Goal: Task Accomplishment & Management: Use online tool/utility

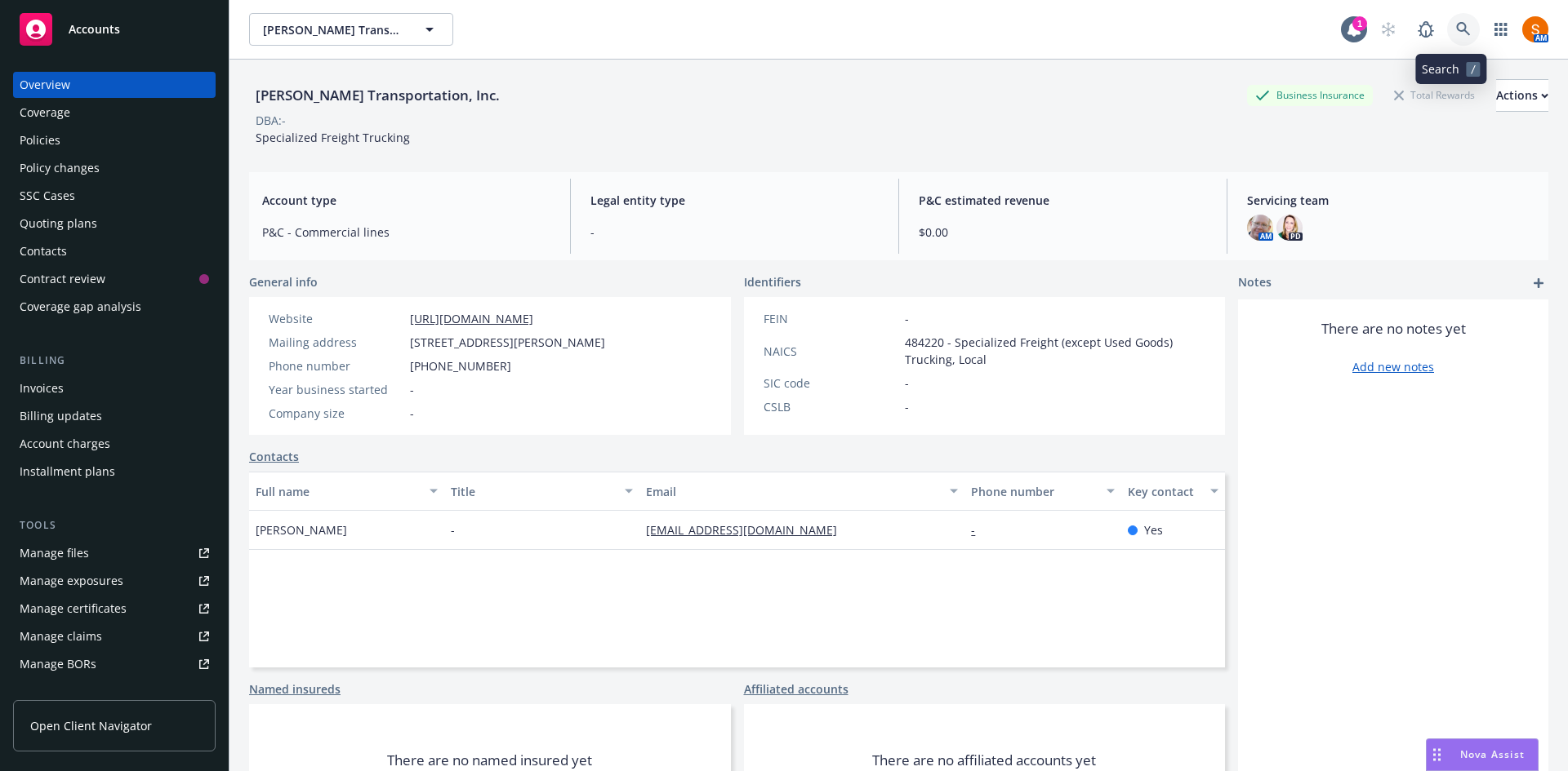
click at [1456, 29] on icon at bounding box center [1463, 29] width 15 height 15
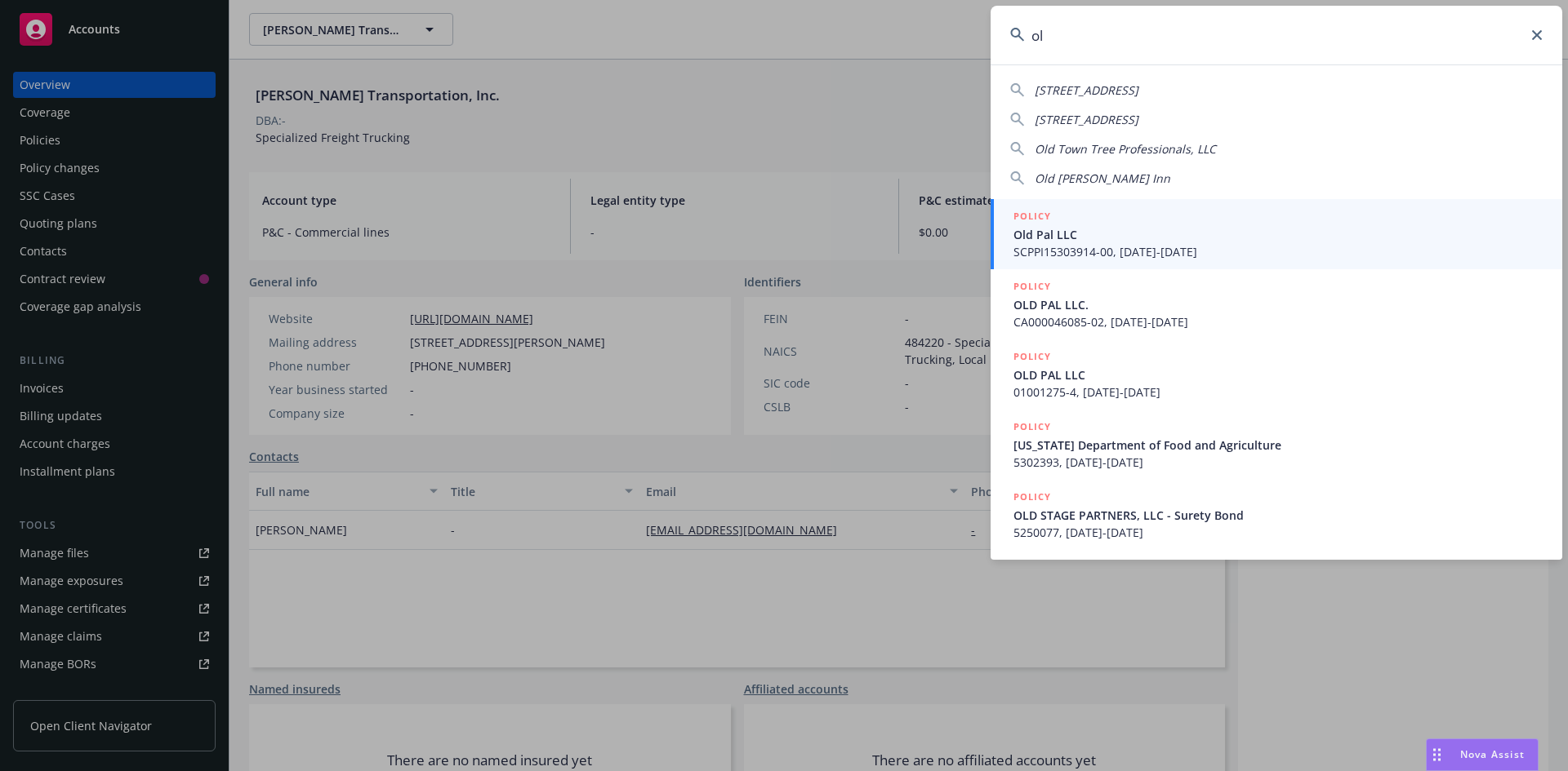
type input "o"
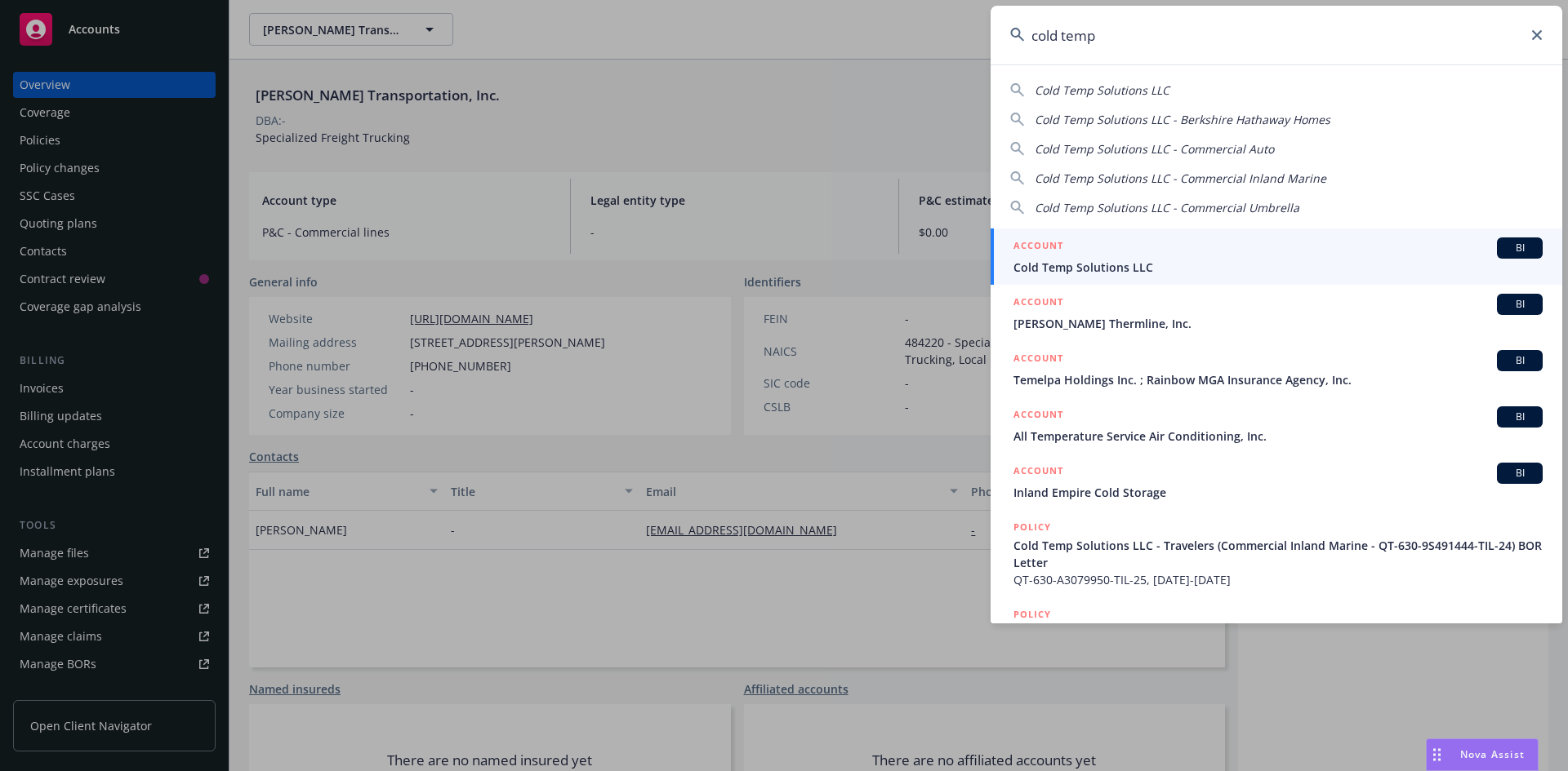
type input "cold temp"
click at [1095, 254] on div "ACCOUNT BI" at bounding box center [1278, 248] width 529 height 21
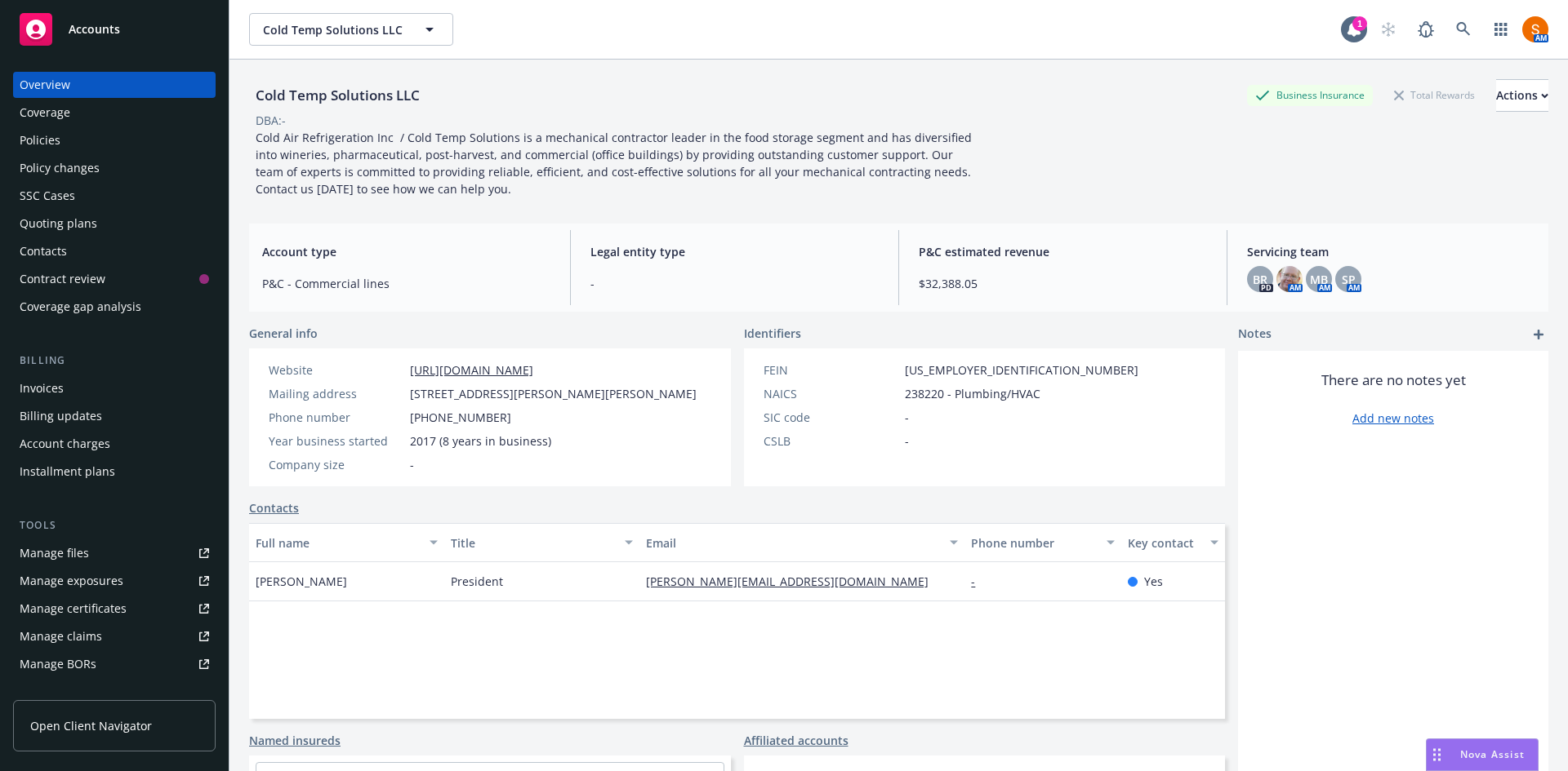
click at [47, 381] on div "Invoices" at bounding box center [41, 389] width 44 height 26
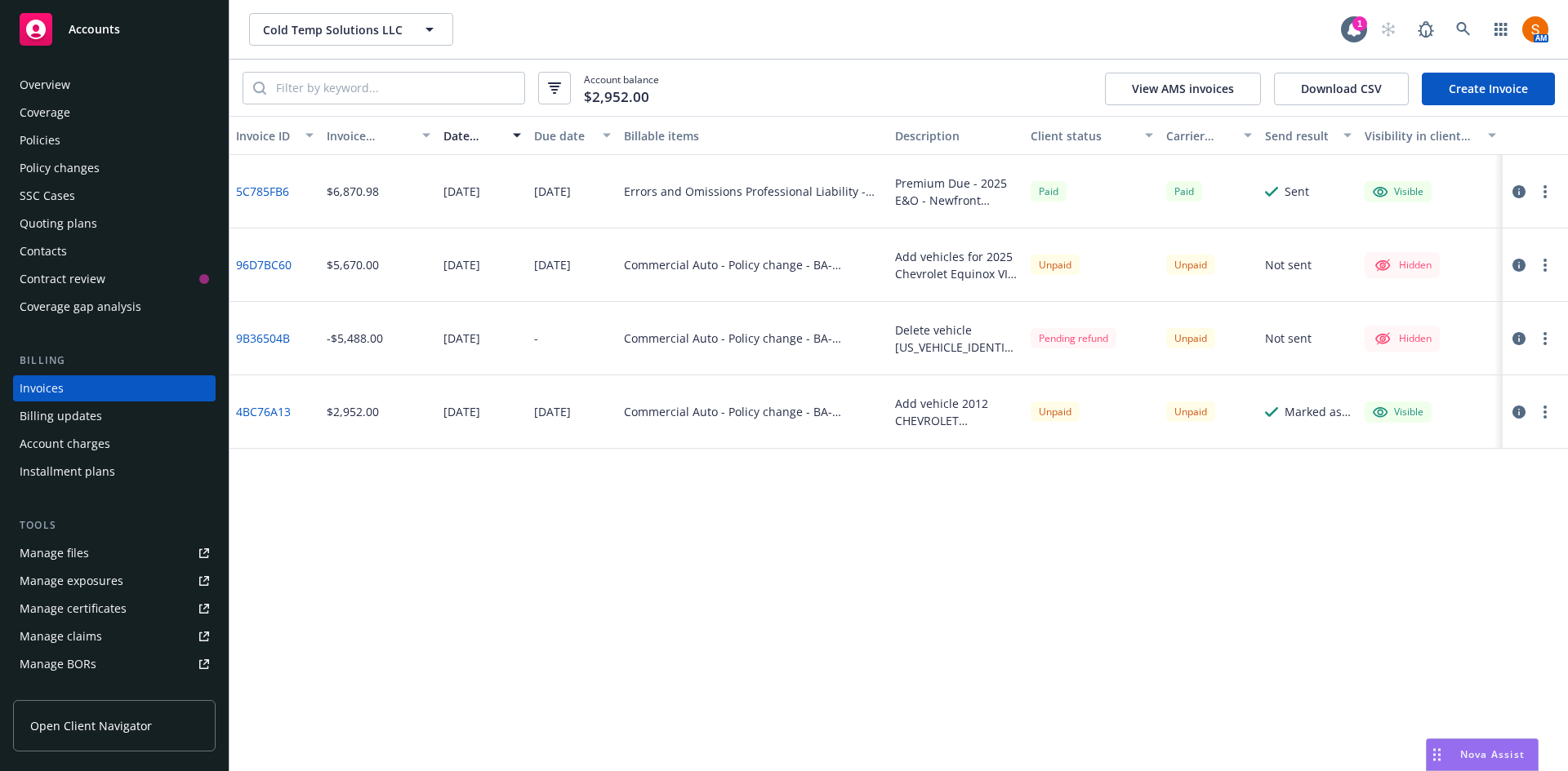
click at [1549, 408] on button "button" at bounding box center [1545, 412] width 19 height 19
click at [1402, 682] on link "Void" at bounding box center [1449, 673] width 208 height 32
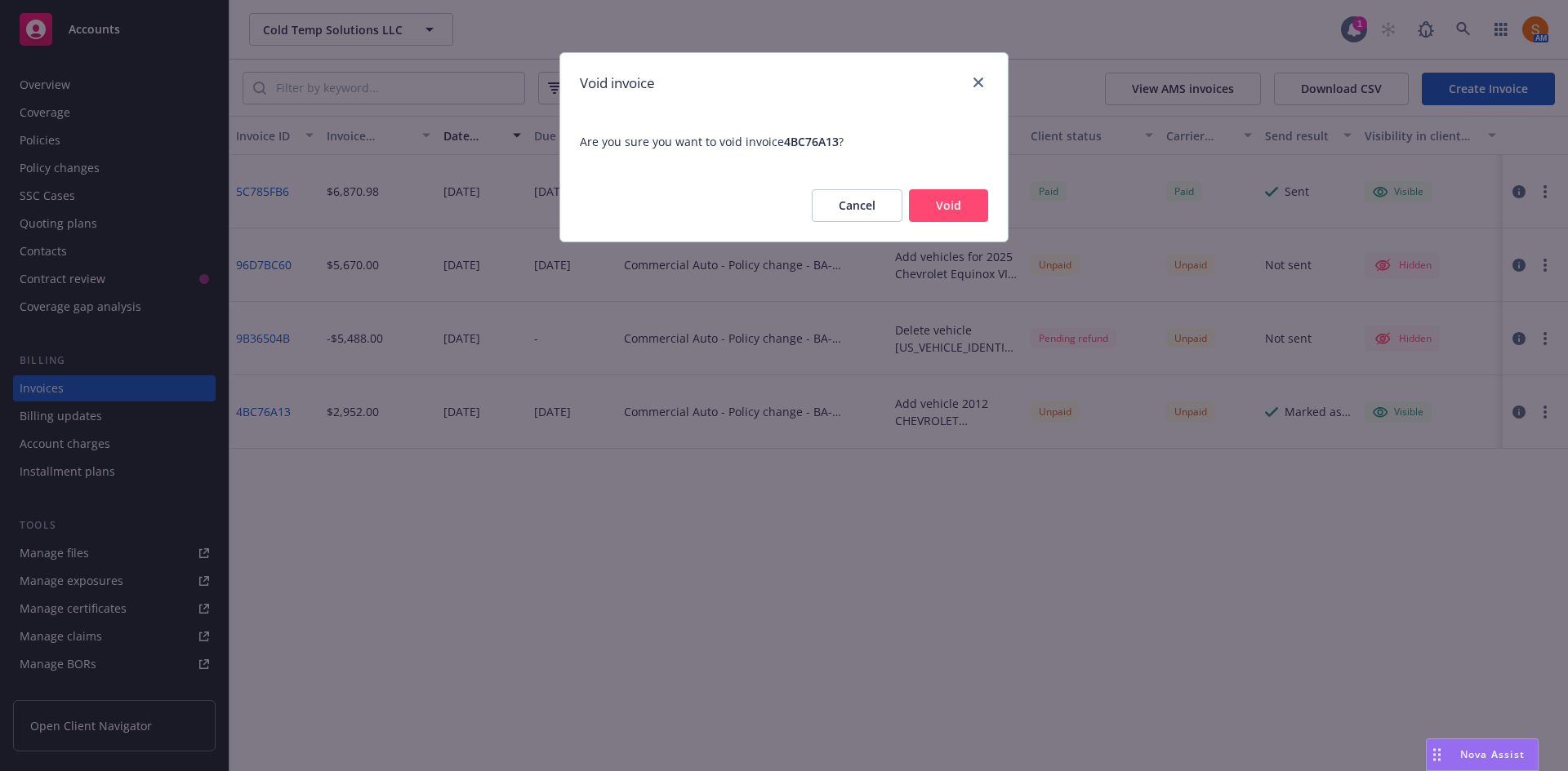
click at [967, 211] on button "Void" at bounding box center [948, 205] width 79 height 32
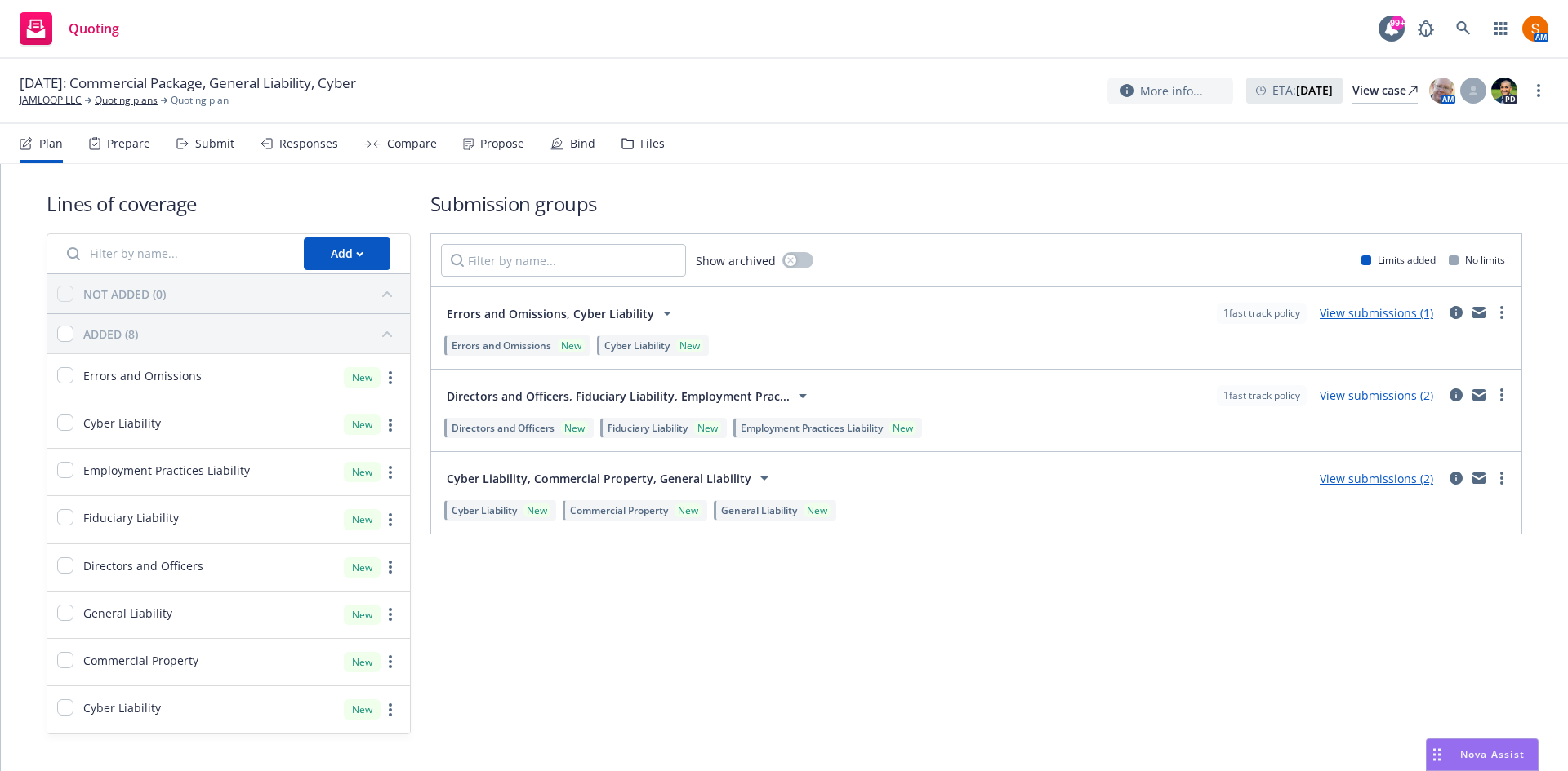
click at [585, 147] on div "Bind" at bounding box center [582, 143] width 25 height 13
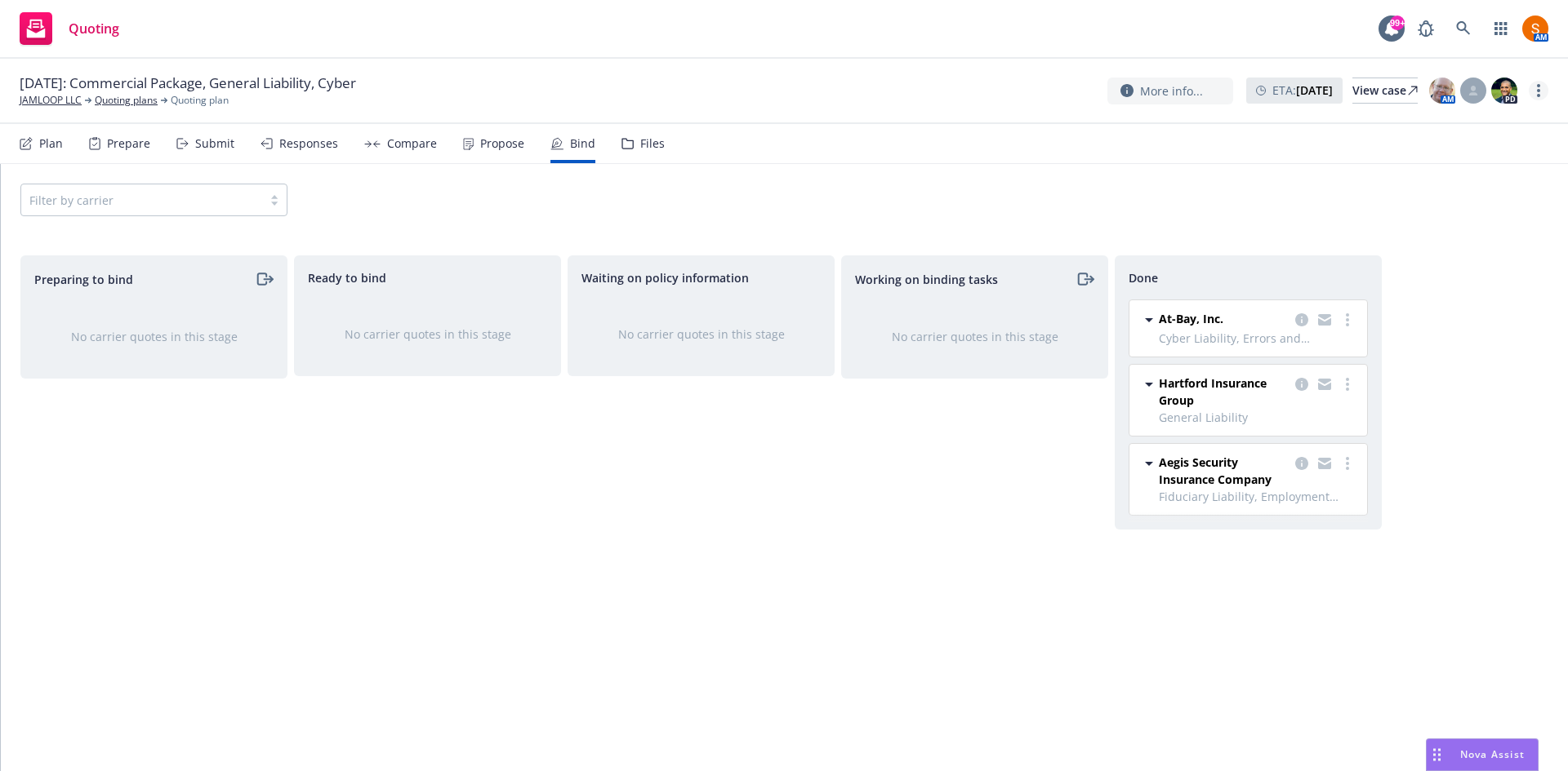
click at [1537, 97] on circle "more" at bounding box center [1538, 96] width 3 height 3
click at [1477, 208] on link "Archive quoting plan" at bounding box center [1456, 221] width 182 height 32
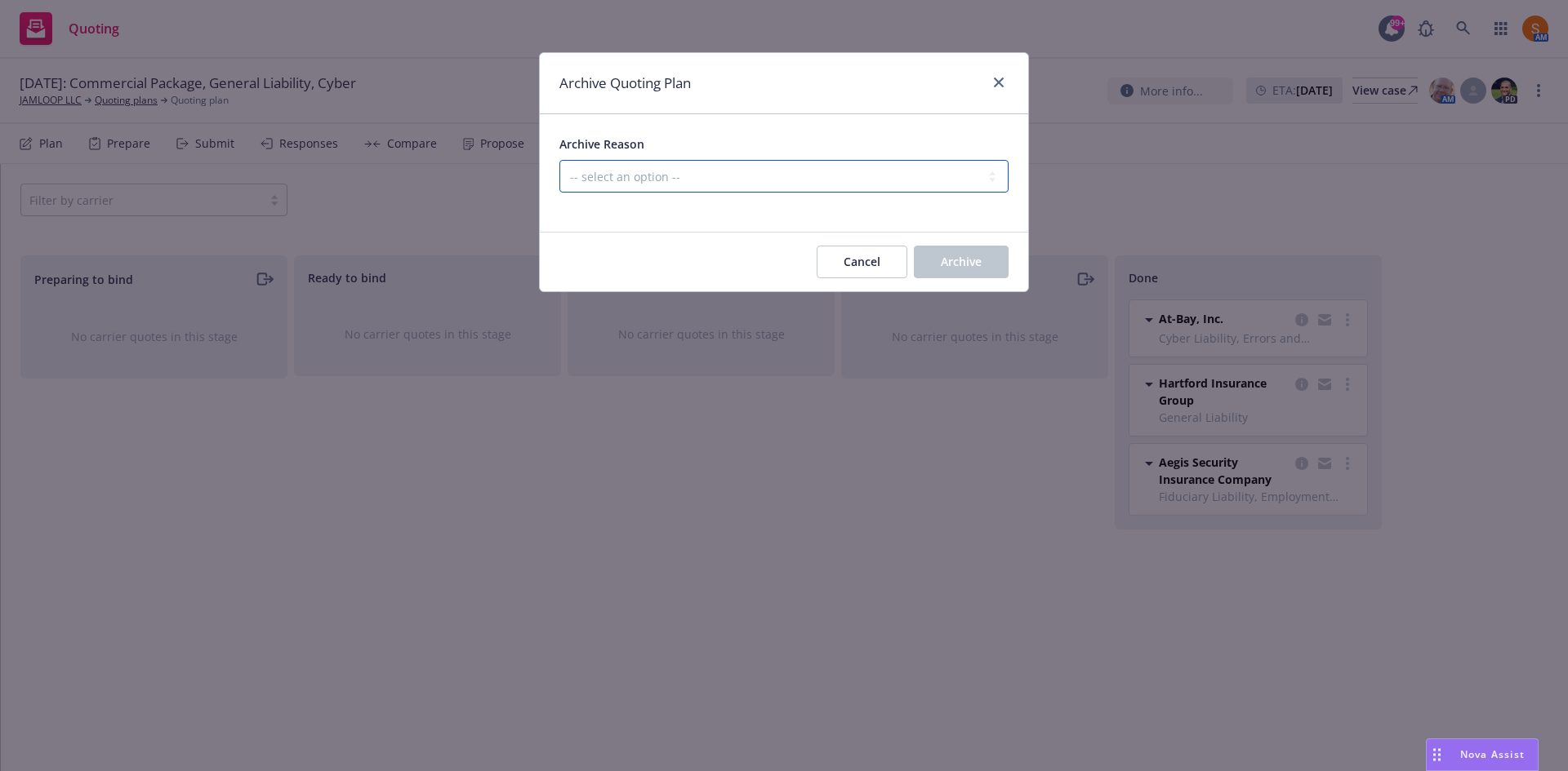
click at [857, 163] on select "-- select an option -- Created by error Duplicate New business opportunity lost…" at bounding box center [784, 176] width 449 height 32
select select "ARCHIVED_NEW_BUSINESS_COMPLETED"
click at [560, 160] on select "-- select an option -- Created by error Duplicate New business opportunity lost…" at bounding box center [784, 176] width 449 height 32
click at [980, 255] on span "Archive" at bounding box center [960, 261] width 41 height 16
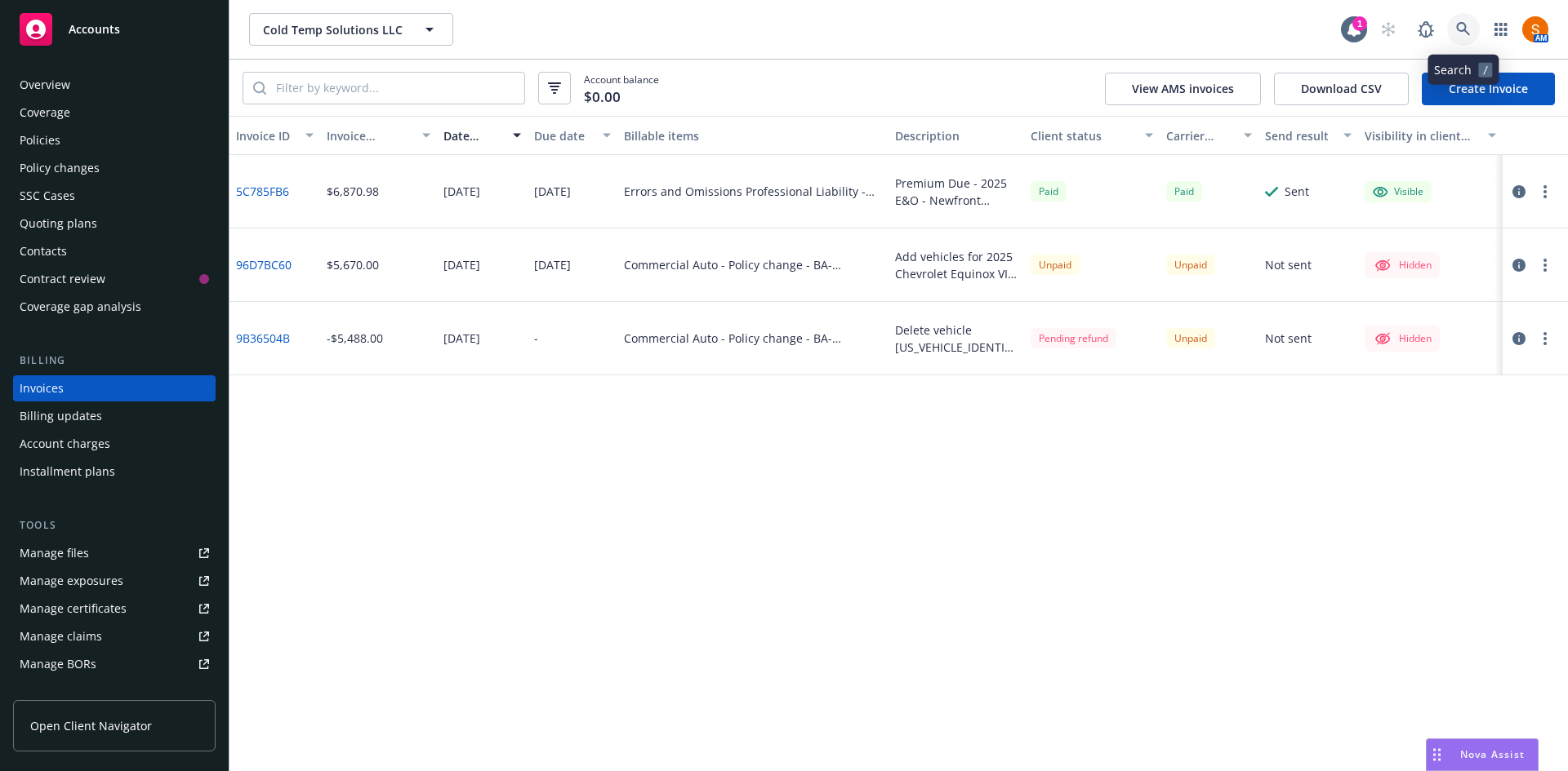
click at [1458, 37] on link at bounding box center [1463, 29] width 32 height 32
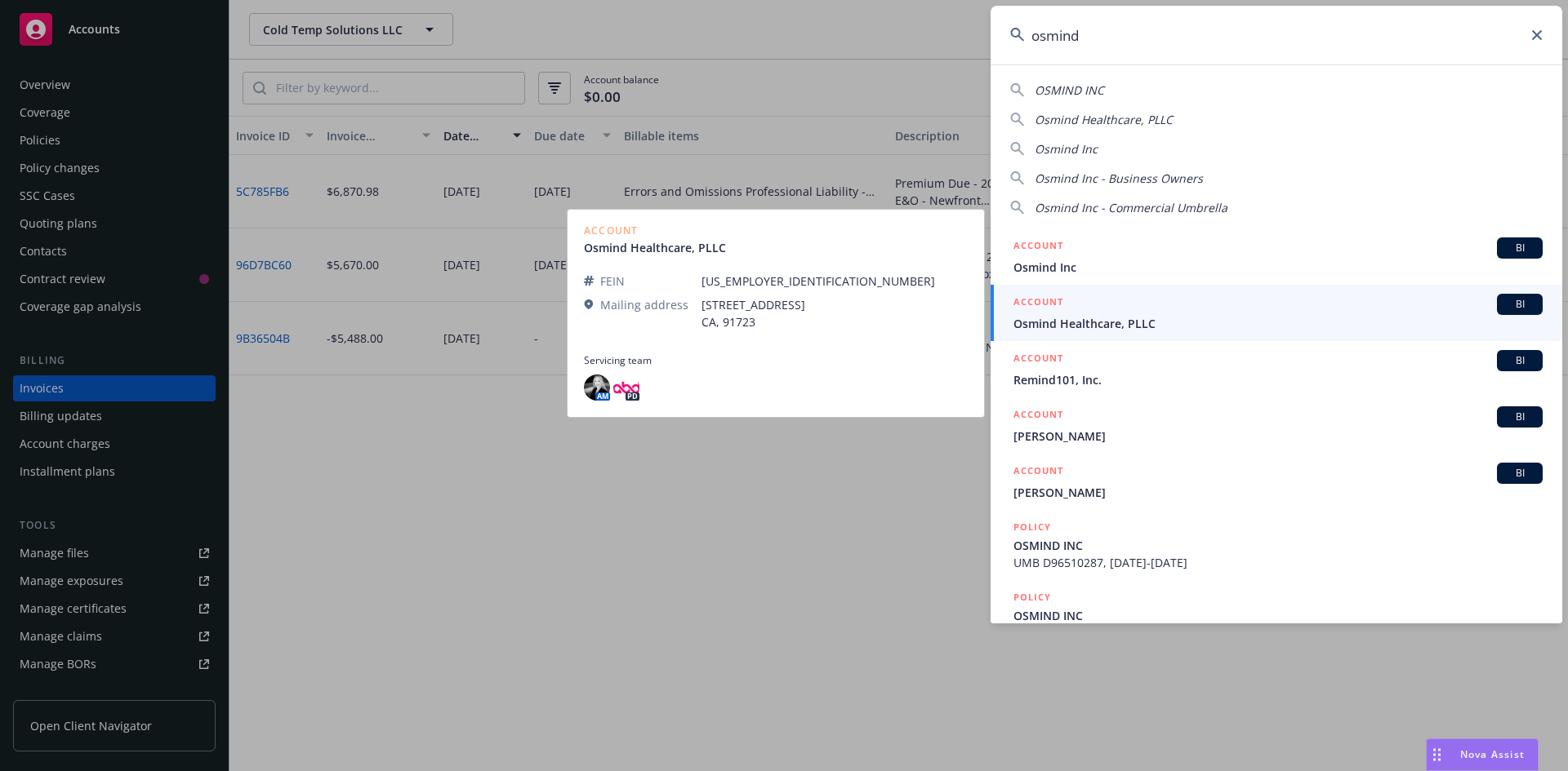
type input "osmind"
click at [1164, 313] on div "ACCOUNT BI" at bounding box center [1278, 304] width 529 height 21
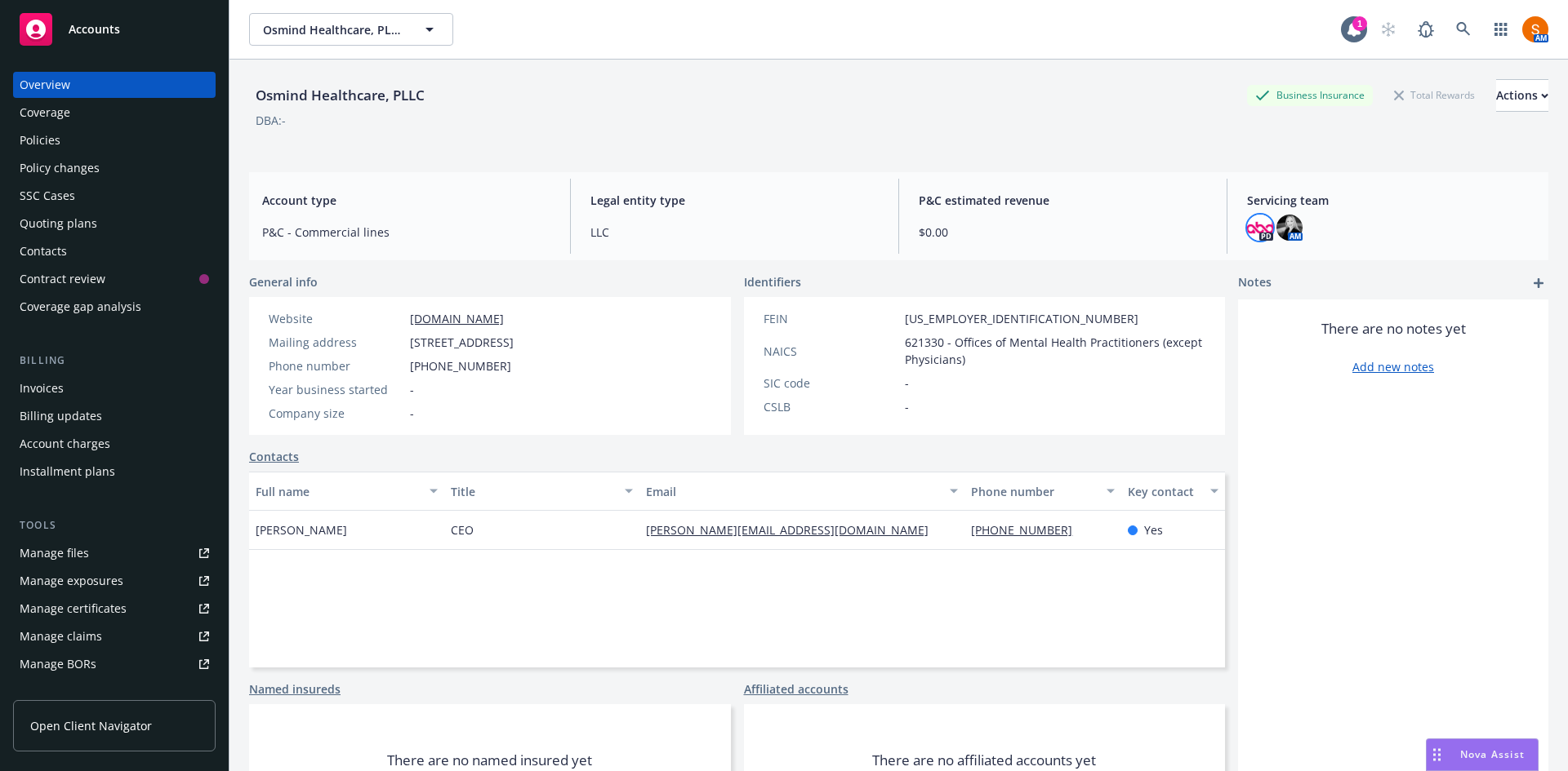
click at [1251, 226] on img at bounding box center [1260, 227] width 26 height 26
click at [1335, 247] on div "Servicing team PD AM" at bounding box center [1391, 216] width 315 height 75
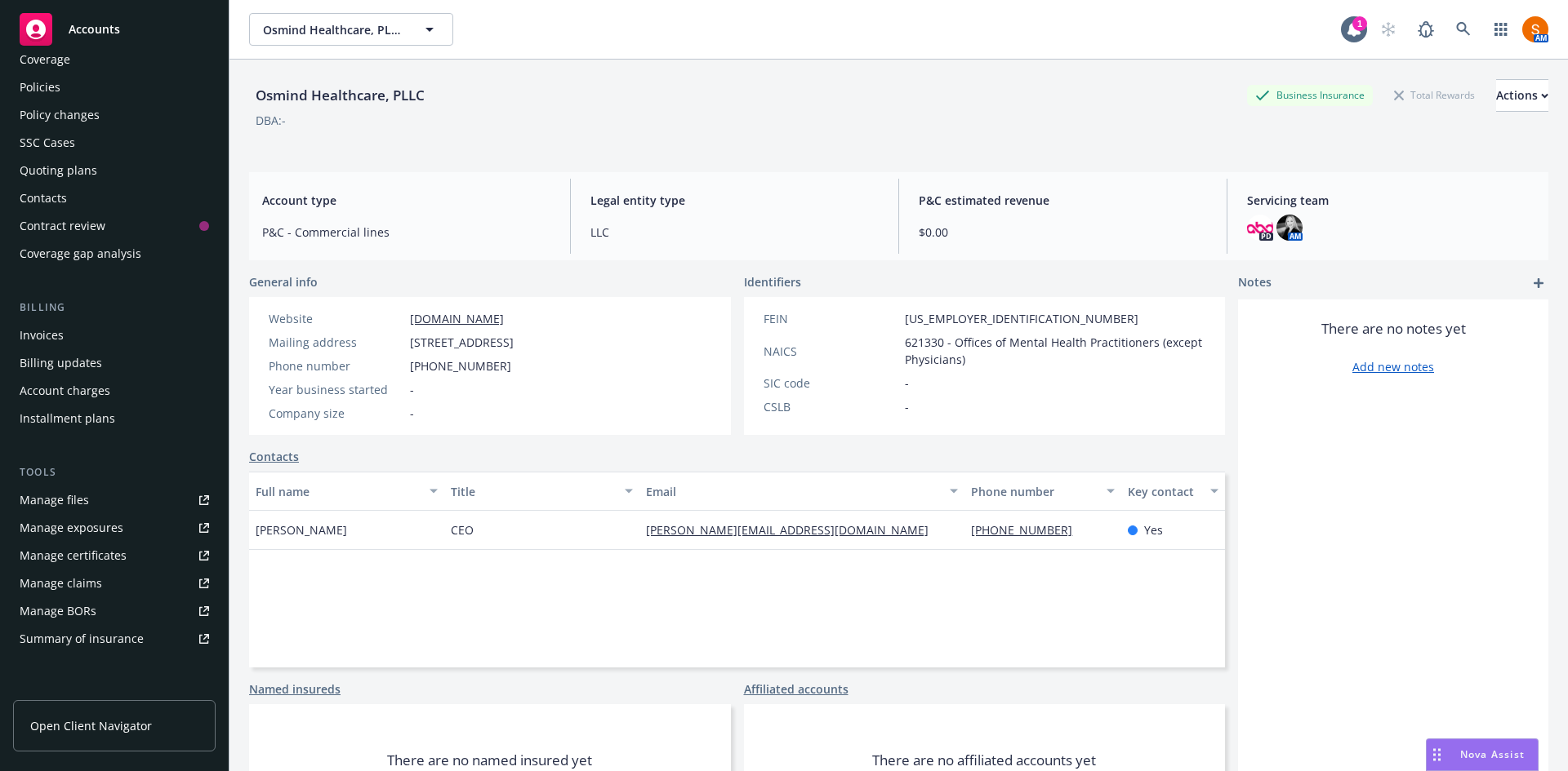
scroll to position [292, 0]
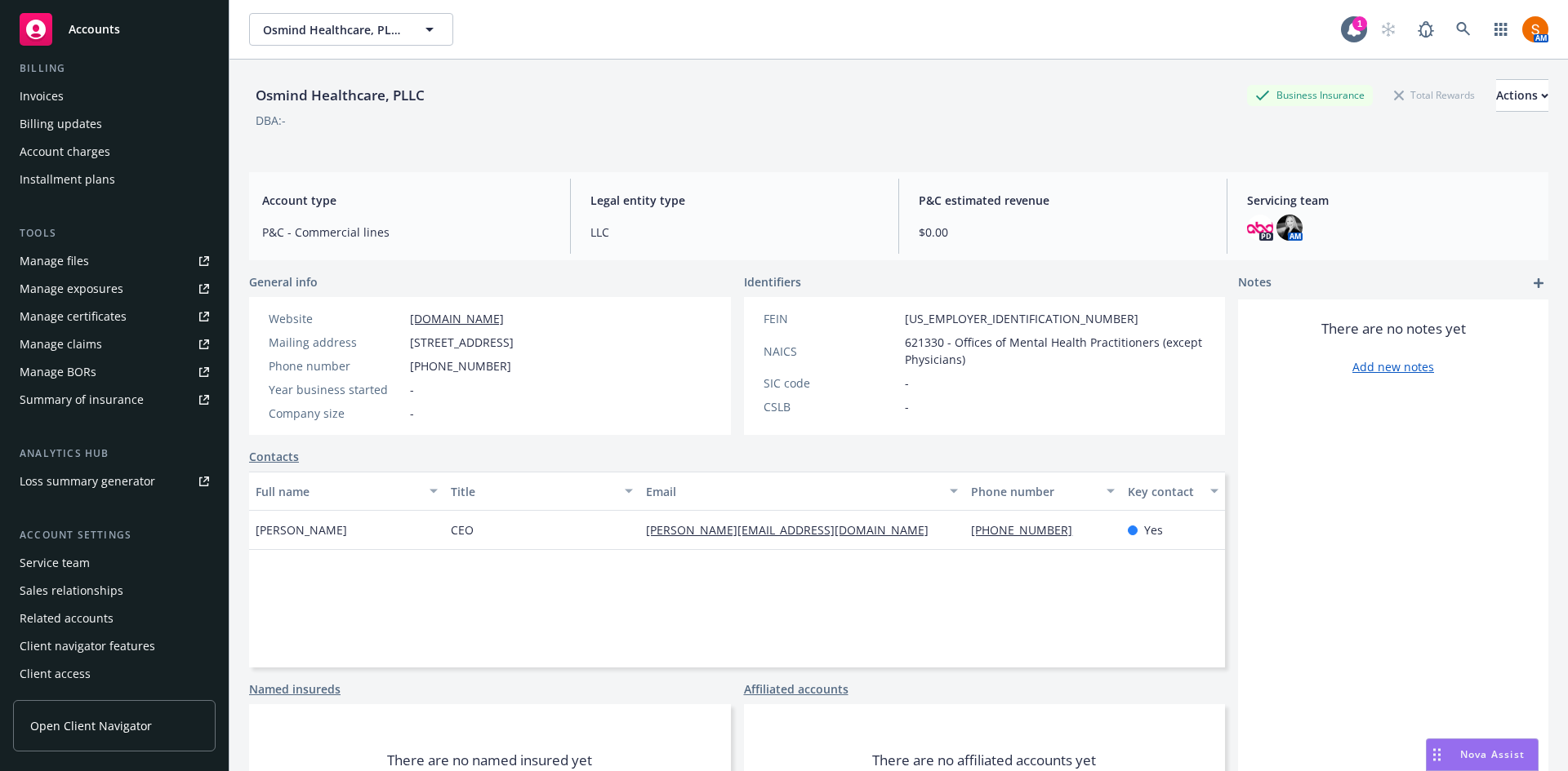
click at [93, 575] on div "Service team" at bounding box center [113, 564] width 189 height 26
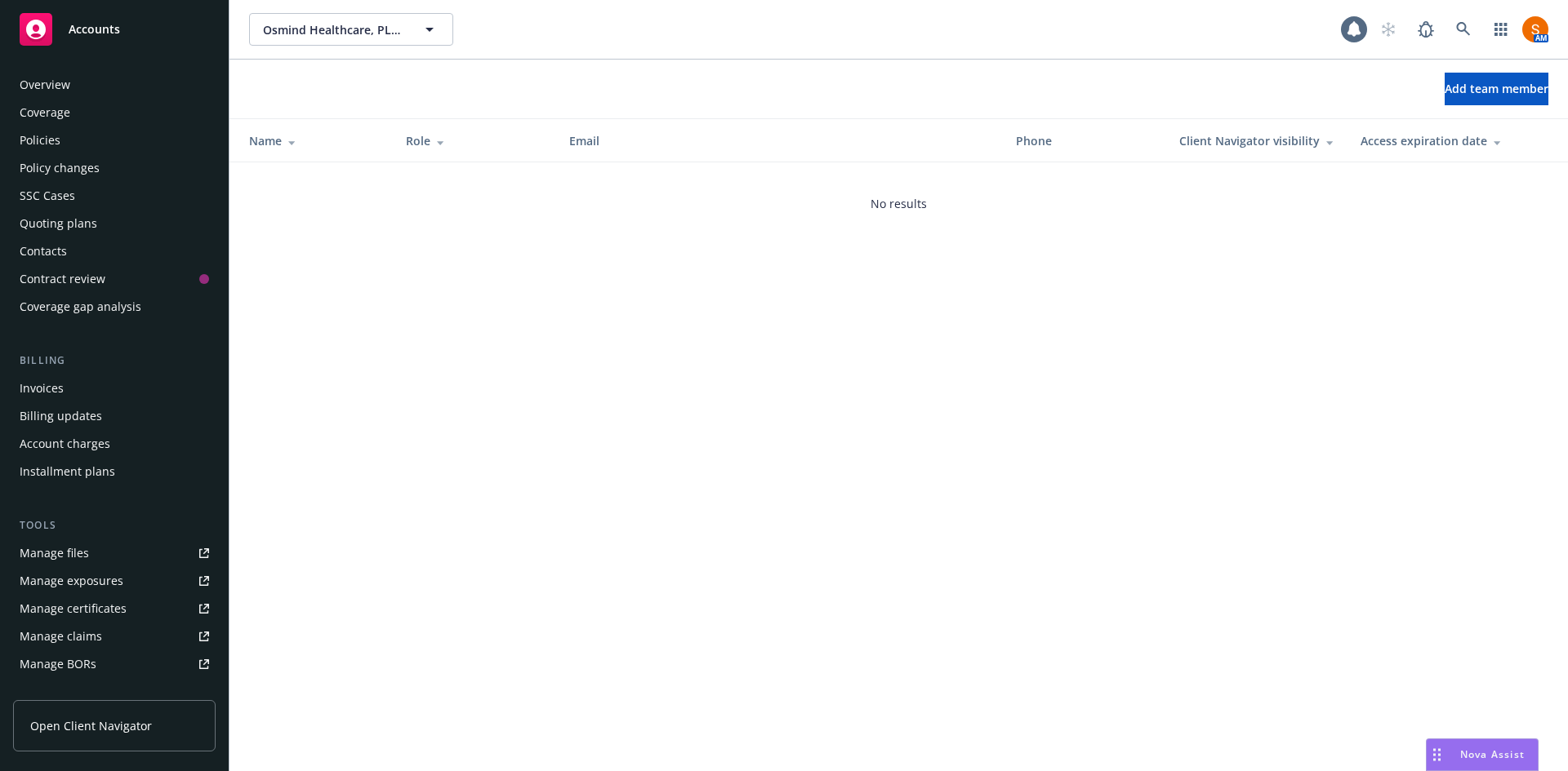
scroll to position [292, 0]
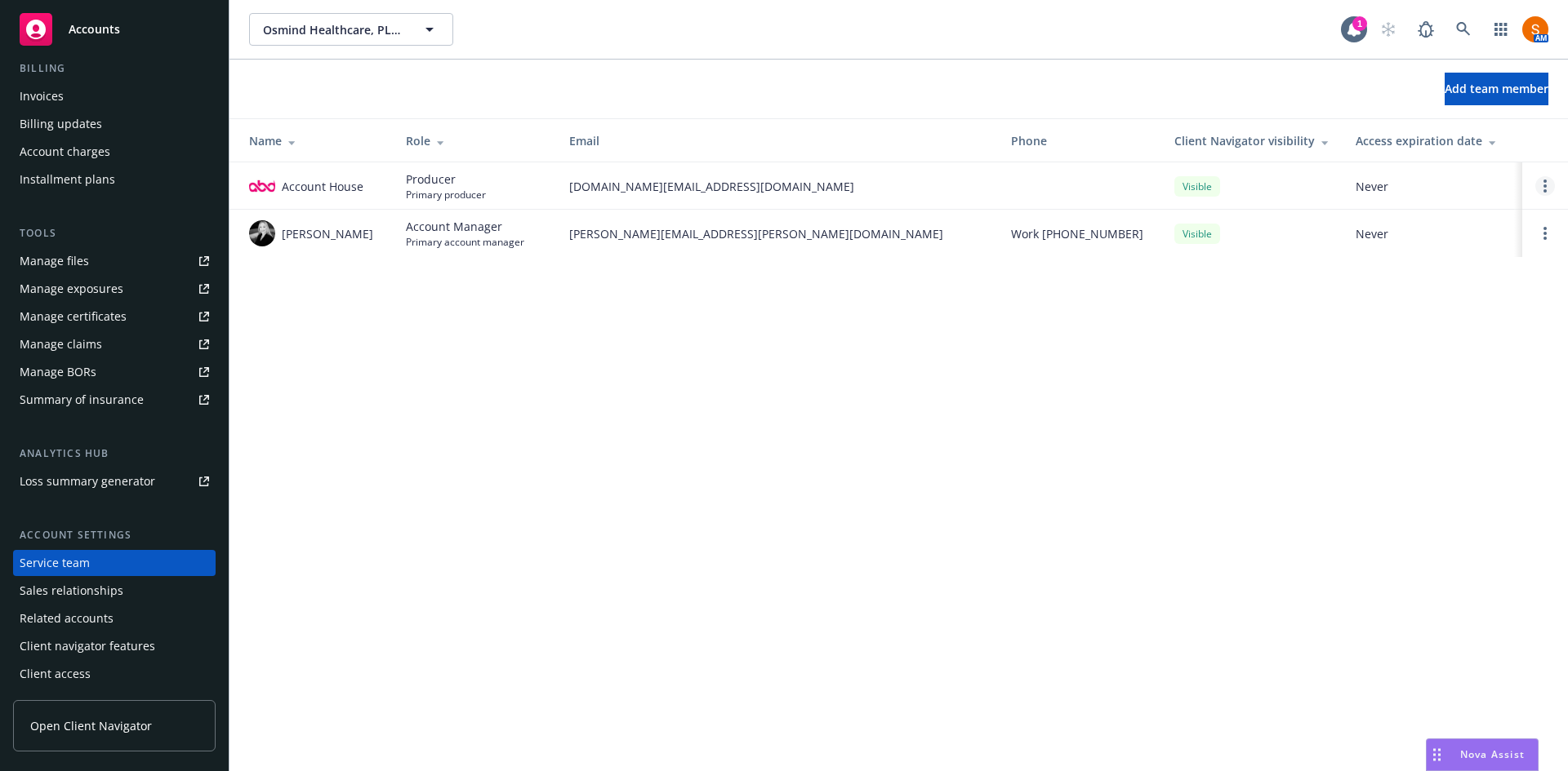
click at [1538, 188] on link "Open options" at bounding box center [1545, 186] width 19 height 19
drag, startPoint x: 1396, startPoint y: 294, endPoint x: 1468, endPoint y: 83, distance: 222.9
click at [1468, 83] on div "Osmind Healthcare, PLLC Osmind Healthcare, PLLC 1 AM Add team member Name Role …" at bounding box center [899, 385] width 1339 height 771
click at [1468, 83] on span "Add team member" at bounding box center [1497, 89] width 104 height 16
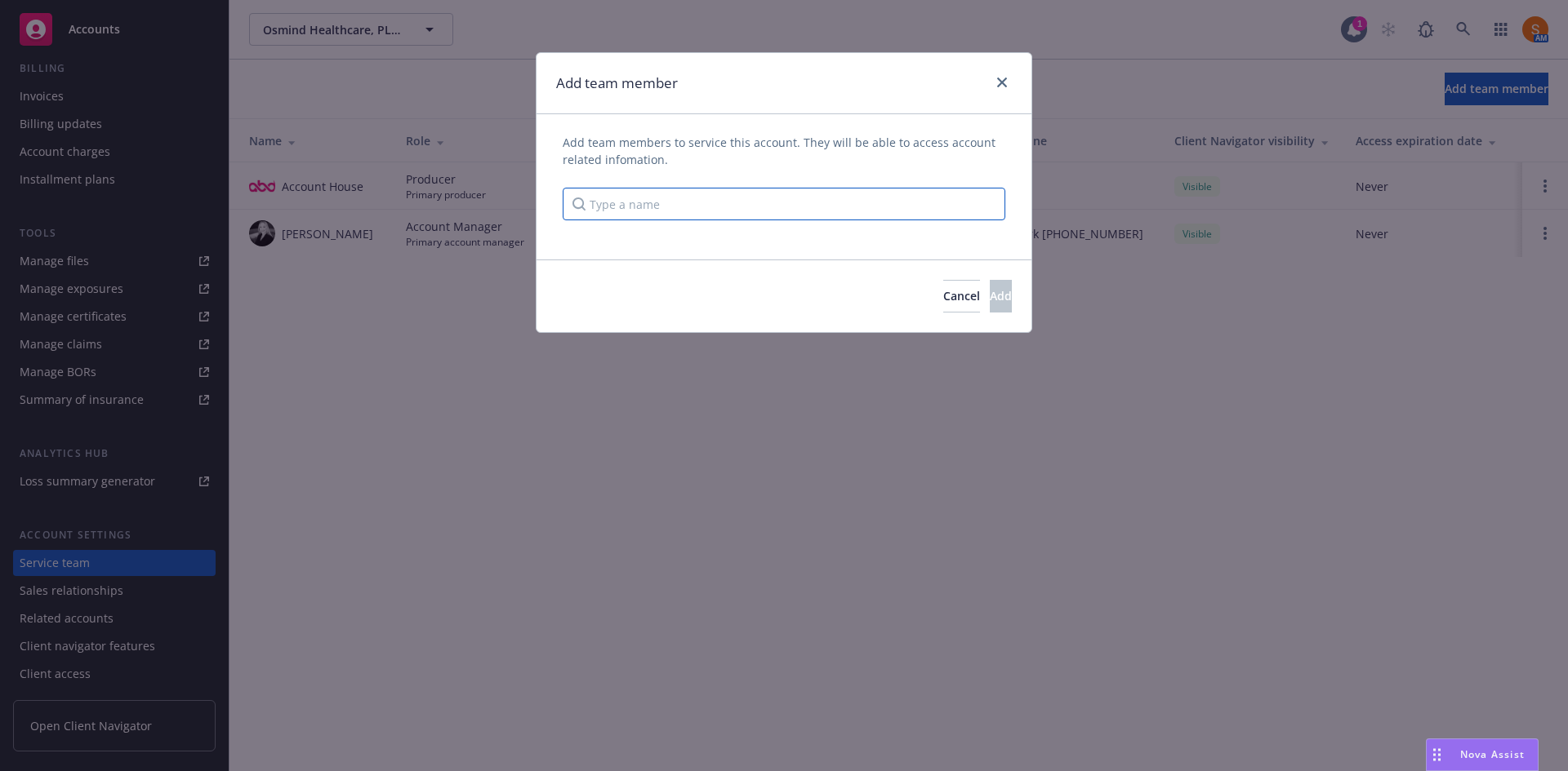
click at [675, 200] on input "Type a name" at bounding box center [784, 204] width 443 height 32
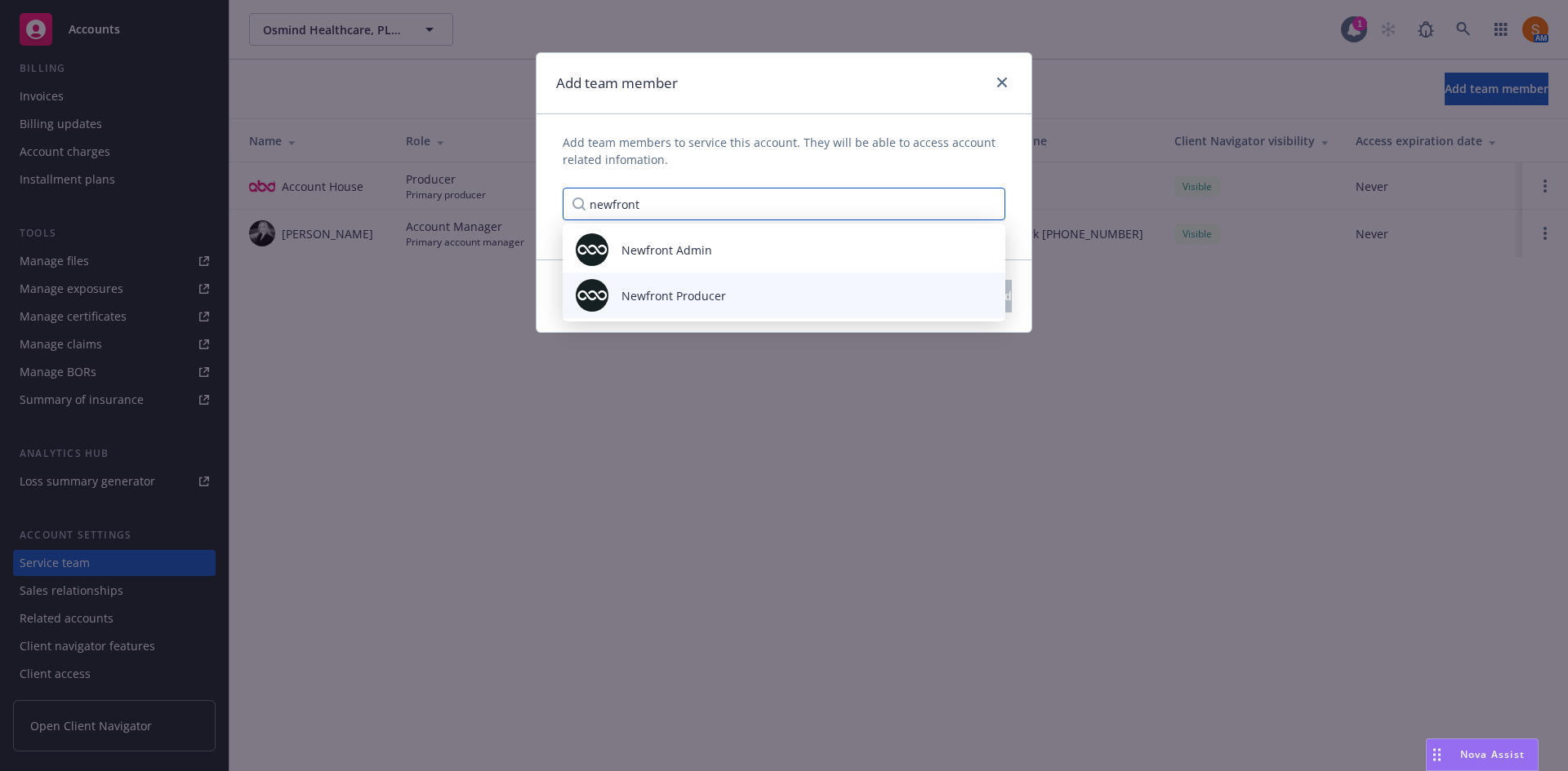
type input "newfront"
click at [669, 292] on span "Newfront Producer" at bounding box center [674, 296] width 105 height 17
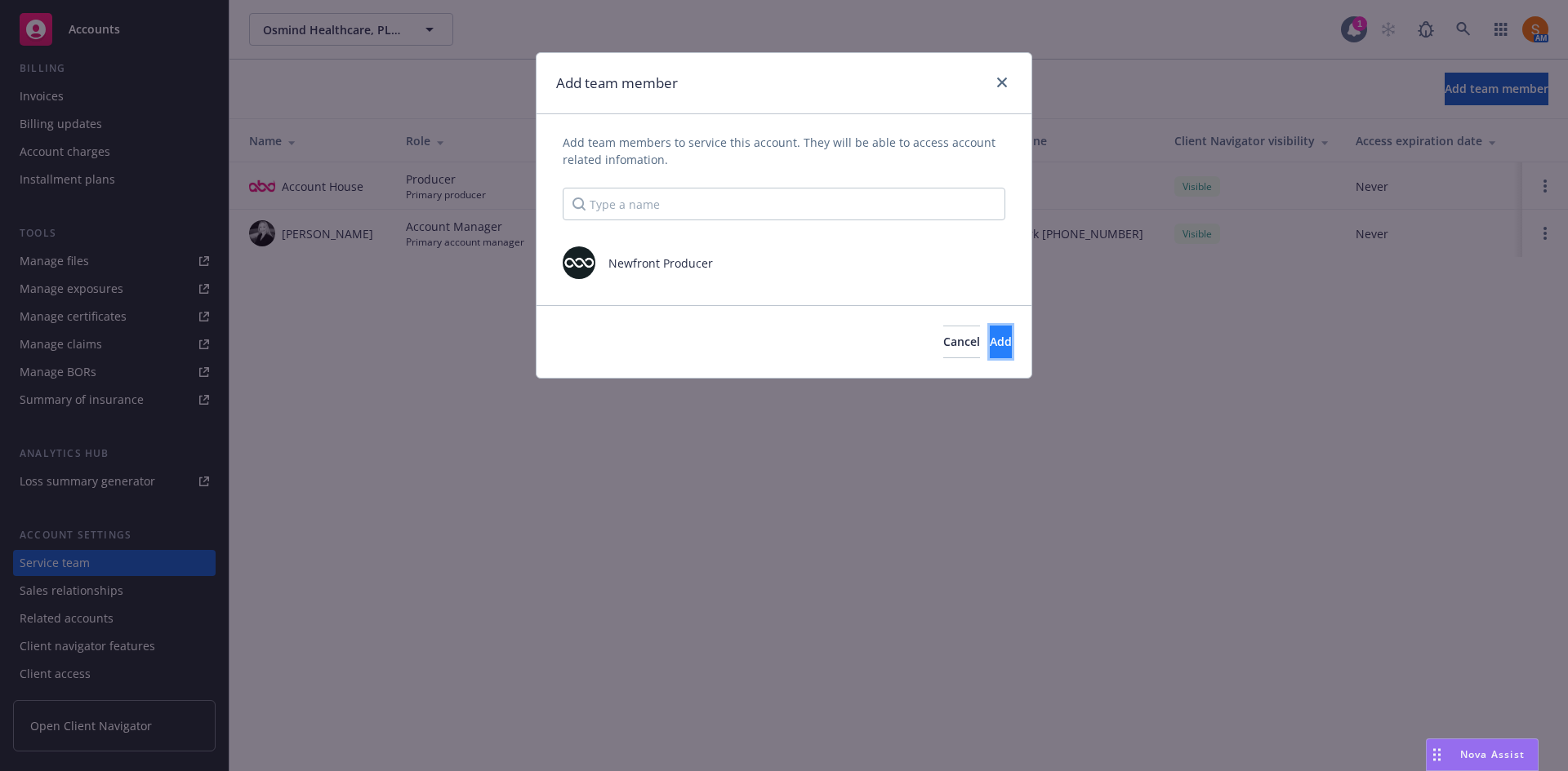
click at [990, 350] on button "Add" at bounding box center [1001, 342] width 22 height 32
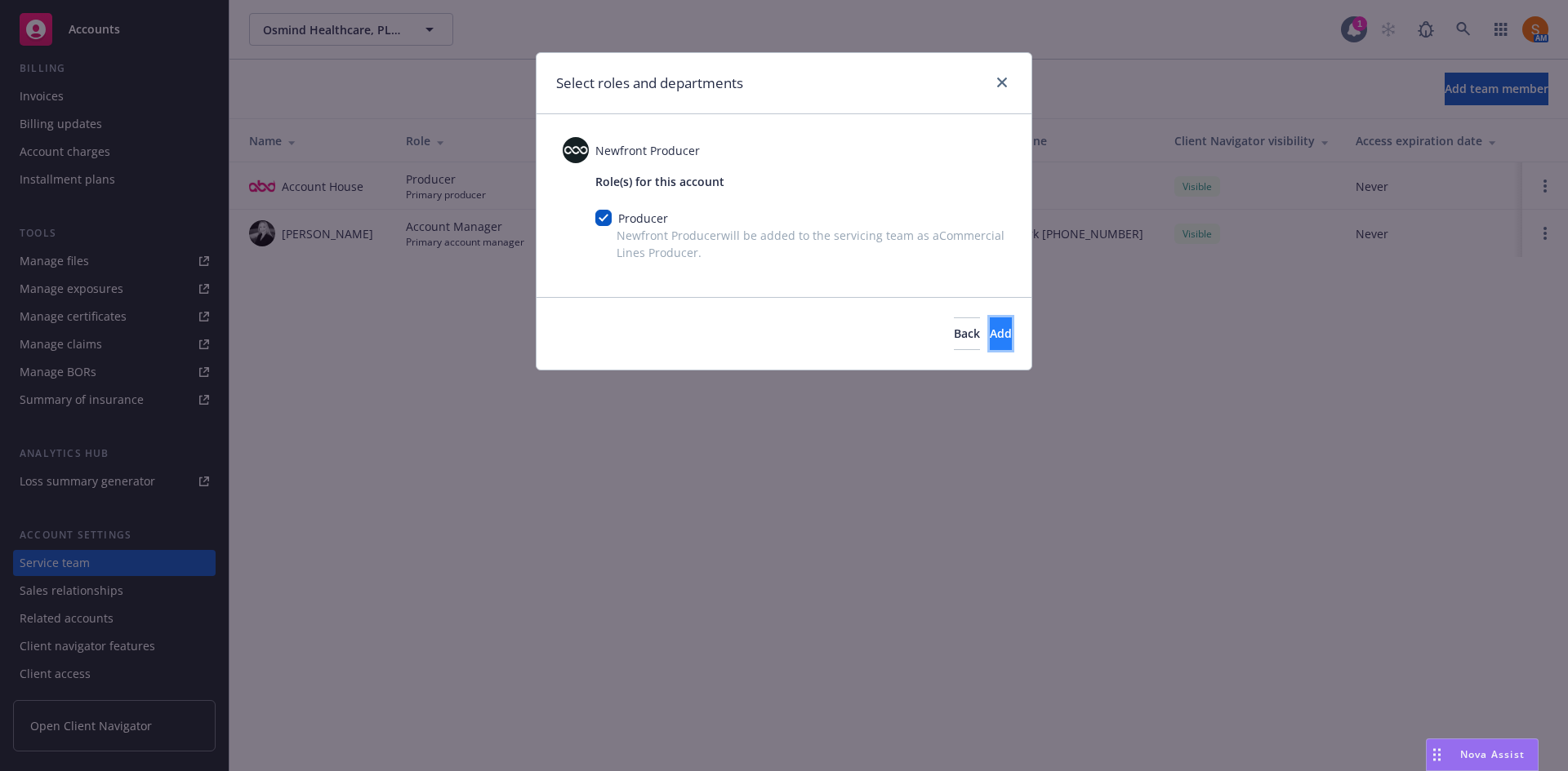
click at [990, 330] on span "Add" at bounding box center [1001, 334] width 22 height 16
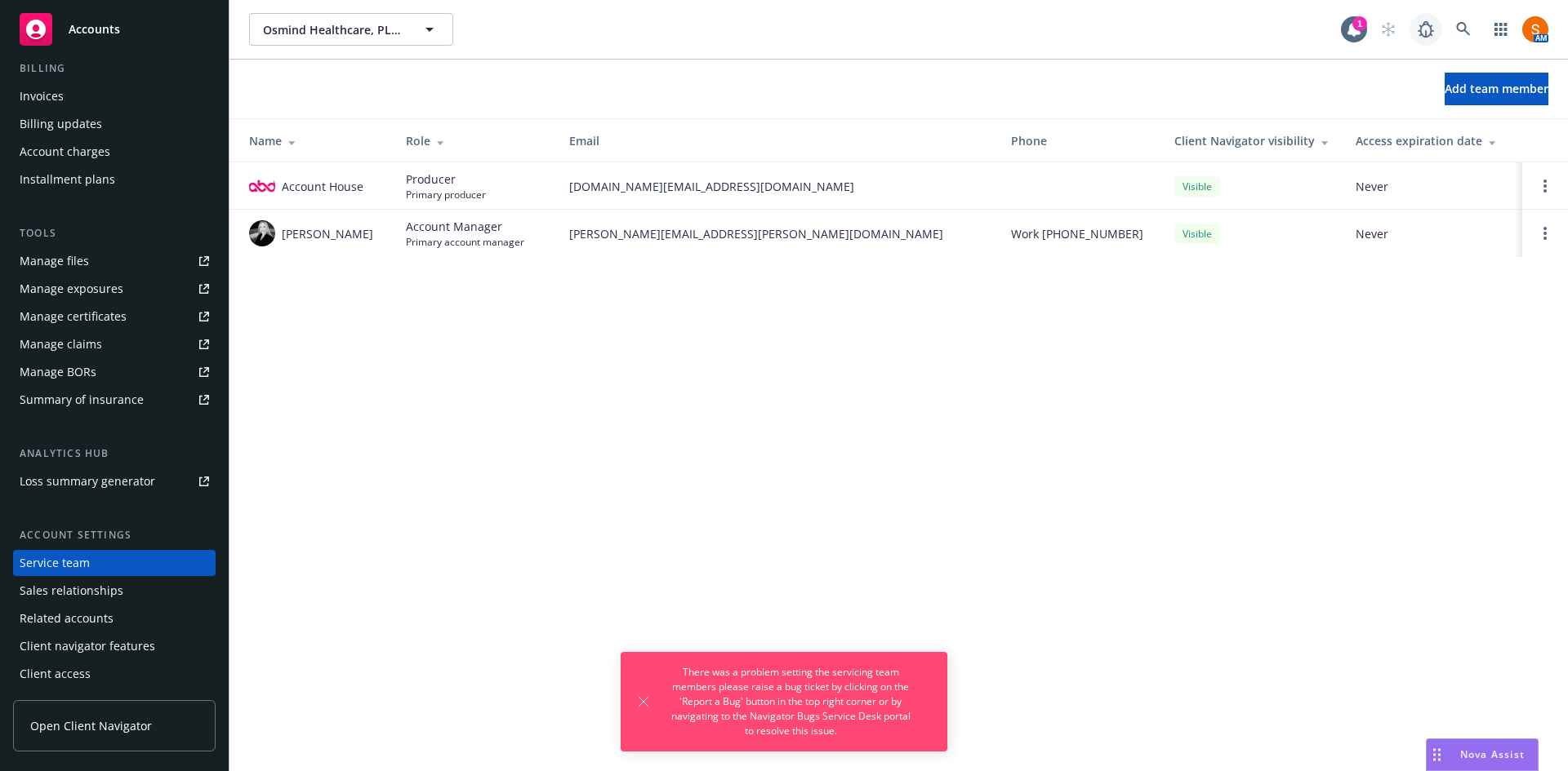
click at [1426, 31] on icon at bounding box center [1426, 29] width 17 height 17
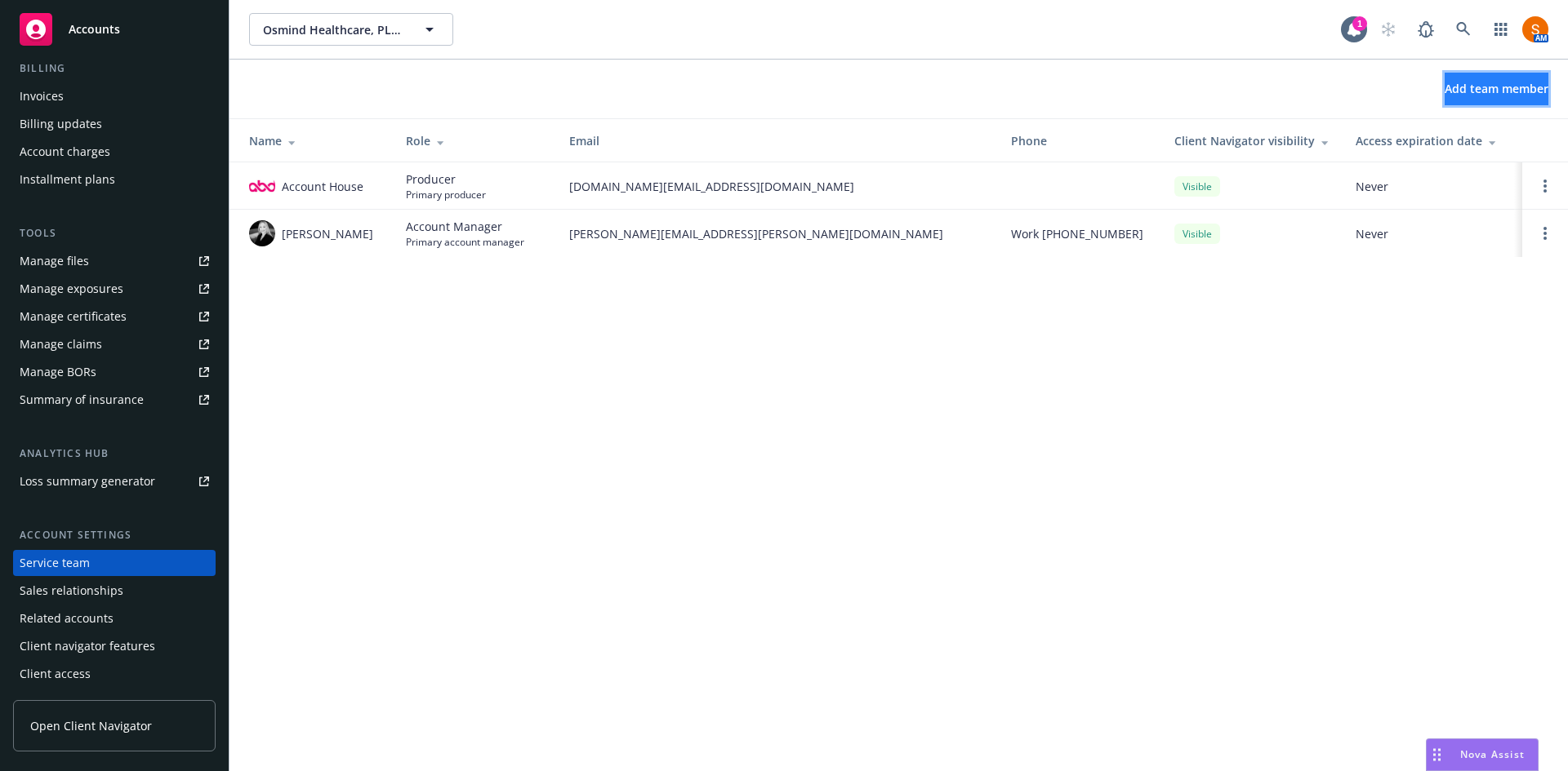
click at [1493, 90] on span "Add team member" at bounding box center [1497, 89] width 104 height 16
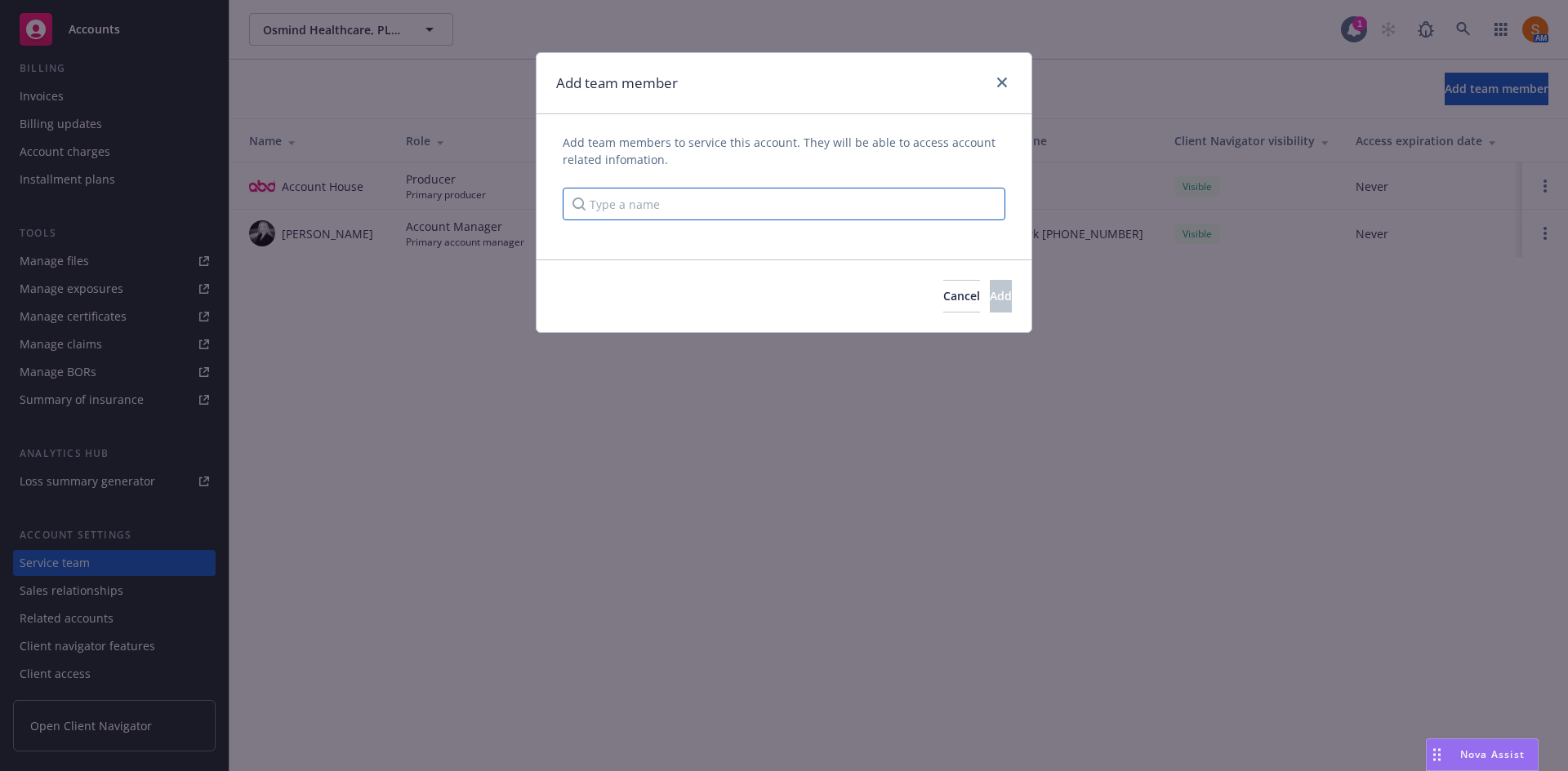
click at [659, 208] on input "Type a name" at bounding box center [784, 204] width 443 height 32
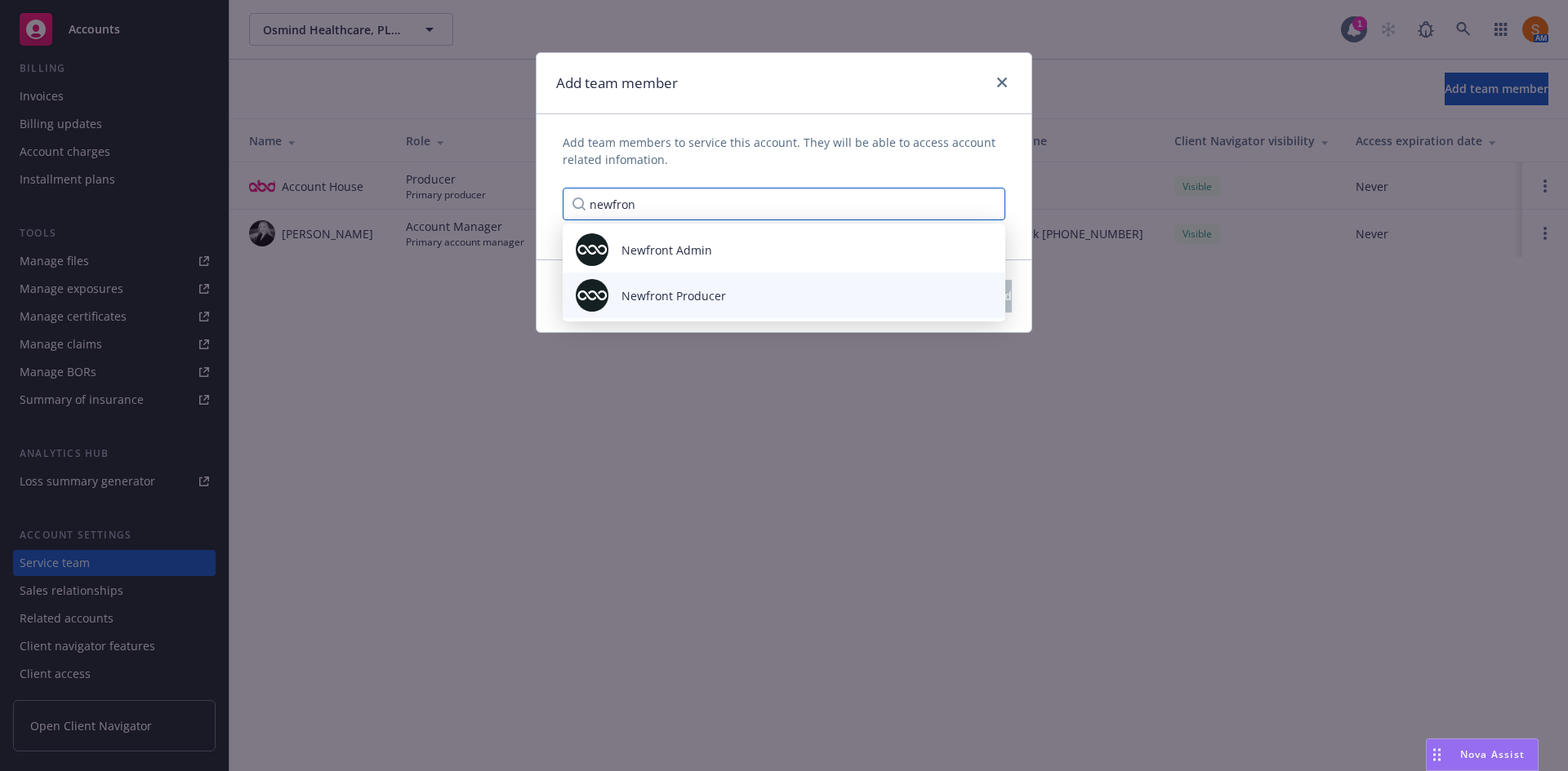
type input "newfron"
click at [651, 304] on div "Newfront Producer" at bounding box center [784, 294] width 417 height 32
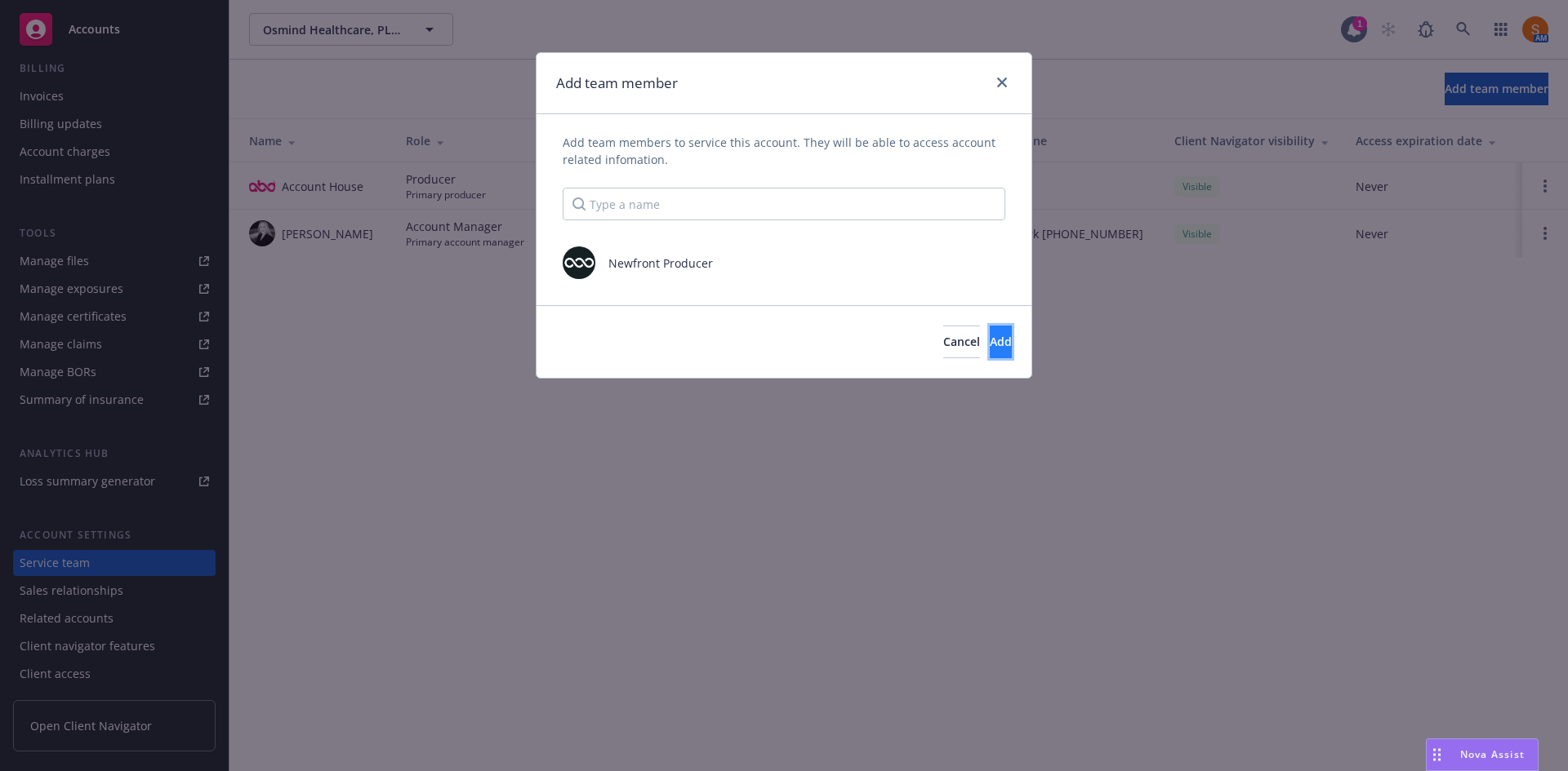
click at [990, 339] on button "Add" at bounding box center [1001, 342] width 22 height 32
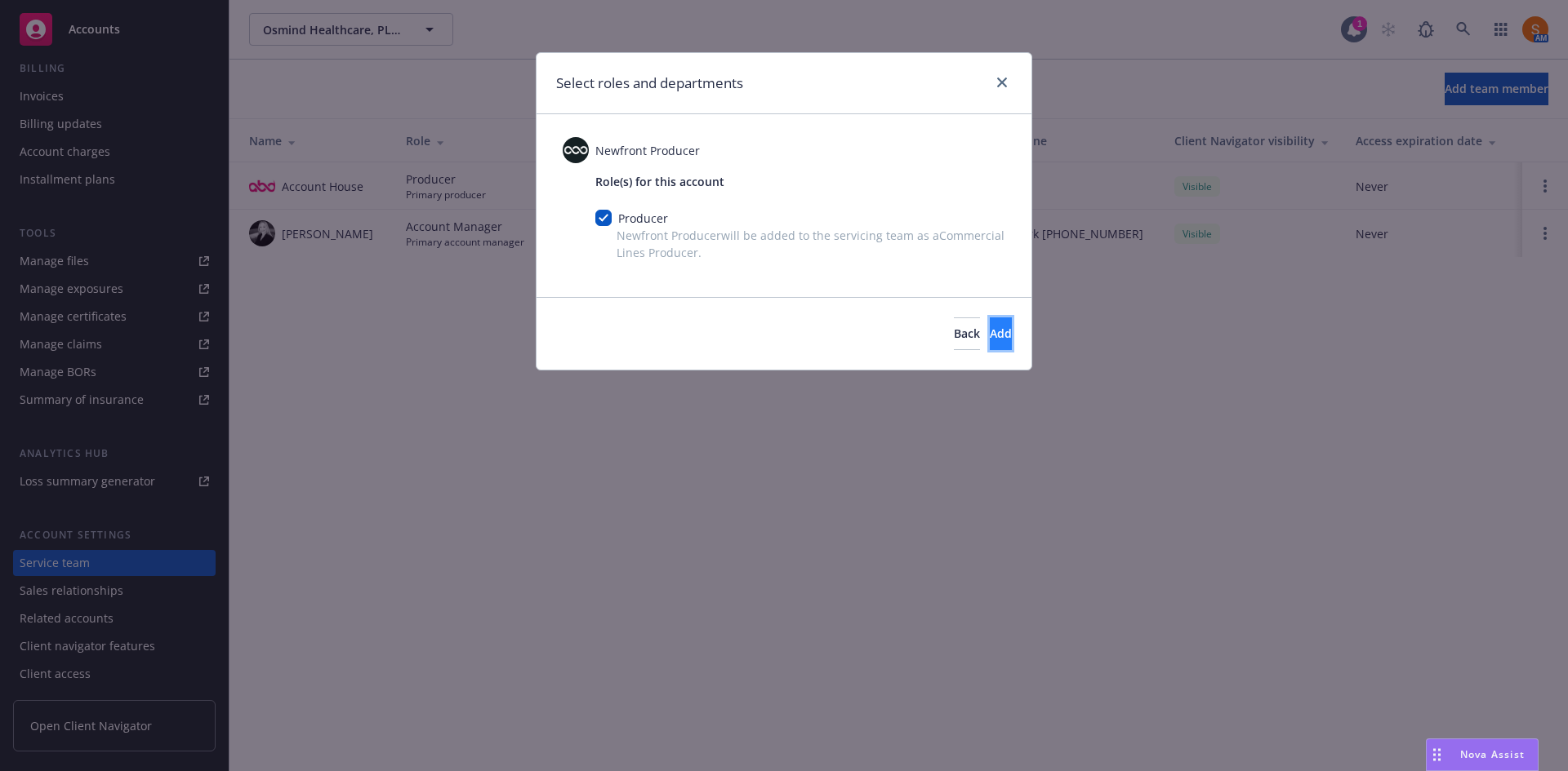
click at [990, 338] on button "Add" at bounding box center [1001, 333] width 22 height 32
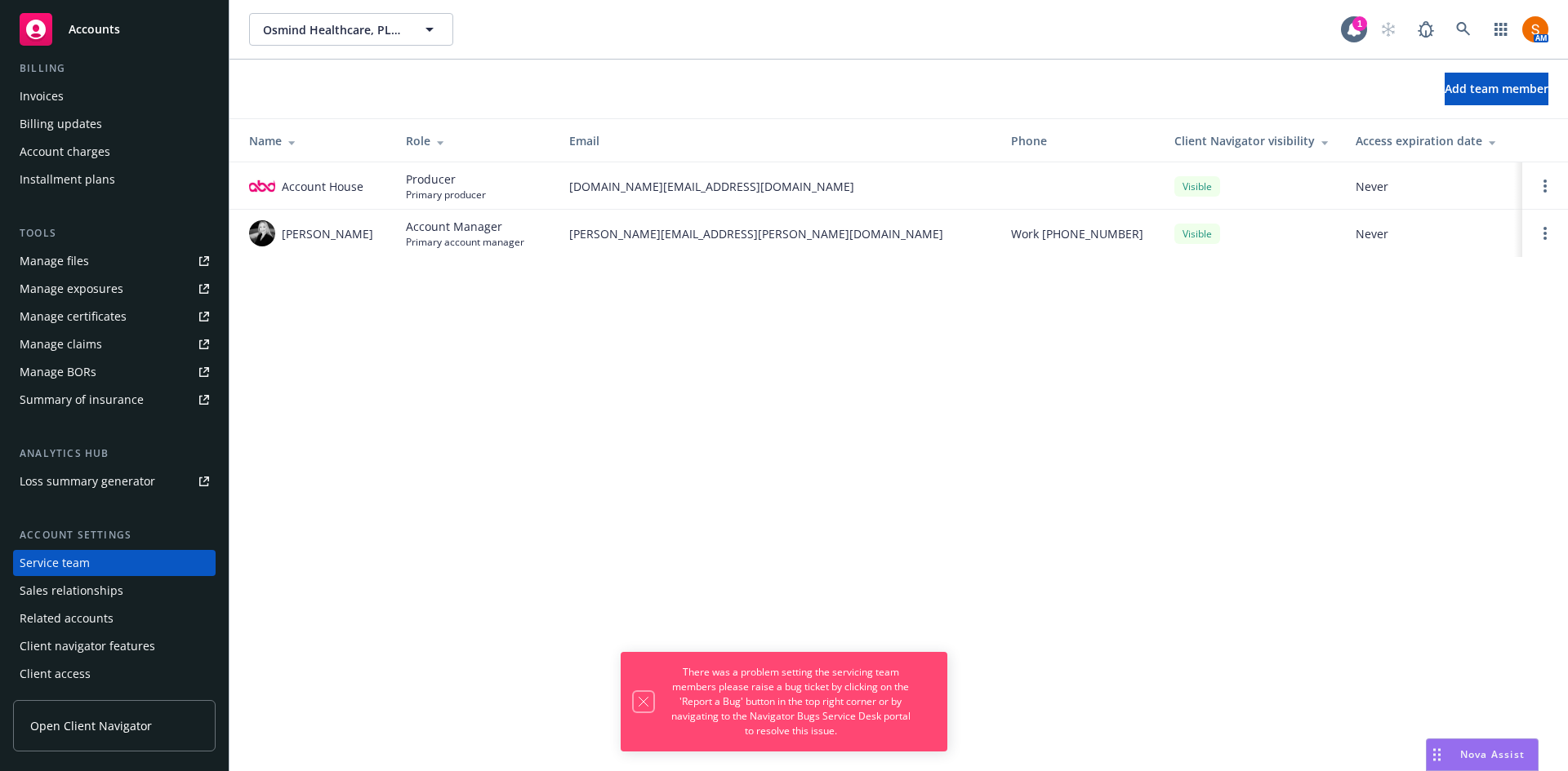
click at [640, 697] on icon "Dismiss notification" at bounding box center [643, 701] width 13 height 13
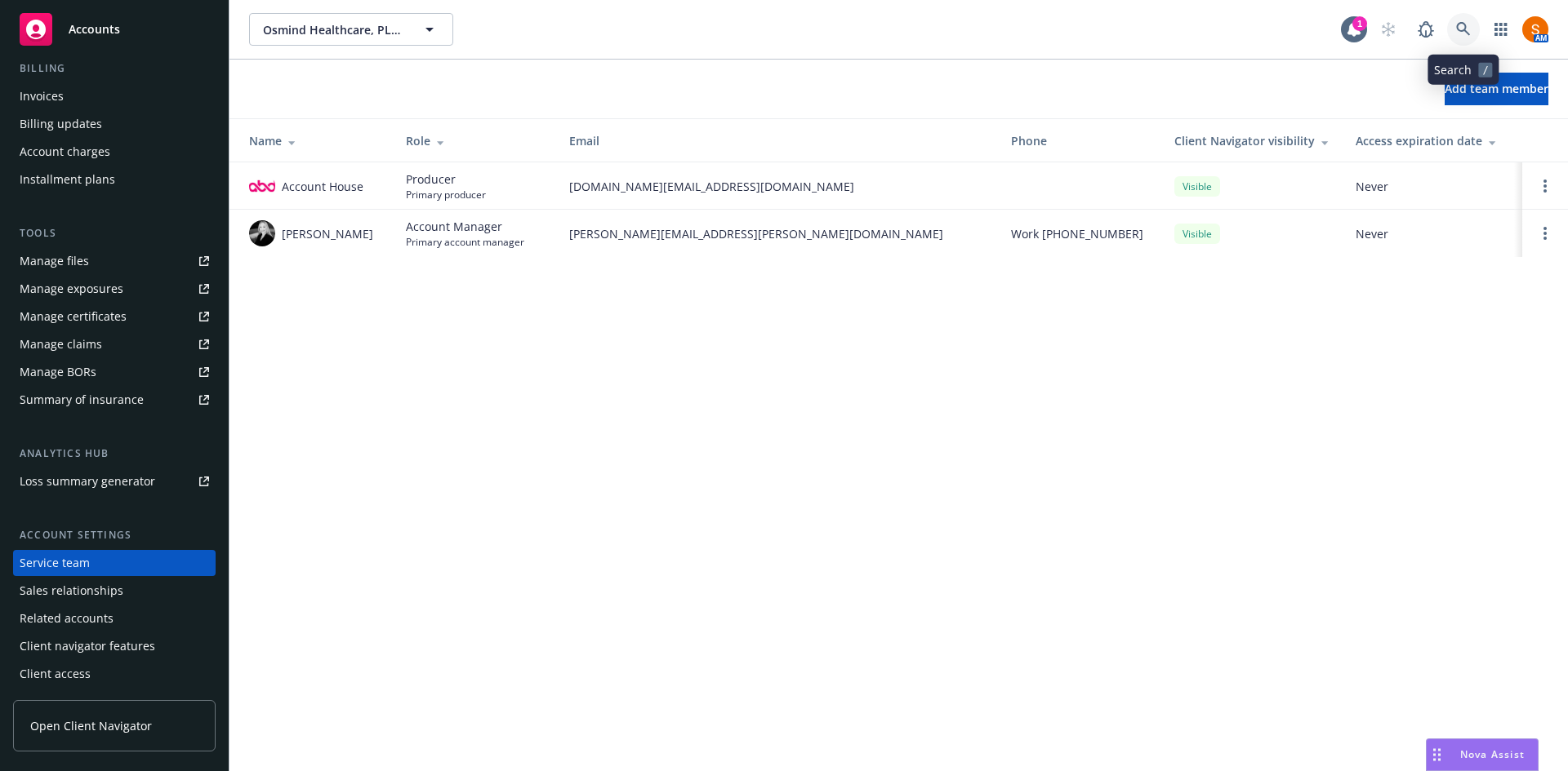
click at [1457, 40] on link at bounding box center [1463, 29] width 32 height 32
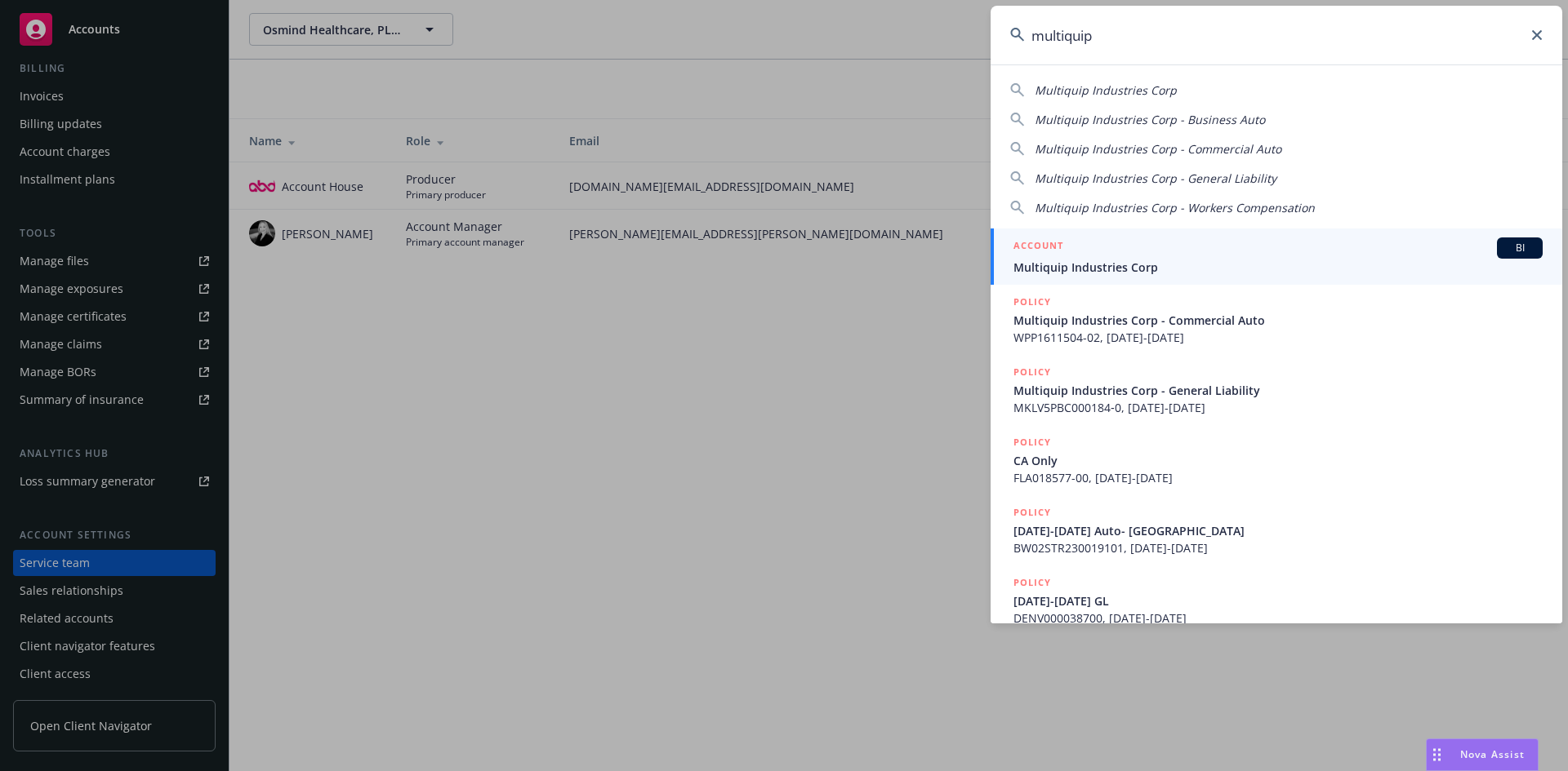
type input "multiquip"
click at [1184, 250] on div "ACCOUNT BI" at bounding box center [1278, 248] width 529 height 21
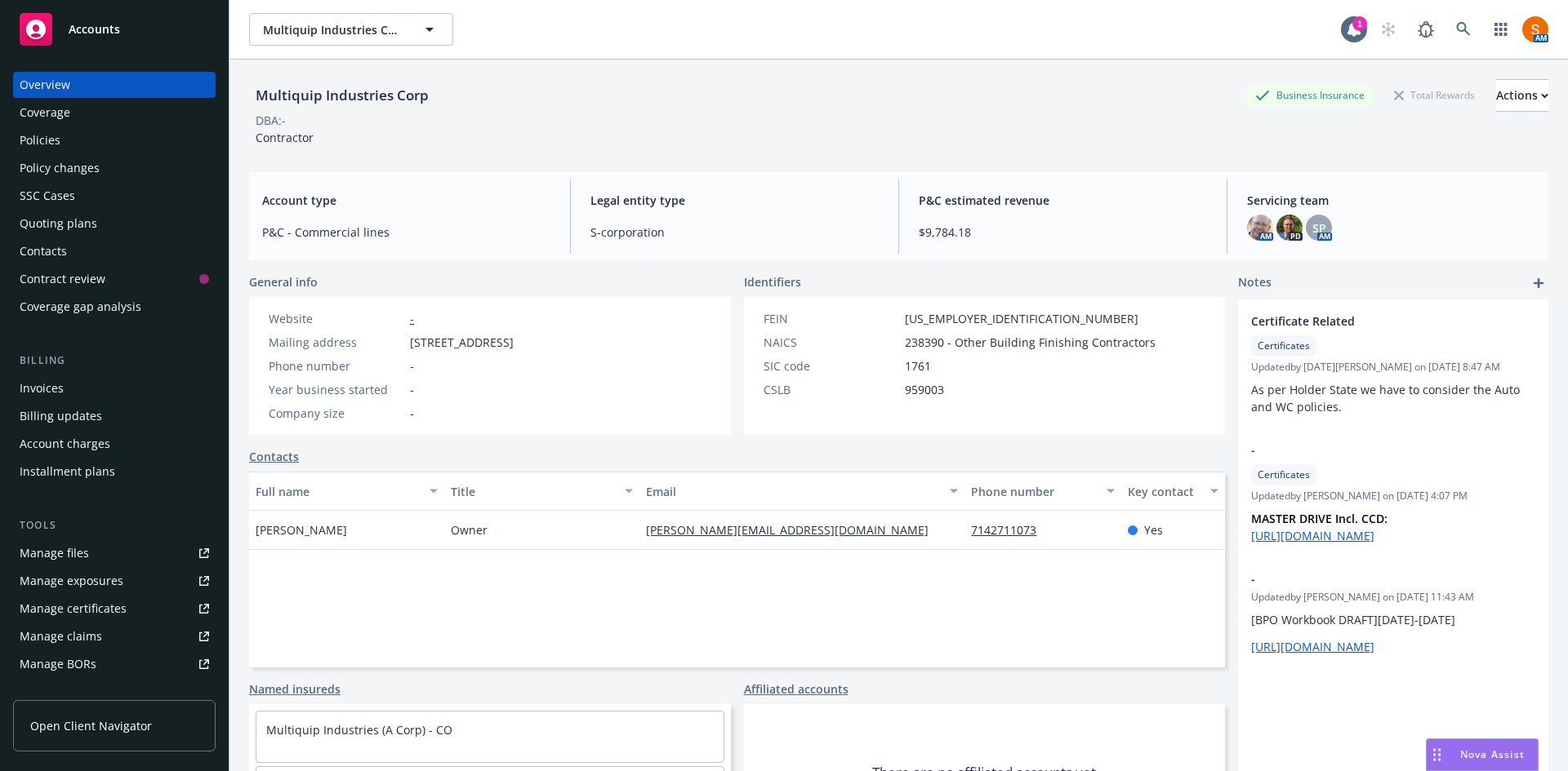
click at [82, 236] on div "Quoting plans" at bounding box center [58, 224] width 78 height 26
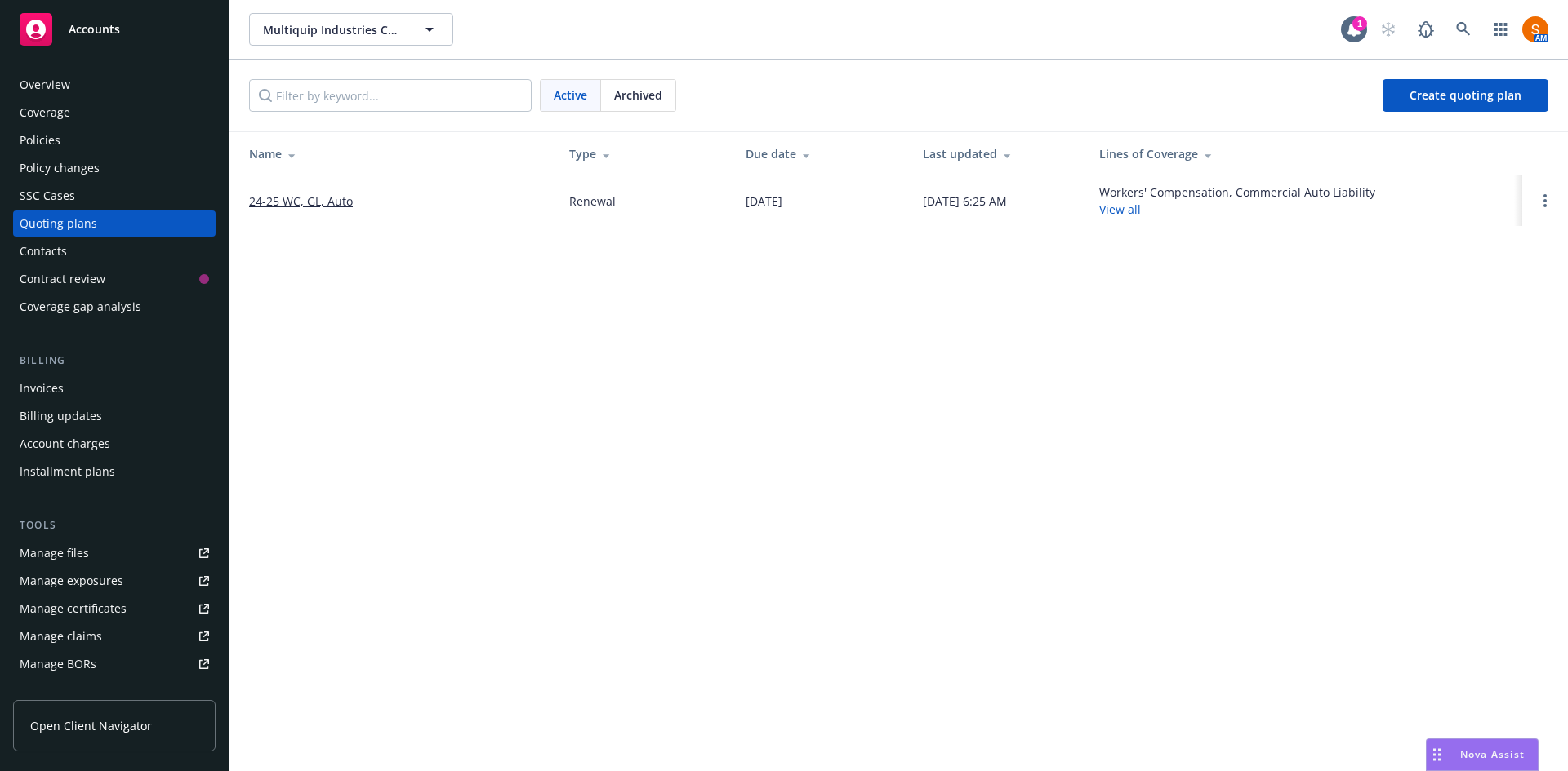
click at [334, 205] on link "24-25 WC, GL, Auto" at bounding box center [301, 201] width 104 height 17
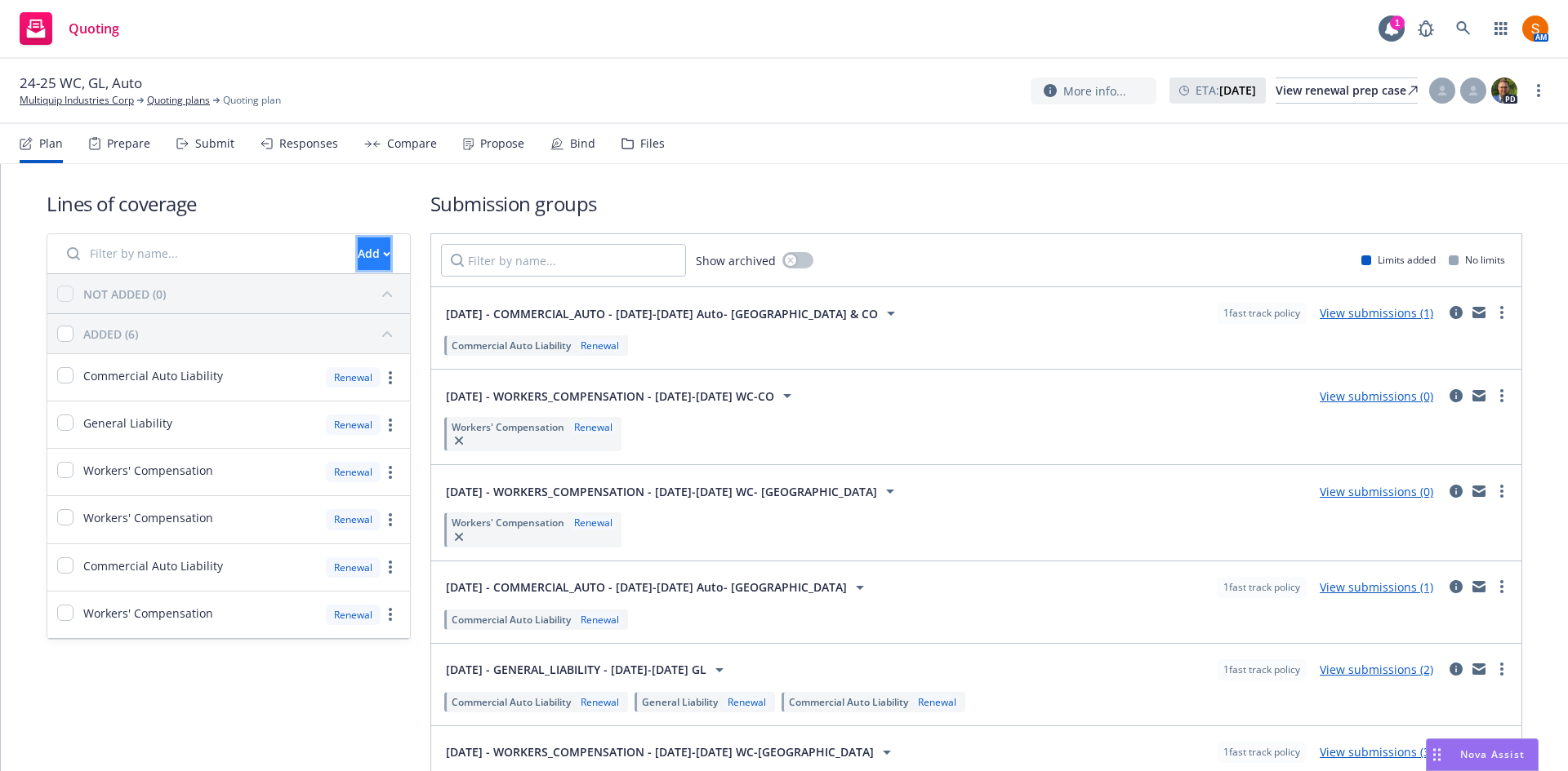
click at [357, 260] on div "Add" at bounding box center [373, 254] width 32 height 31
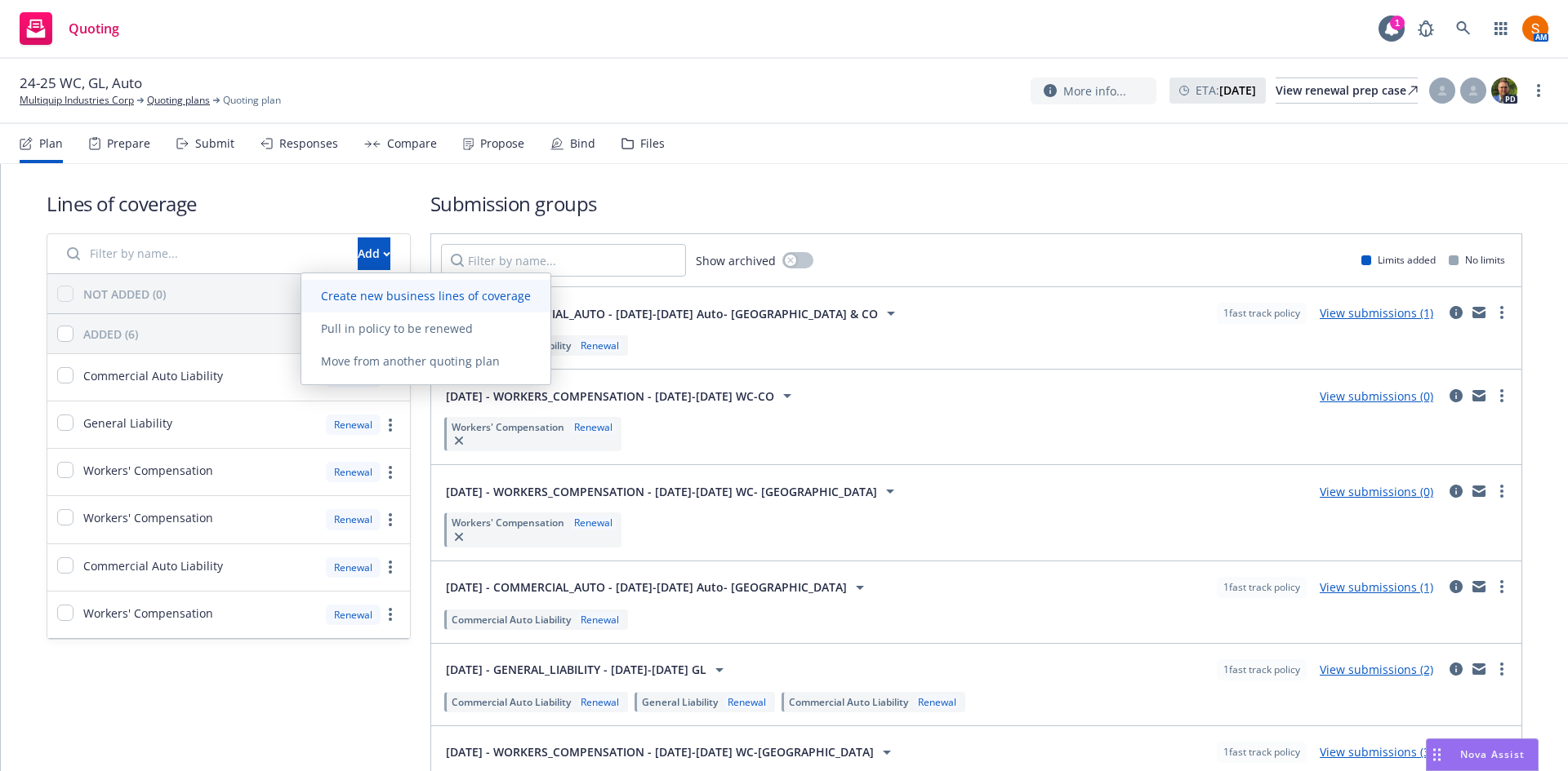
click at [367, 293] on span "Create new business lines of coverage" at bounding box center [426, 296] width 249 height 16
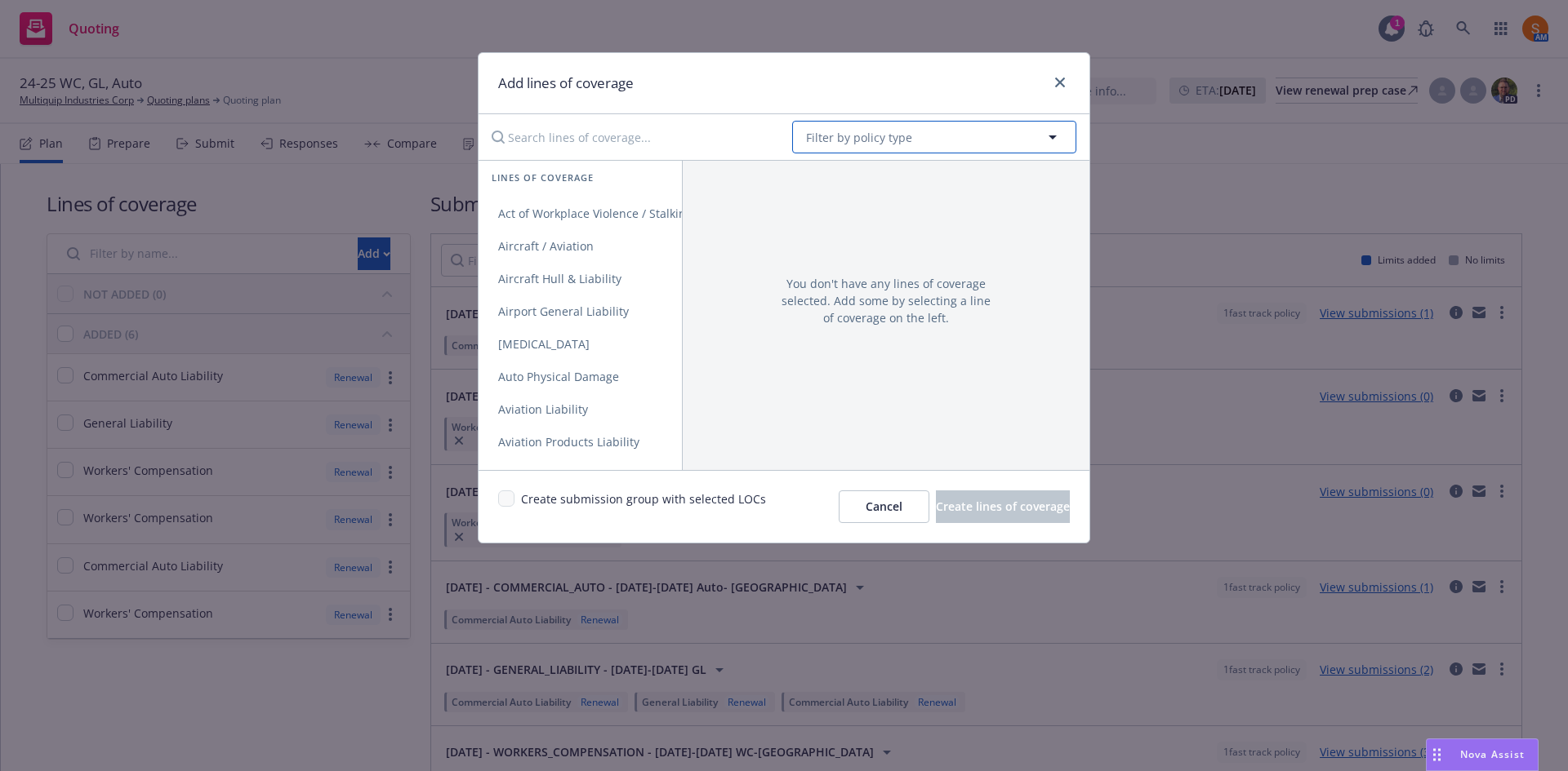
click at [944, 138] on button "Filter by policy type" at bounding box center [934, 137] width 284 height 32
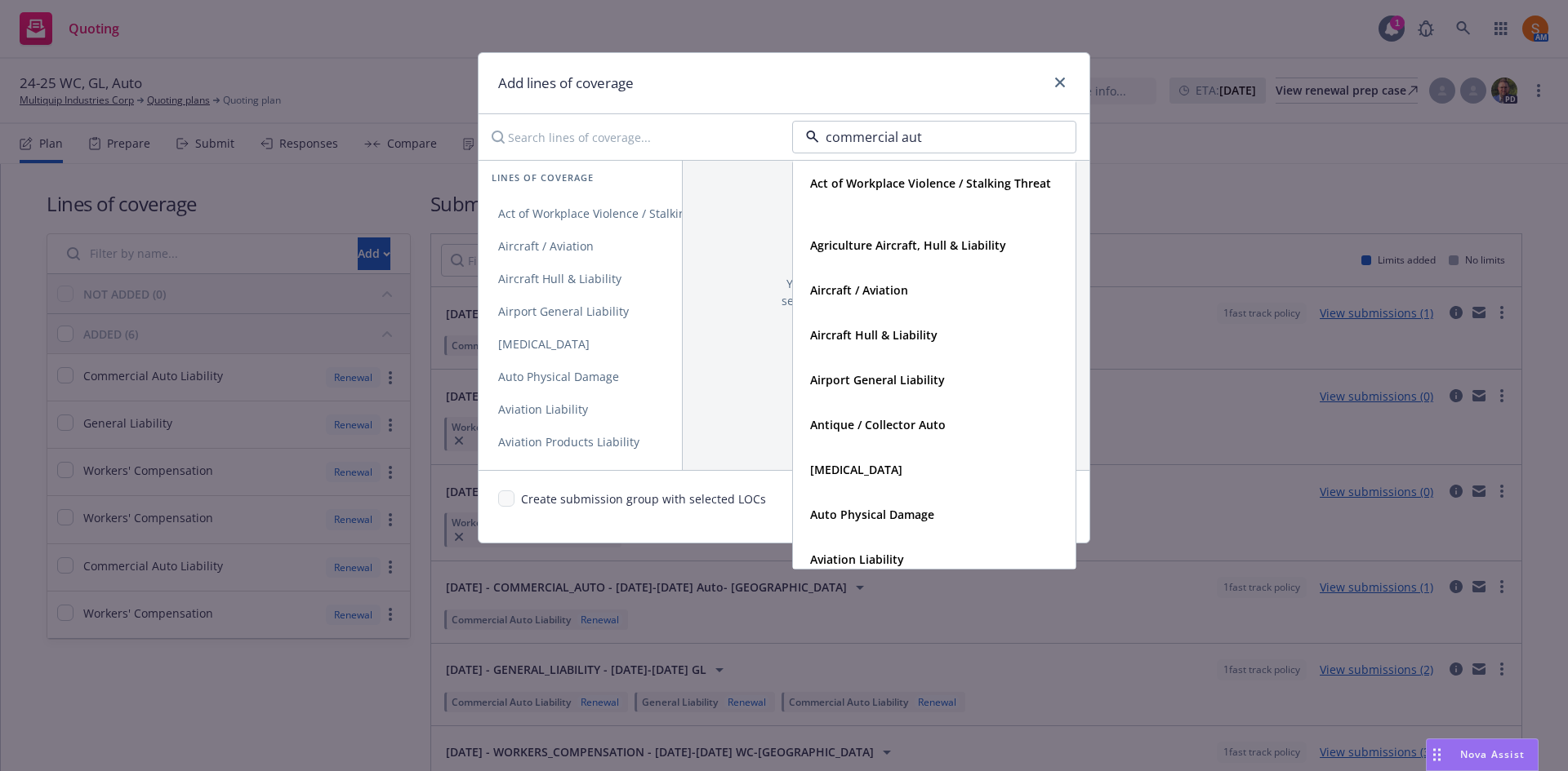
type input "commercial auto"
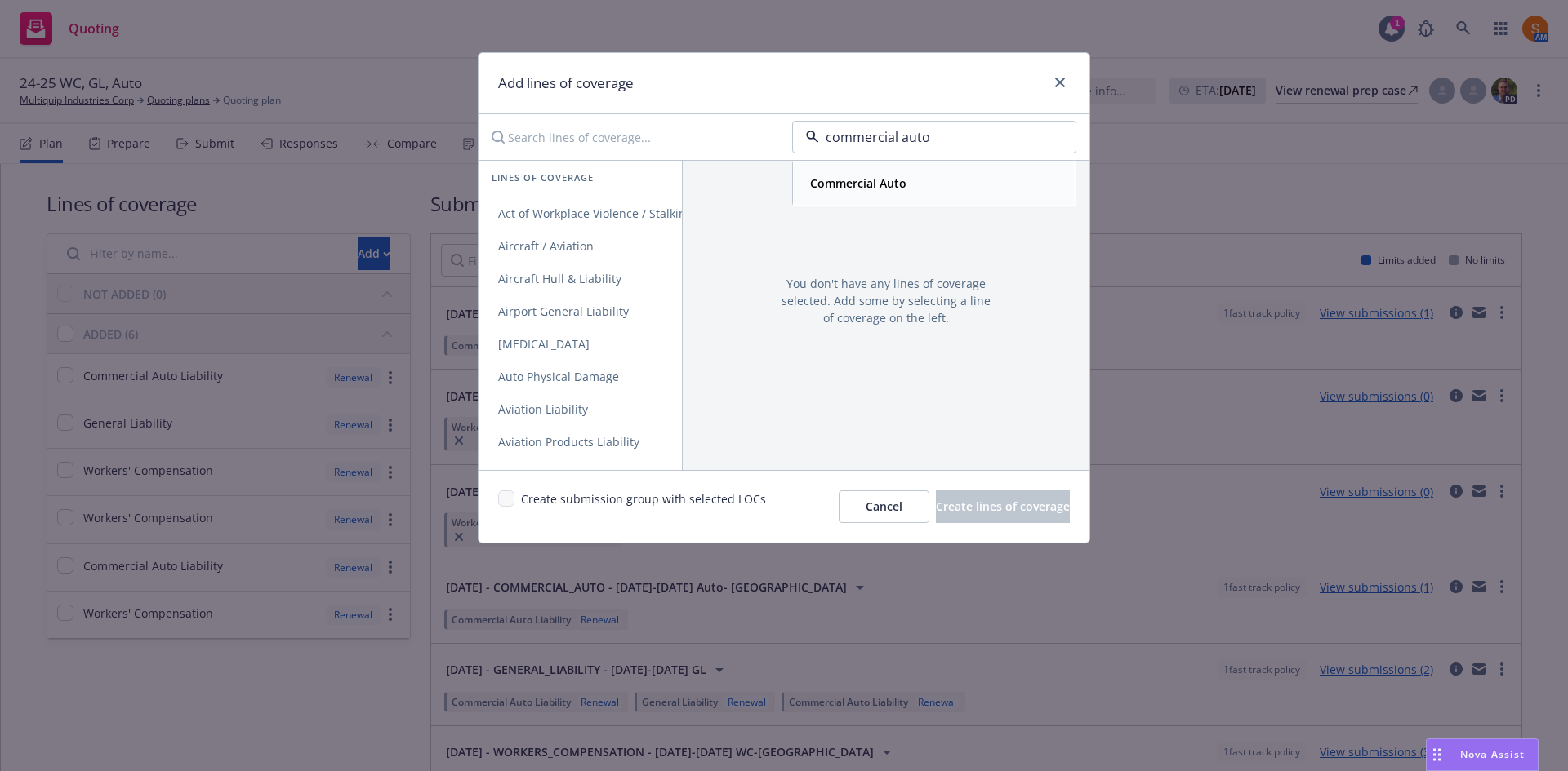
click at [911, 187] on div "Commercial Auto" at bounding box center [934, 183] width 261 height 24
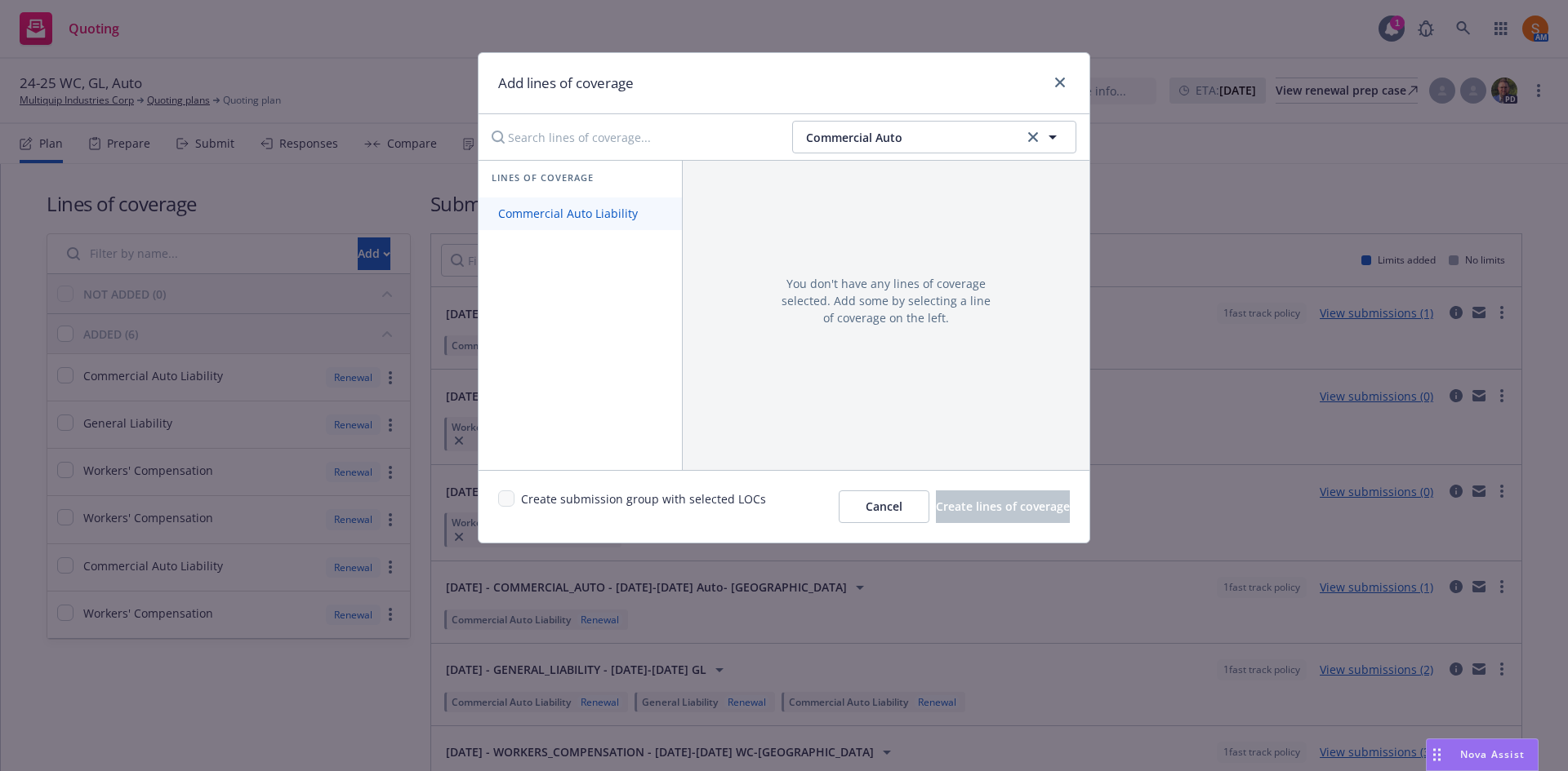
click at [587, 207] on span "Commercial Auto Liability" at bounding box center [567, 213] width 179 height 16
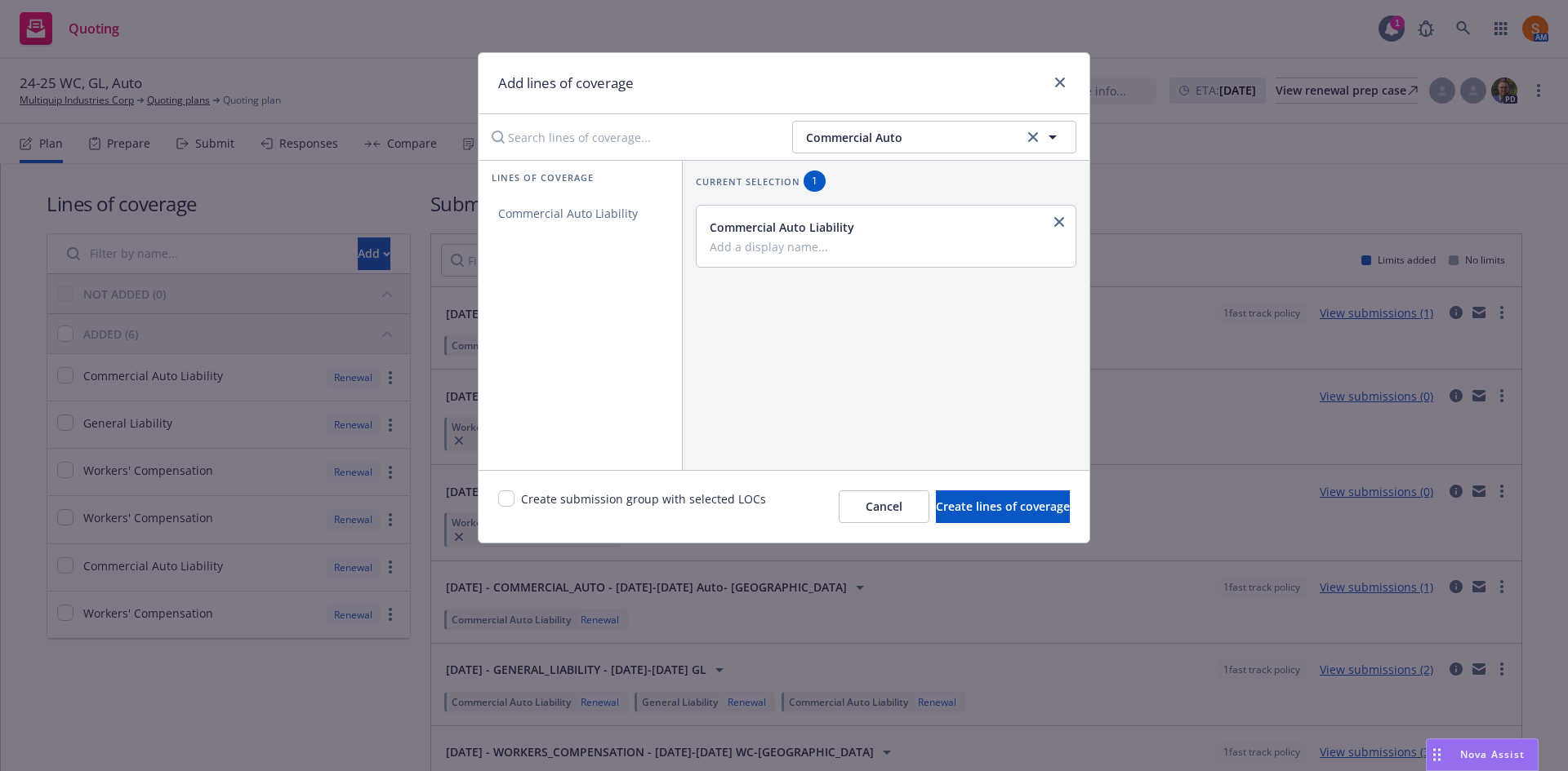
click at [740, 247] on input "Add a display name..." at bounding box center [884, 247] width 350 height 15
type input "AZ Commercial Auto"
click at [979, 504] on span "Create lines of coverage" at bounding box center [1003, 506] width 134 height 16
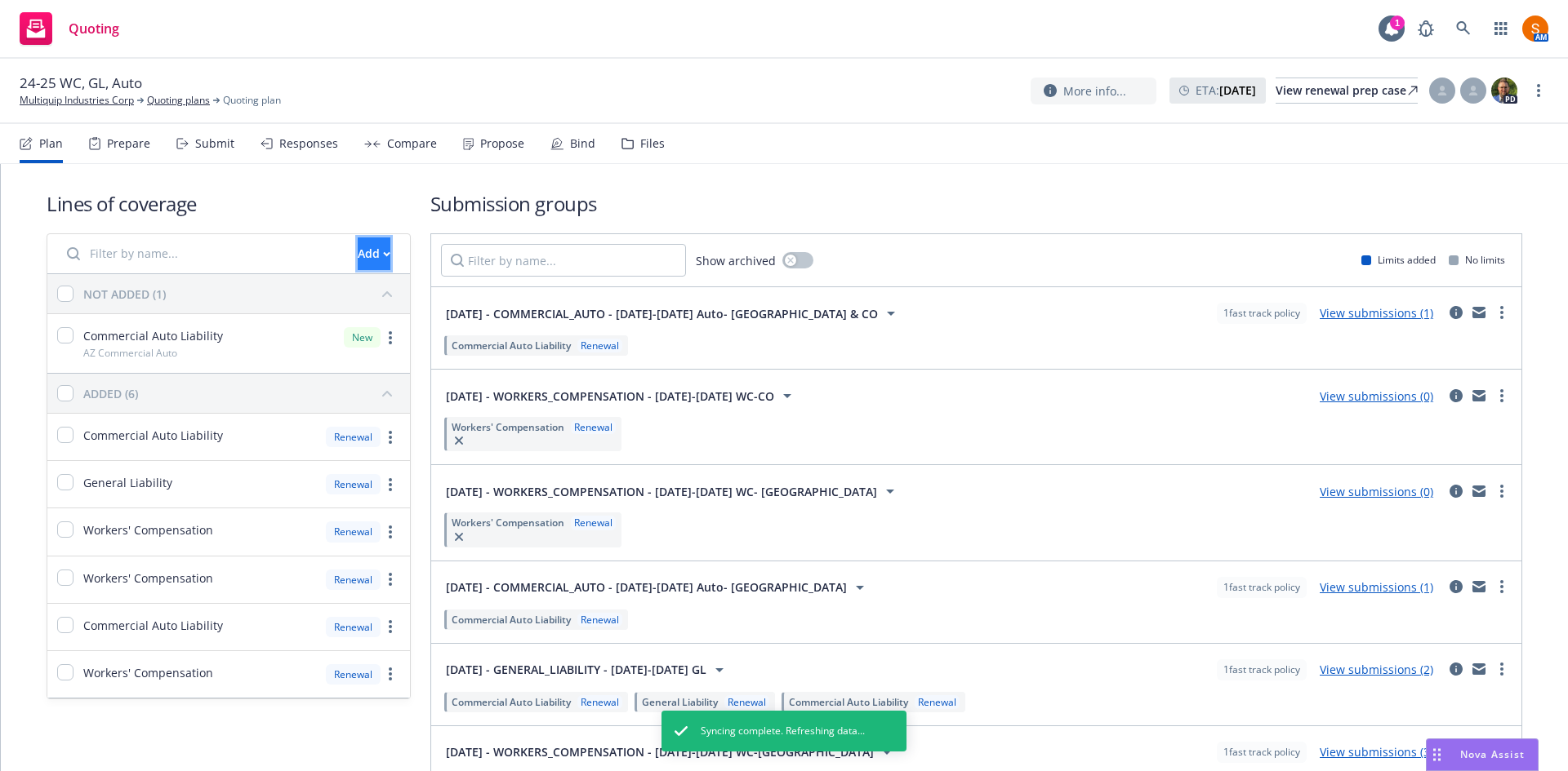
click at [357, 257] on div "Add" at bounding box center [373, 254] width 32 height 31
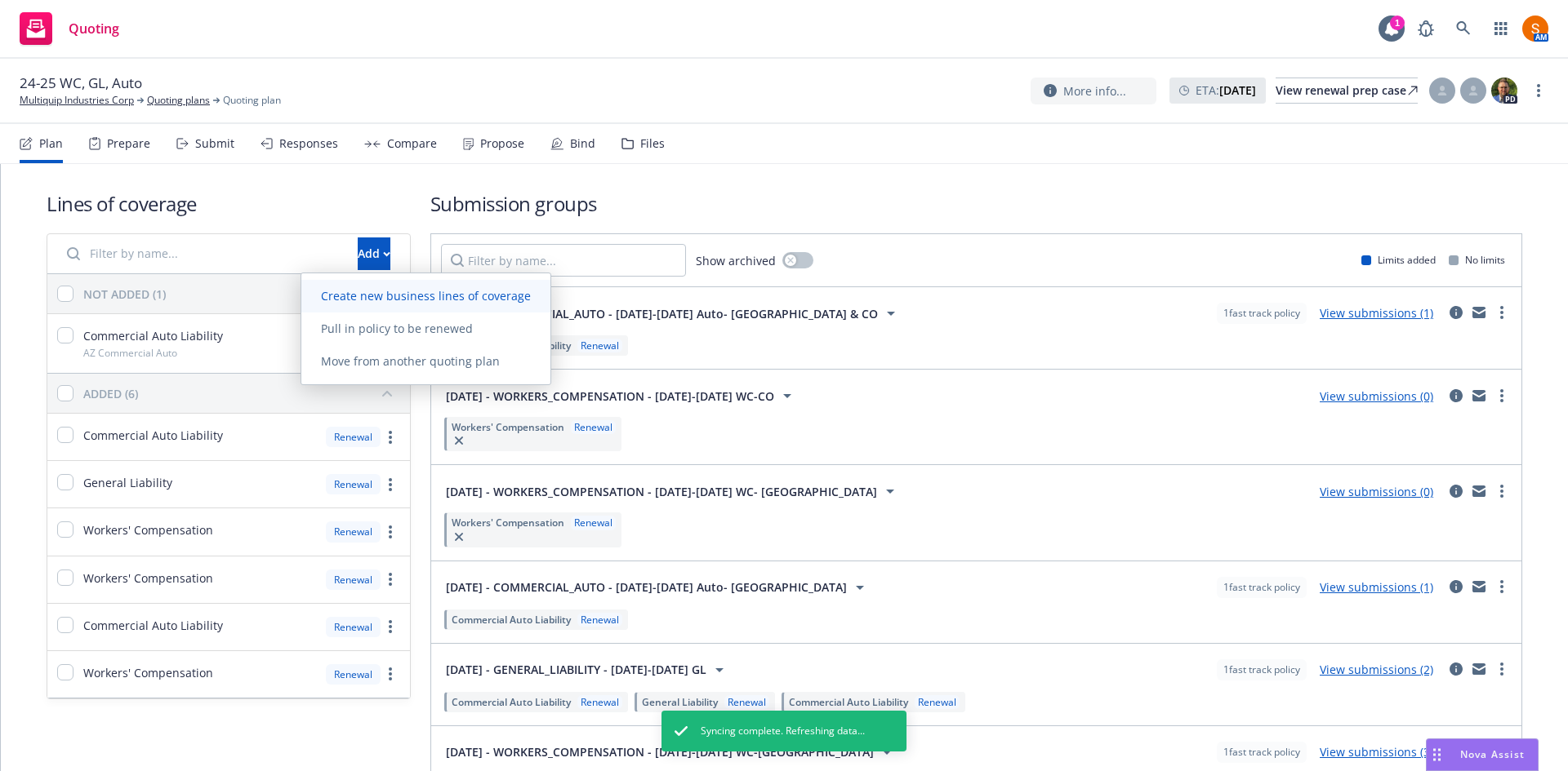
click at [361, 286] on link "Create new business lines of coverage" at bounding box center [426, 295] width 249 height 32
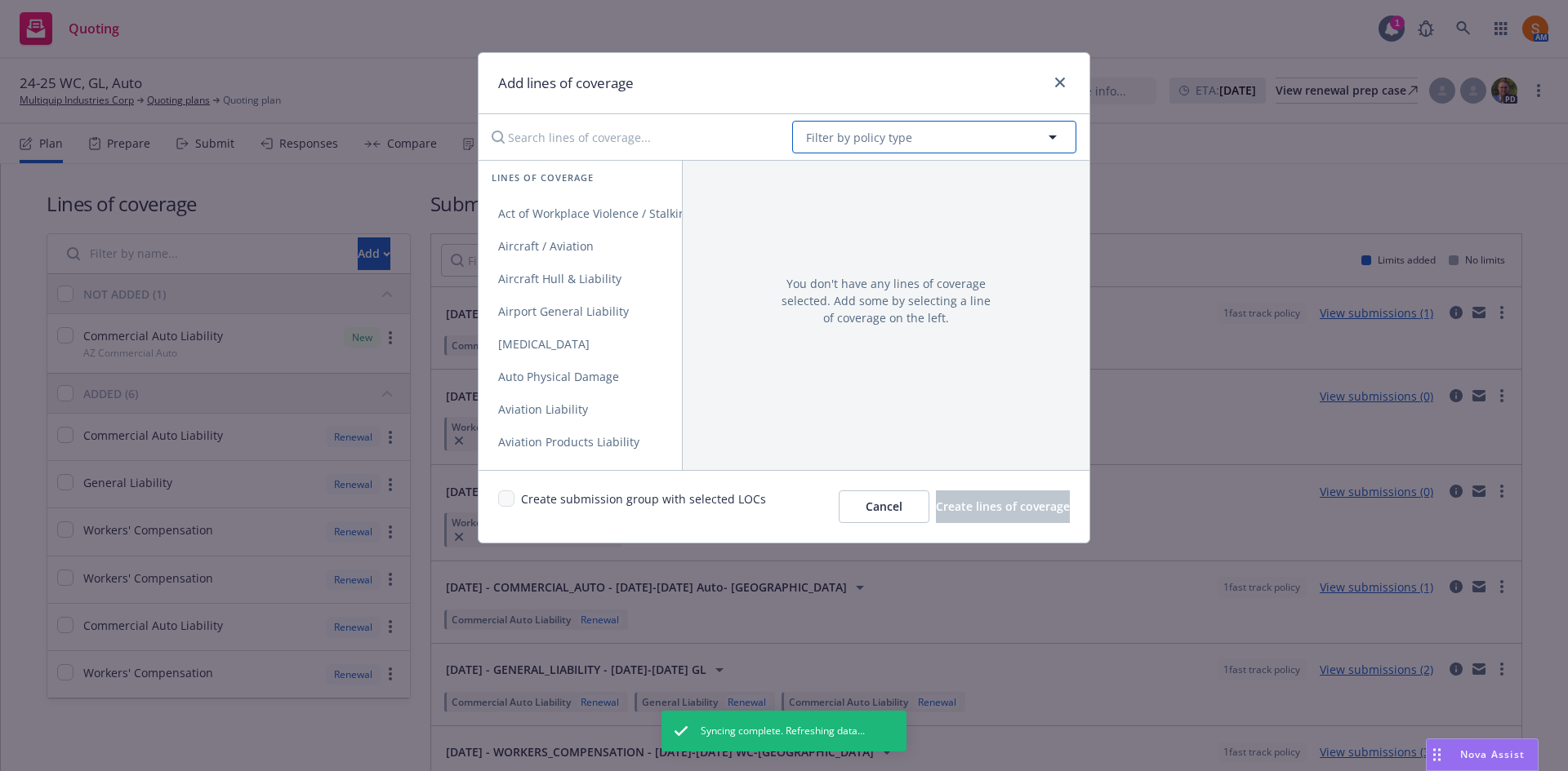
click at [876, 144] on span "Filter by policy type" at bounding box center [859, 138] width 106 height 17
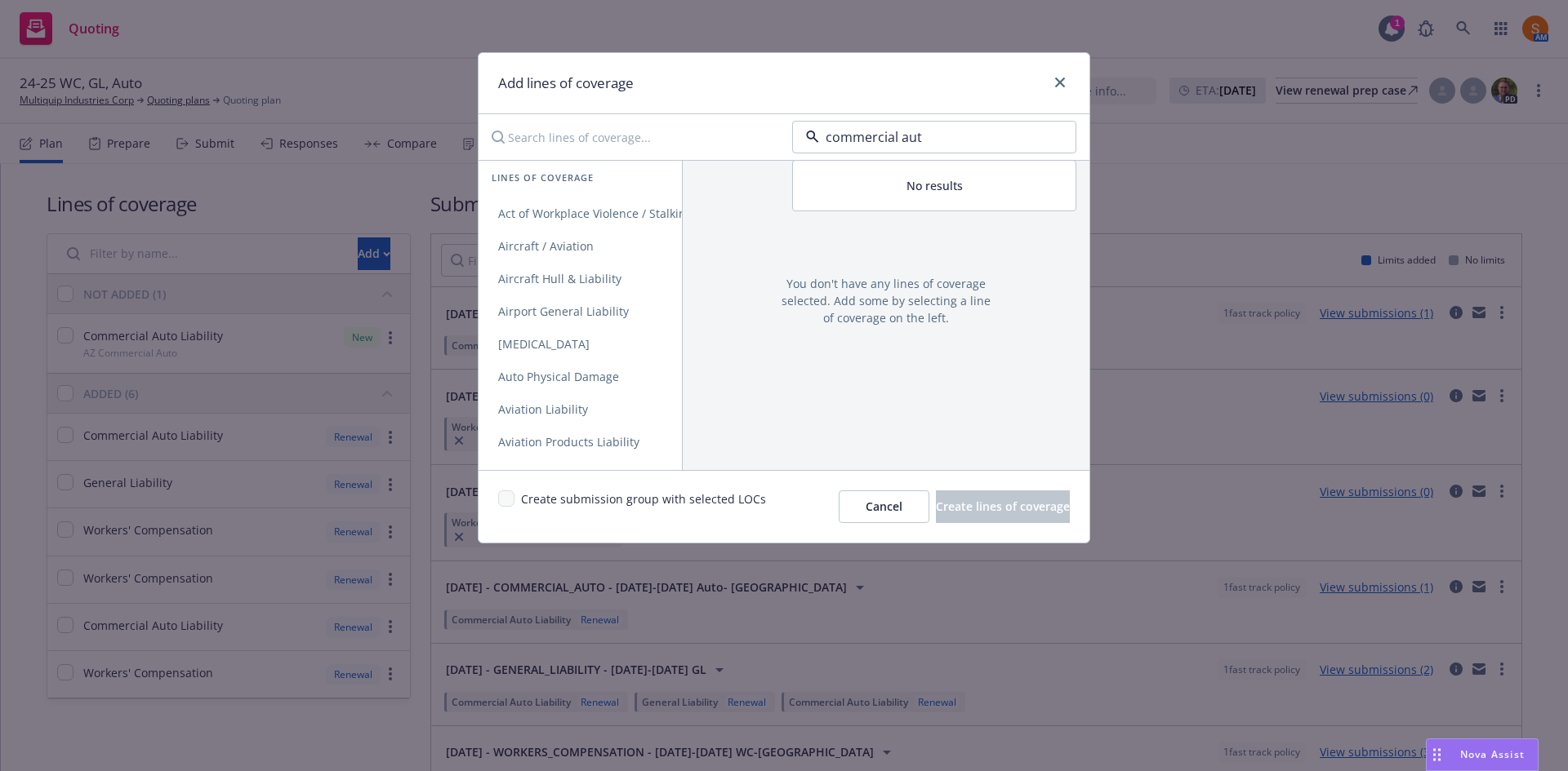
type input "commercial auto"
click at [875, 187] on strong "Commercial Auto" at bounding box center [858, 183] width 97 height 16
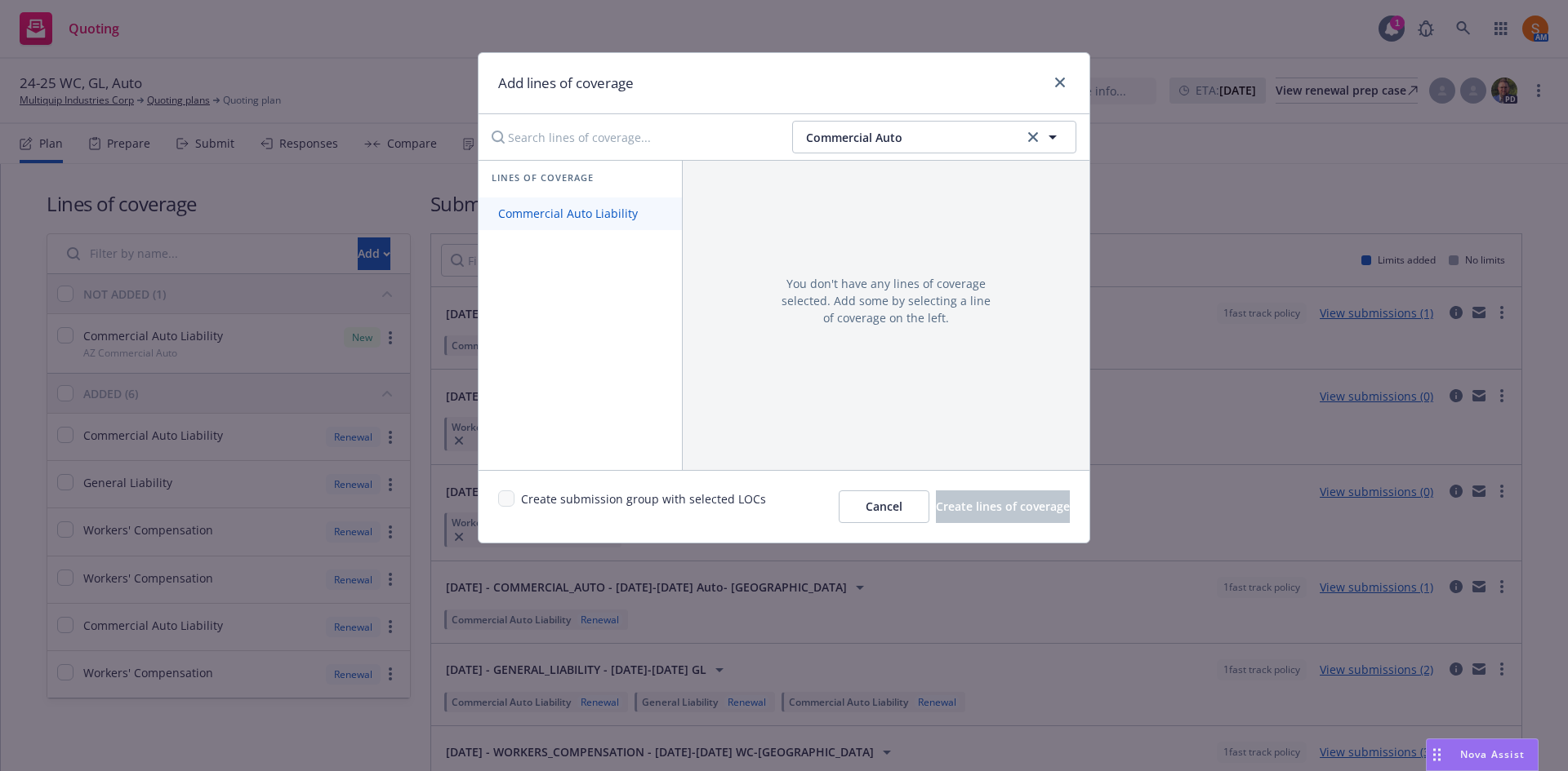
click at [584, 212] on span "Commercial Auto Liability" at bounding box center [567, 213] width 179 height 16
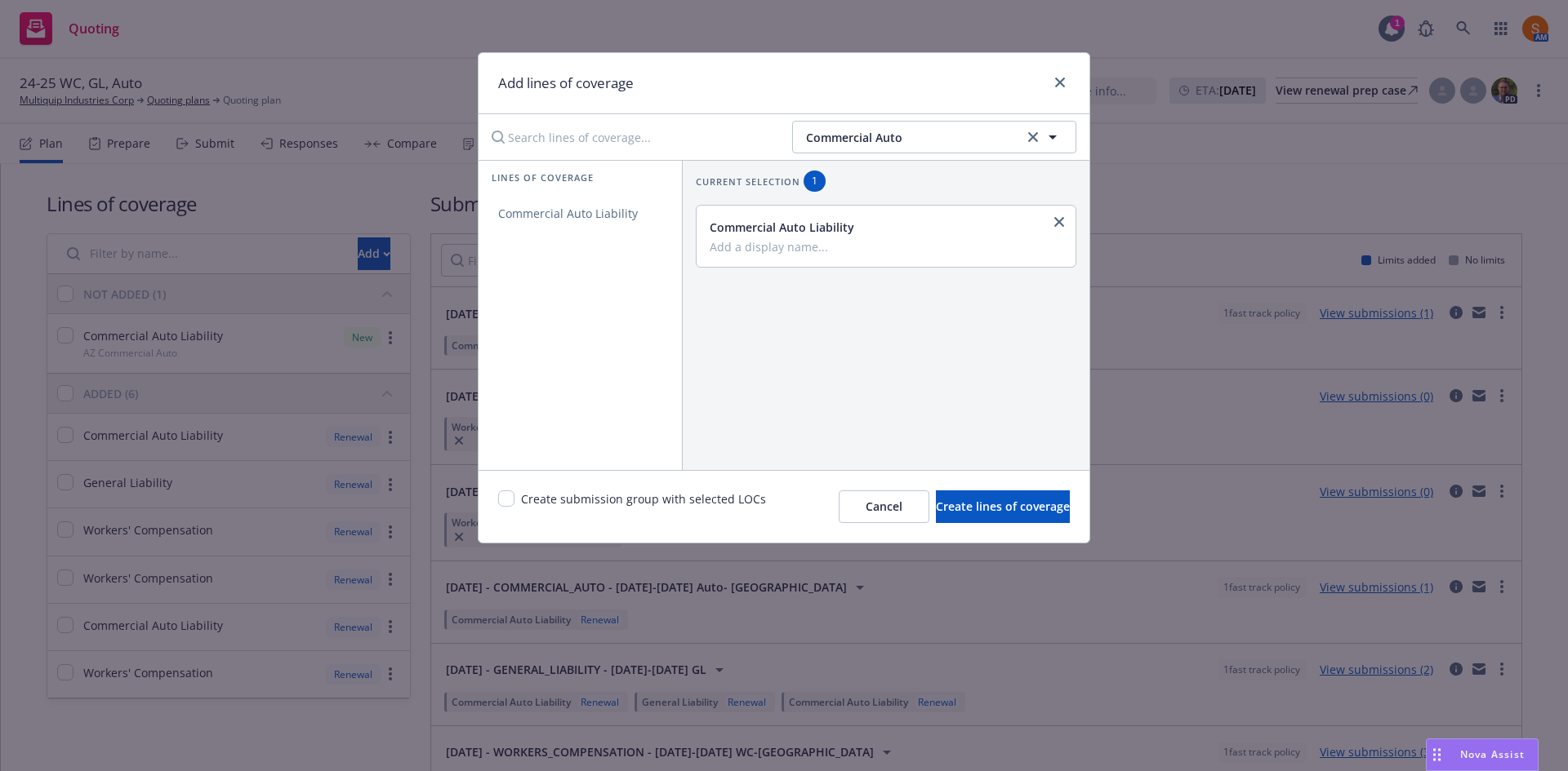
click at [803, 249] on input "Add a display name..." at bounding box center [884, 247] width 350 height 15
type input "CO Auto"
click at [936, 503] on span "Create lines of coverage" at bounding box center [1003, 506] width 134 height 16
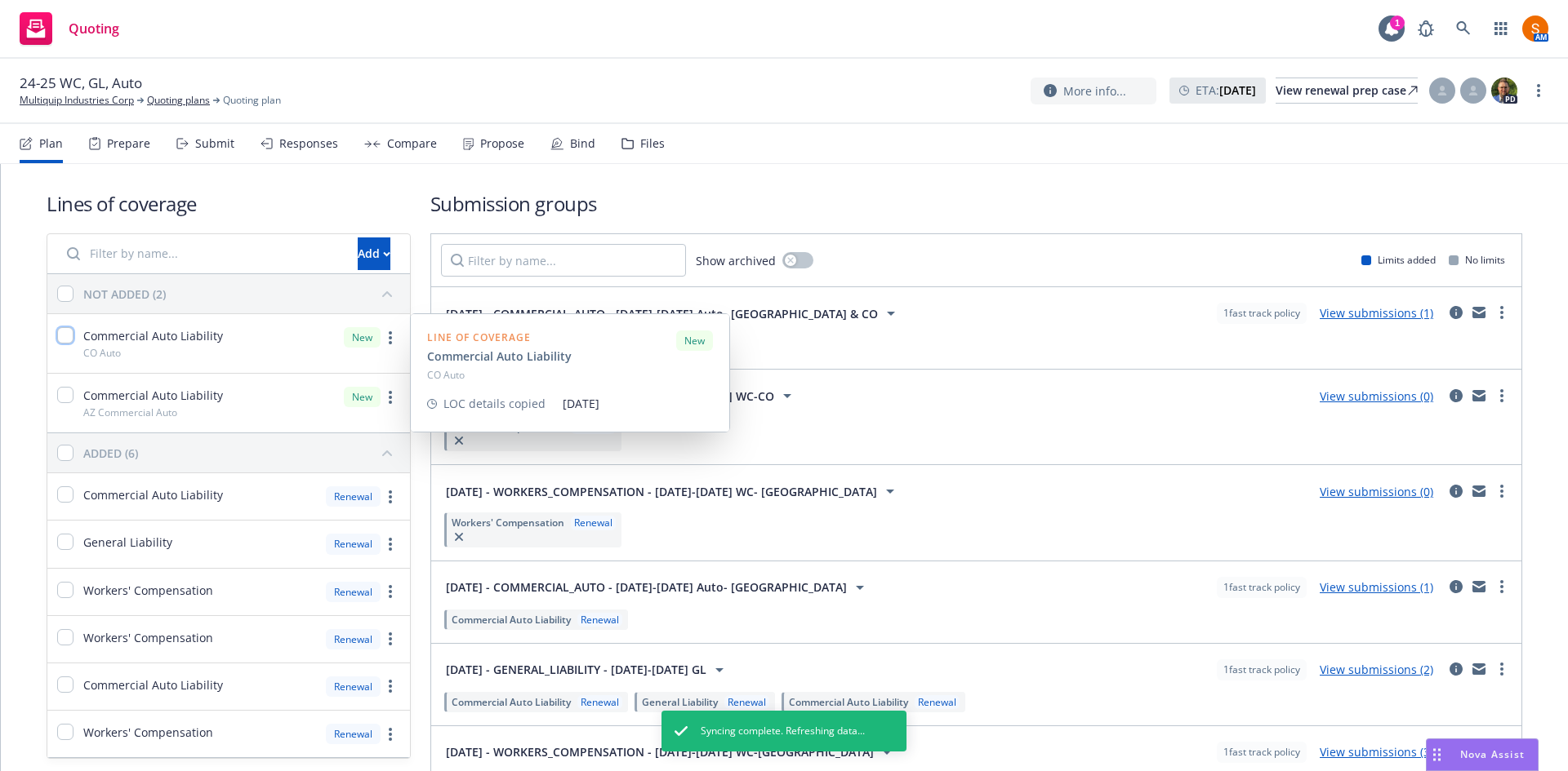
click at [68, 340] on input "checkbox" at bounding box center [65, 335] width 17 height 17
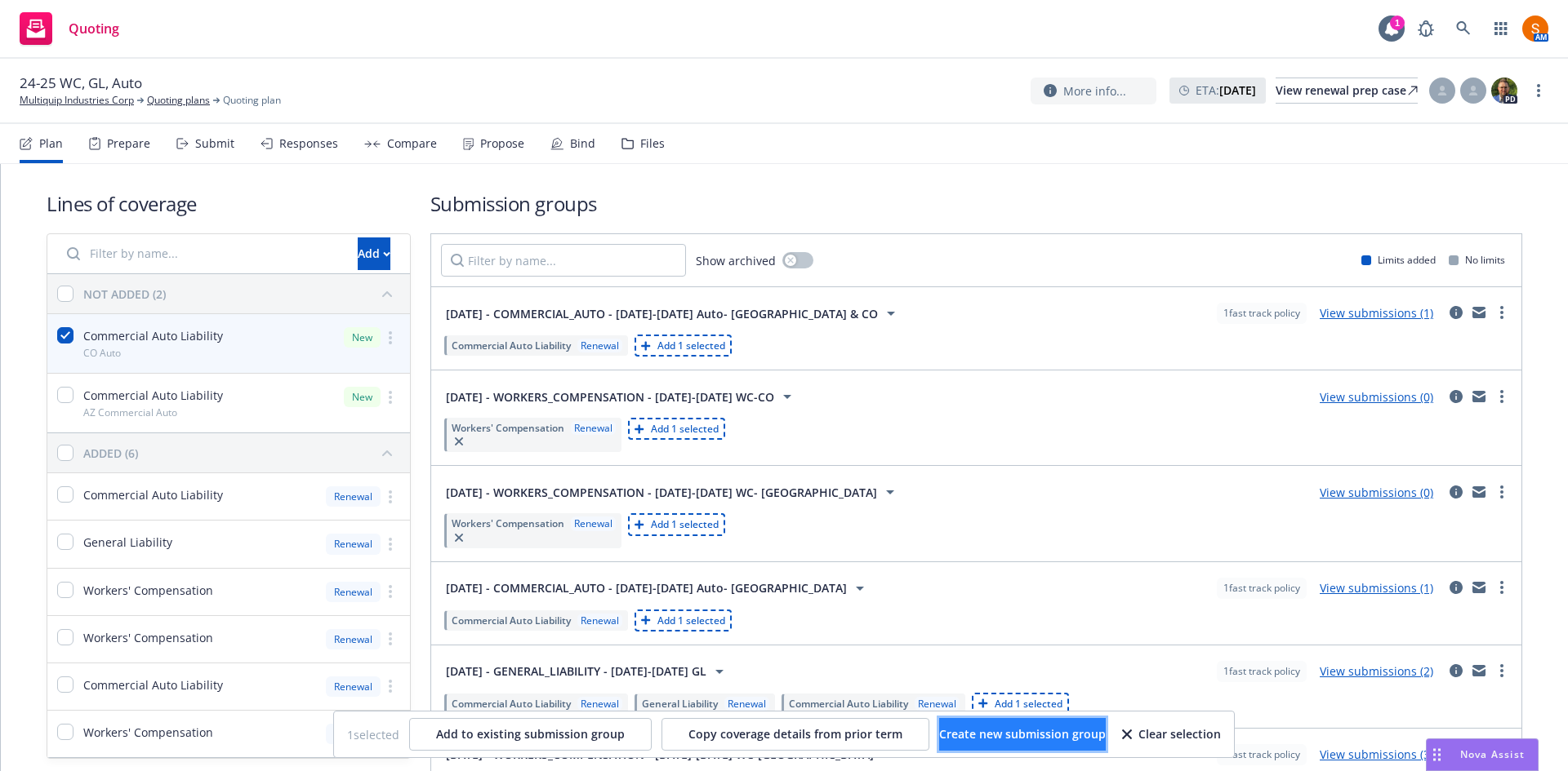
click at [1037, 740] on span "Create new submission group" at bounding box center [1022, 734] width 166 height 16
checkbox input "false"
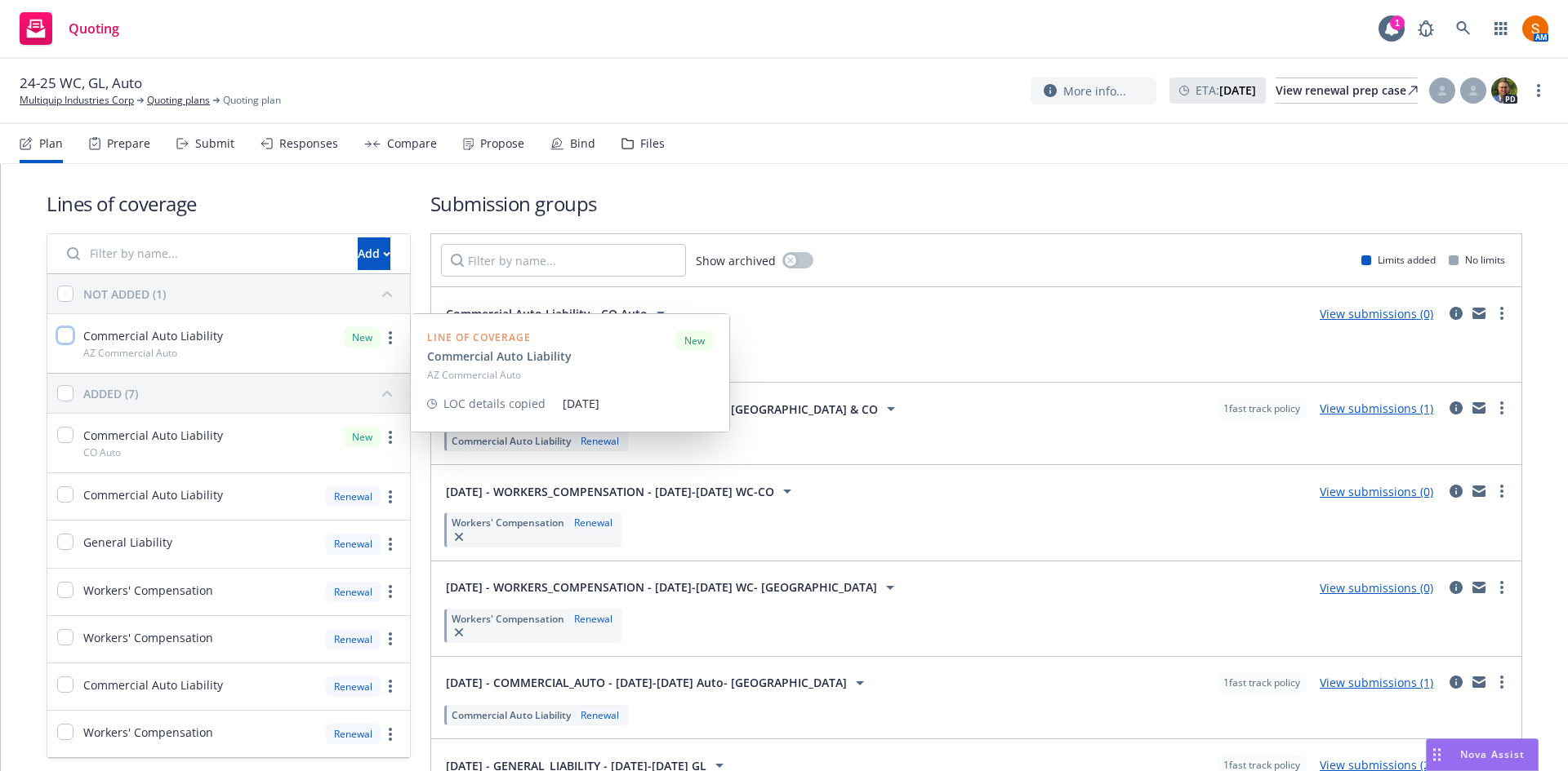
click at [60, 335] on input "checkbox" at bounding box center [65, 335] width 17 height 17
checkbox input "true"
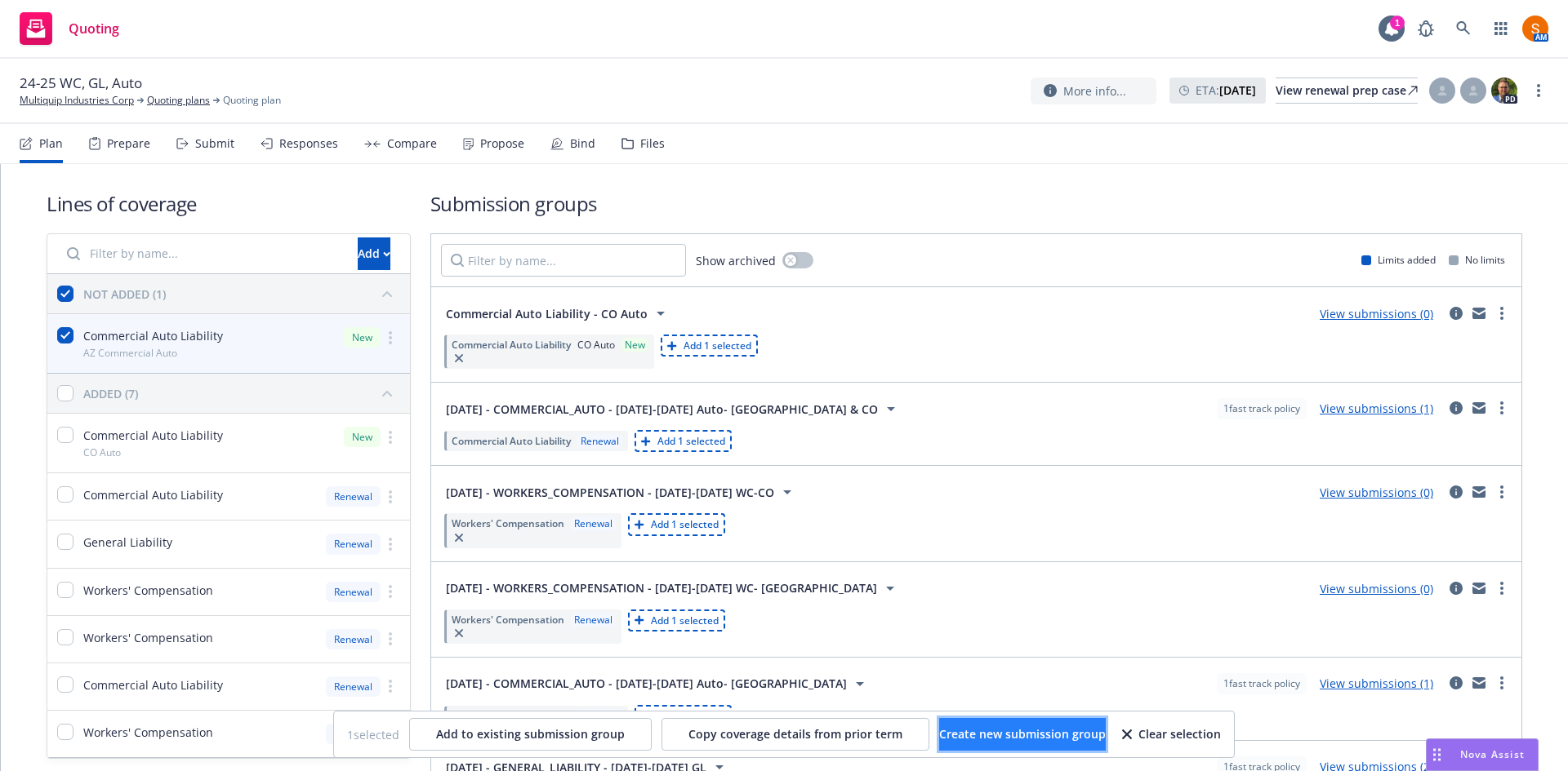
click at [971, 731] on span "Create new submission group" at bounding box center [1022, 734] width 166 height 16
checkbox input "false"
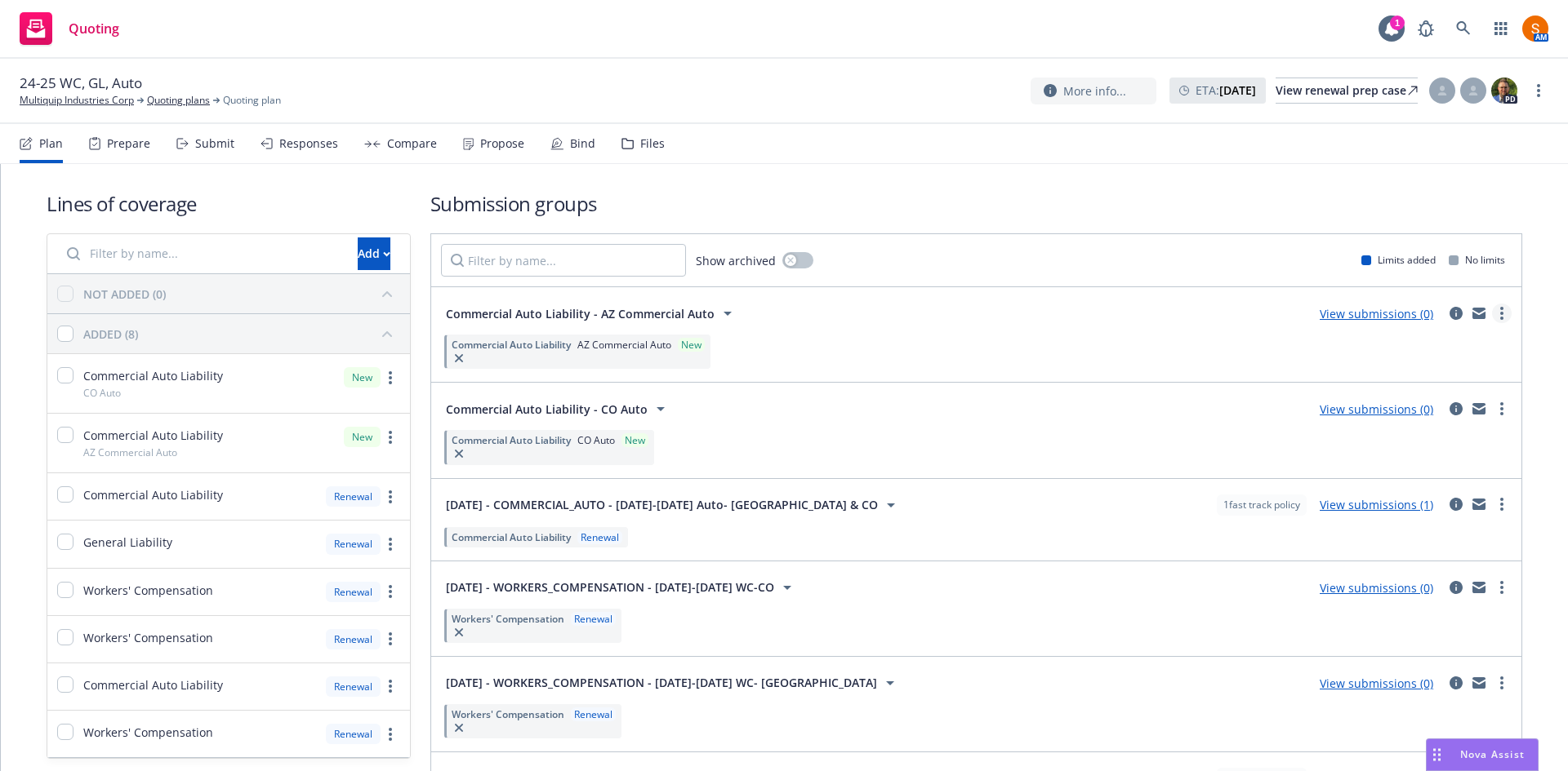
click at [1495, 314] on link "more" at bounding box center [1502, 314] width 19 height 19
click at [1093, 325] on div "Commercial Auto Liability - AZ Commercial Auto View submissions (0)" at bounding box center [976, 313] width 1070 height 32
click at [118, 157] on div "Prepare" at bounding box center [119, 143] width 61 height 39
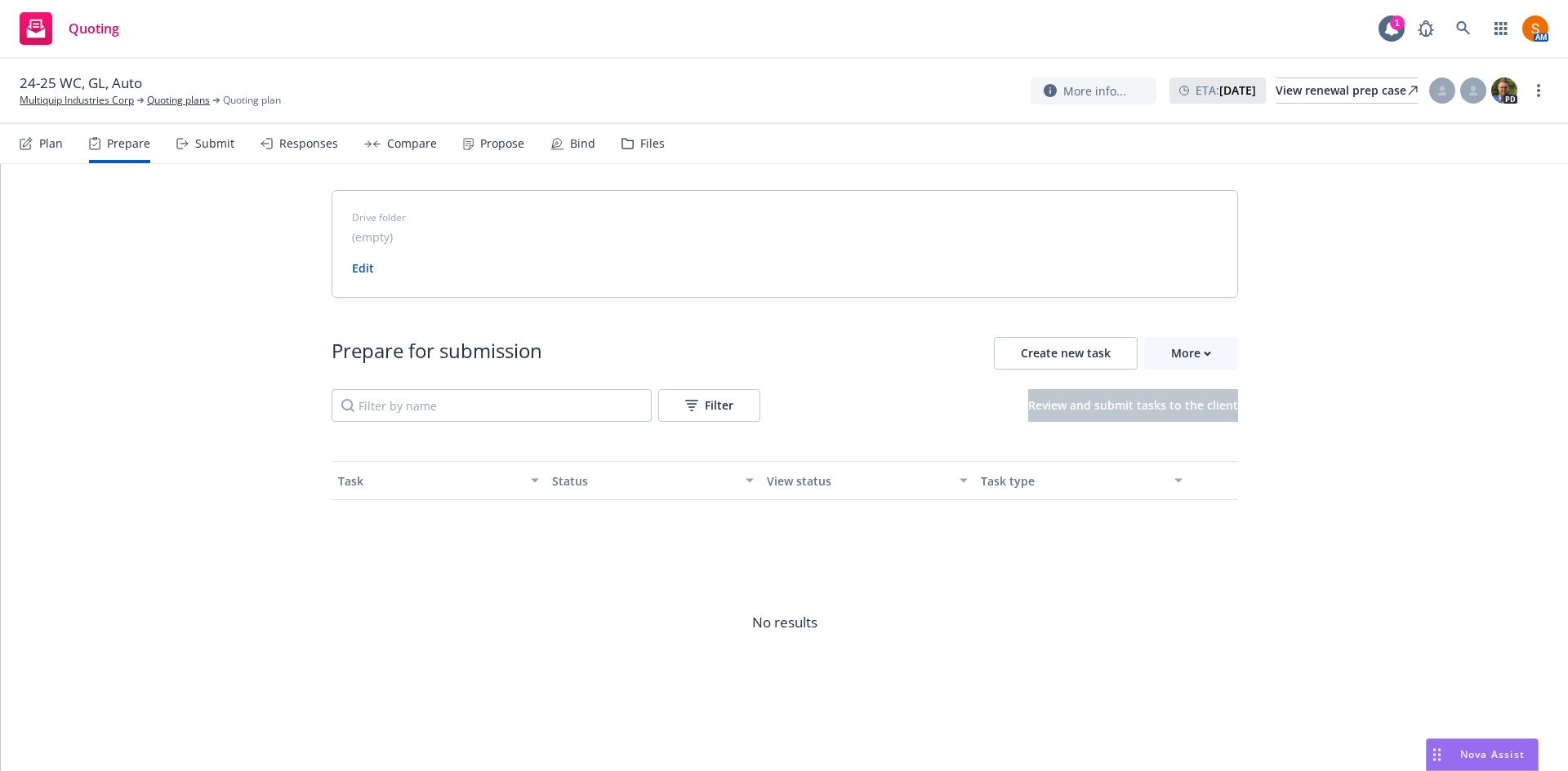
click at [184, 145] on icon at bounding box center [182, 143] width 12 height 11
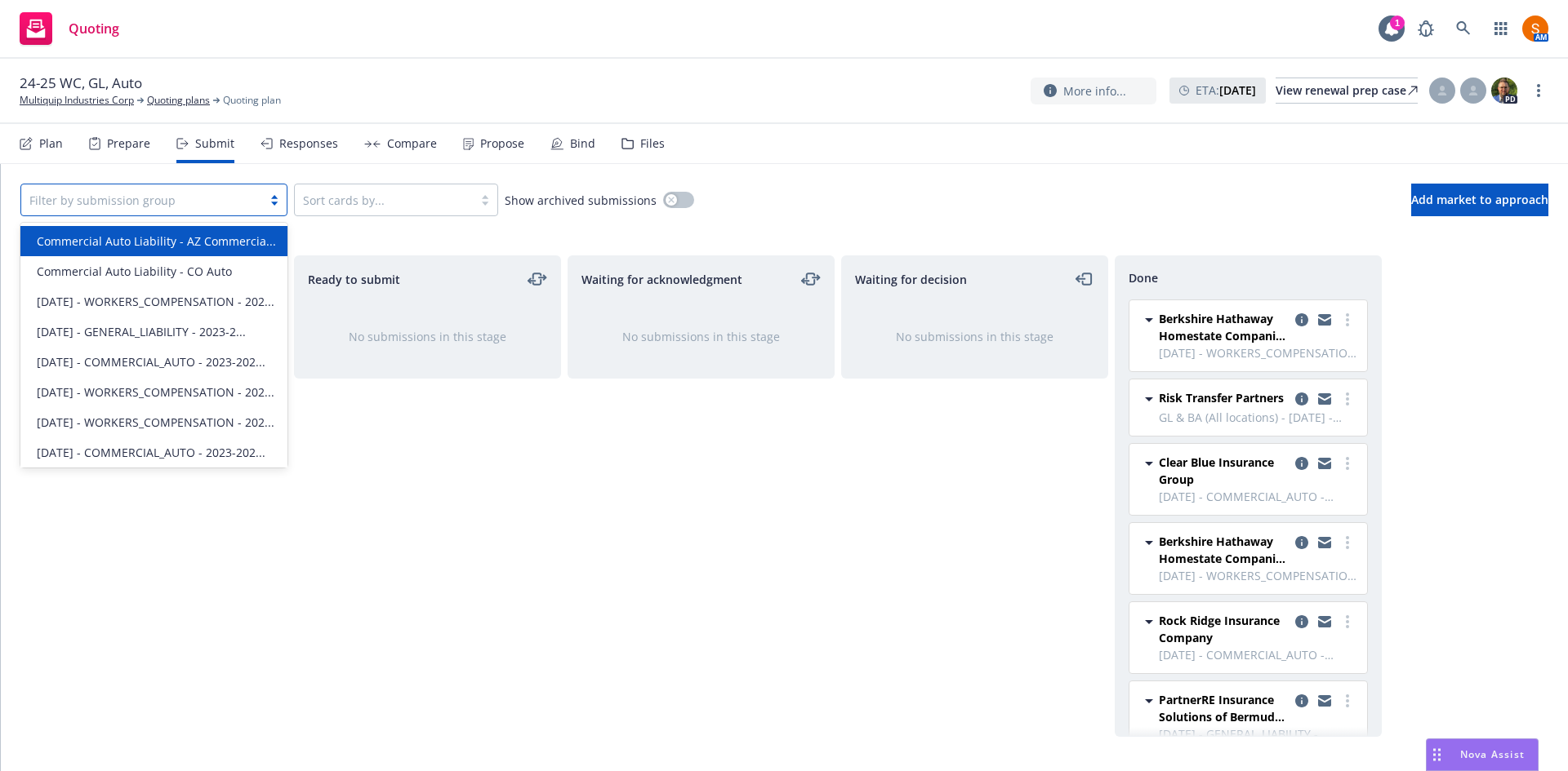
click at [189, 206] on div at bounding box center [142, 200] width 225 height 19
click at [166, 250] on span "Commercial Auto Liability - AZ Commercia..." at bounding box center [156, 241] width 240 height 17
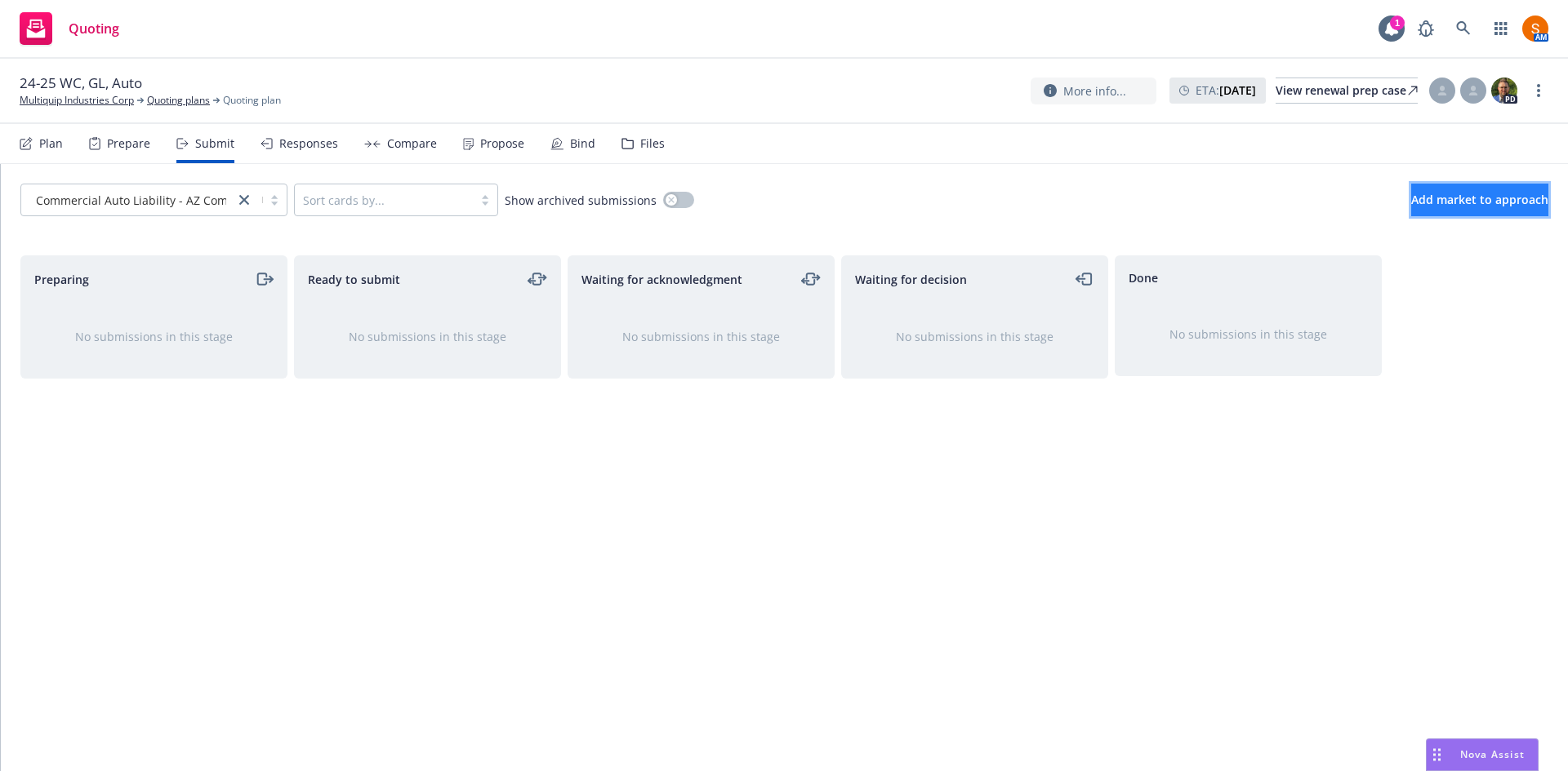
click at [1447, 192] on span "Add market to approach" at bounding box center [1479, 200] width 137 height 16
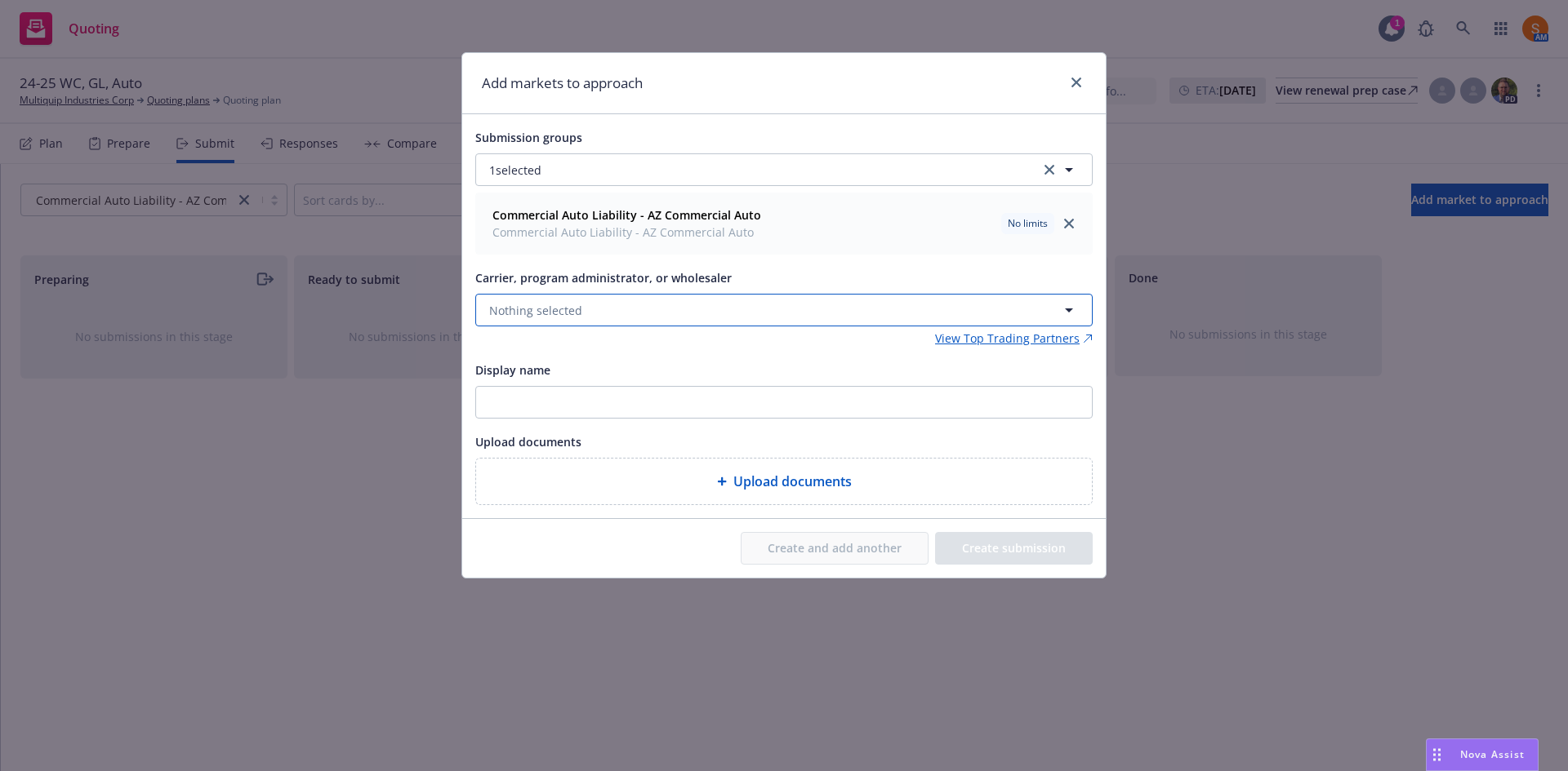
click at [605, 301] on button "Nothing selected" at bounding box center [784, 309] width 617 height 32
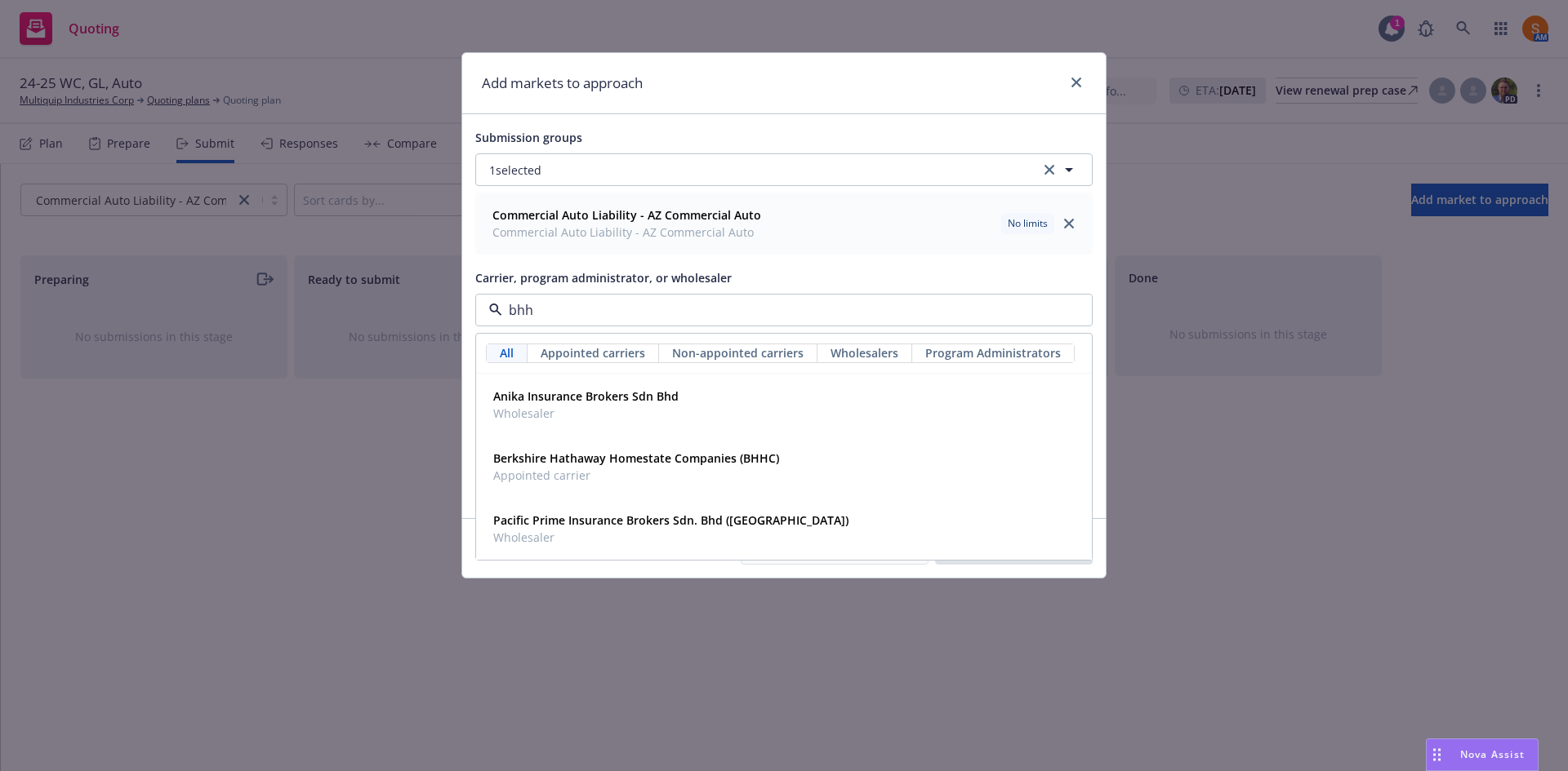
type input "bhhc"
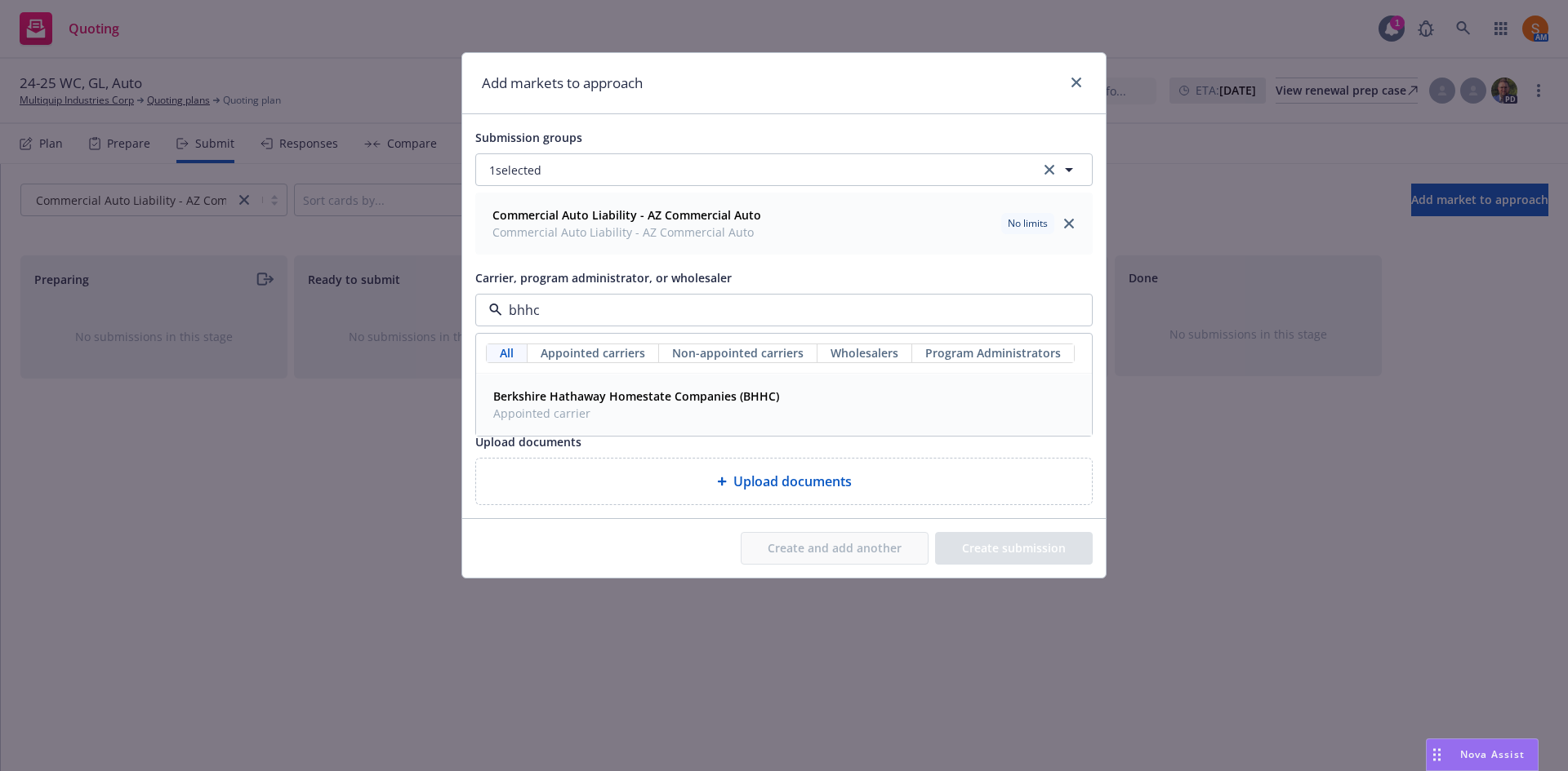
click at [606, 411] on span "Appointed carrier" at bounding box center [636, 414] width 286 height 17
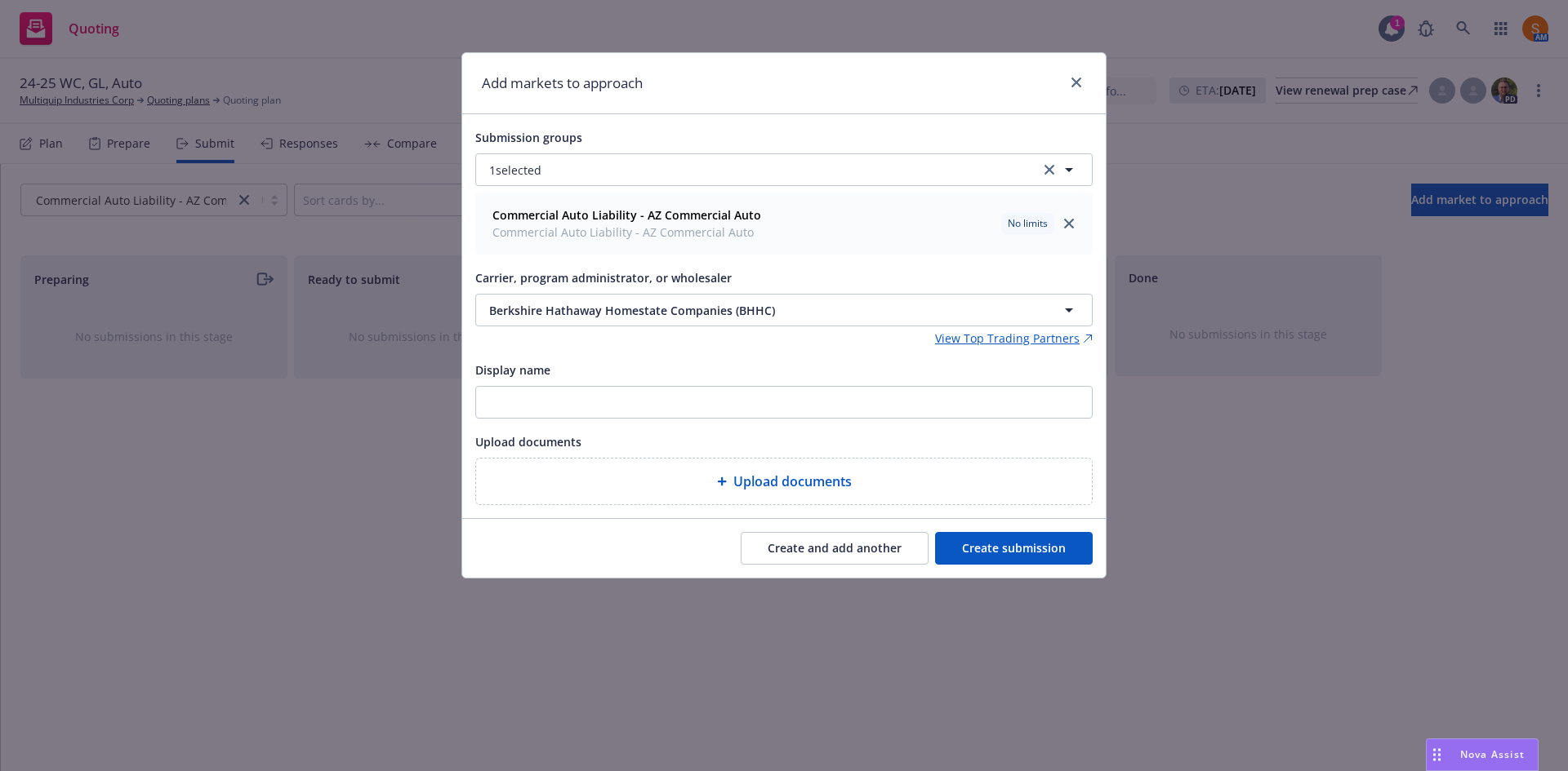
click at [992, 538] on button "Create submission" at bounding box center [1014, 548] width 158 height 32
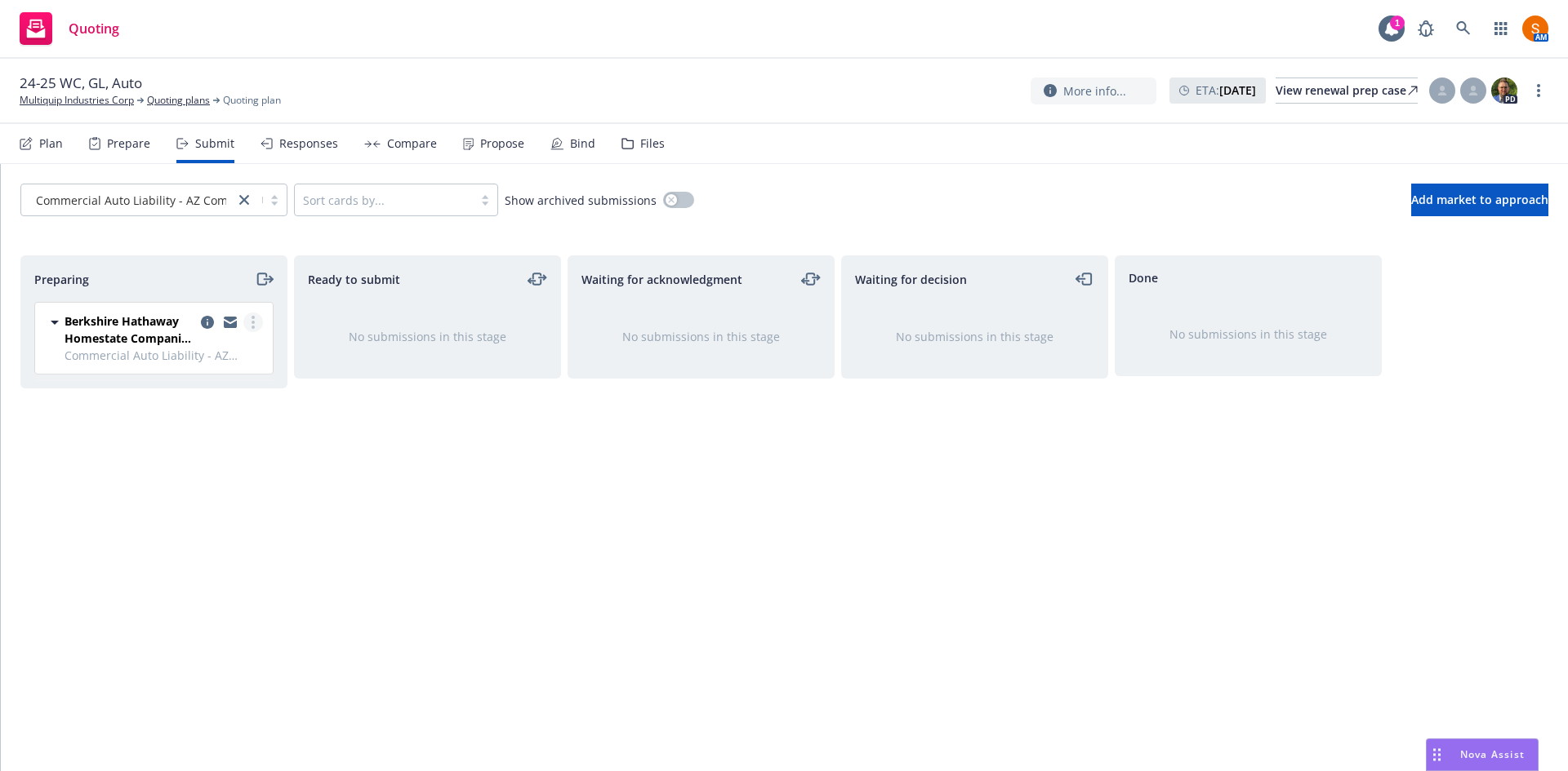
click at [257, 326] on link "more" at bounding box center [253, 322] width 19 height 19
click at [217, 357] on span "Complete preparation" at bounding box center [179, 355] width 160 height 16
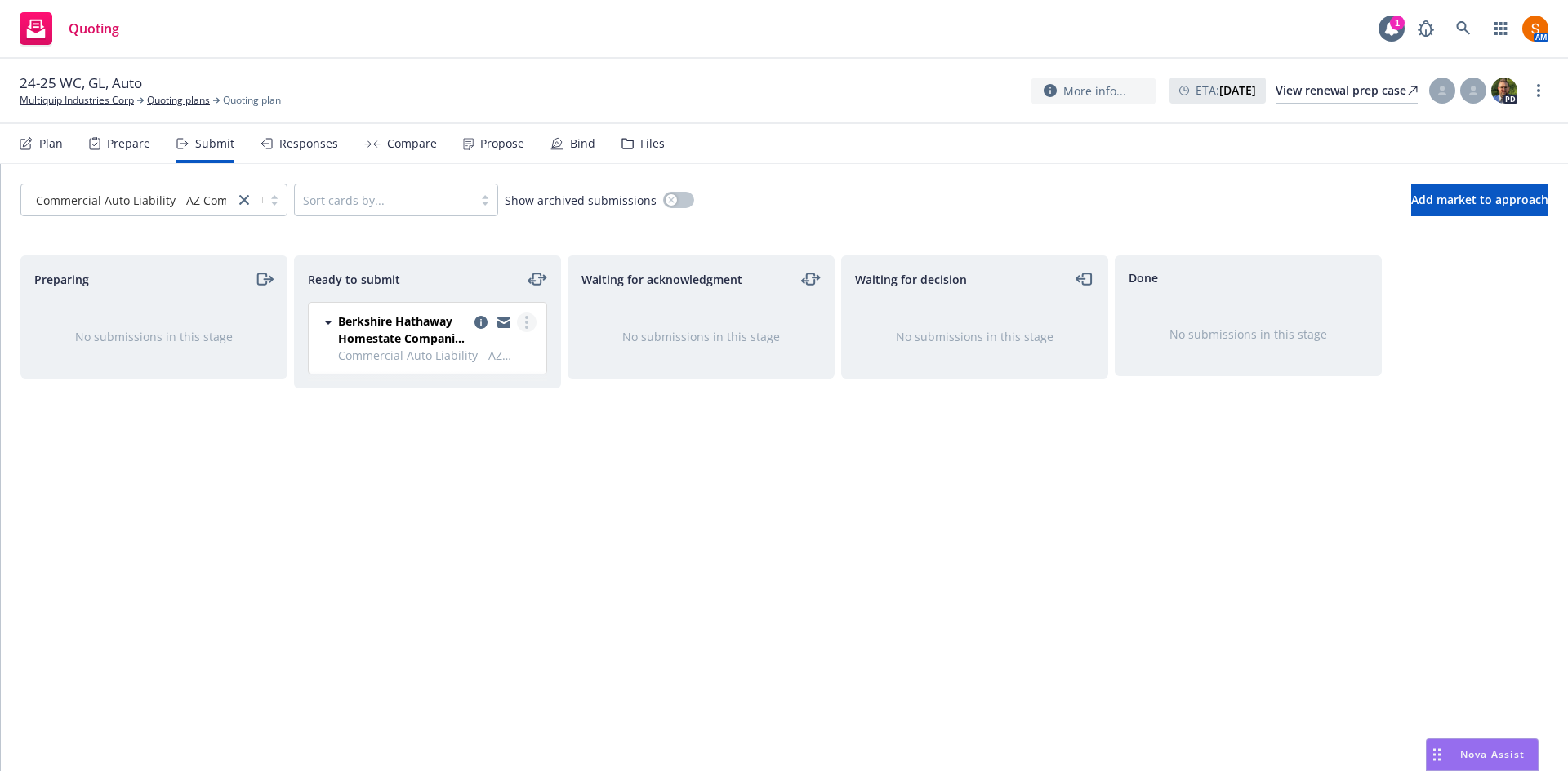
click at [525, 325] on icon "more" at bounding box center [526, 322] width 3 height 13
click at [461, 498] on link "Add accepted decision" at bounding box center [453, 486] width 163 height 32
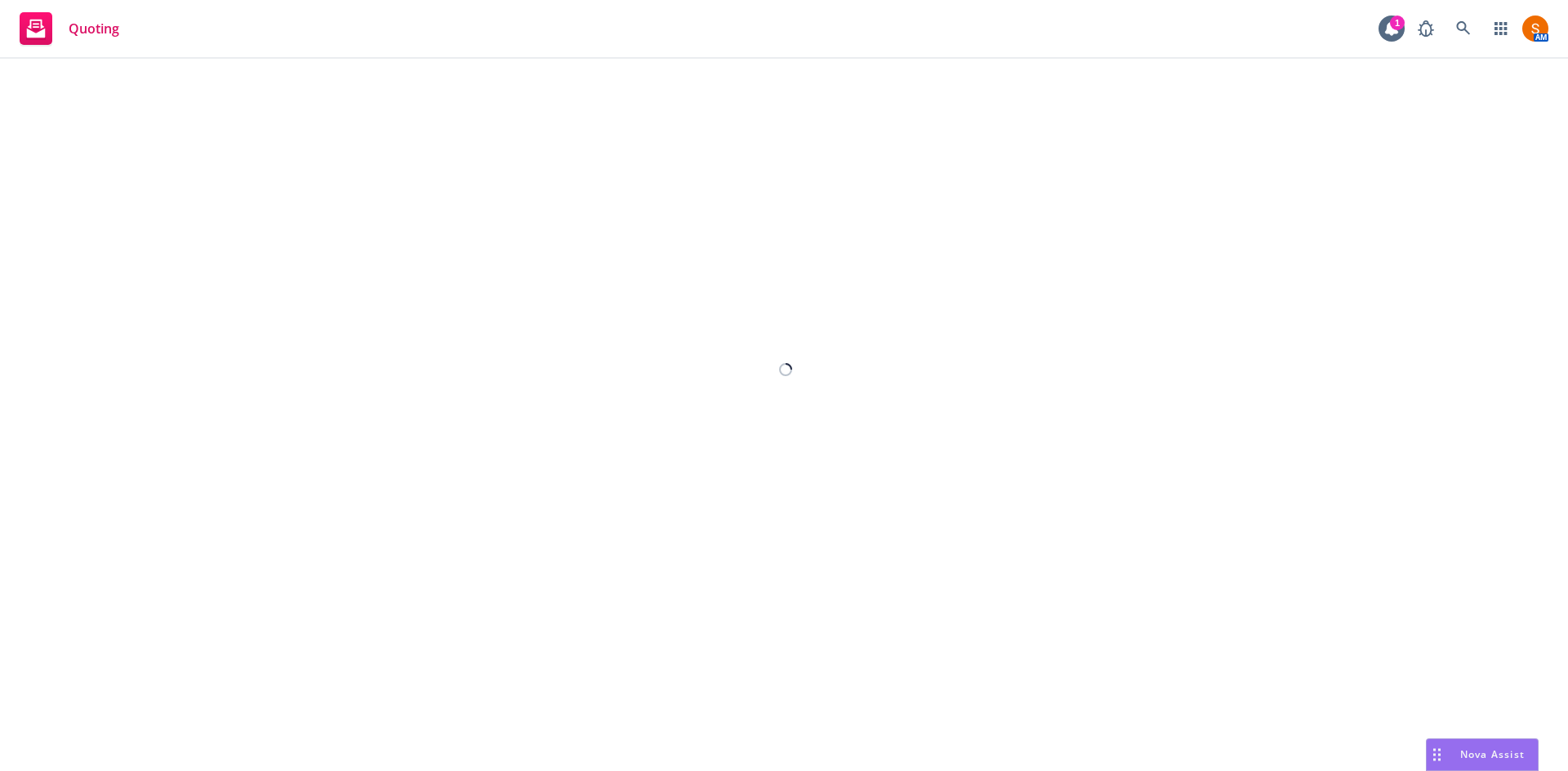
select select "12"
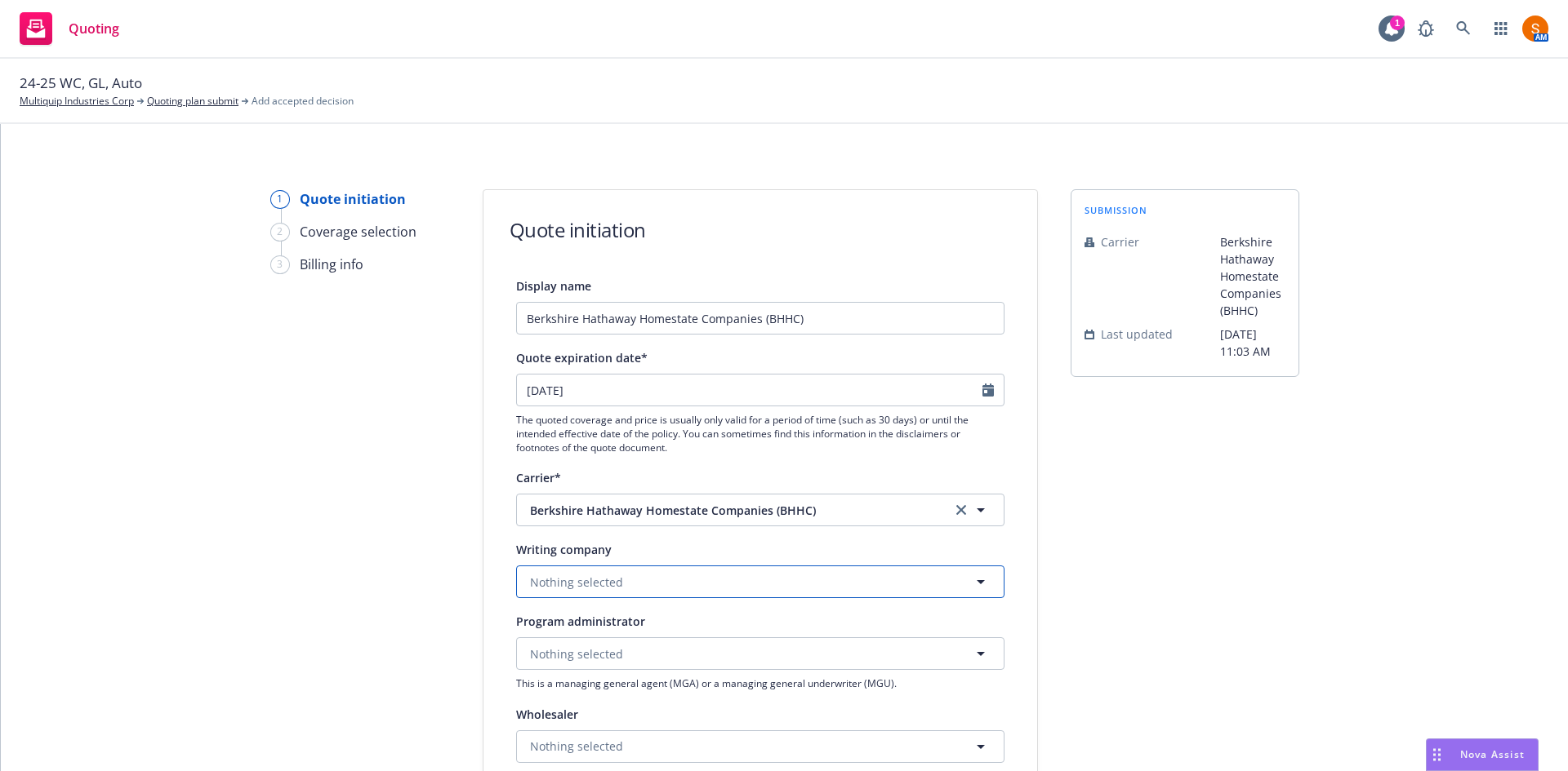
click at [701, 573] on button "Nothing selected" at bounding box center [760, 581] width 488 height 32
click at [602, 566] on button "Nothing selected" at bounding box center [760, 581] width 488 height 32
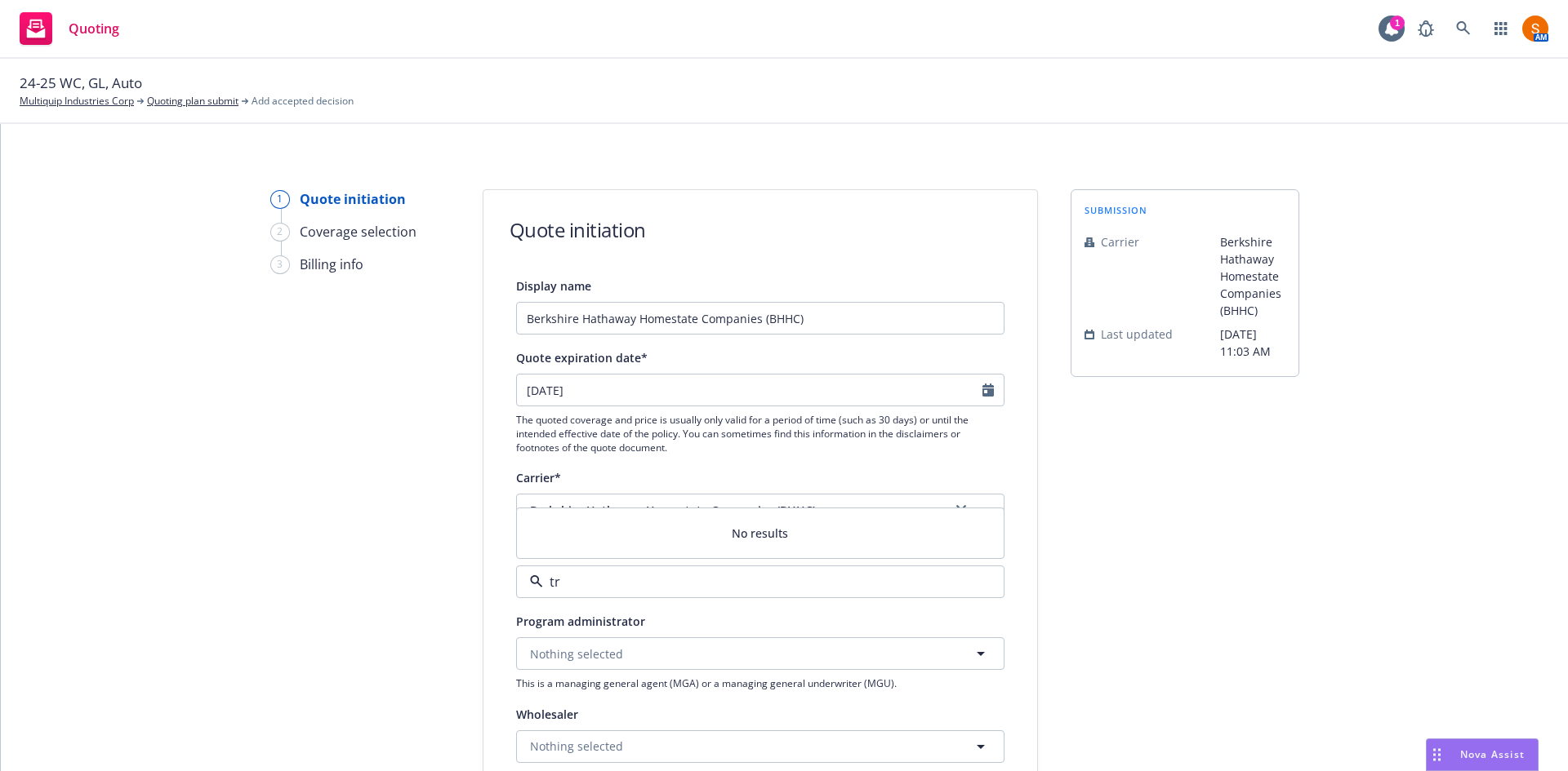
type input "t"
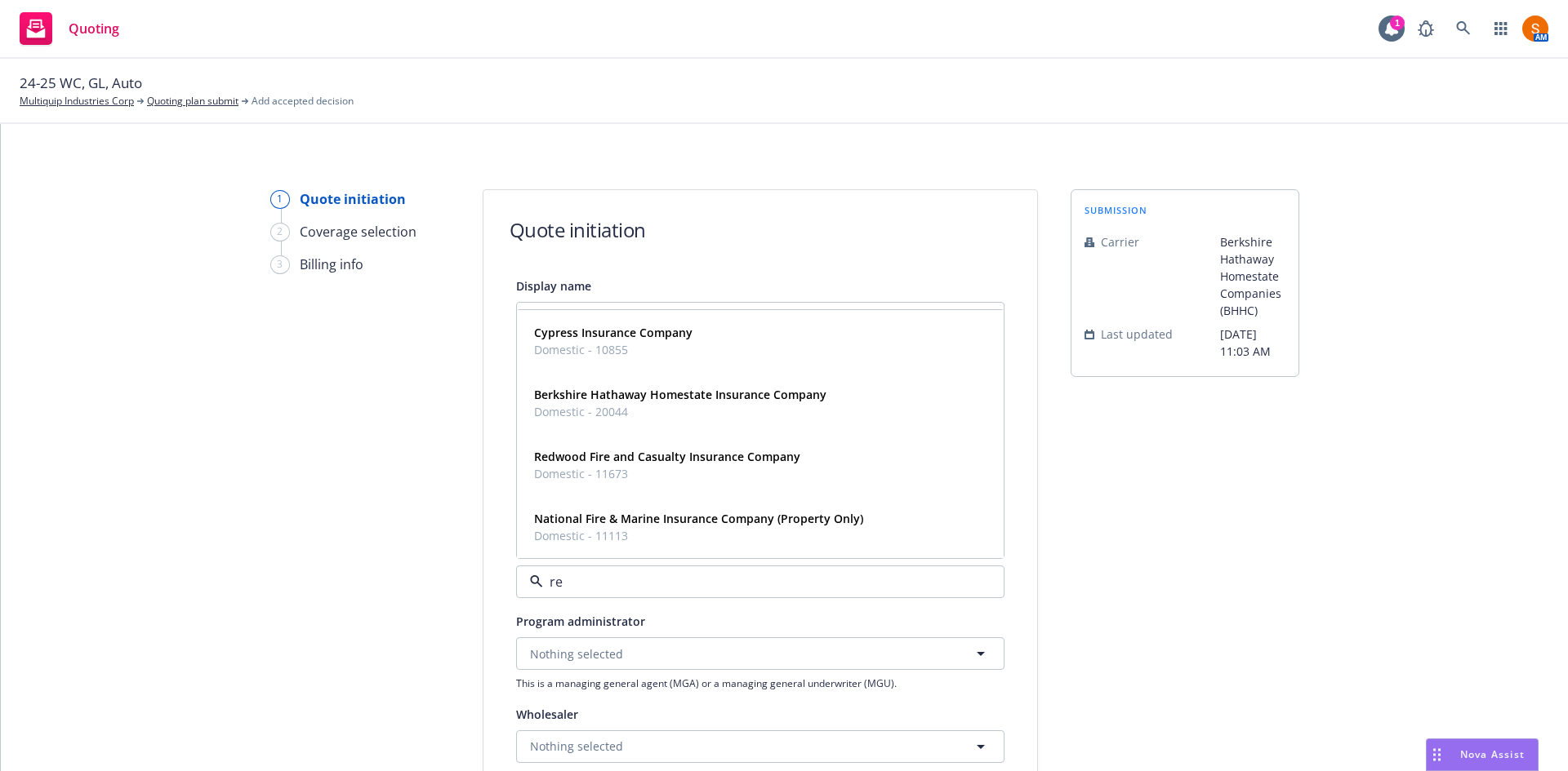
type input "red"
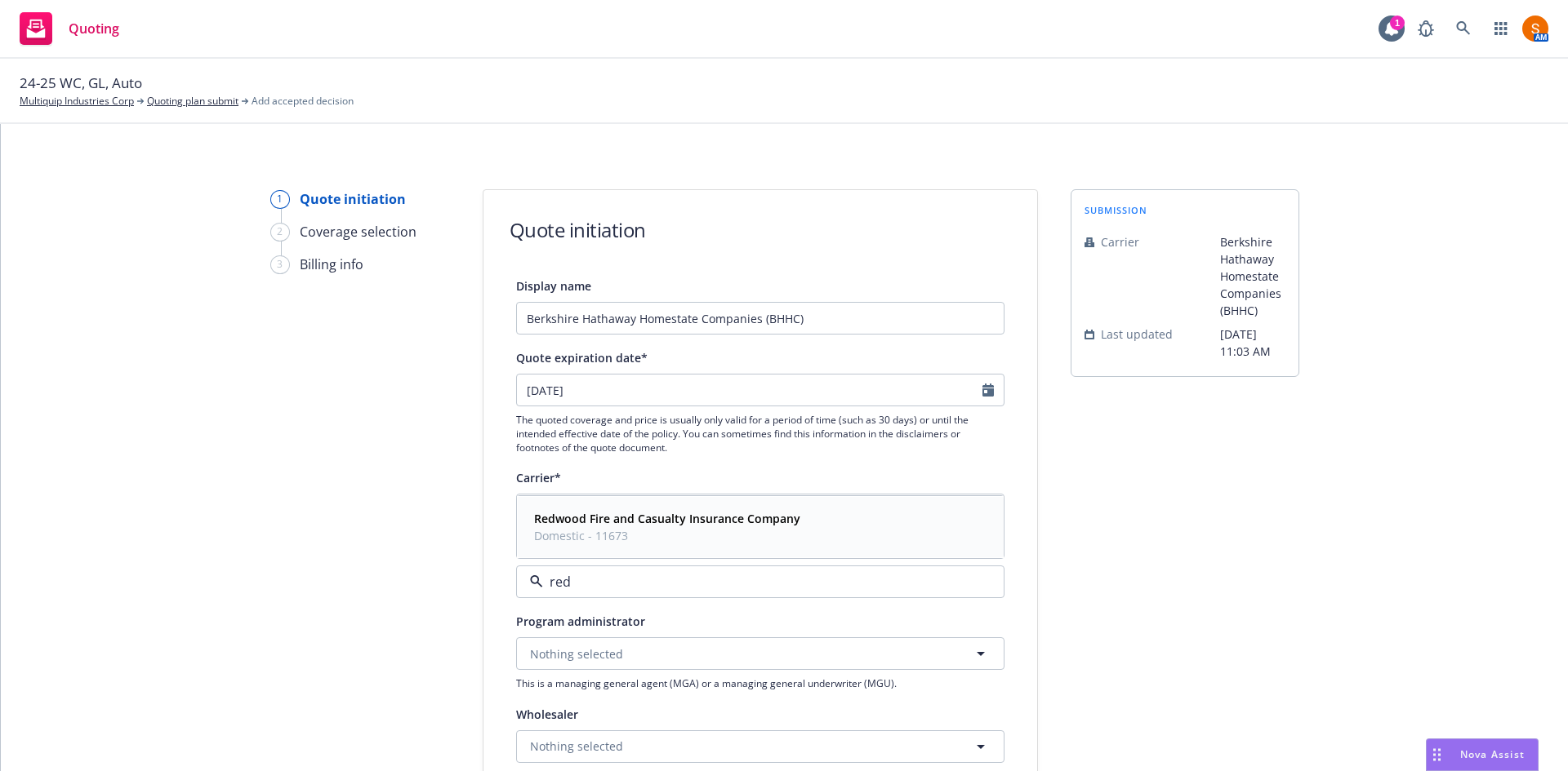
click at [608, 517] on strong "Redwood Fire and Casualty Insurance Company" at bounding box center [667, 519] width 266 height 16
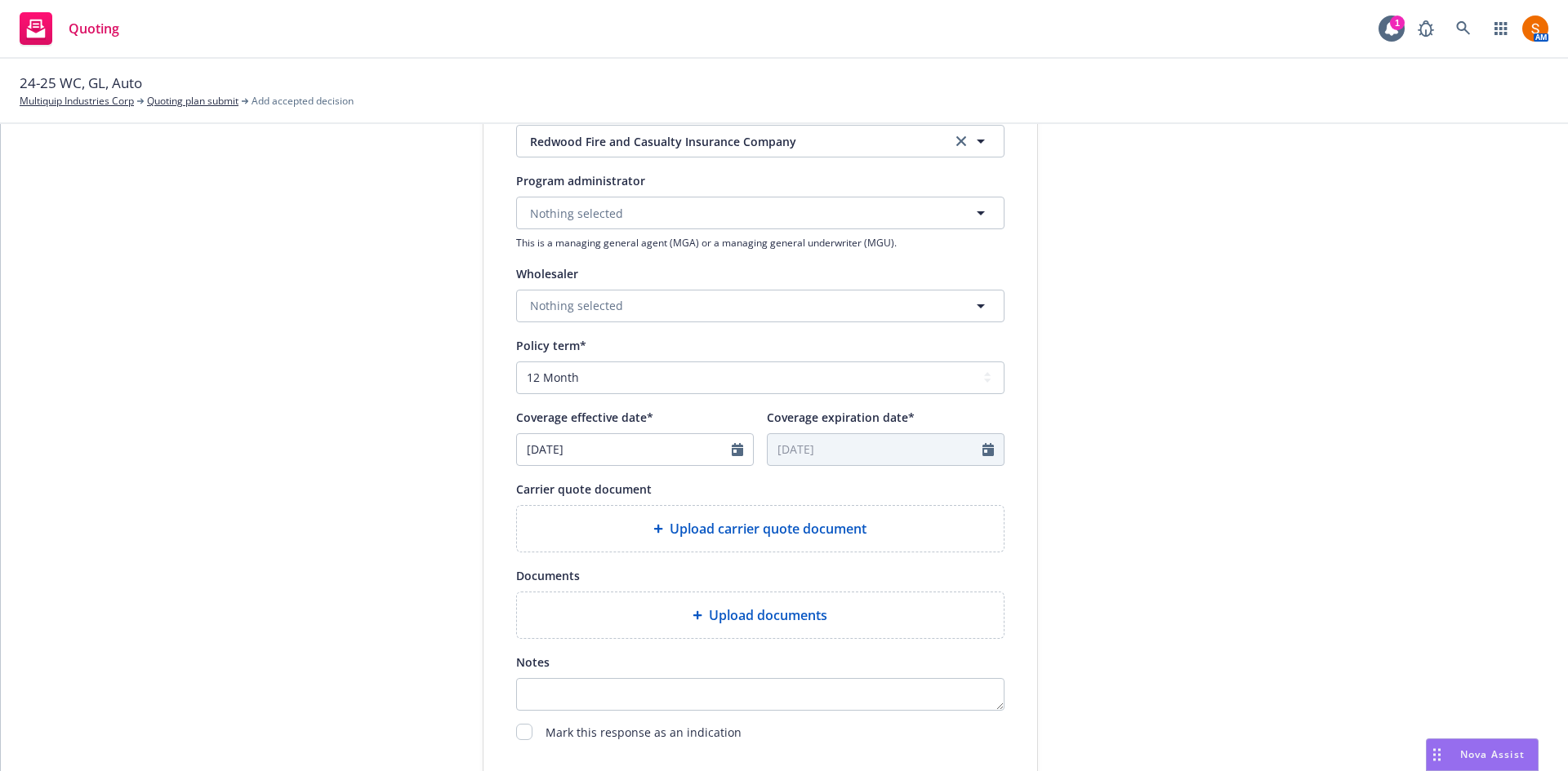
scroll to position [443, 0]
click at [679, 531] on span "Upload carrier quote document" at bounding box center [768, 527] width 197 height 19
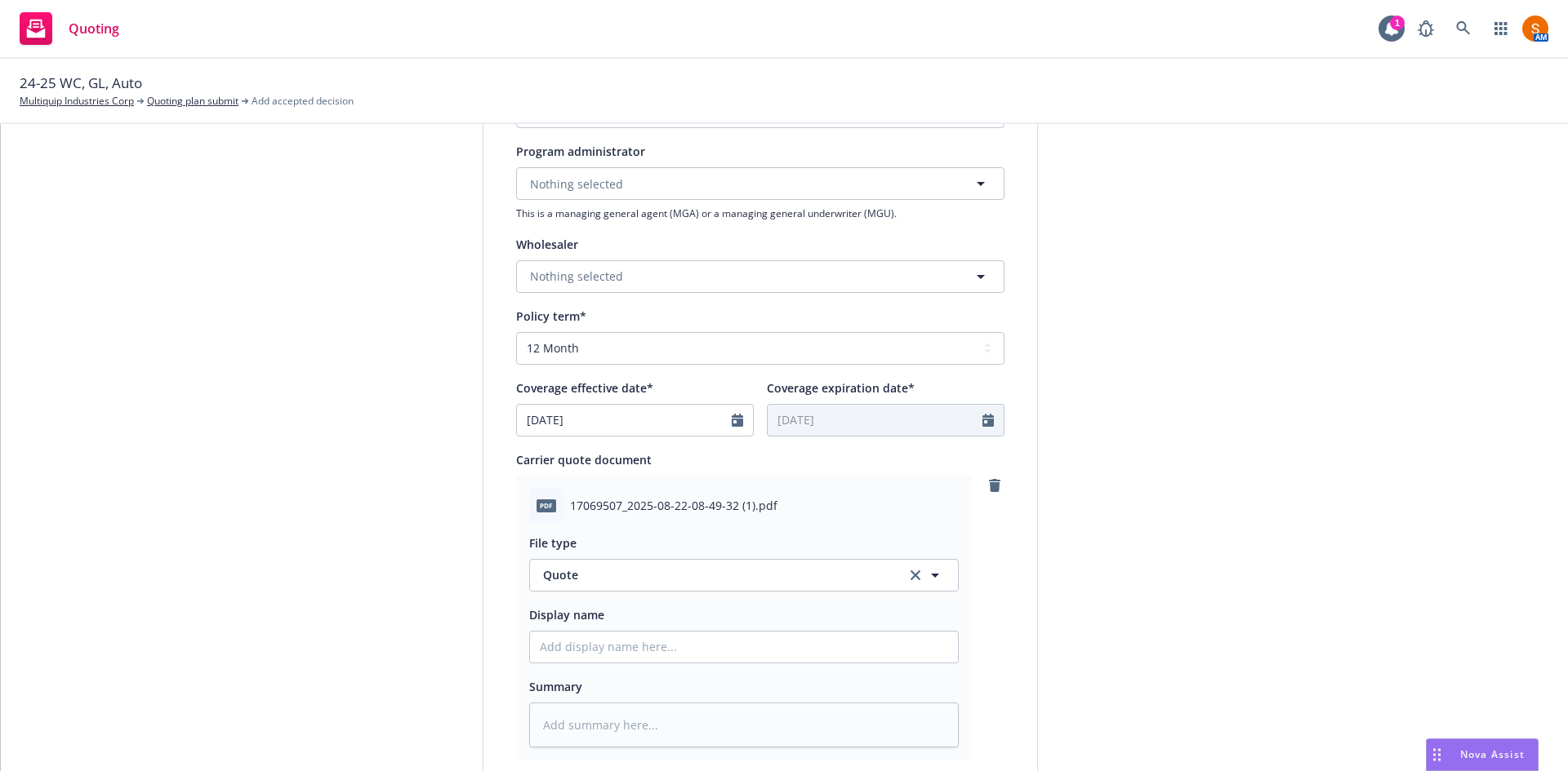
scroll to position [815, 0]
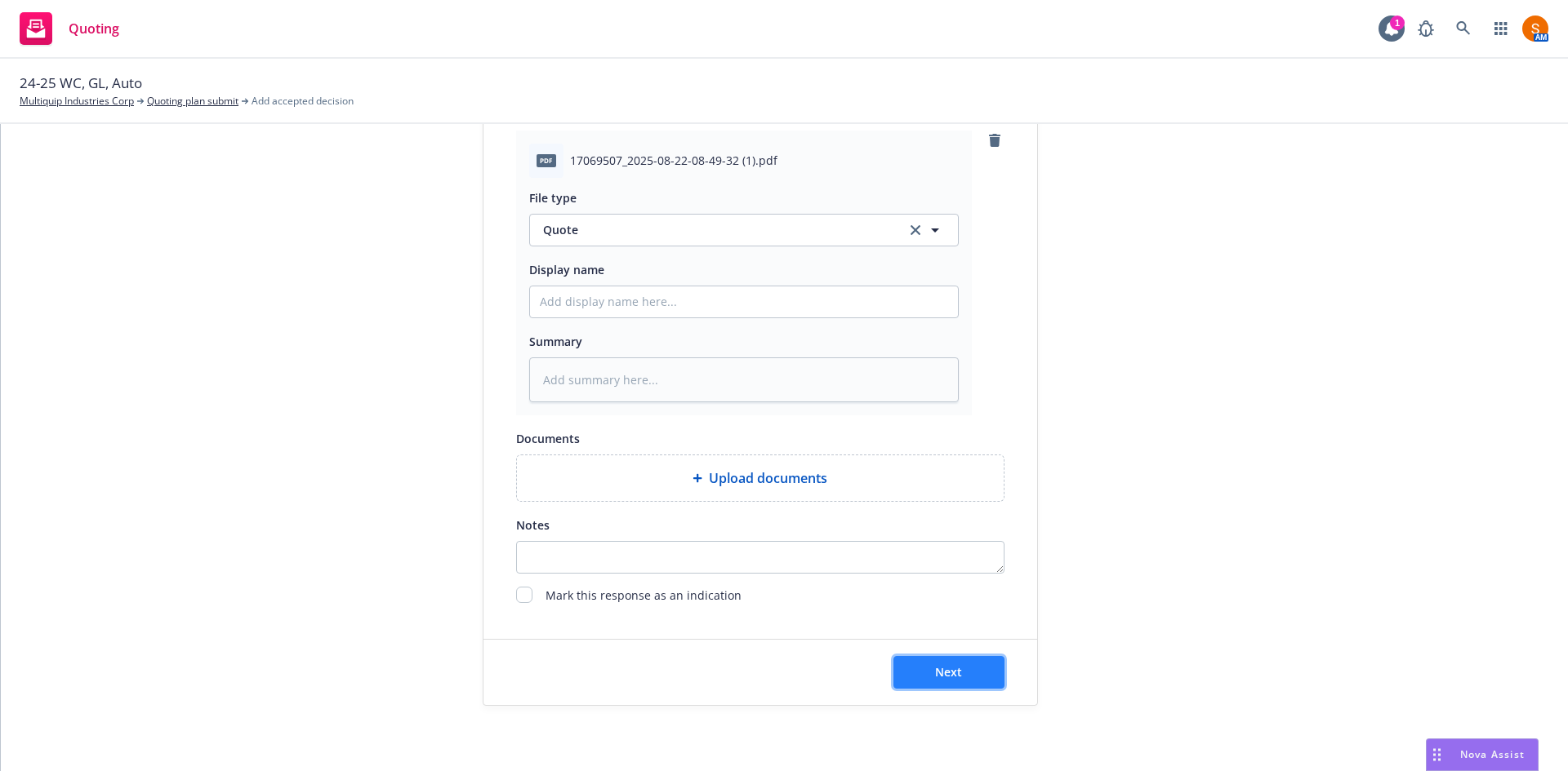
click at [962, 685] on button "Next" at bounding box center [948, 672] width 111 height 32
type textarea "x"
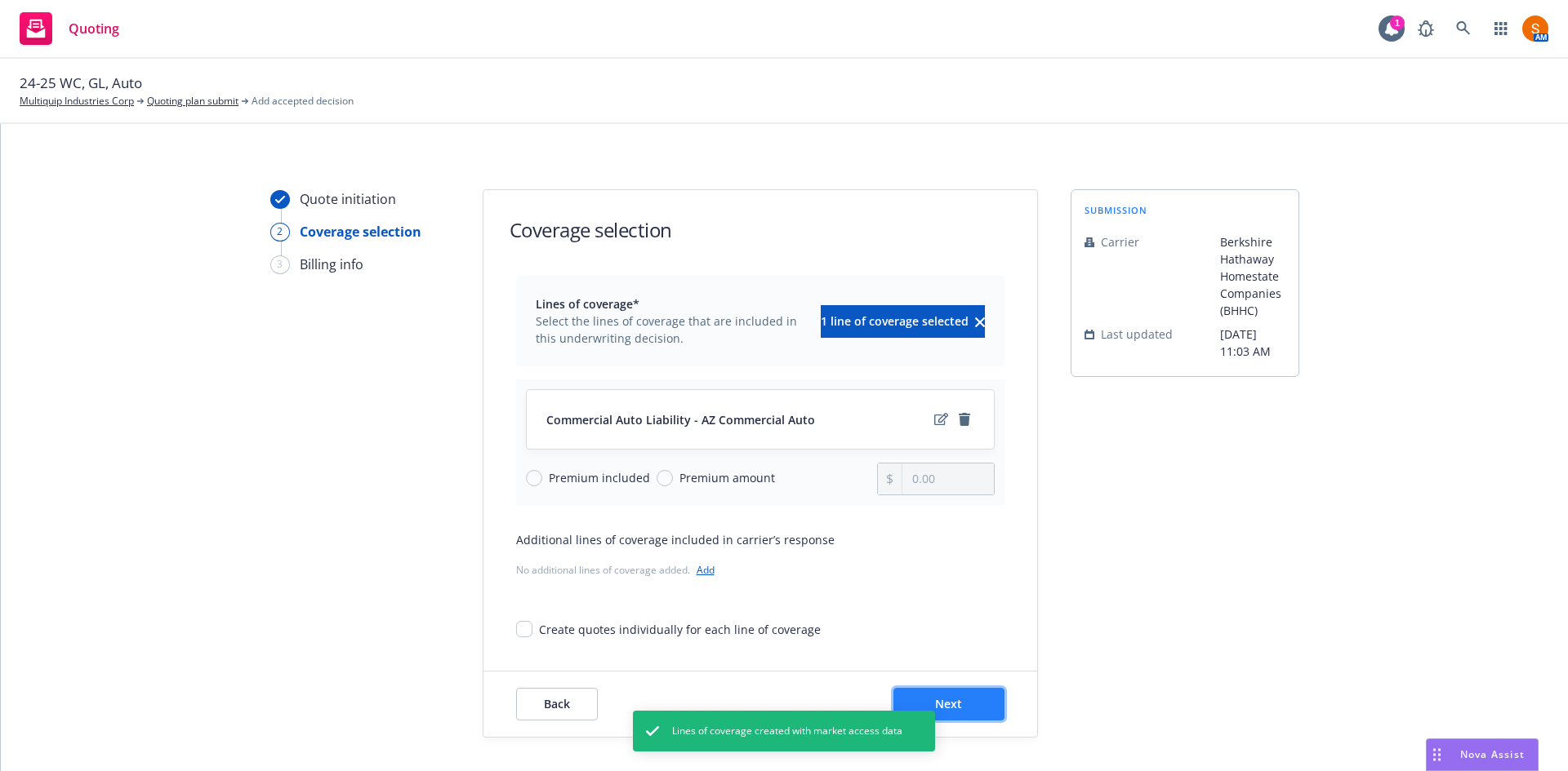
click at [958, 715] on button "Next" at bounding box center [948, 704] width 111 height 32
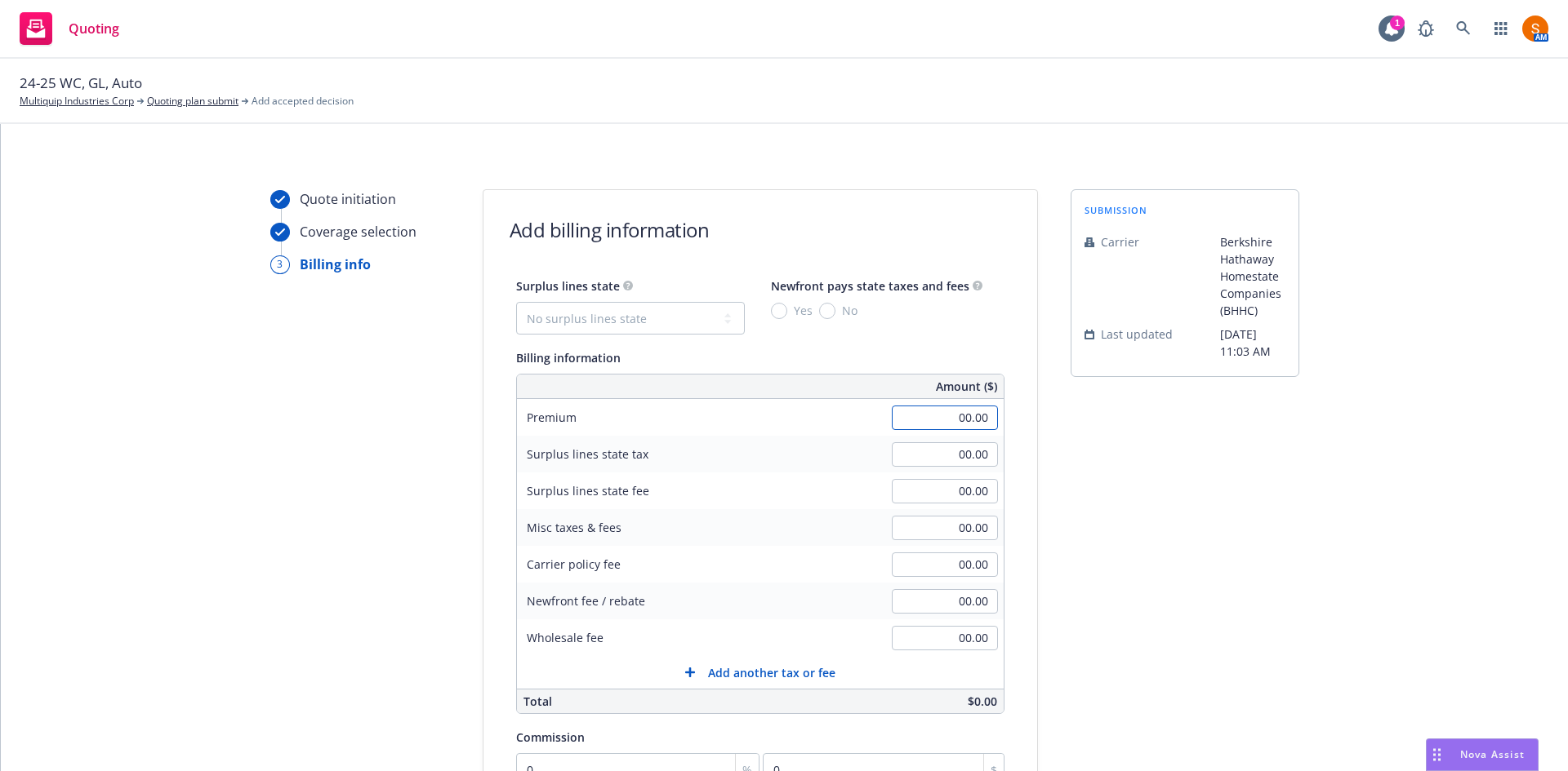
click at [955, 420] on input "00.00" at bounding box center [945, 418] width 106 height 24
type input "10,719.00"
click at [739, 447] on div "Surplus lines state tax" at bounding box center [639, 454] width 245 height 37
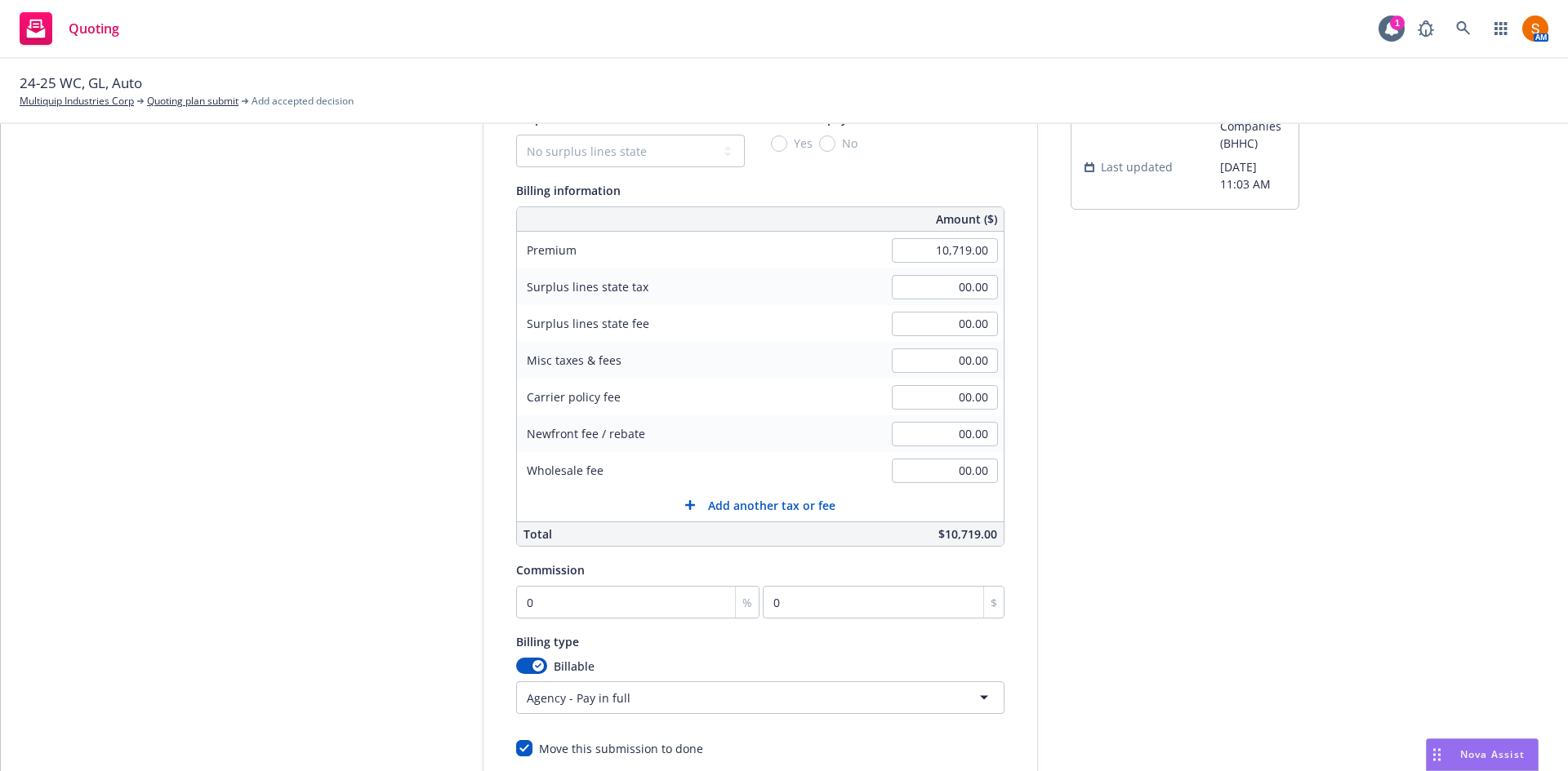
scroll to position [175, 0]
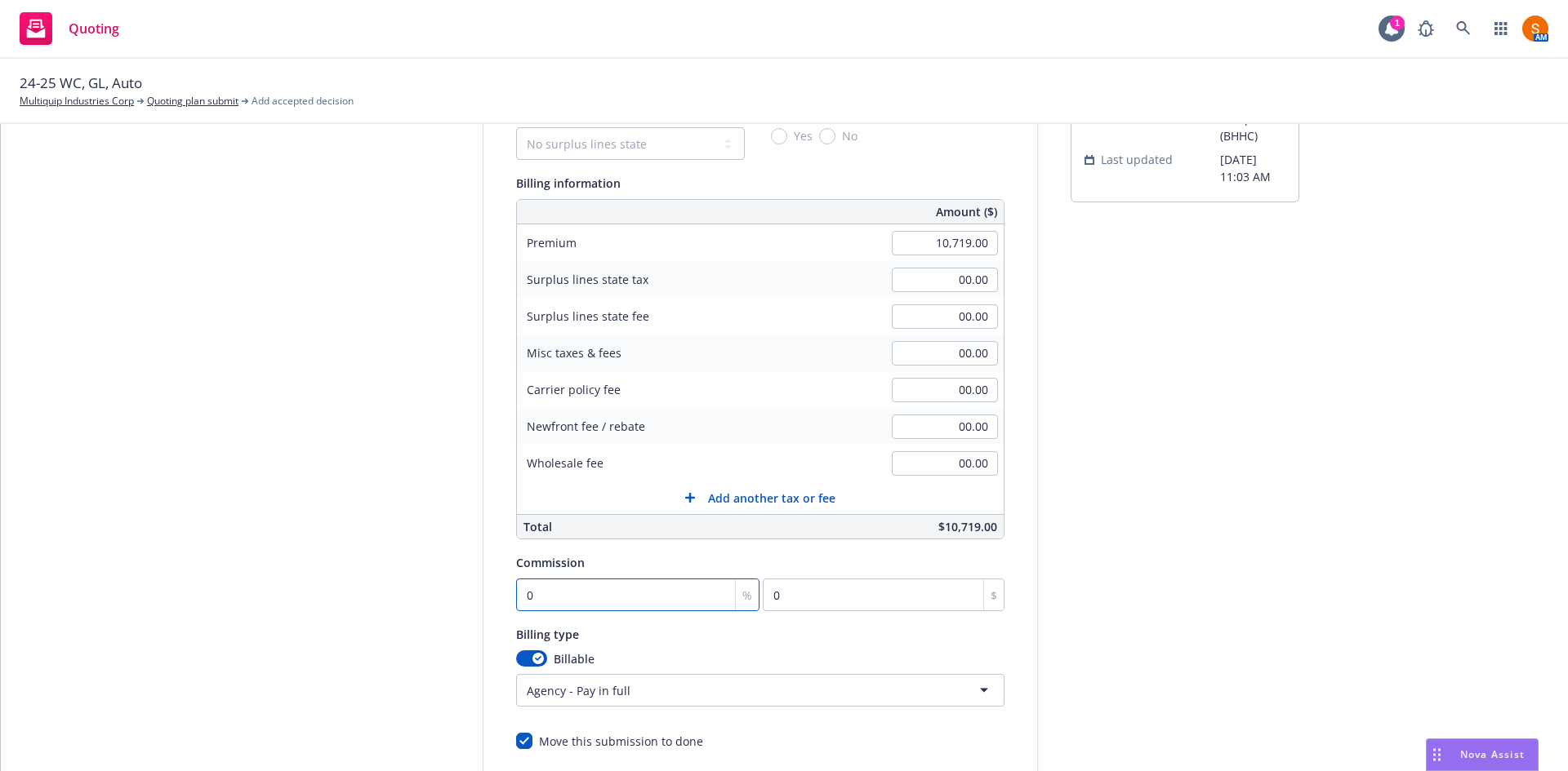
click at [585, 607] on input "0" at bounding box center [638, 594] width 244 height 32
type input "1"
type input "107.19"
type input "12"
type input "1286.28"
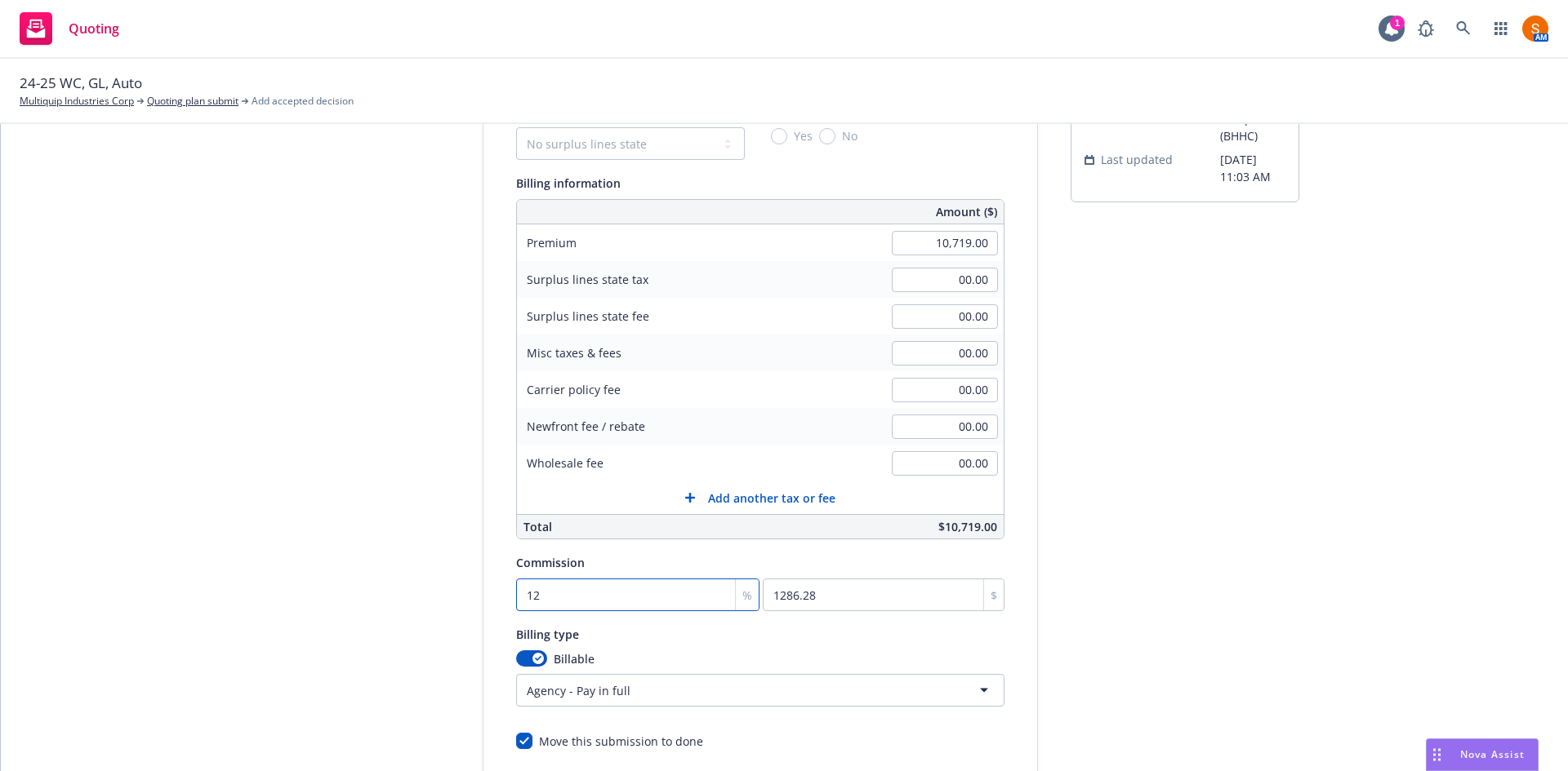
type input "12.5"
type input "1339.88"
type input "12.5"
click at [344, 407] on div "Quote initiation Coverage selection 3 Billing info" at bounding box center [360, 432] width 180 height 835
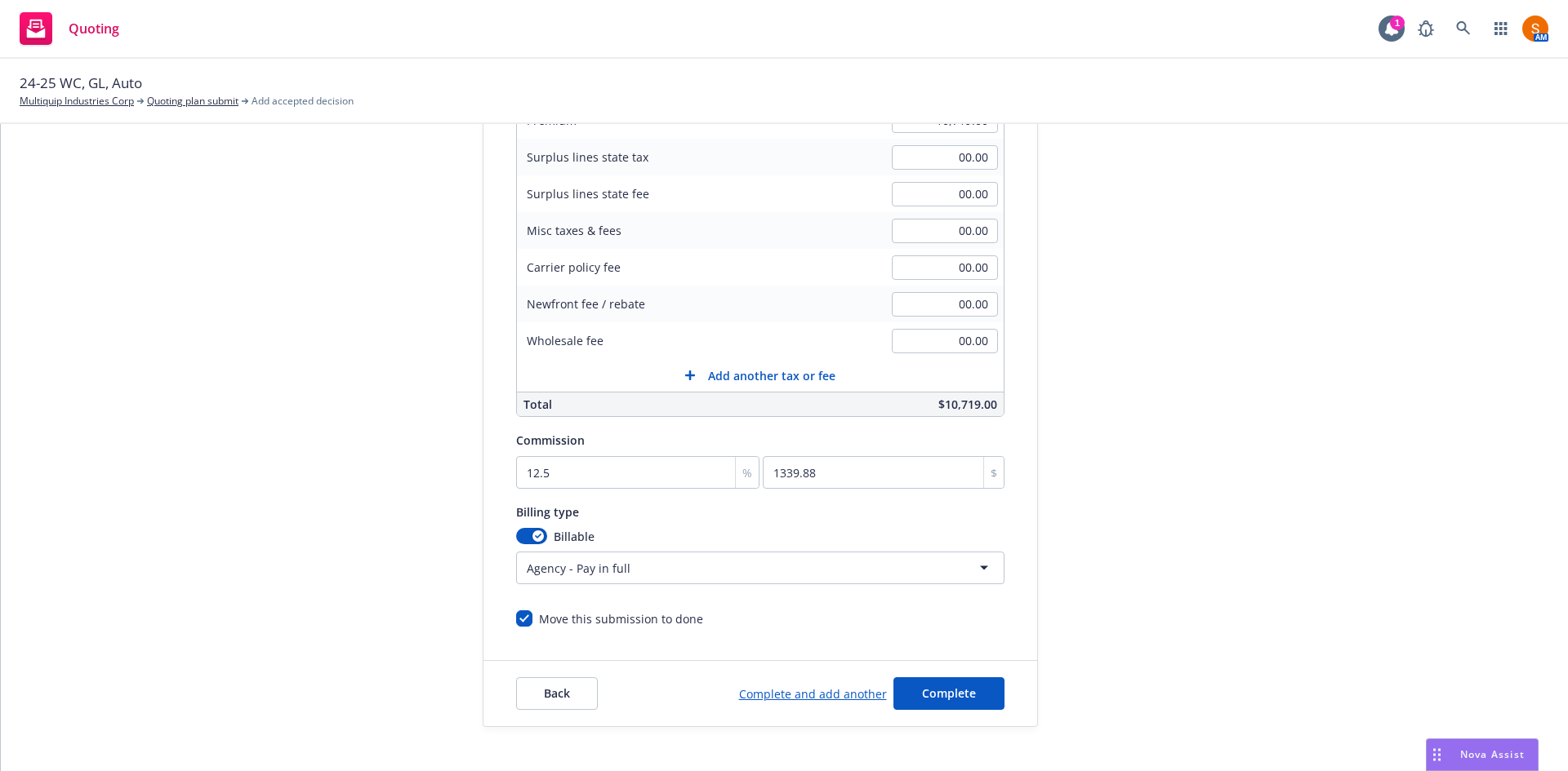
scroll to position [318, 0]
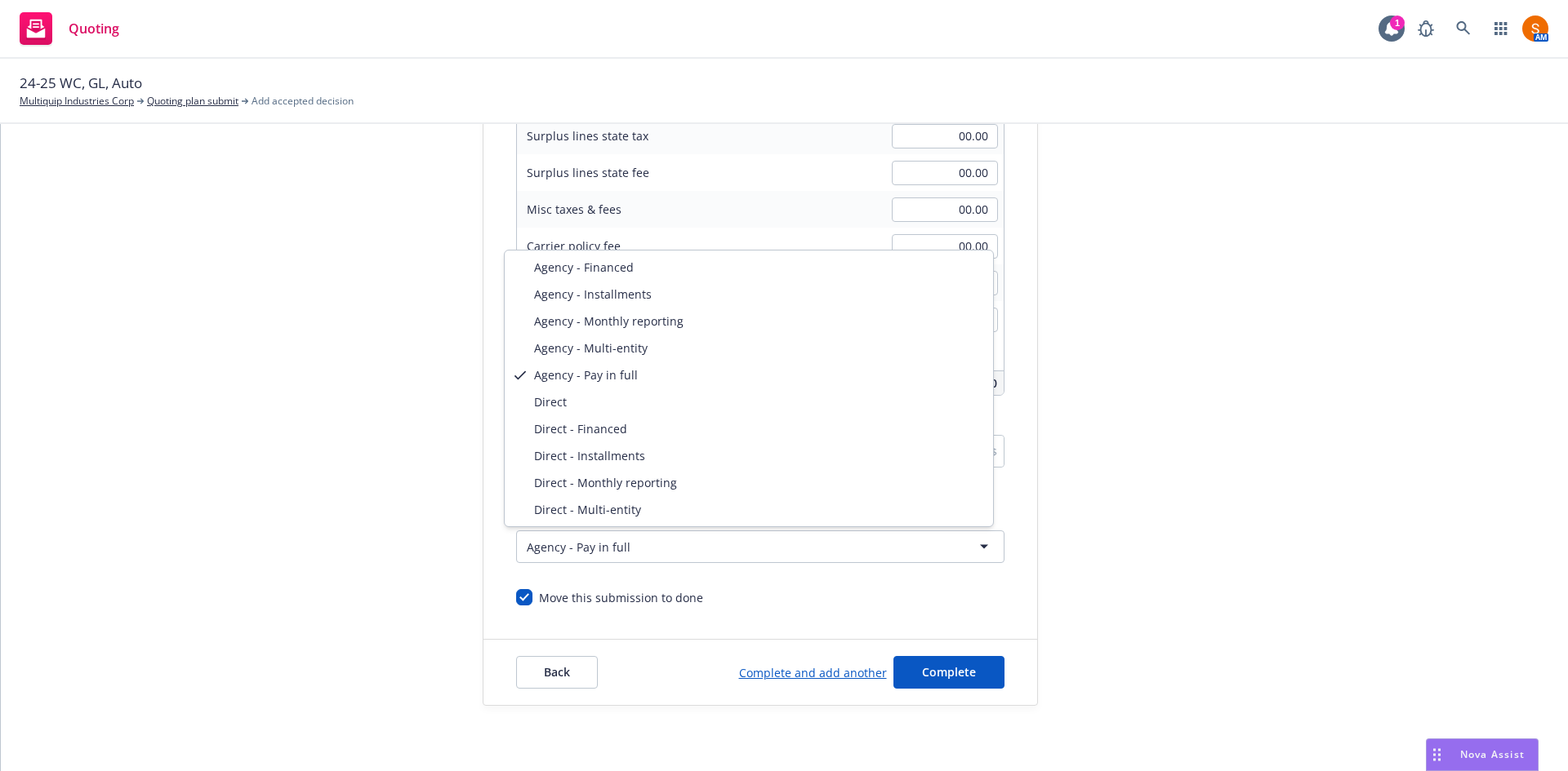
click at [836, 538] on html "Quoting 1 AM 24-25 WC, GL, Auto Multiquip Industries Corp Quoting plan submit A…" at bounding box center [784, 385] width 1568 height 771
select select "DIRECT"
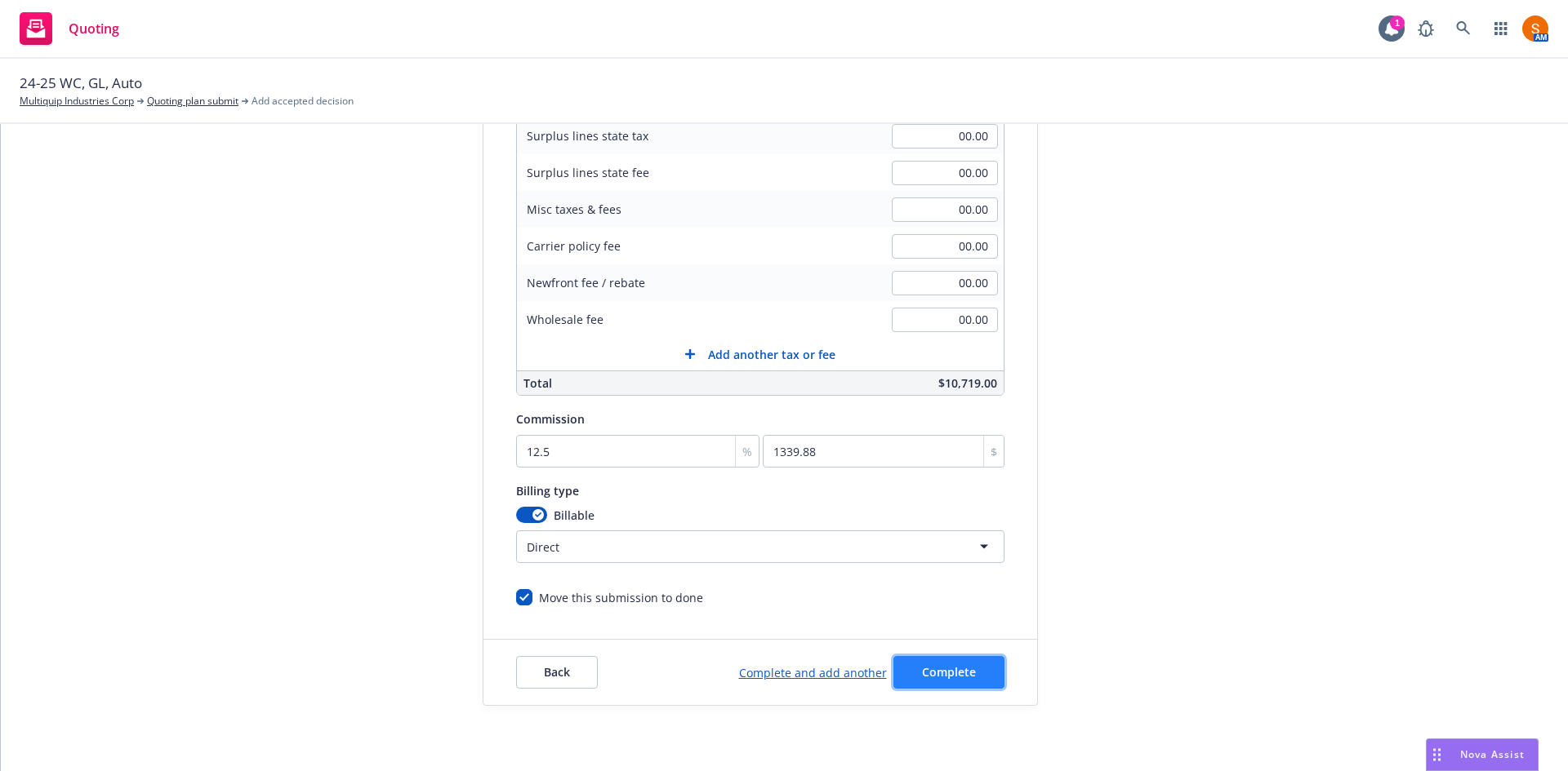
click at [929, 662] on button "Complete" at bounding box center [948, 672] width 111 height 32
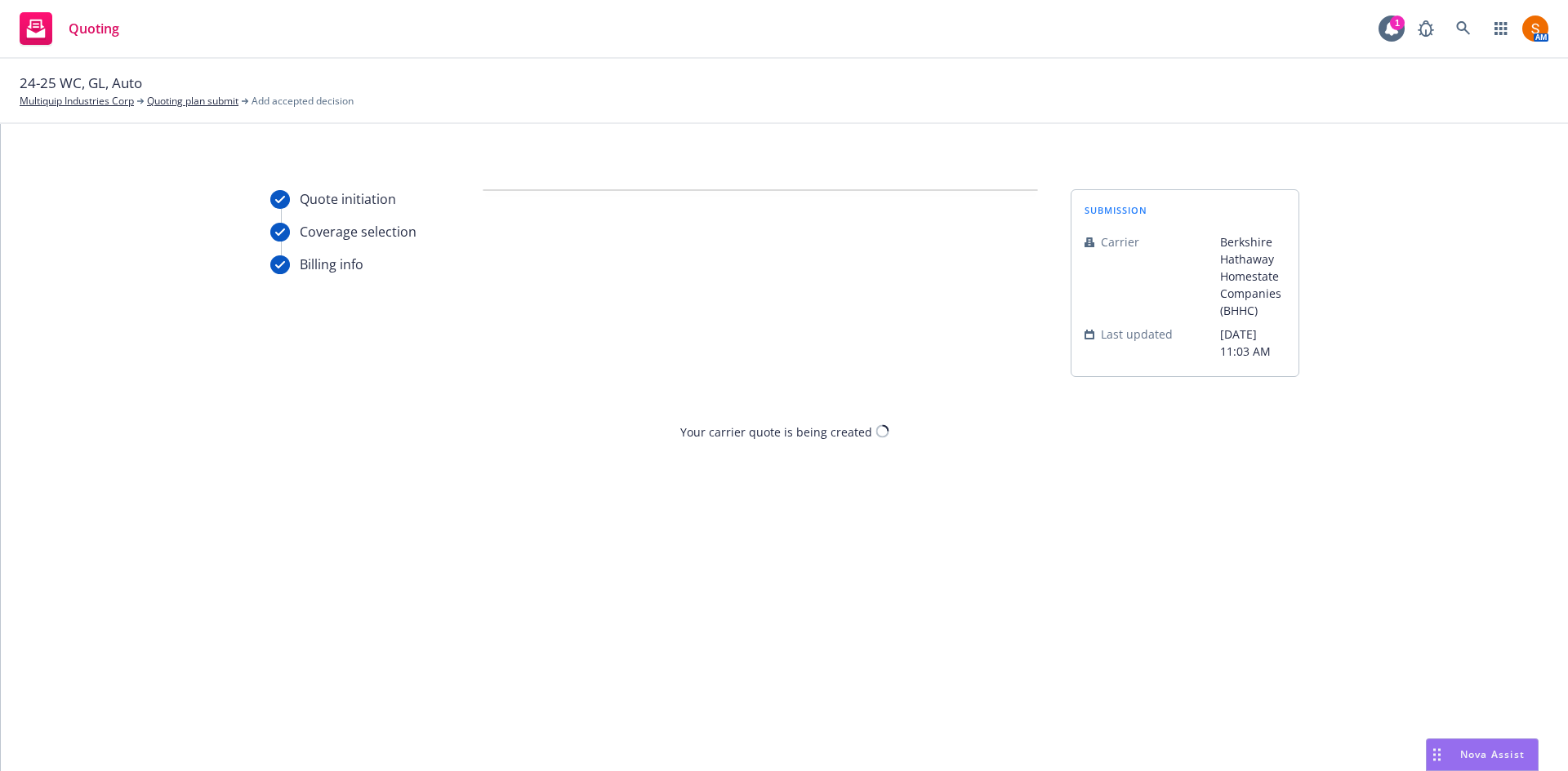
scroll to position [0, 0]
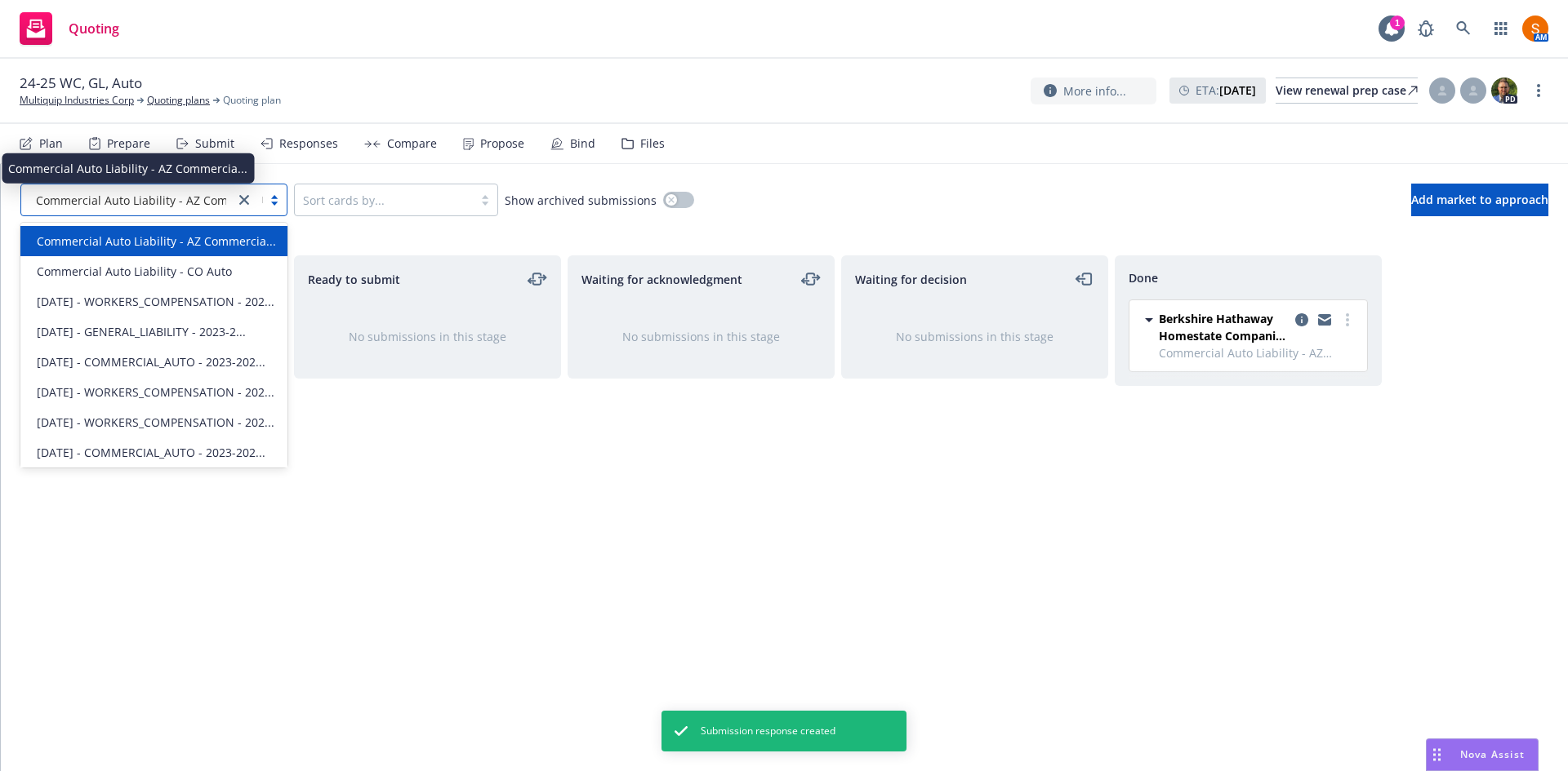
click at [183, 208] on span "Commercial Auto Liability - AZ Commercia..." at bounding box center [155, 200] width 240 height 17
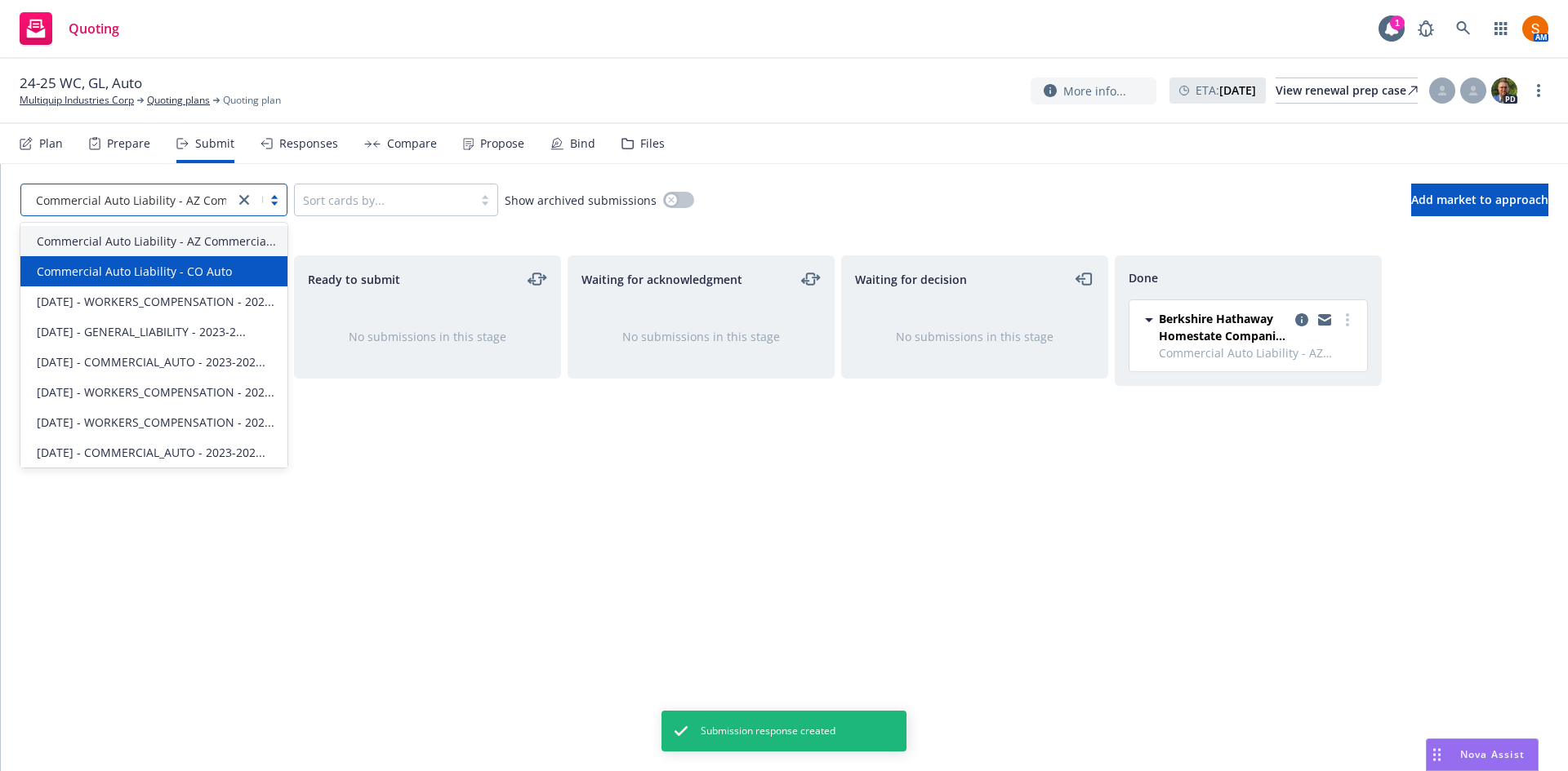
click at [161, 280] on span "Commercial Auto Liability - CO Auto" at bounding box center [134, 272] width 195 height 17
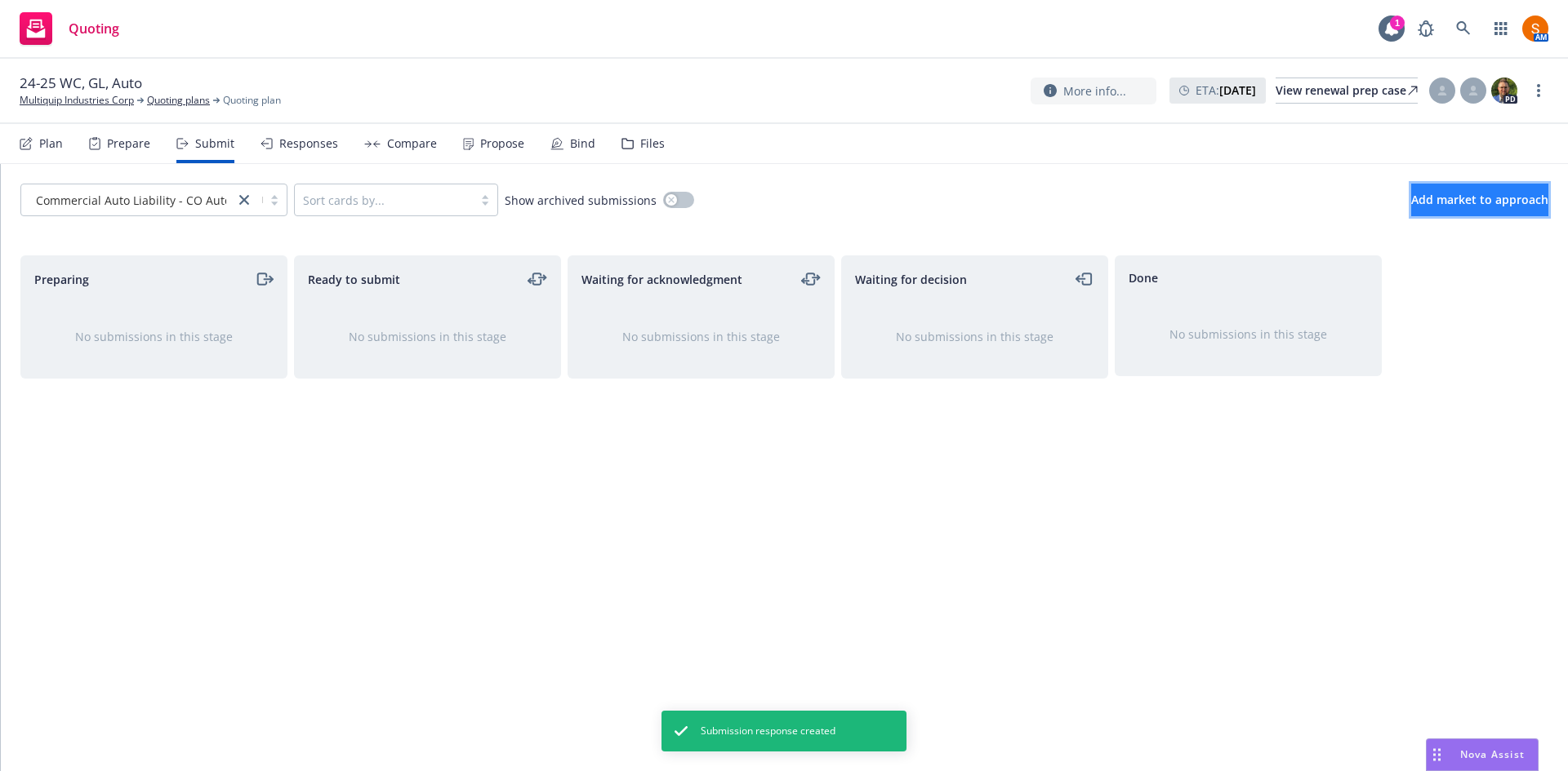
click at [1442, 213] on button "Add market to approach" at bounding box center [1479, 200] width 137 height 32
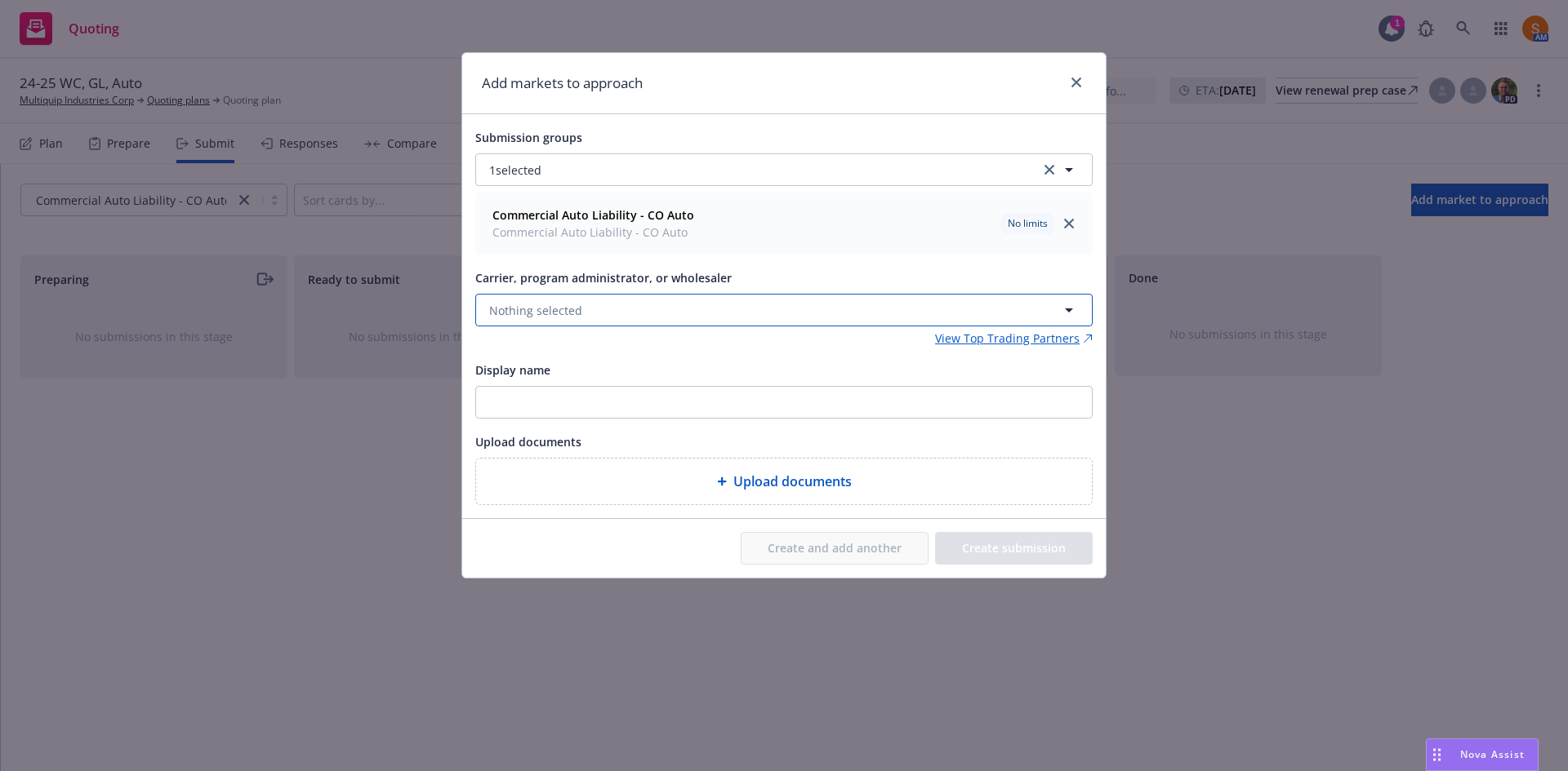
click at [662, 302] on button "Nothing selected" at bounding box center [784, 309] width 617 height 32
type input "progress"
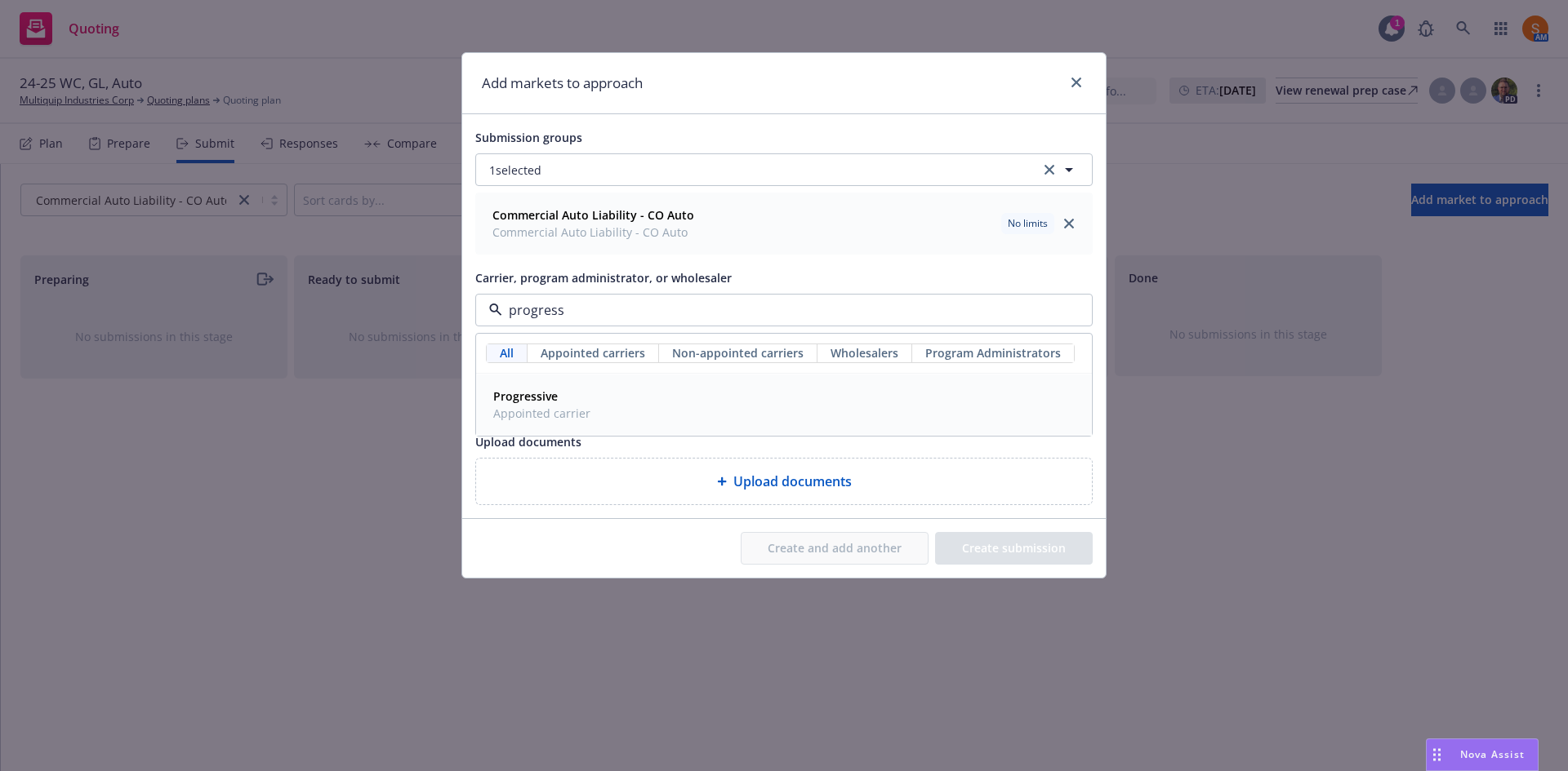
click at [567, 410] on span "Appointed carrier" at bounding box center [542, 414] width 98 height 17
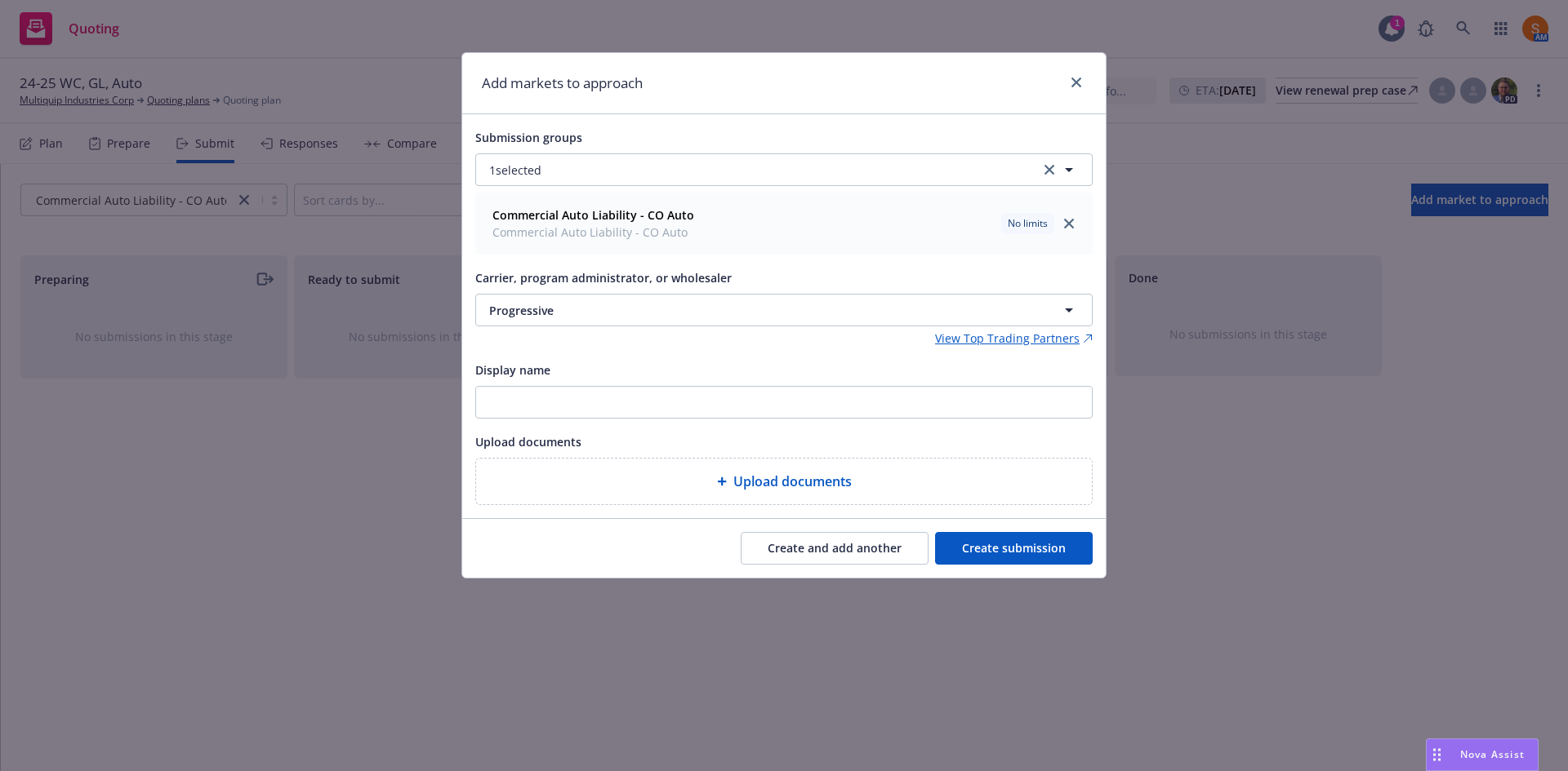
click at [1037, 544] on button "Create submission" at bounding box center [1014, 548] width 158 height 32
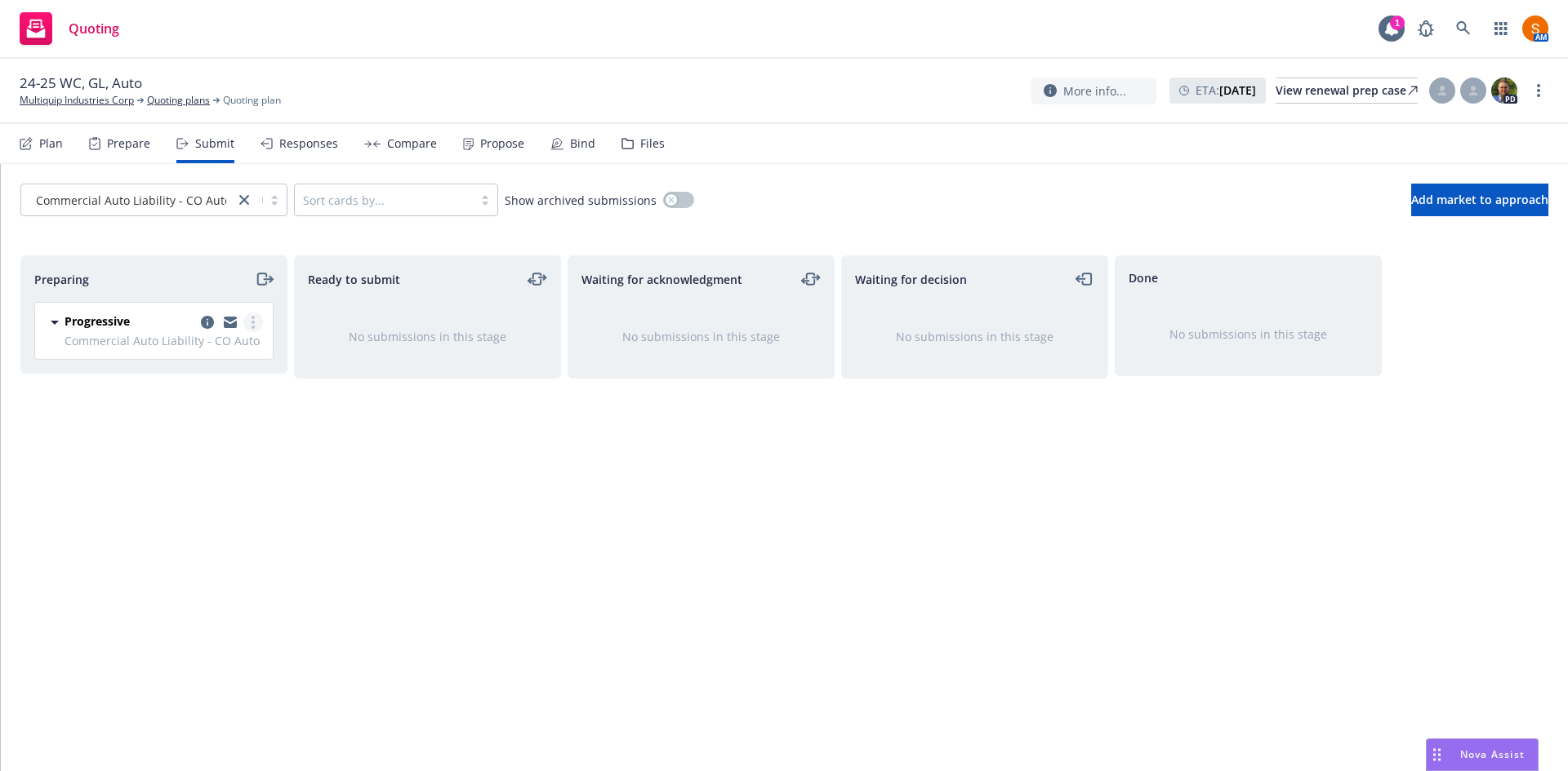
click at [256, 321] on link "more" at bounding box center [253, 322] width 19 height 19
click at [199, 460] on span "Add accepted decision" at bounding box center [180, 454] width 163 height 16
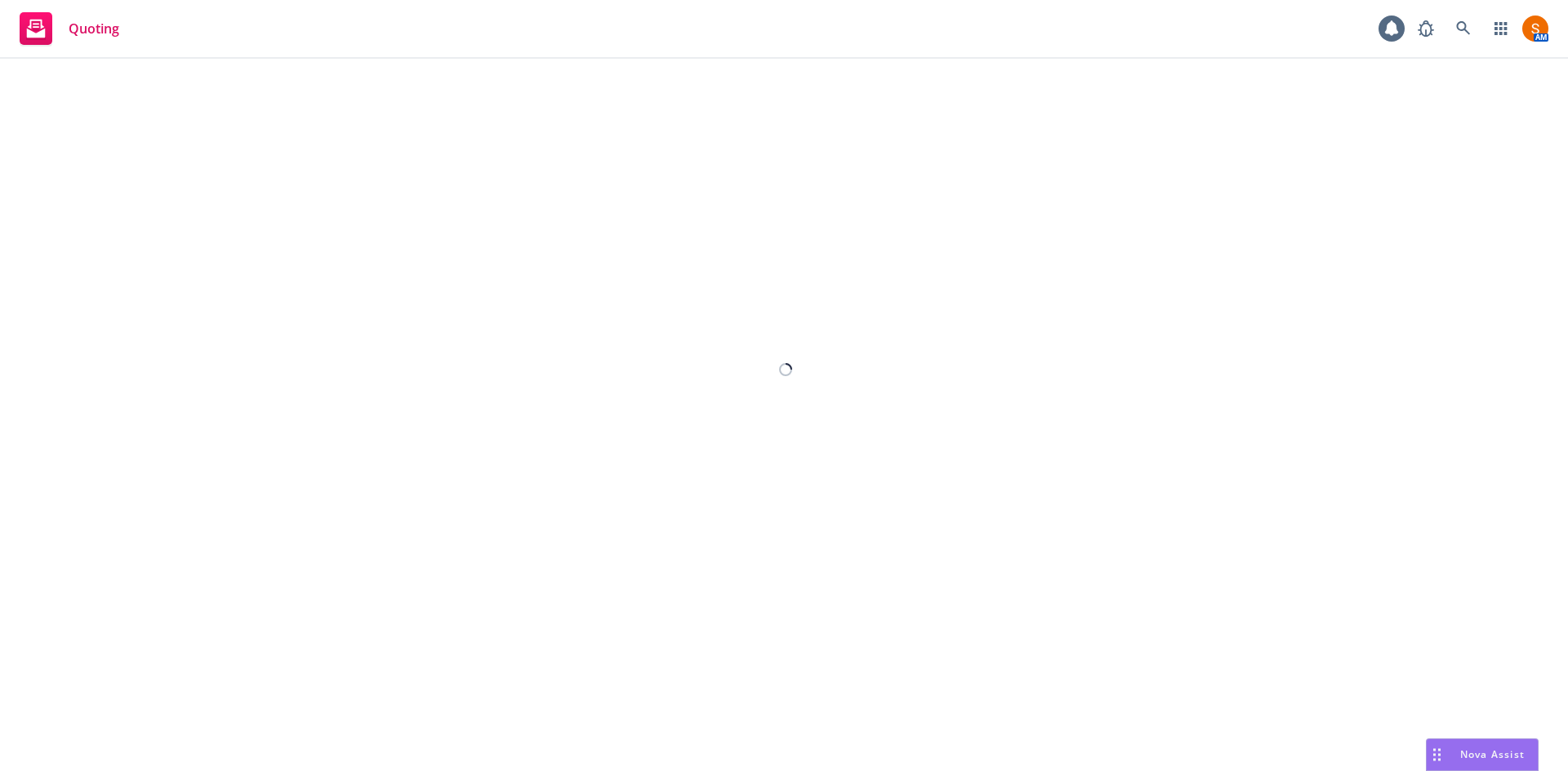
select select "12"
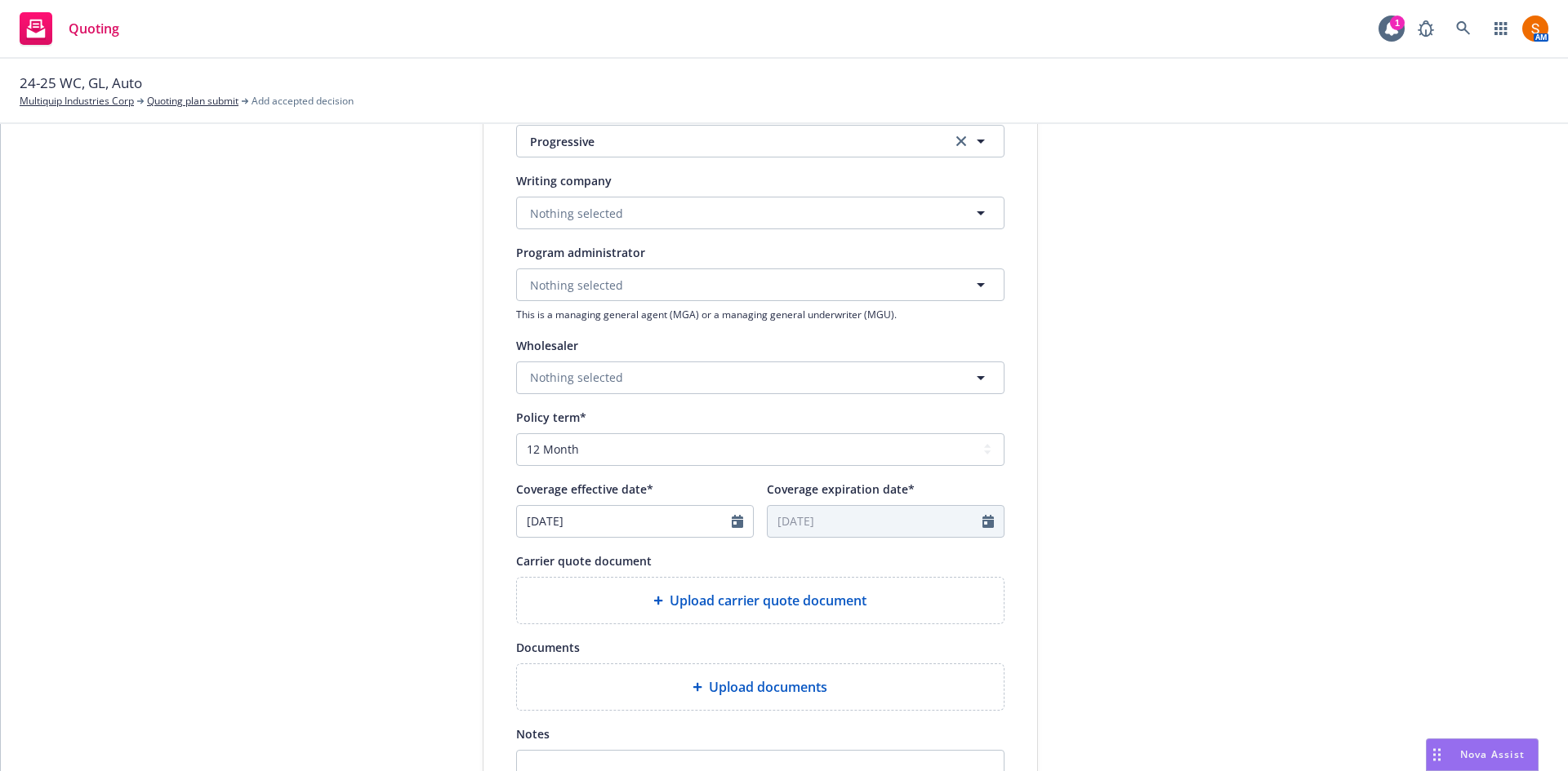
scroll to position [287, 0]
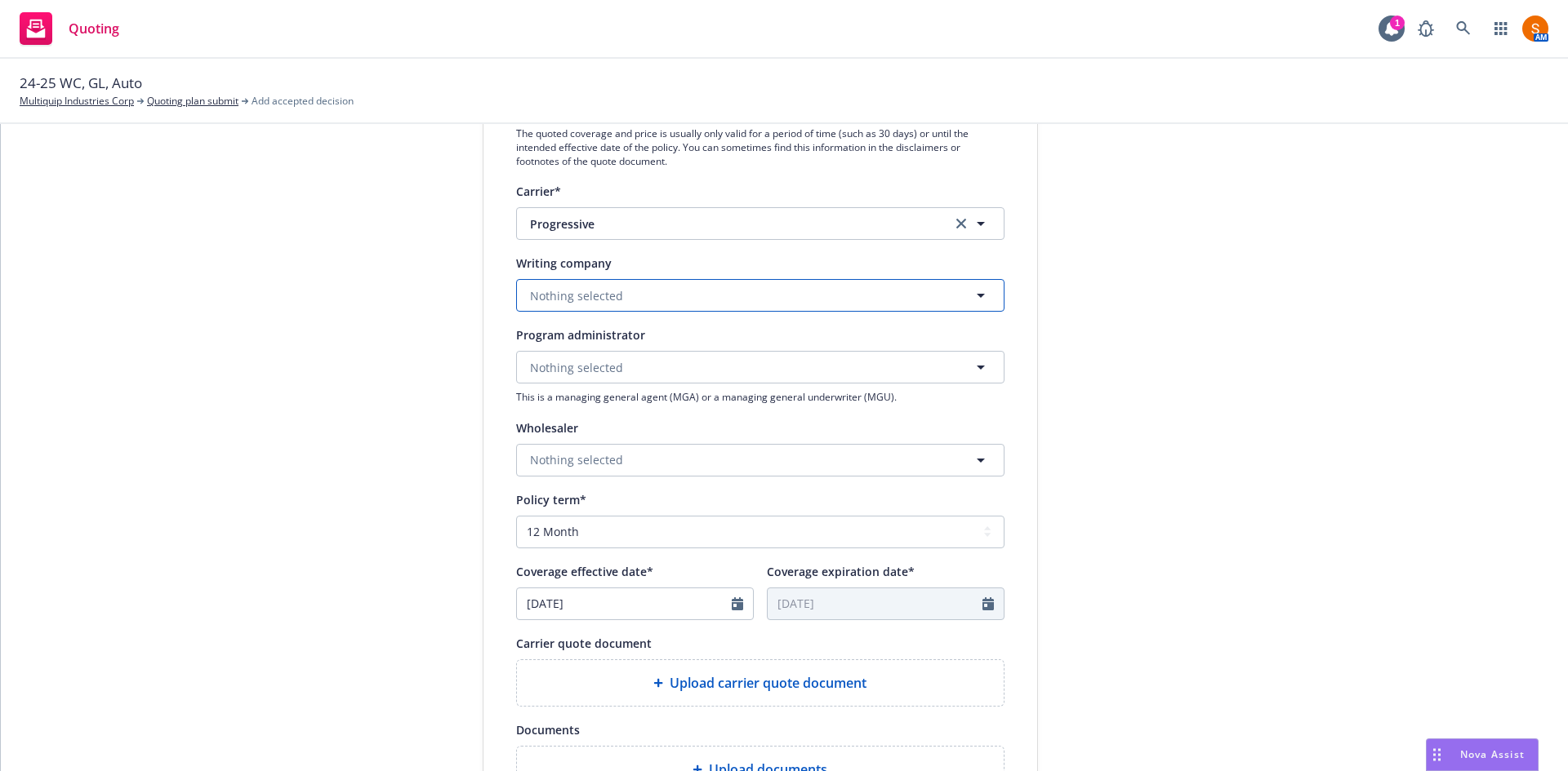
click at [588, 296] on span "Nothing selected" at bounding box center [576, 296] width 93 height 17
type input "art"
click at [596, 343] on strong "Artisan and Truckers Casualty Company" at bounding box center [646, 342] width 224 height 16
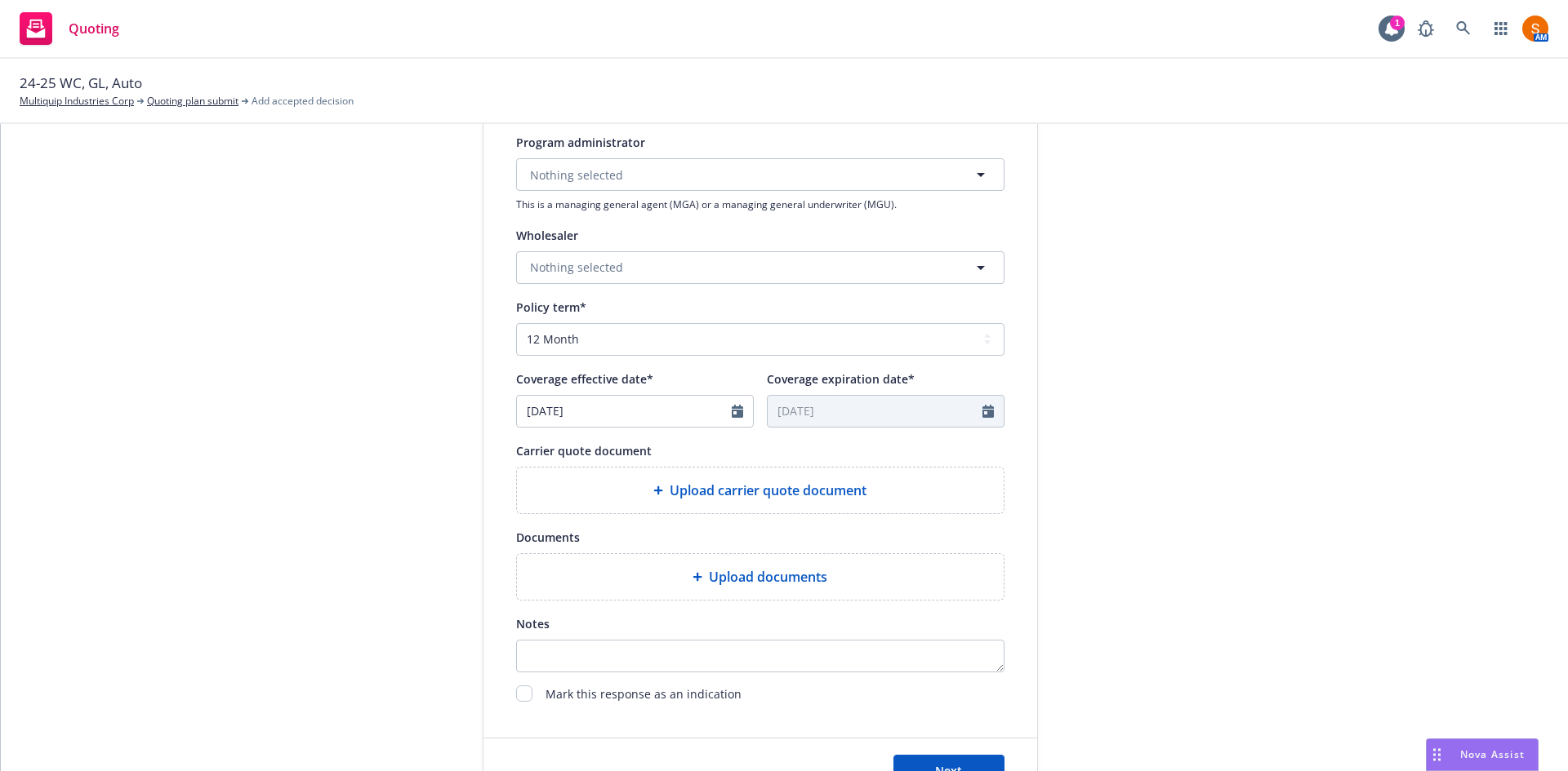
scroll to position [481, 0]
click at [708, 498] on span "Upload carrier quote document" at bounding box center [768, 489] width 197 height 19
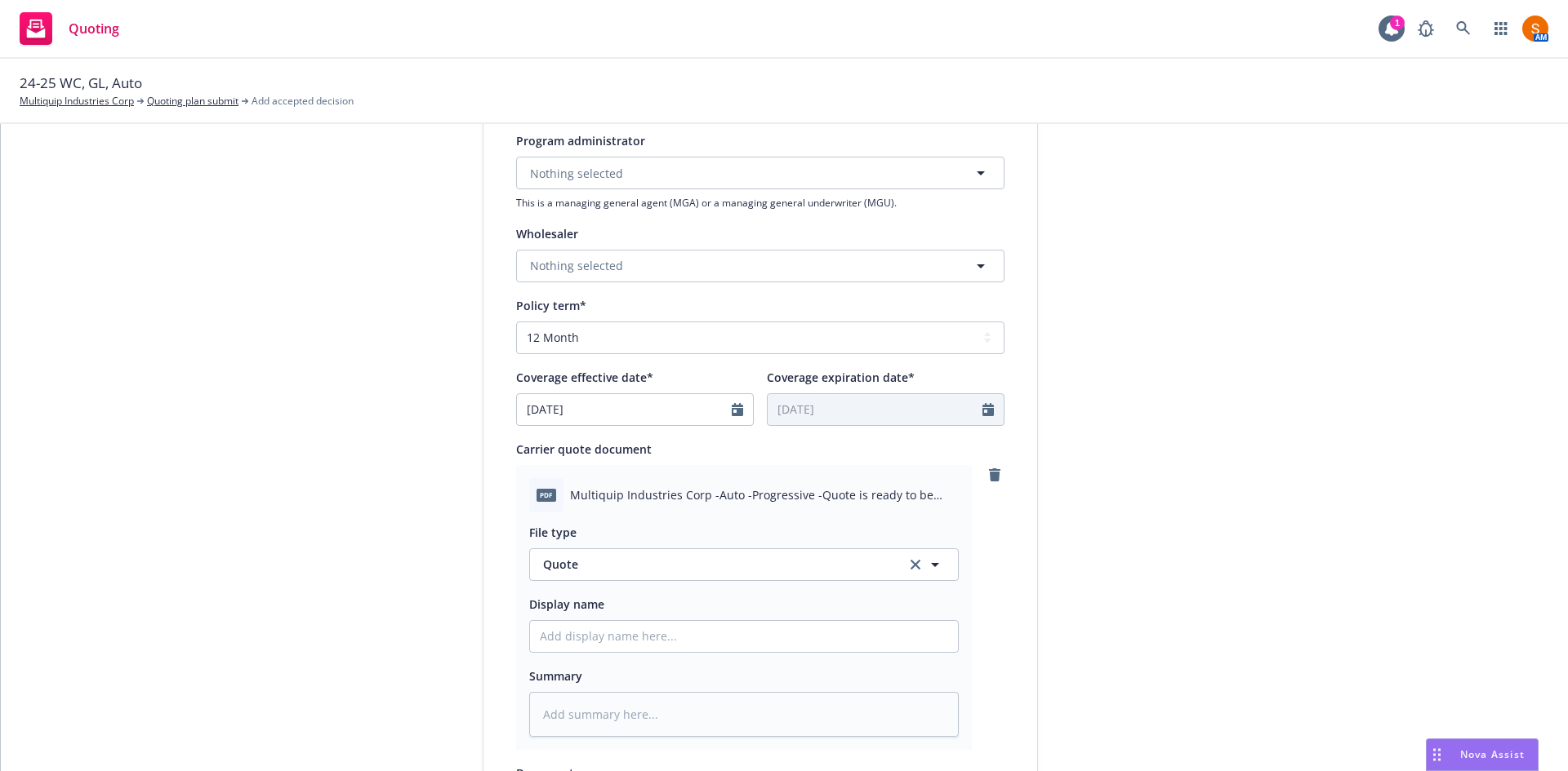
scroll to position [815, 0]
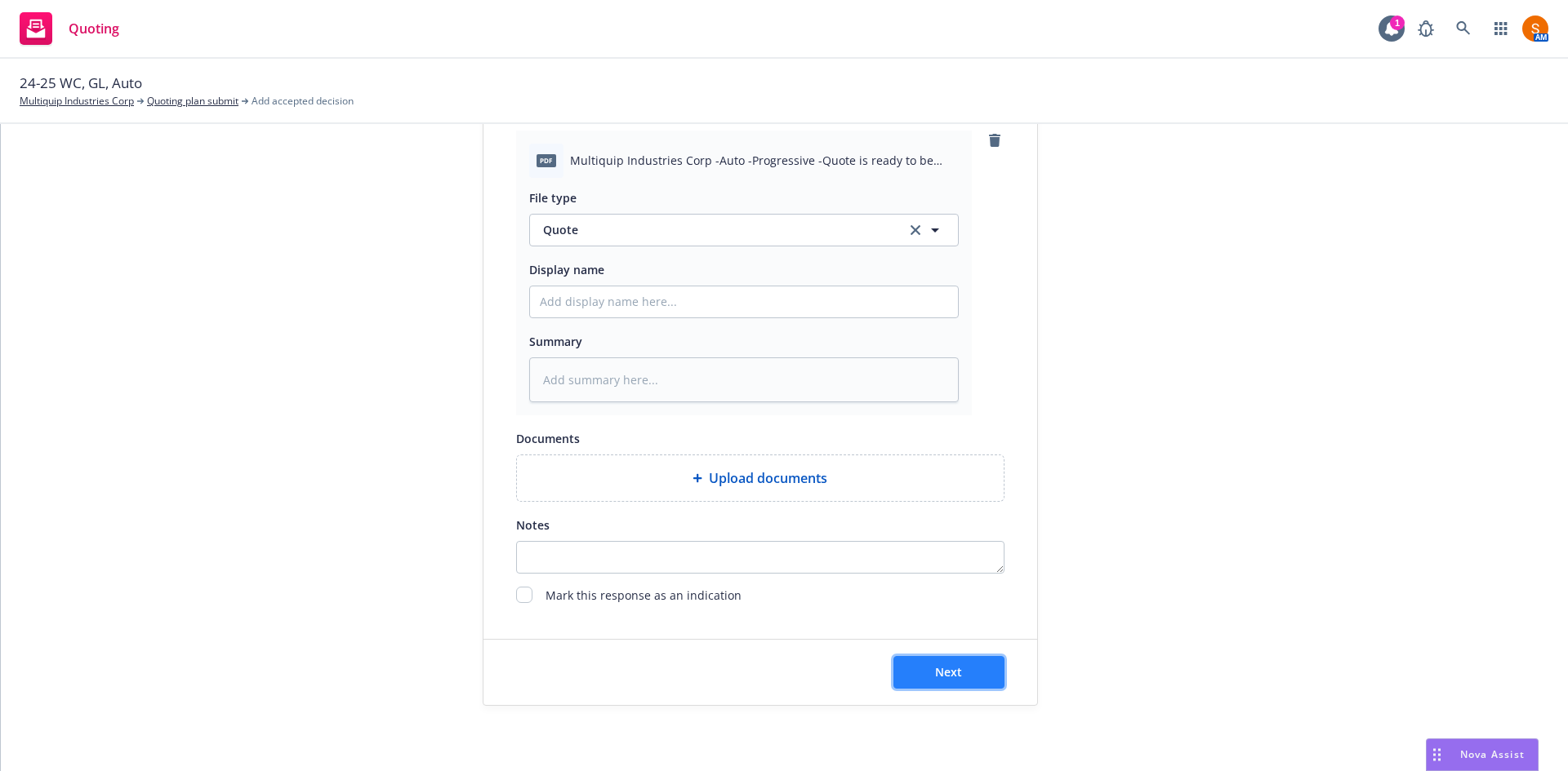
click at [941, 680] on span "Next" at bounding box center [948, 673] width 27 height 16
type textarea "x"
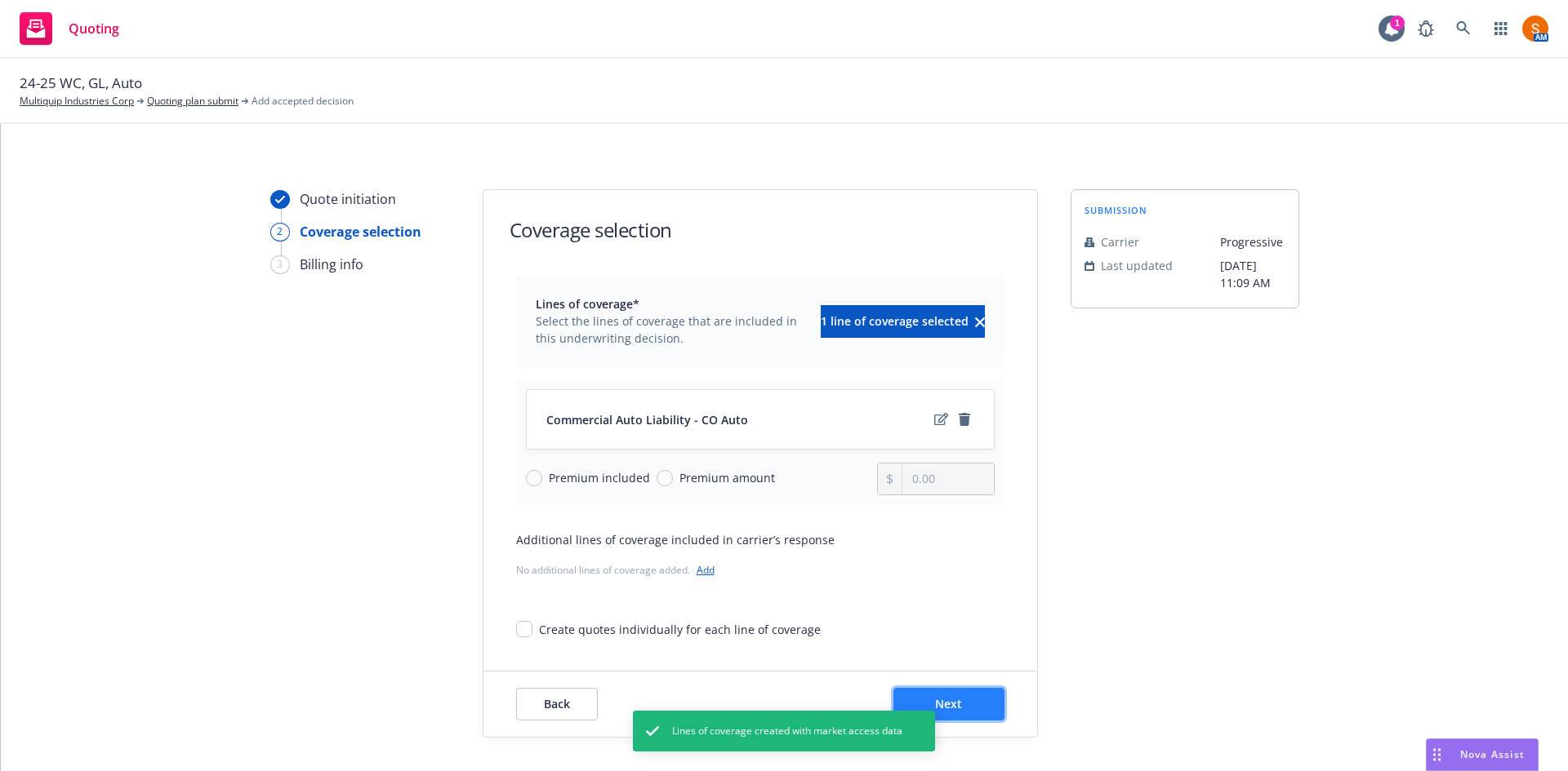
click at [967, 704] on button "Next" at bounding box center [948, 704] width 111 height 32
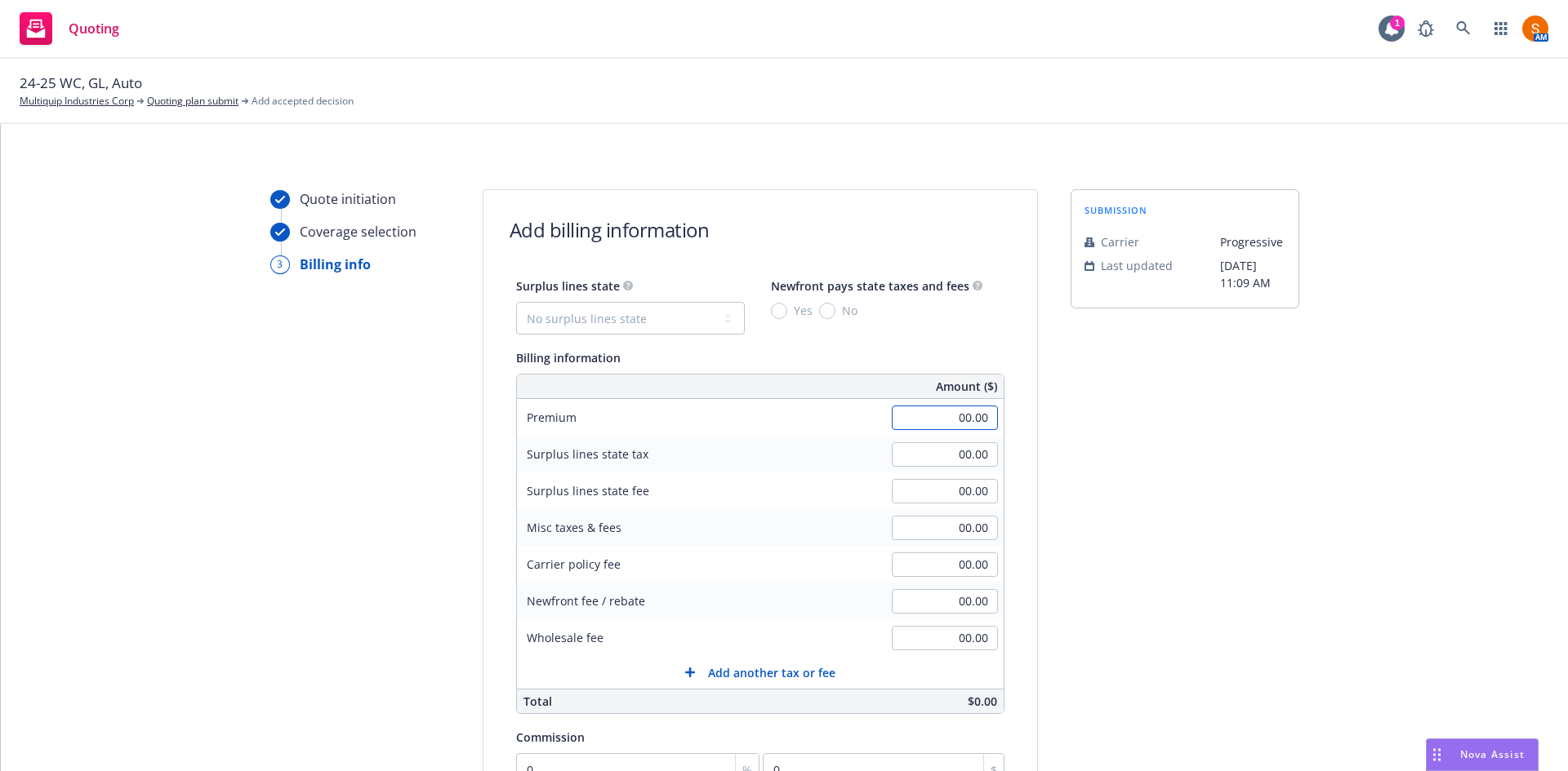
click at [966, 410] on input "00.00" at bounding box center [945, 418] width 106 height 24
type input "18,403.00"
click at [706, 472] on div "Surplus lines state tax" at bounding box center [639, 454] width 245 height 37
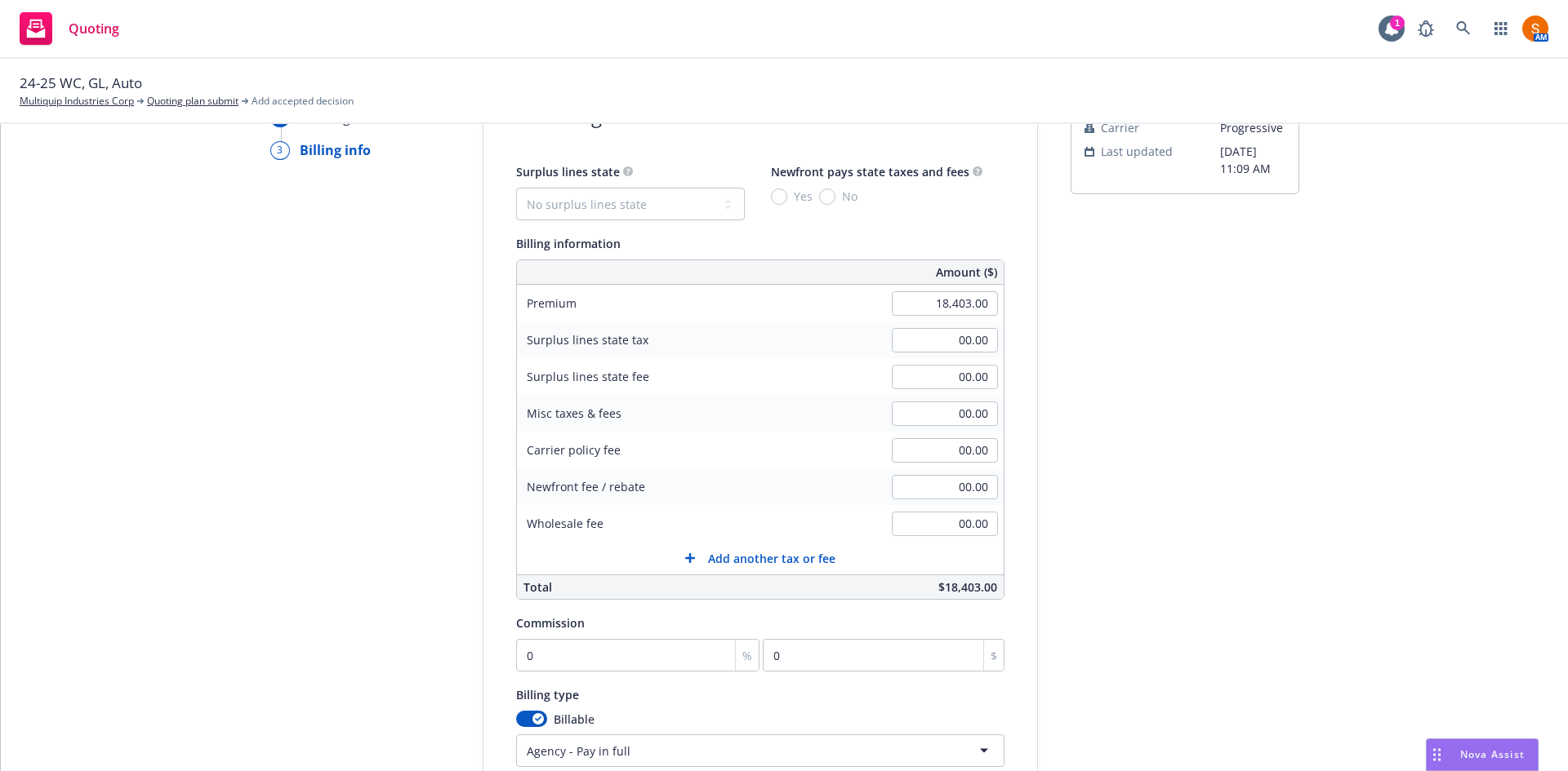
scroll to position [318, 0]
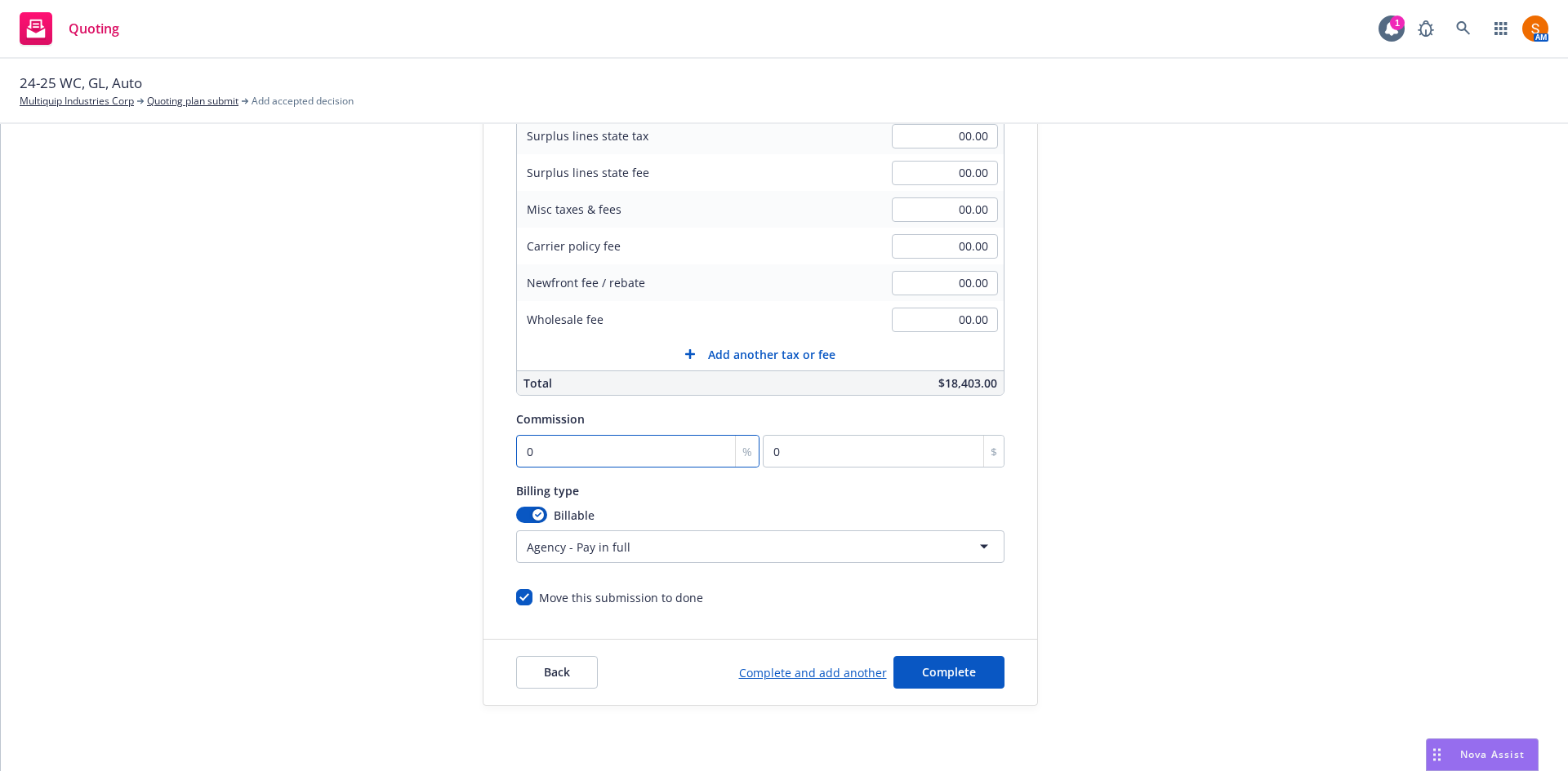
click at [551, 450] on input "0" at bounding box center [638, 450] width 244 height 32
type input "1"
type input "184.03"
type input "10"
type input "1840.3"
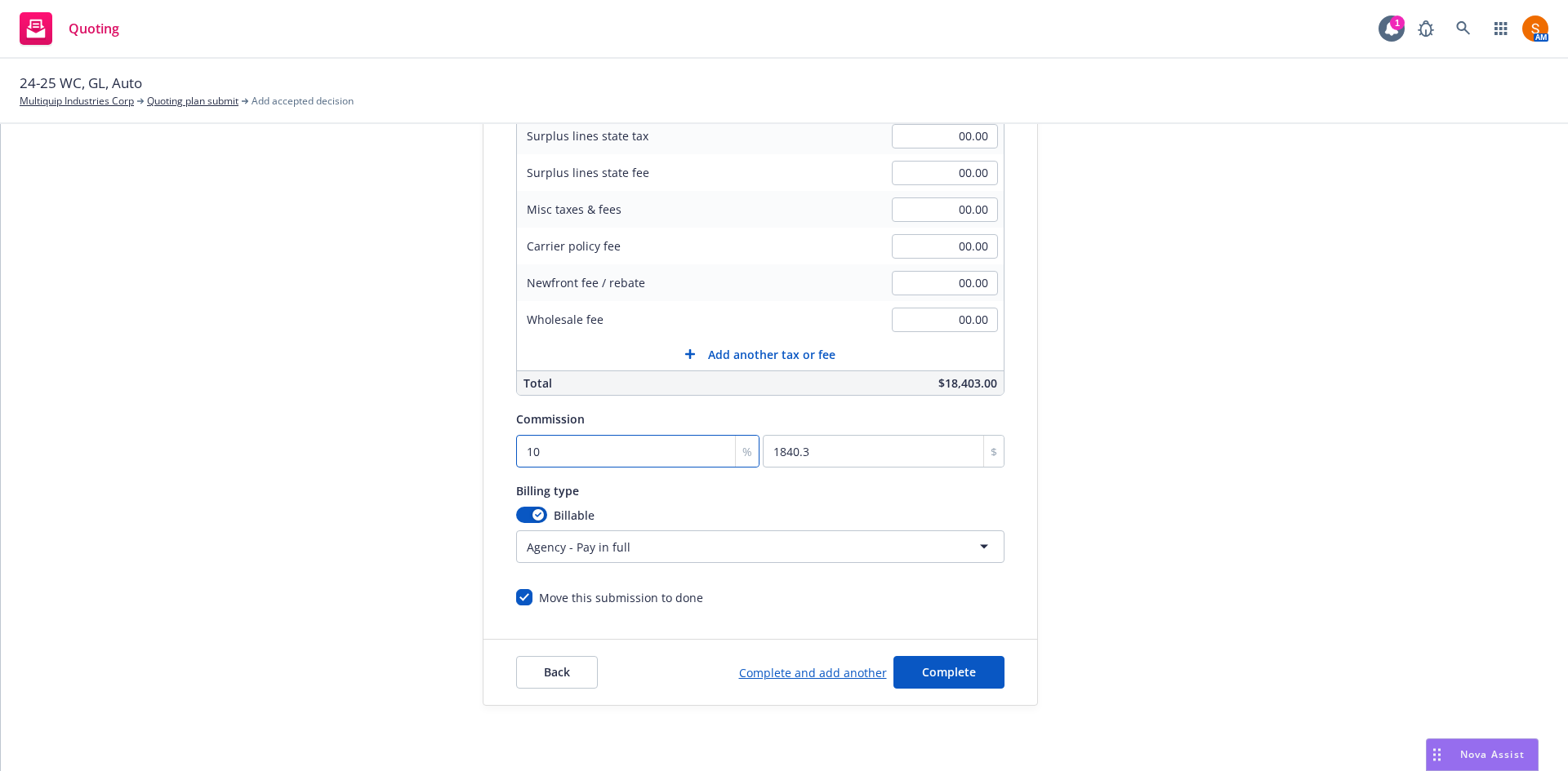
type input "10"
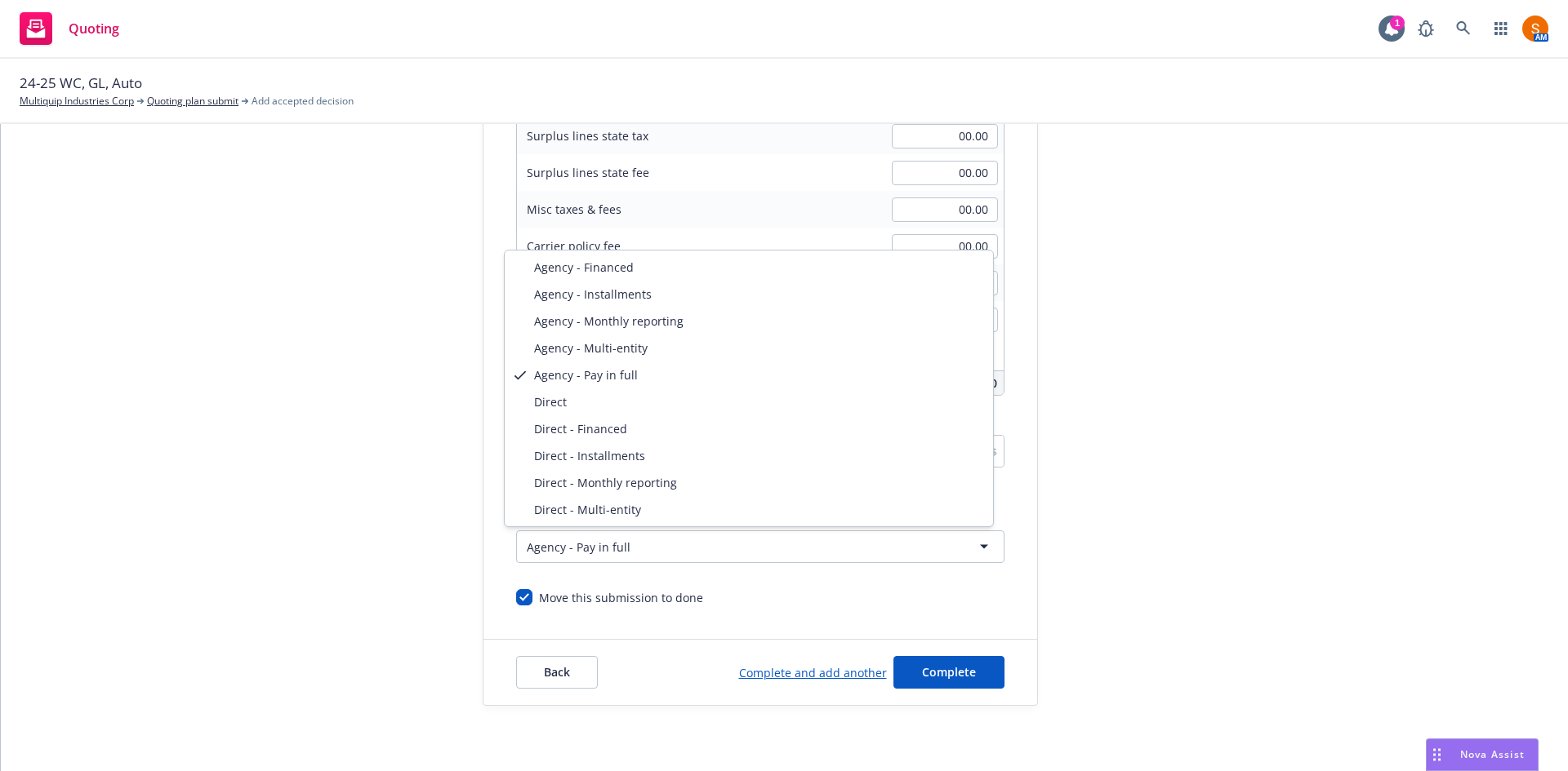
click at [747, 551] on html "Quoting 1 AM 24-25 WC, GL, Auto Multiquip Industries Corp Quoting plan submit A…" at bounding box center [784, 385] width 1568 height 771
select select "DIRECT"
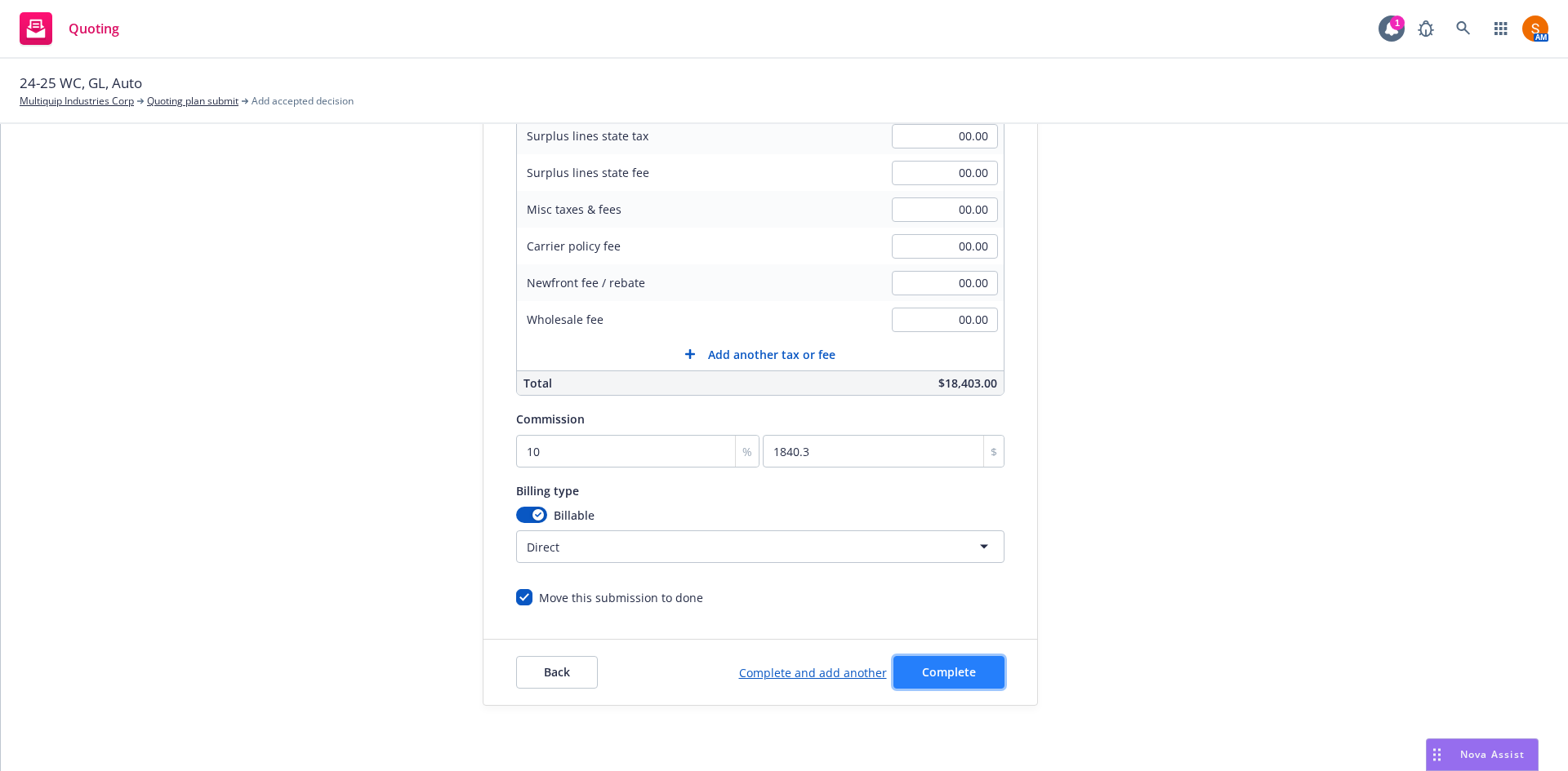
click at [931, 667] on span "Complete" at bounding box center [949, 673] width 54 height 16
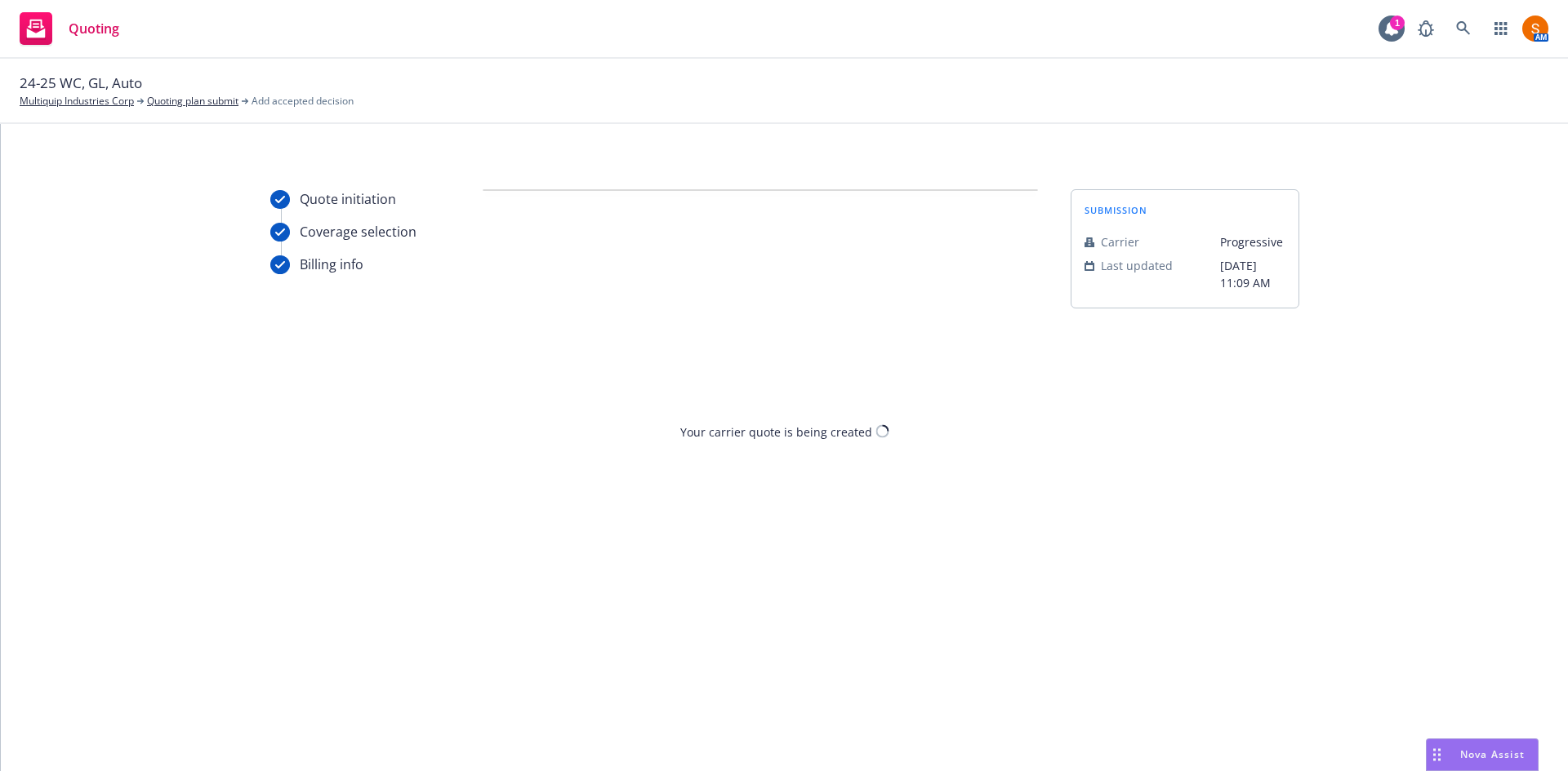
scroll to position [0, 0]
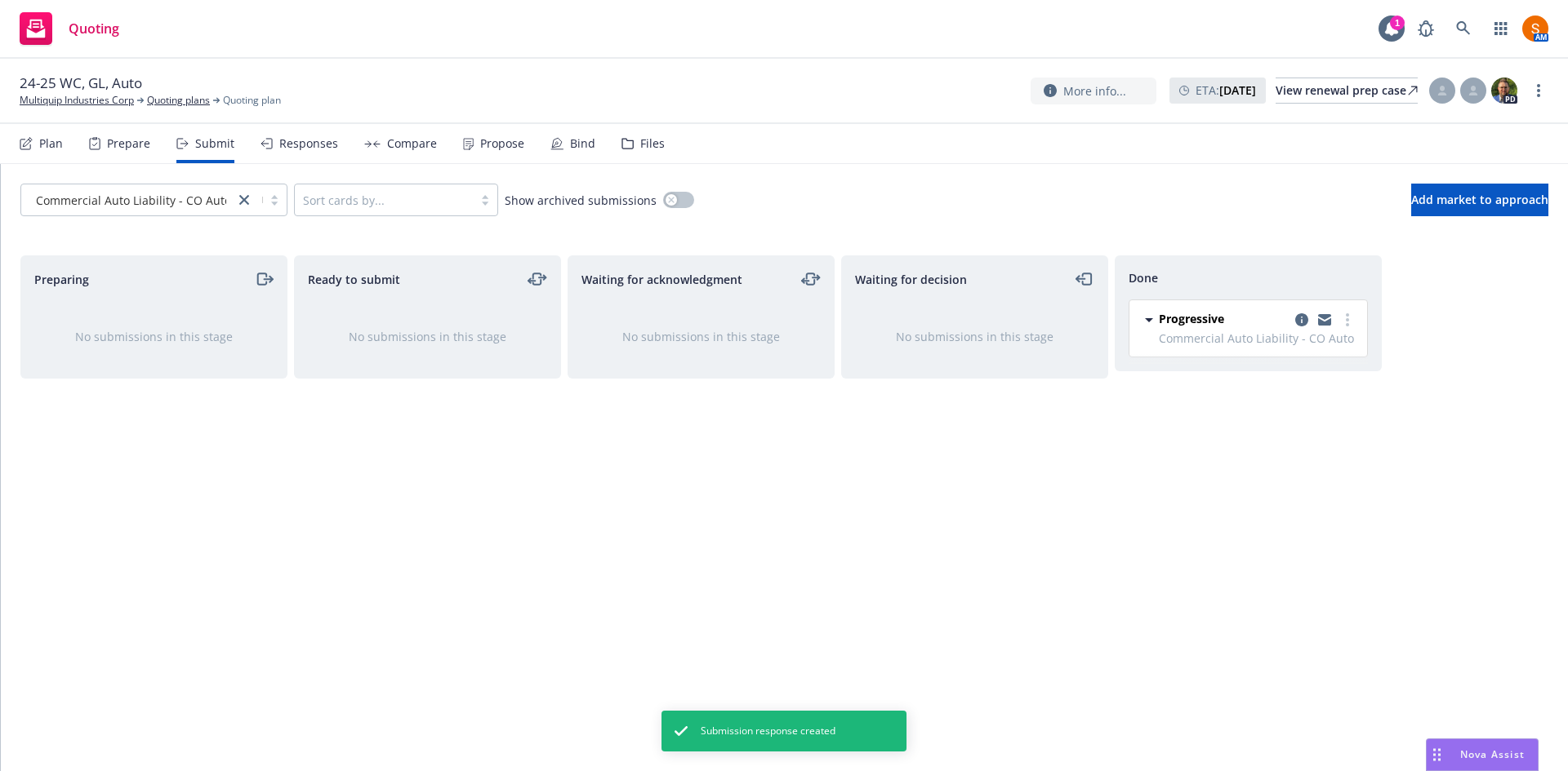
click at [465, 151] on div "Propose" at bounding box center [493, 143] width 61 height 39
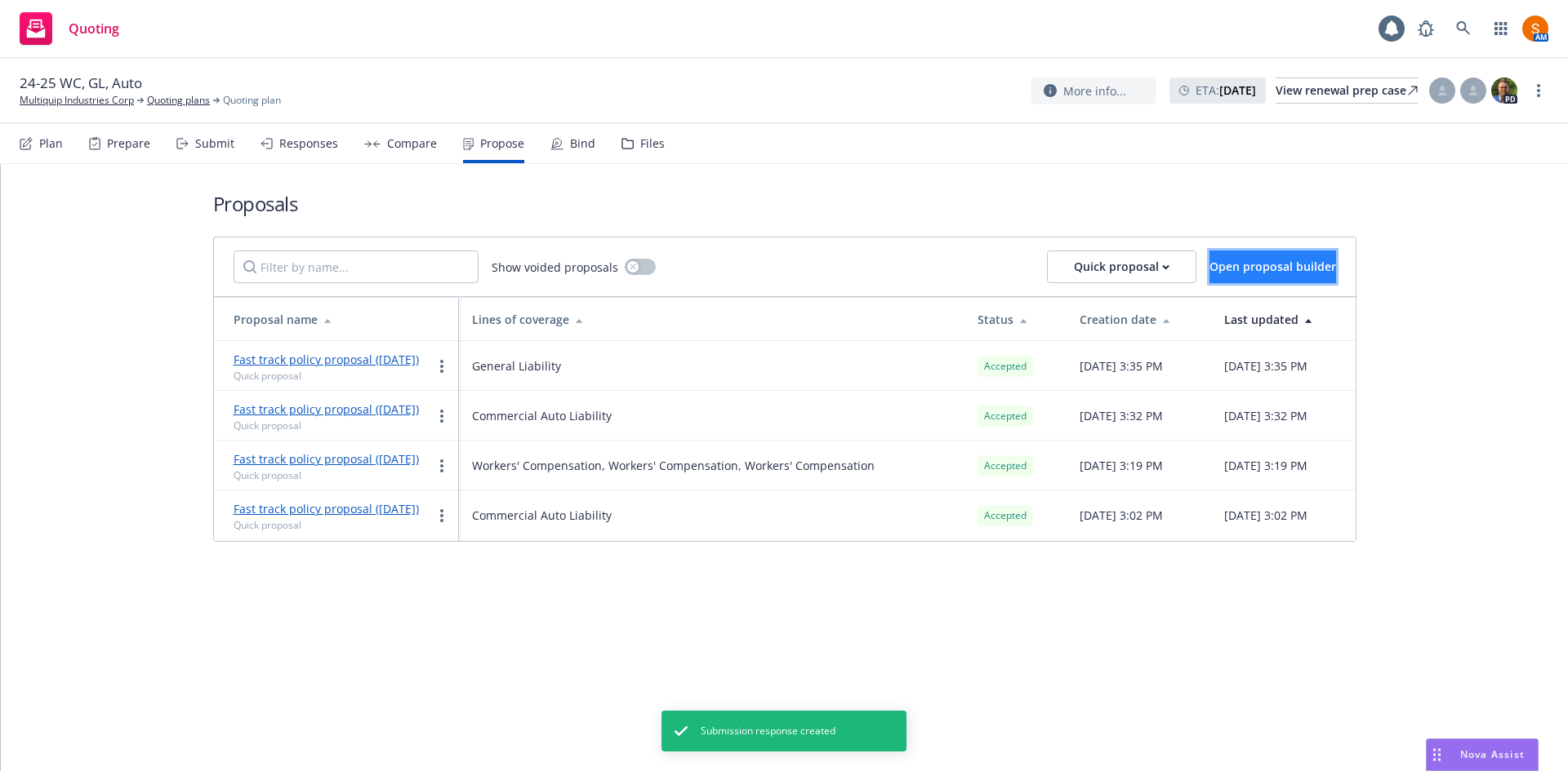
click at [1210, 270] on span "Open proposal builder" at bounding box center [1273, 267] width 126 height 16
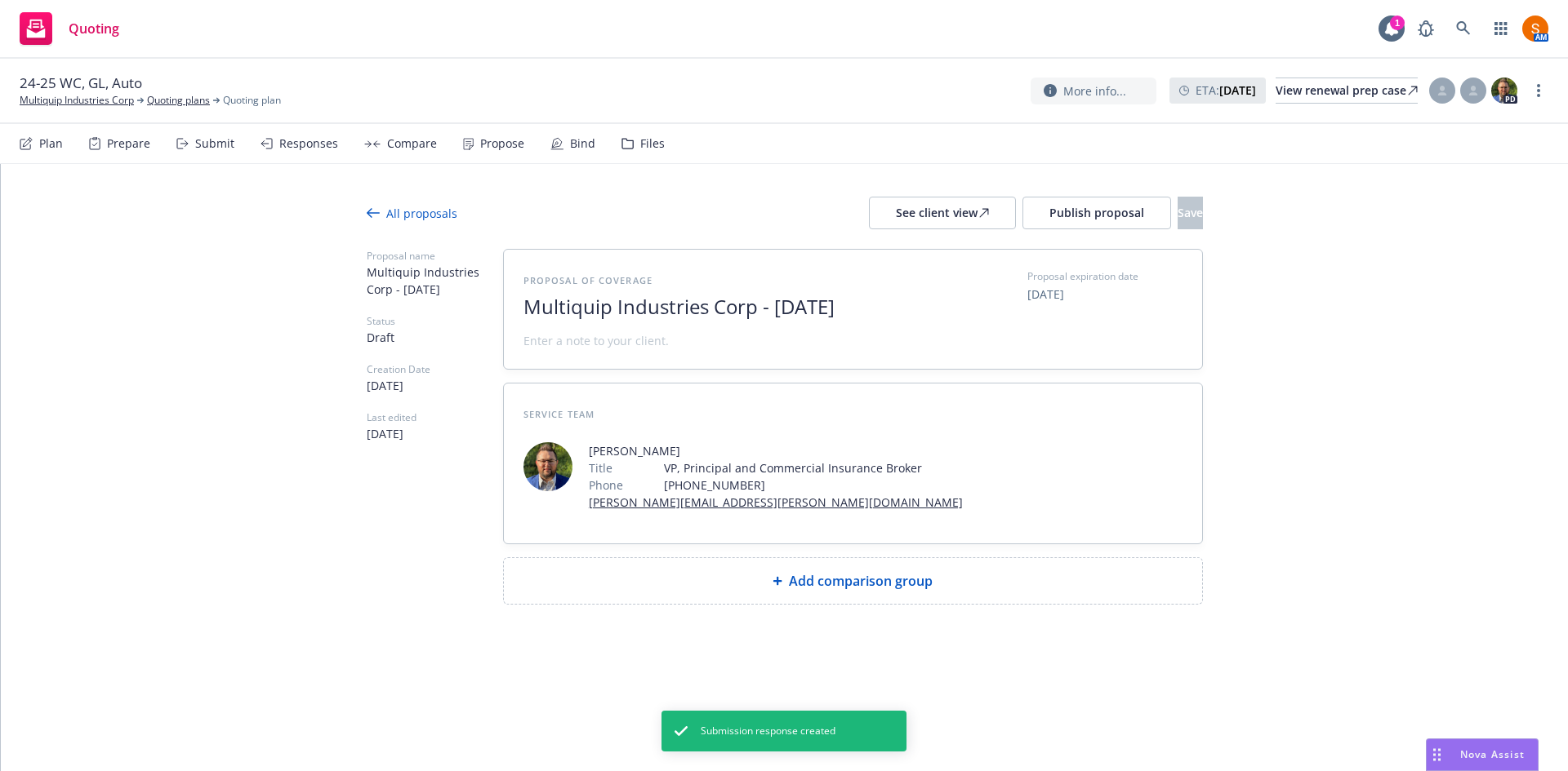
click at [716, 314] on span "Multiquip Industries Corp - August 2025" at bounding box center [723, 307] width 400 height 24
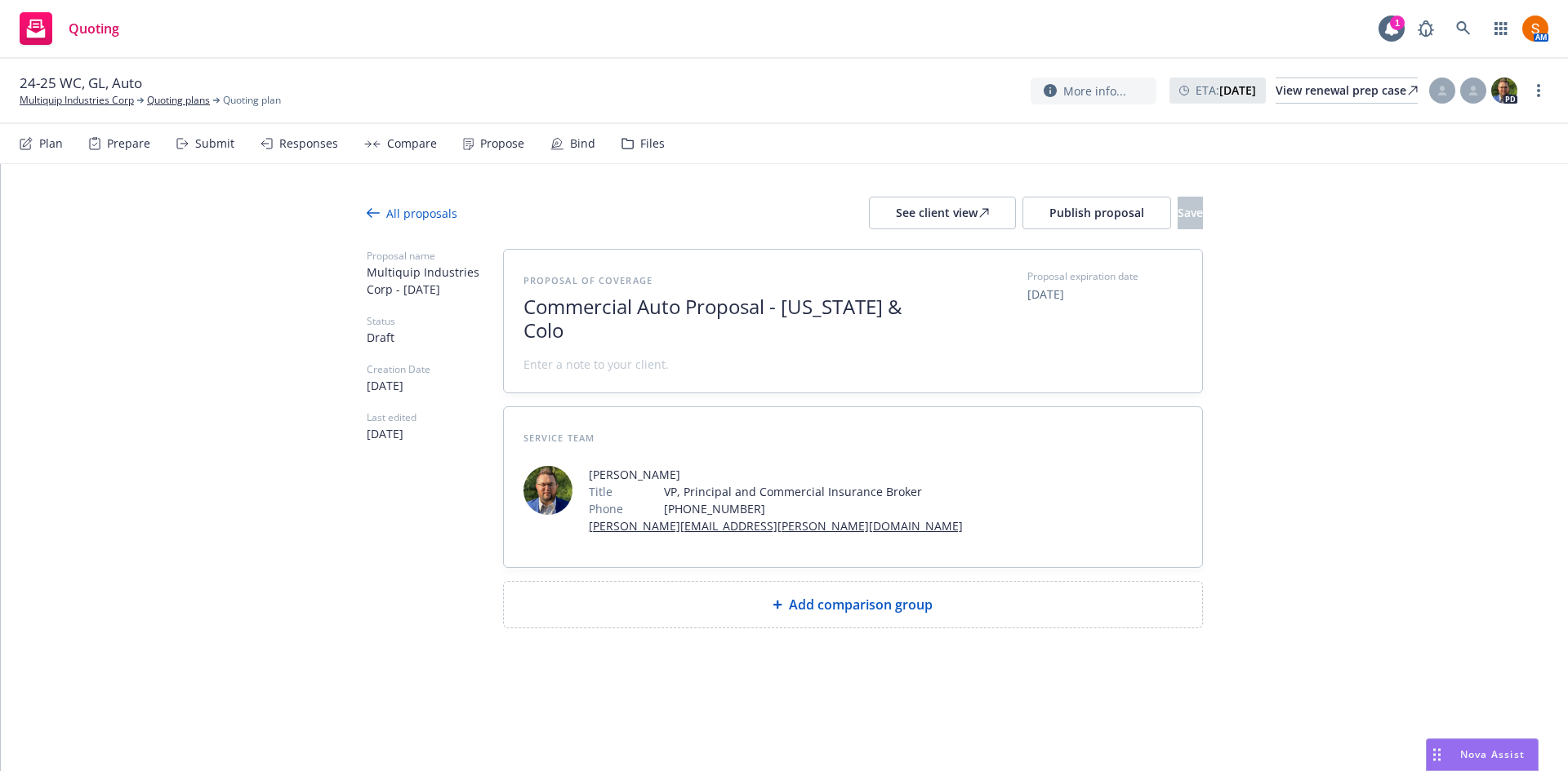
scroll to position [1, 0]
click at [836, 604] on span "Add comparison group" at bounding box center [860, 605] width 144 height 19
type textarea "x"
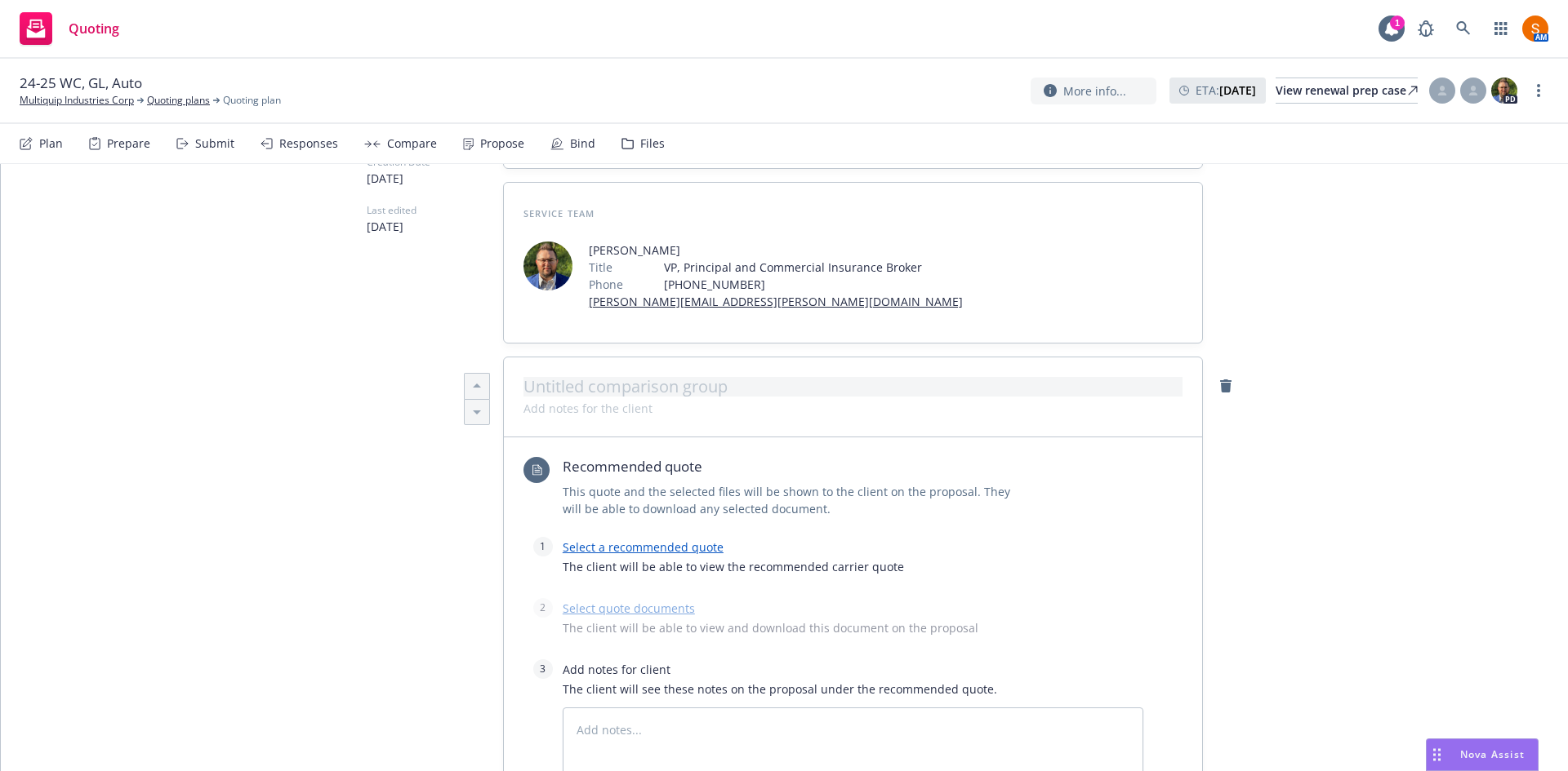
scroll to position [226, 0]
click at [650, 382] on span at bounding box center [853, 386] width 659 height 19
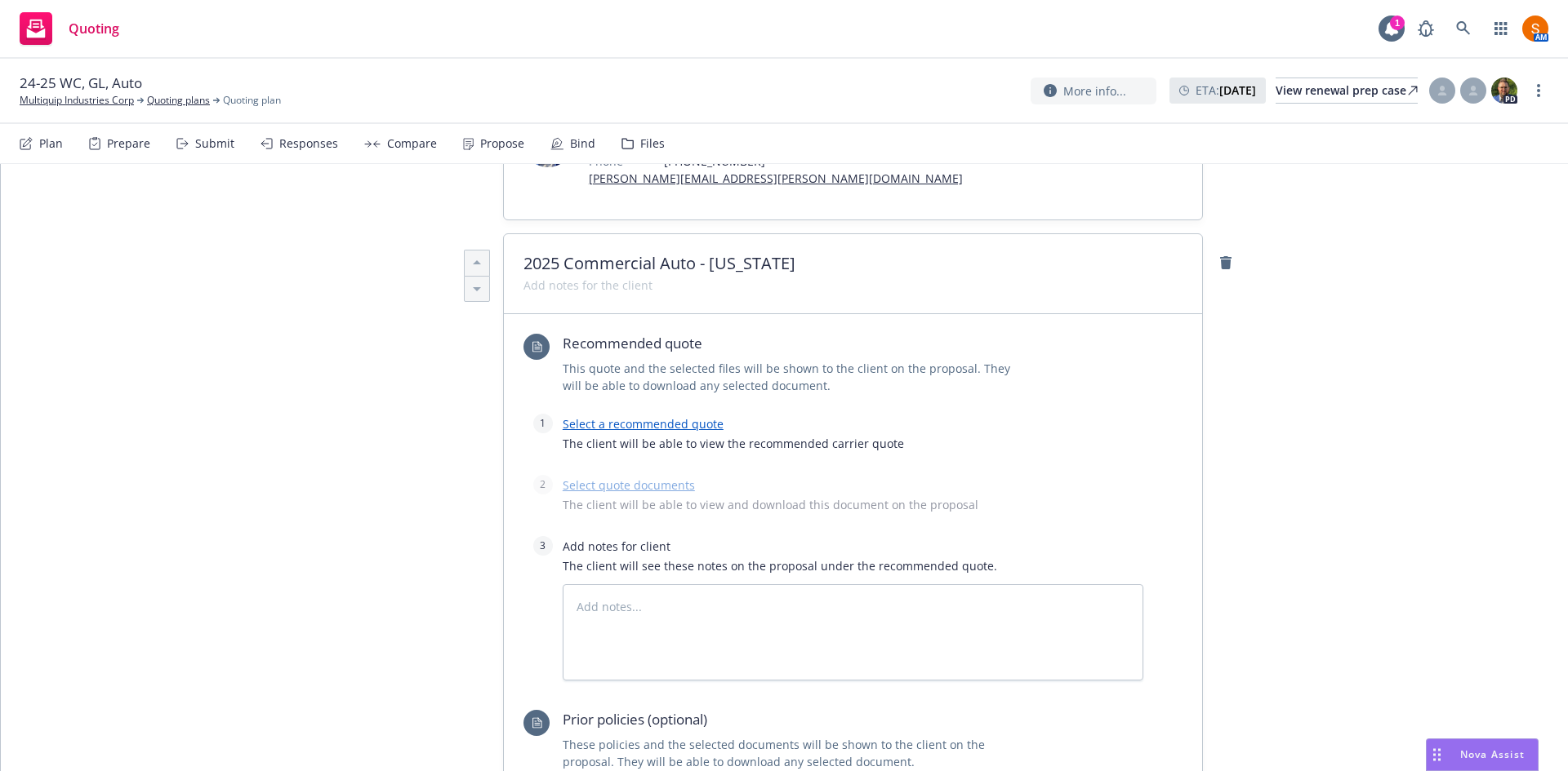
scroll to position [352, 0]
click at [650, 421] on link "Select a recommended quote" at bounding box center [643, 420] width 161 height 16
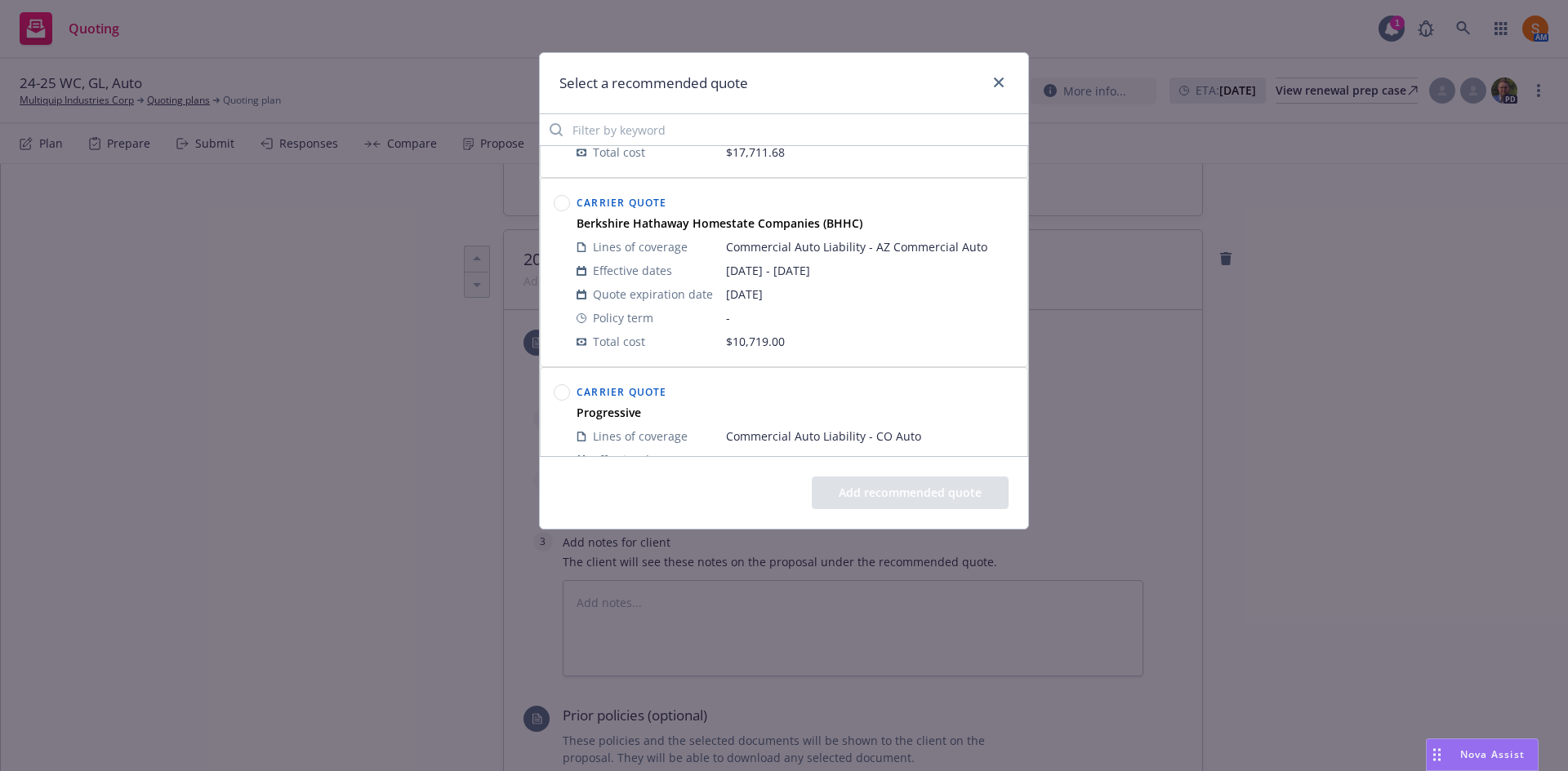
scroll to position [382, 0]
click at [564, 389] on circle at bounding box center [562, 392] width 16 height 16
click at [881, 497] on button "Add recommended quote" at bounding box center [910, 492] width 197 height 32
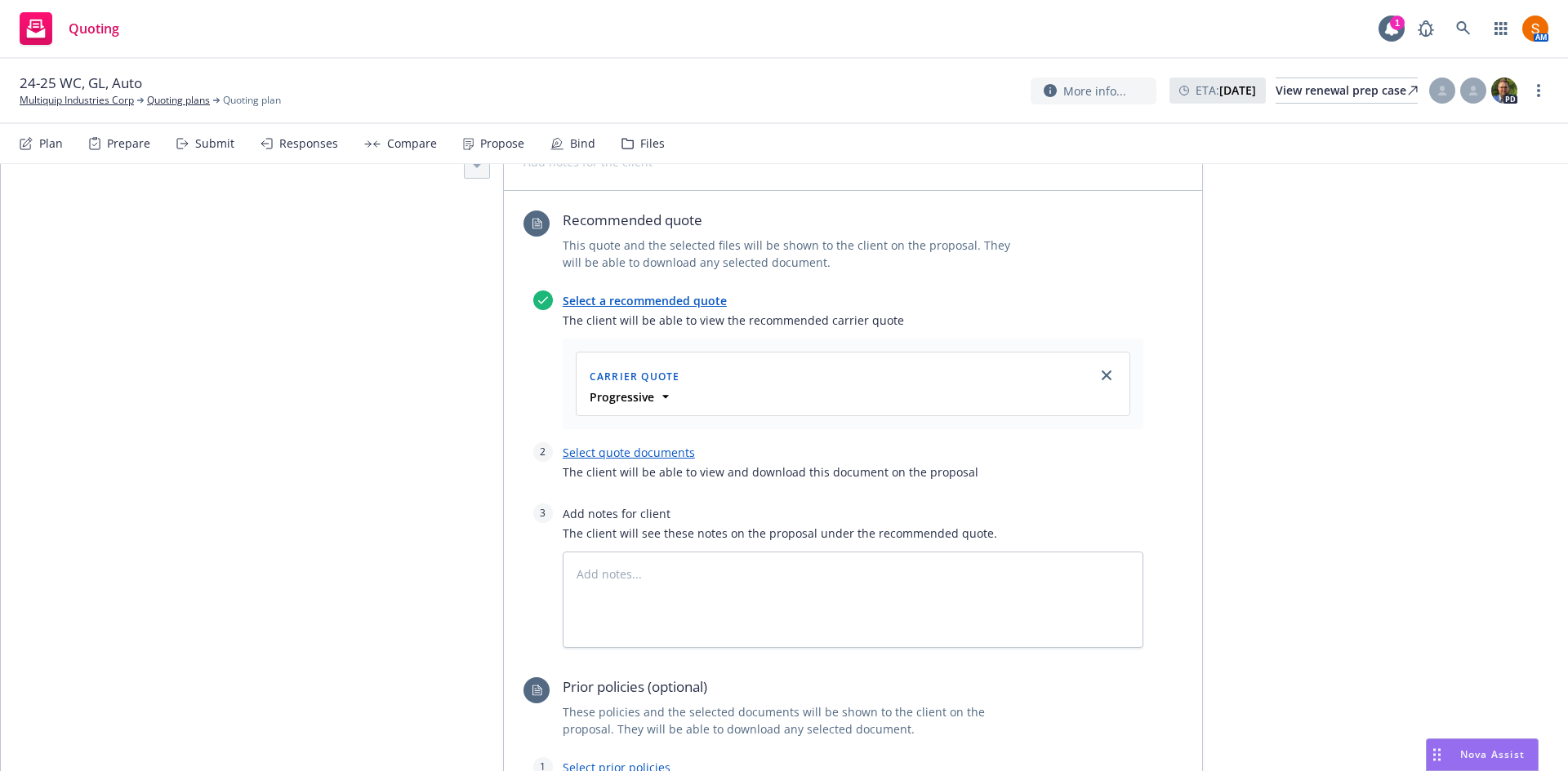
scroll to position [472, 0]
click at [635, 447] on link "Select quote documents" at bounding box center [629, 452] width 132 height 16
type textarea "x"
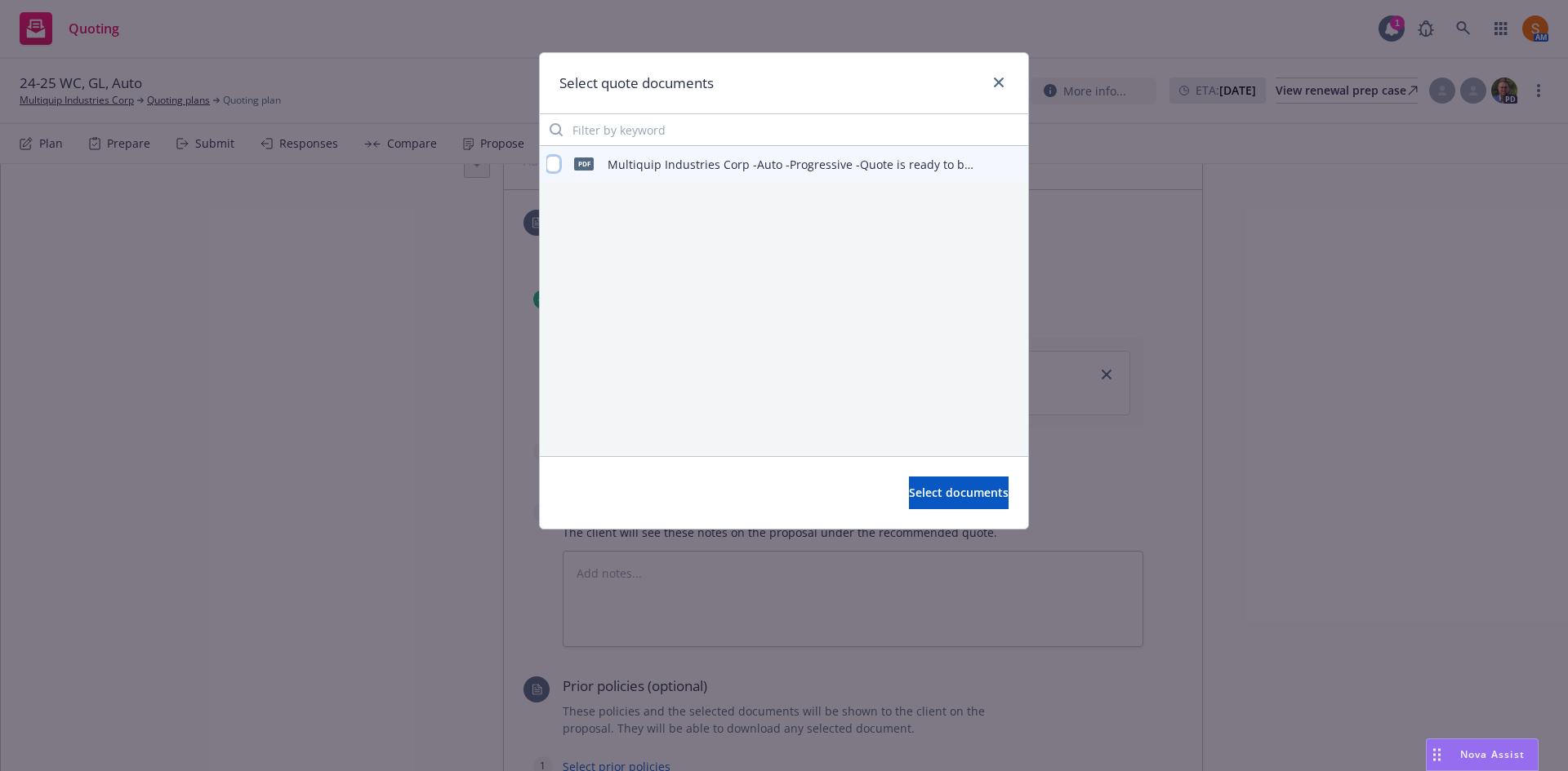
click at [557, 167] on input "checkbox" at bounding box center [553, 164] width 14 height 17
checkbox input "true"
click at [928, 504] on button "Select documents" at bounding box center [959, 492] width 99 height 32
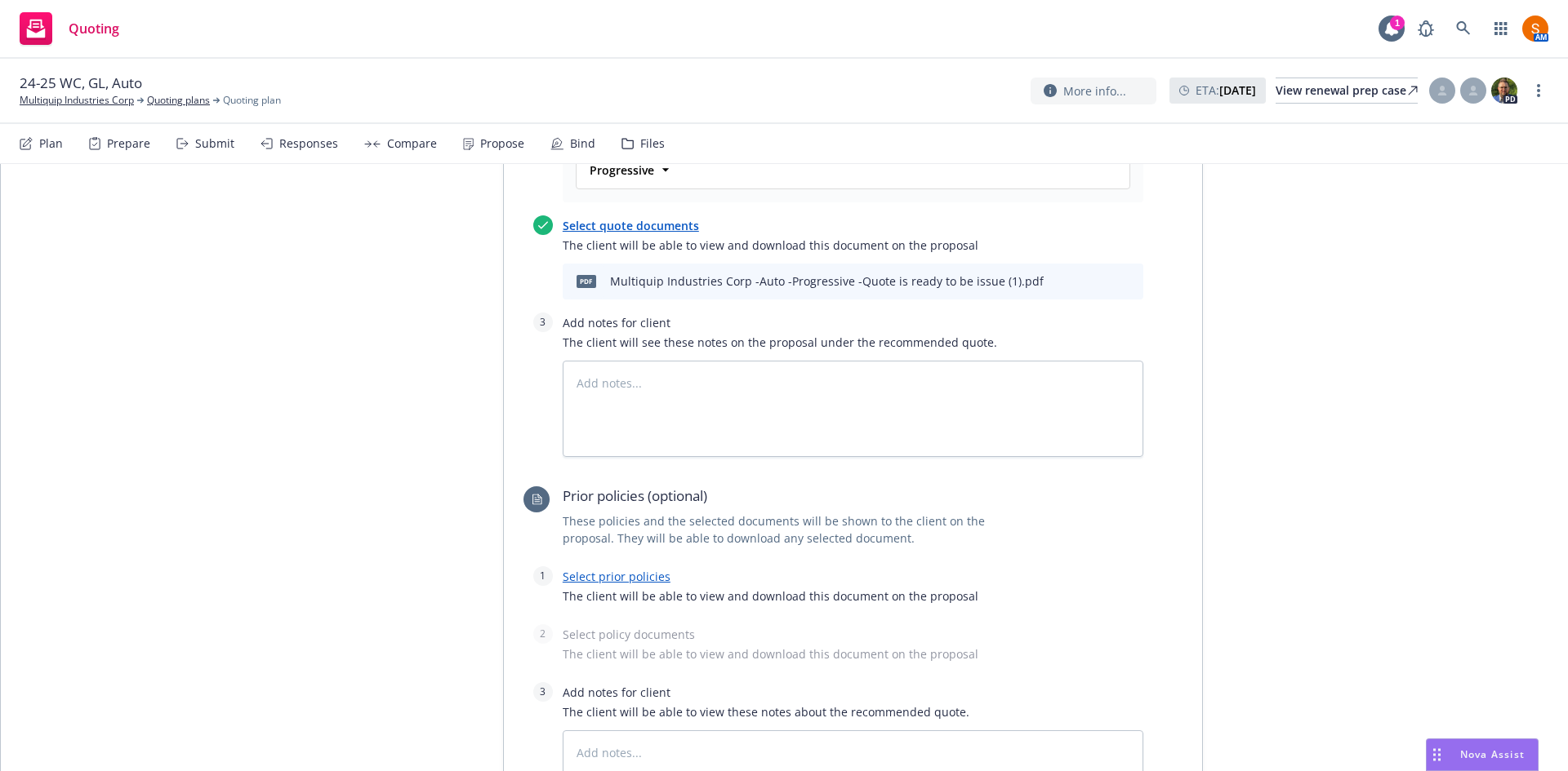
scroll to position [699, 0]
click at [613, 569] on link "Select prior policies" at bounding box center [617, 576] width 108 height 16
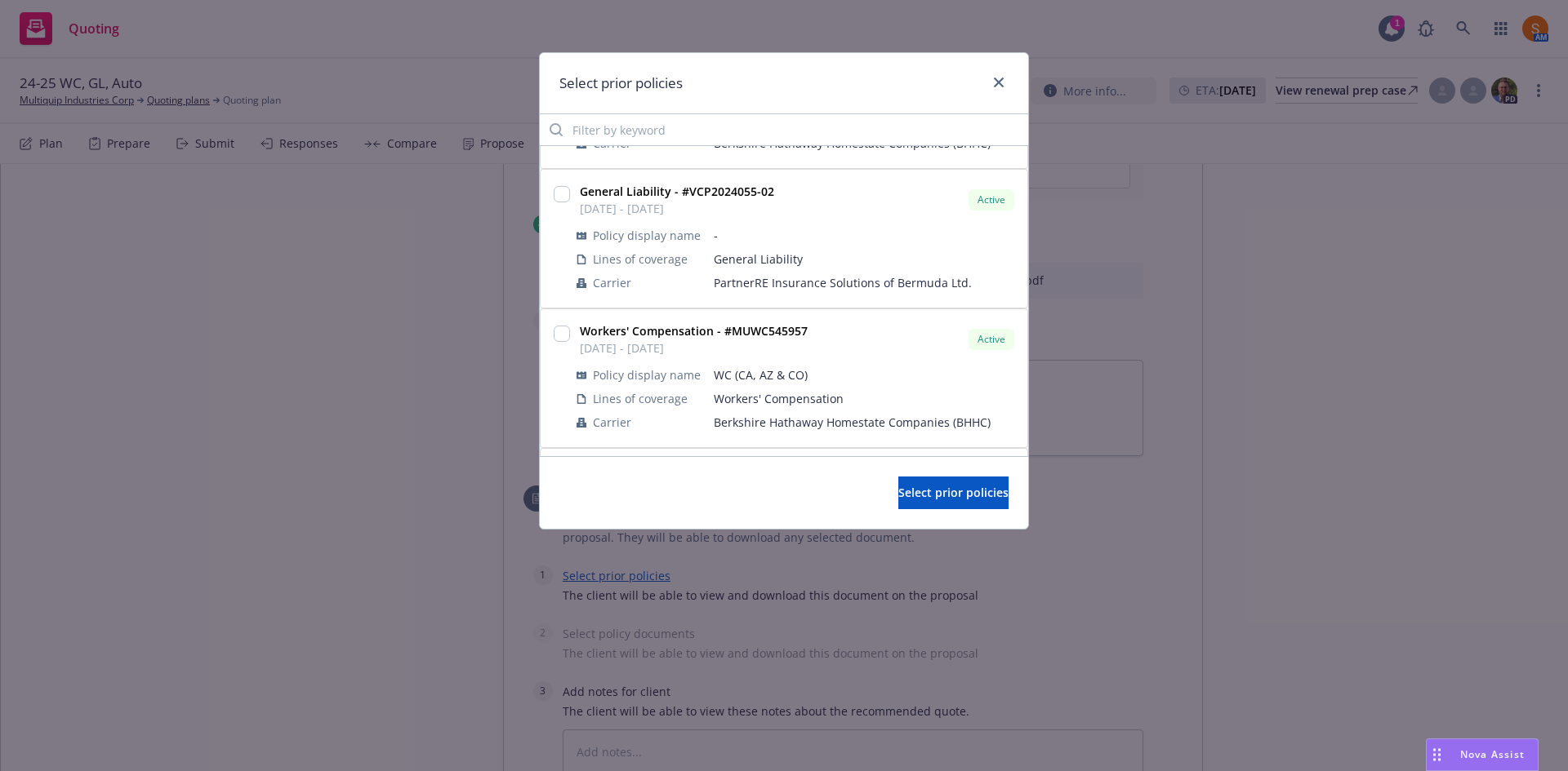
scroll to position [0, 0]
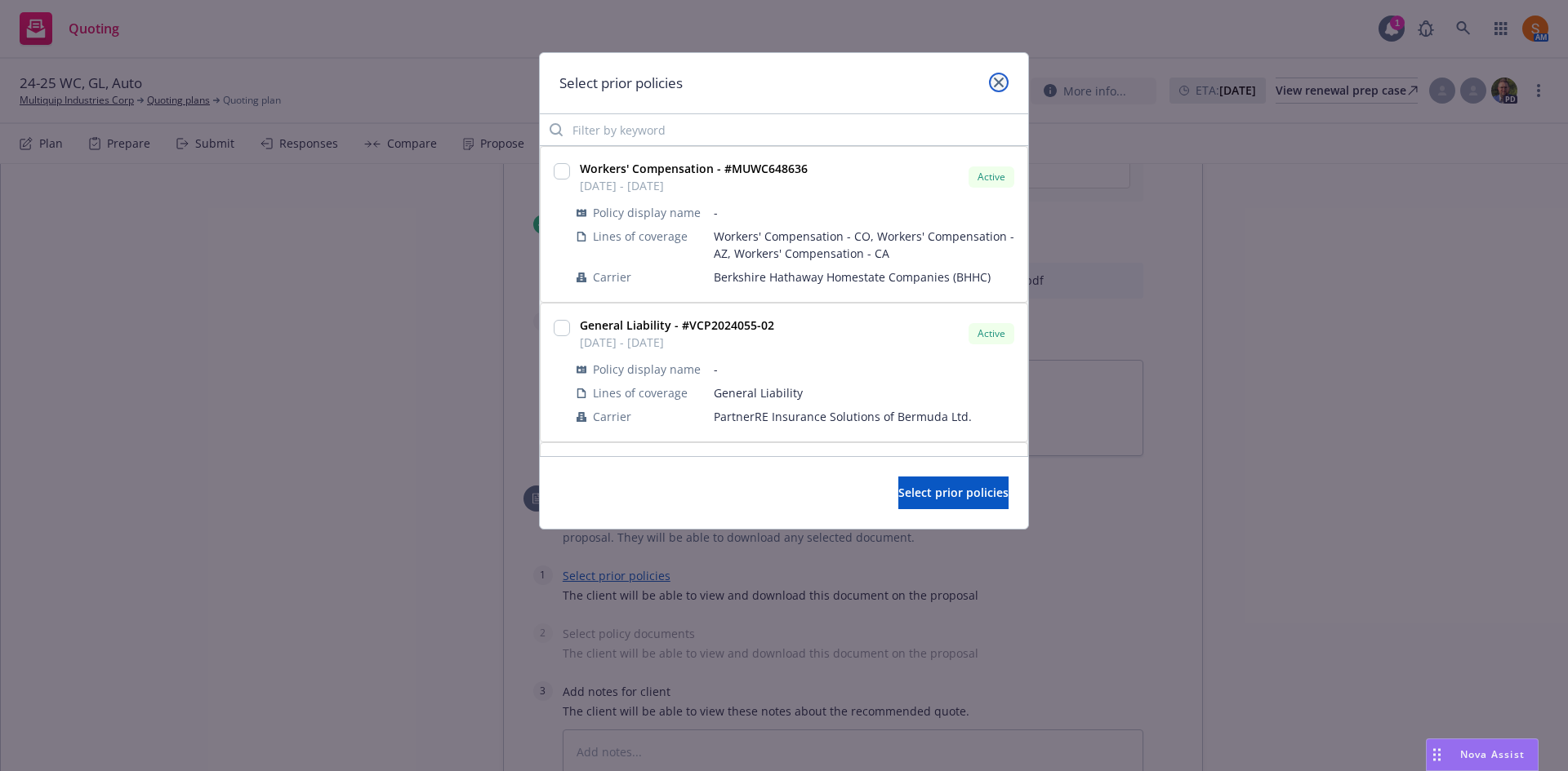
click at [999, 89] on link "close" at bounding box center [999, 82] width 19 height 19
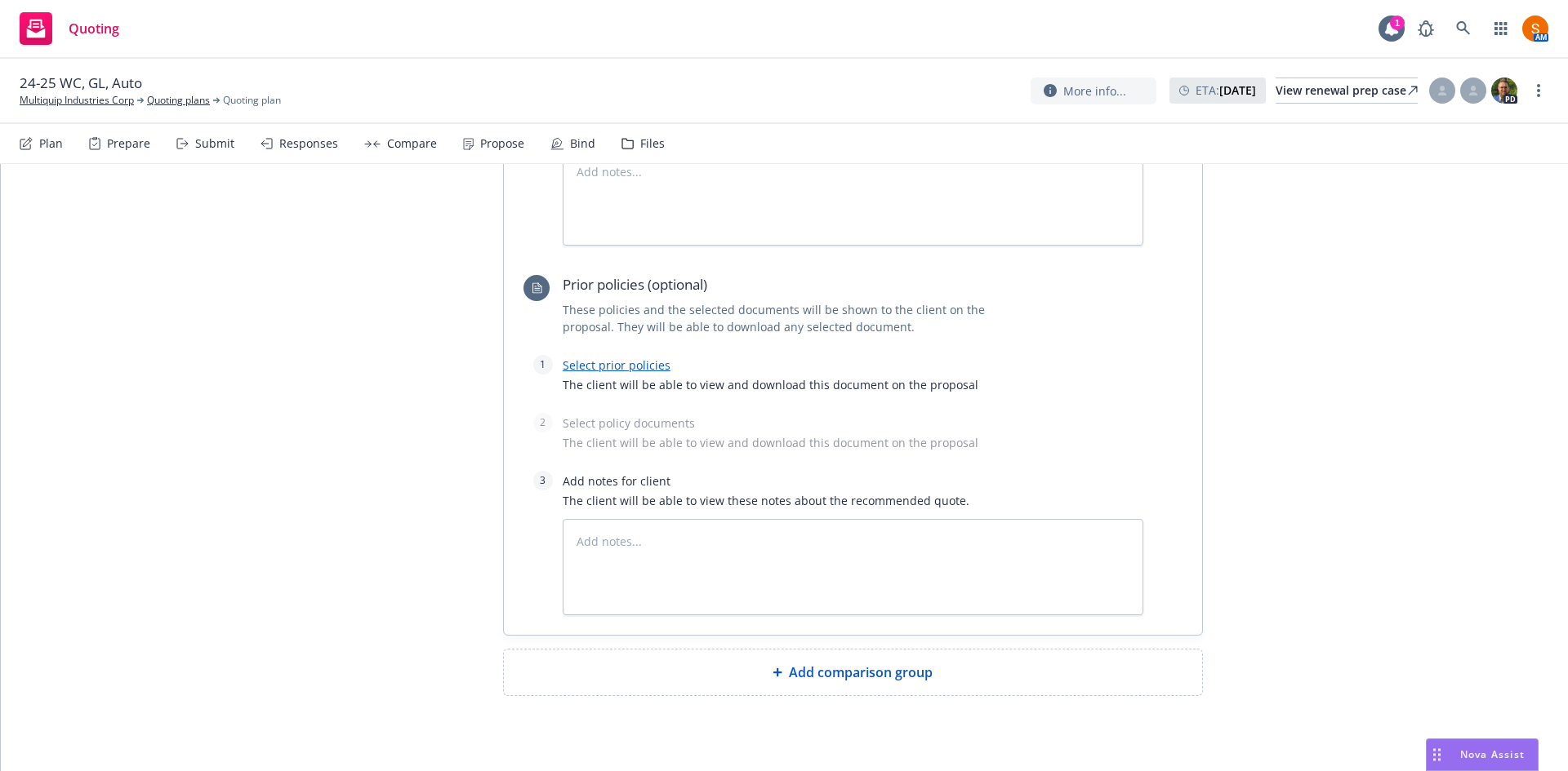
scroll to position [932, 0]
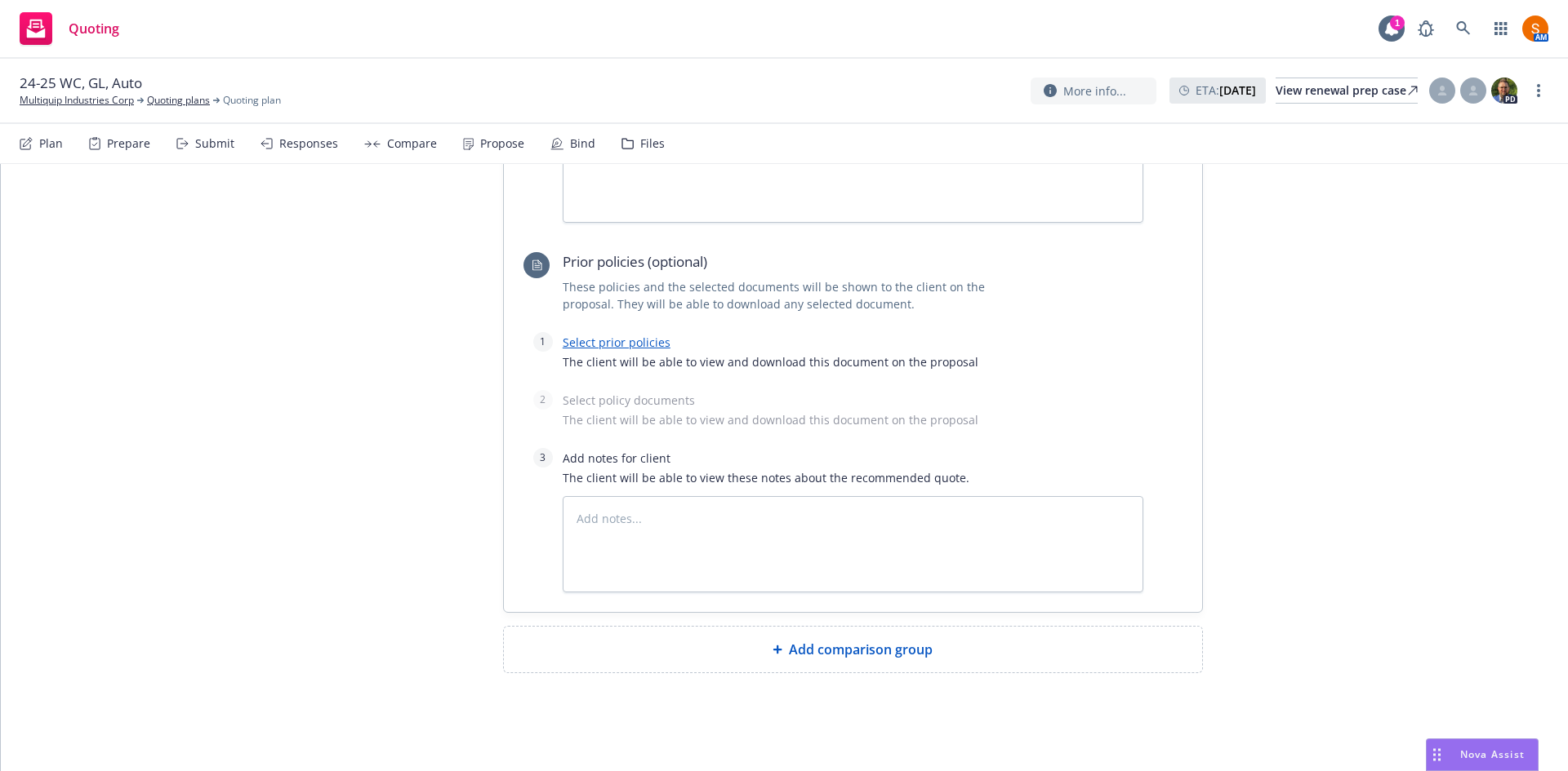
click at [858, 645] on span "Add comparison group" at bounding box center [860, 650] width 144 height 19
type textarea "x"
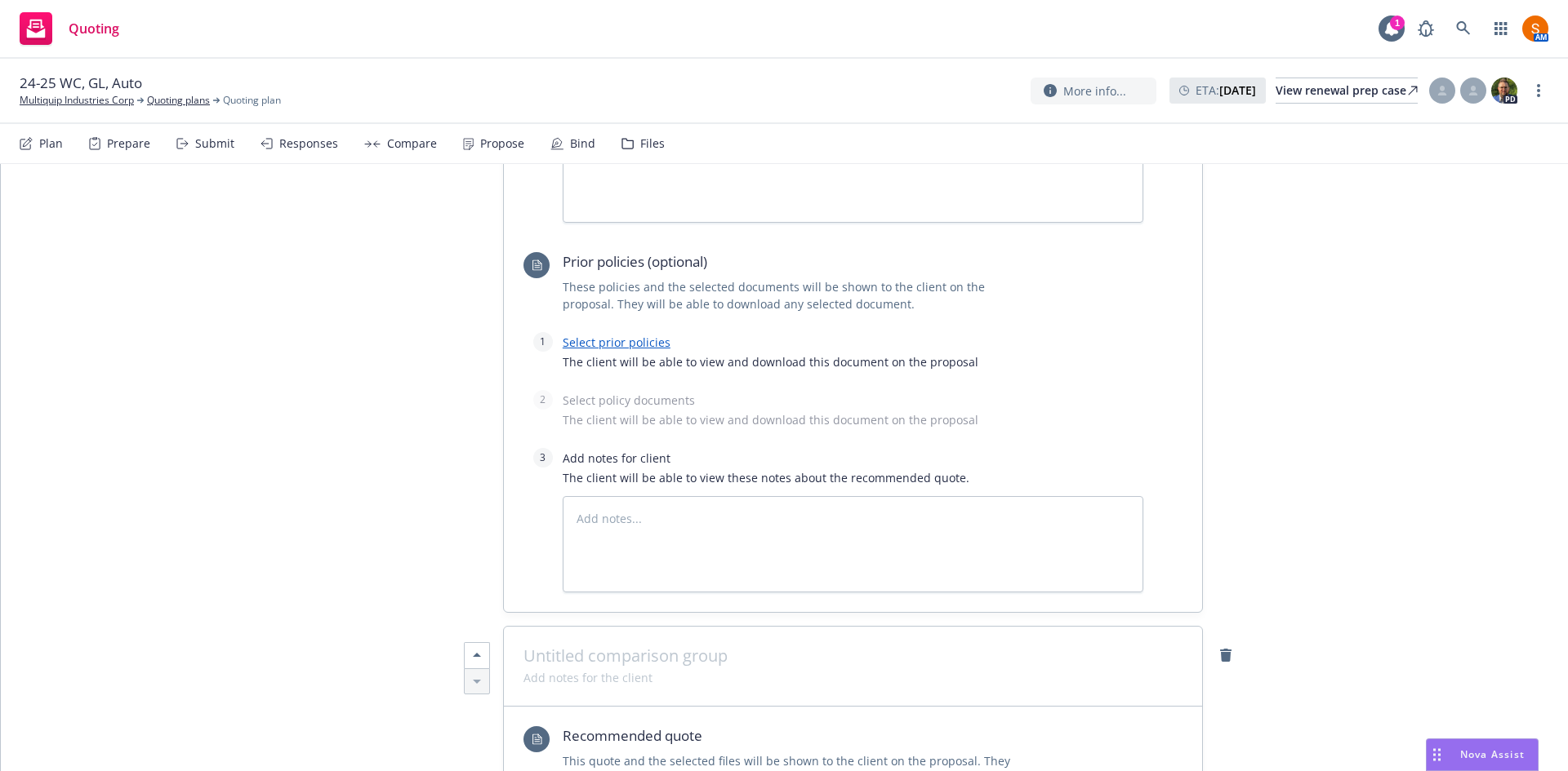
click at [710, 660] on span at bounding box center [853, 656] width 659 height 19
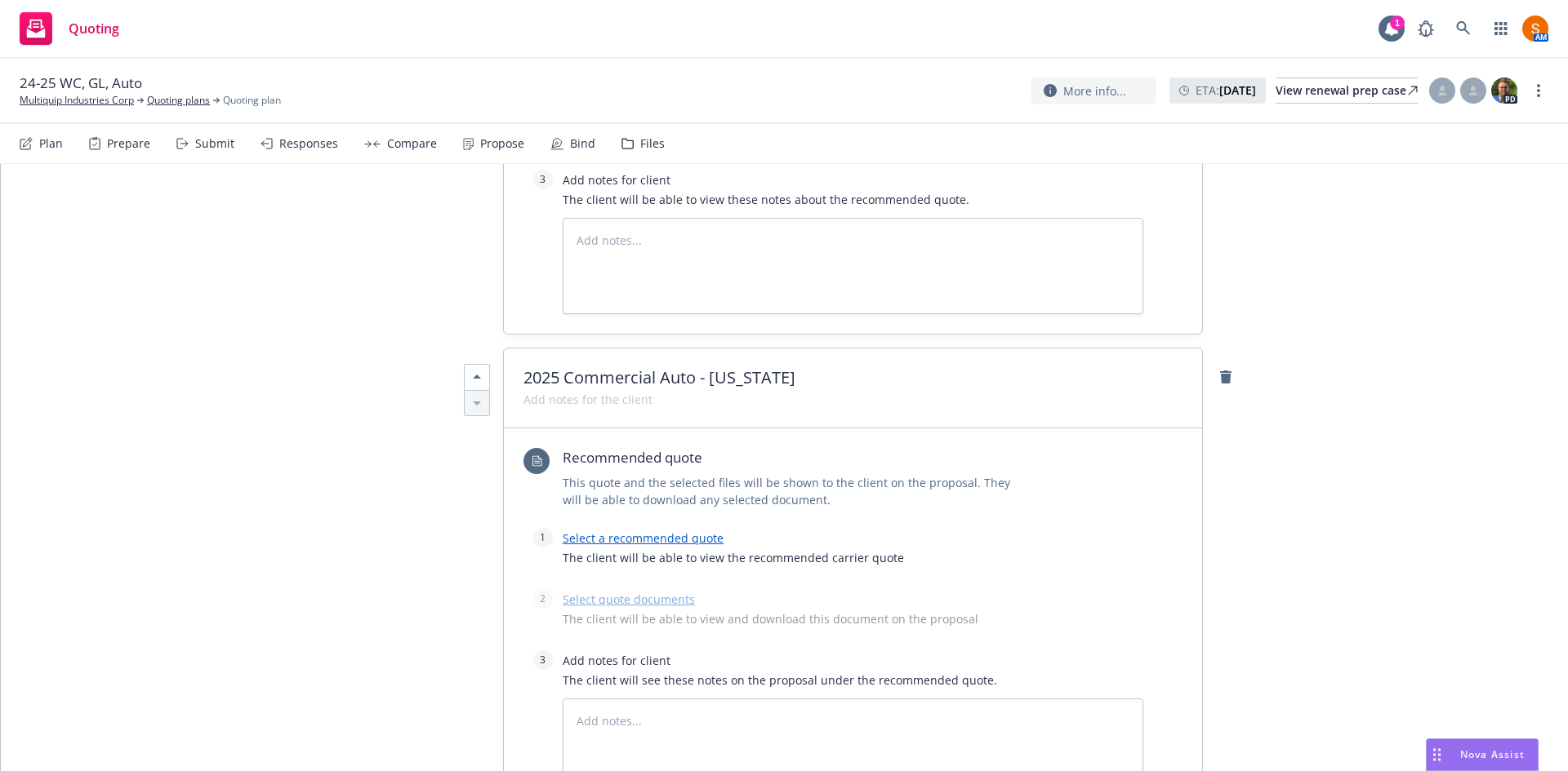
scroll to position [1211, 0]
click at [628, 538] on link "Select a recommended quote" at bounding box center [643, 538] width 161 height 16
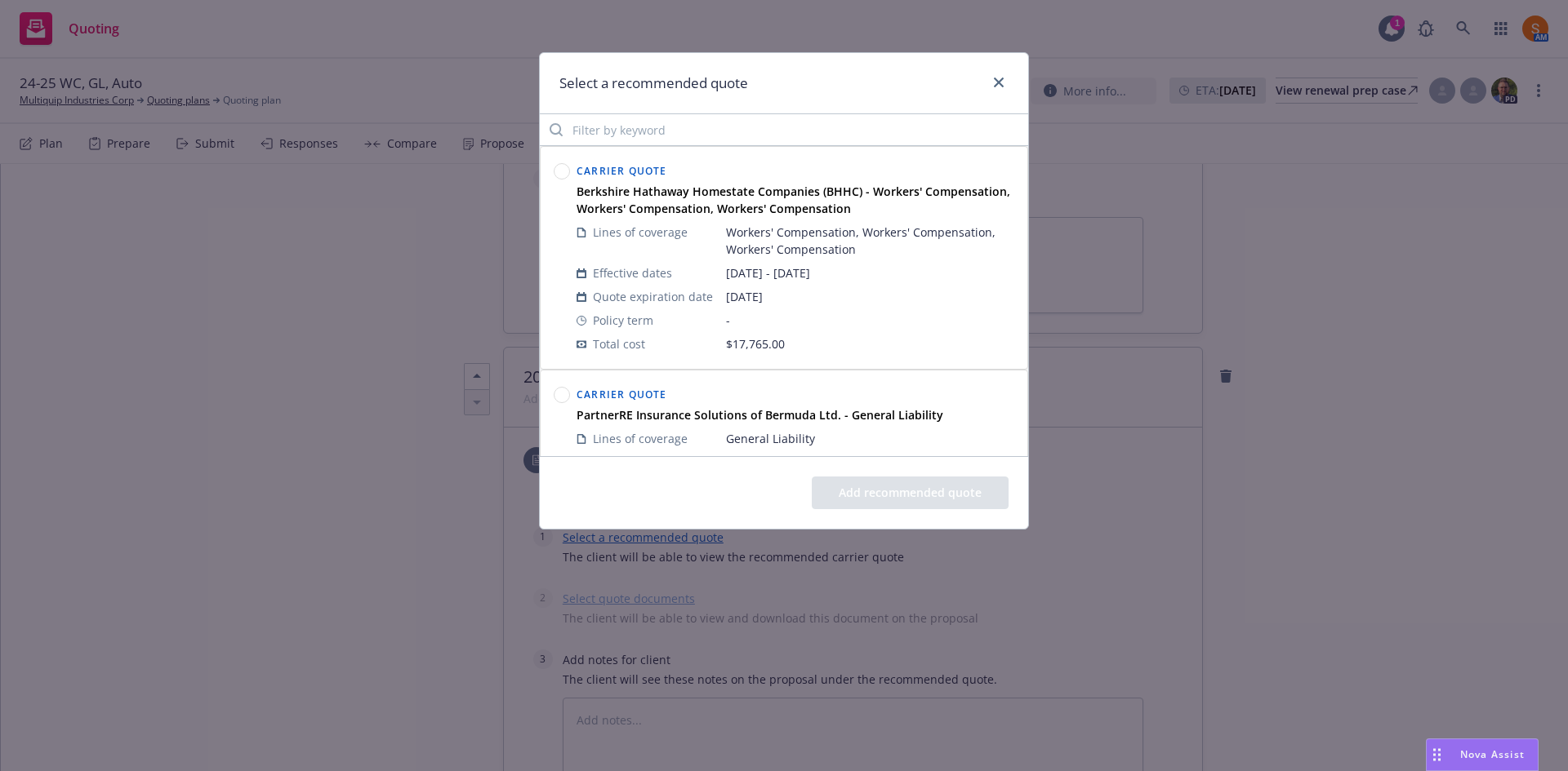
scroll to position [305, 0]
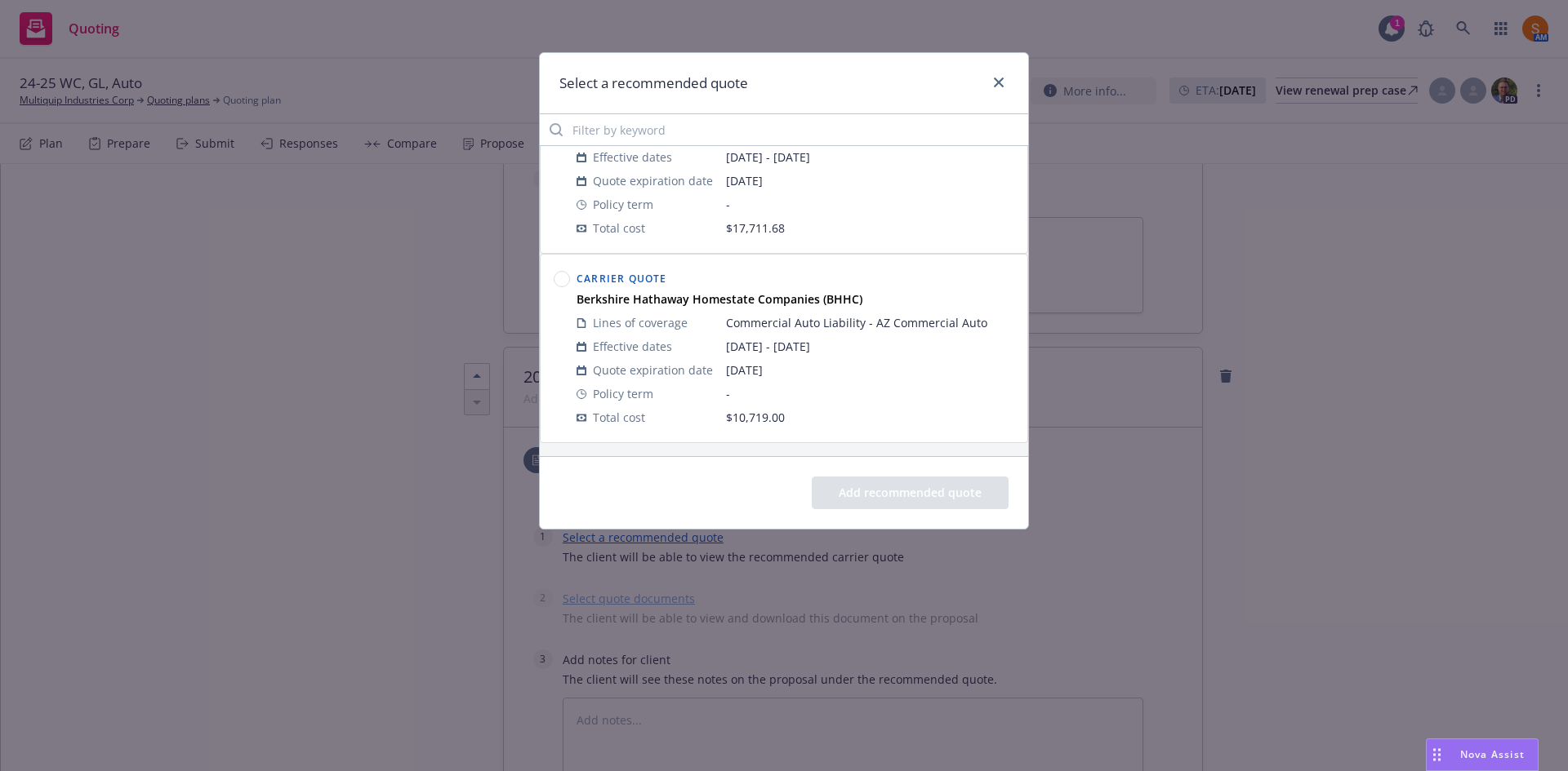
click at [559, 274] on circle at bounding box center [562, 280] width 16 height 16
click at [945, 497] on button "Add recommended quote" at bounding box center [910, 492] width 197 height 32
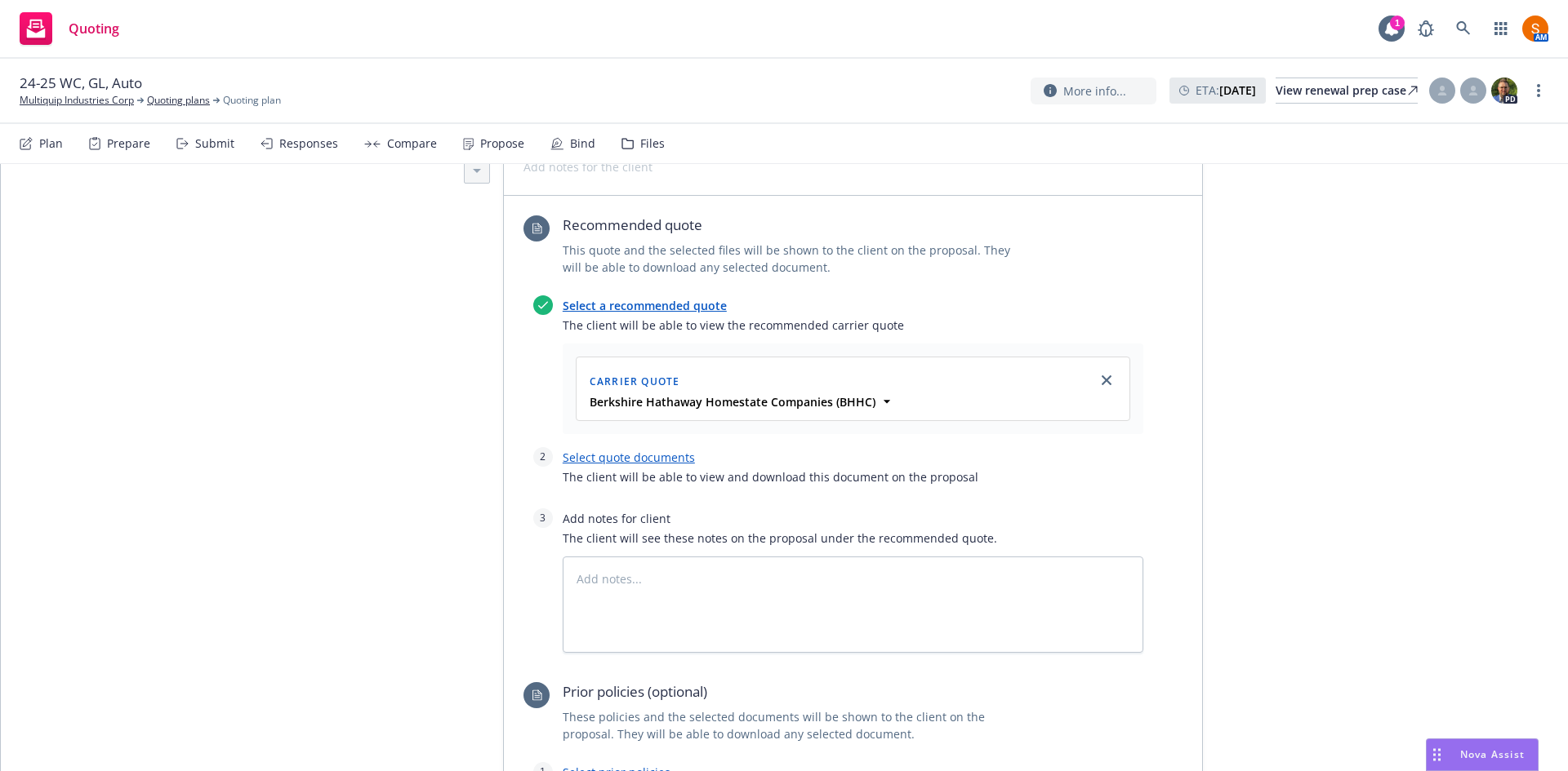
scroll to position [1445, 0]
click at [626, 450] on link "Select quote documents" at bounding box center [629, 455] width 132 height 16
type textarea "x"
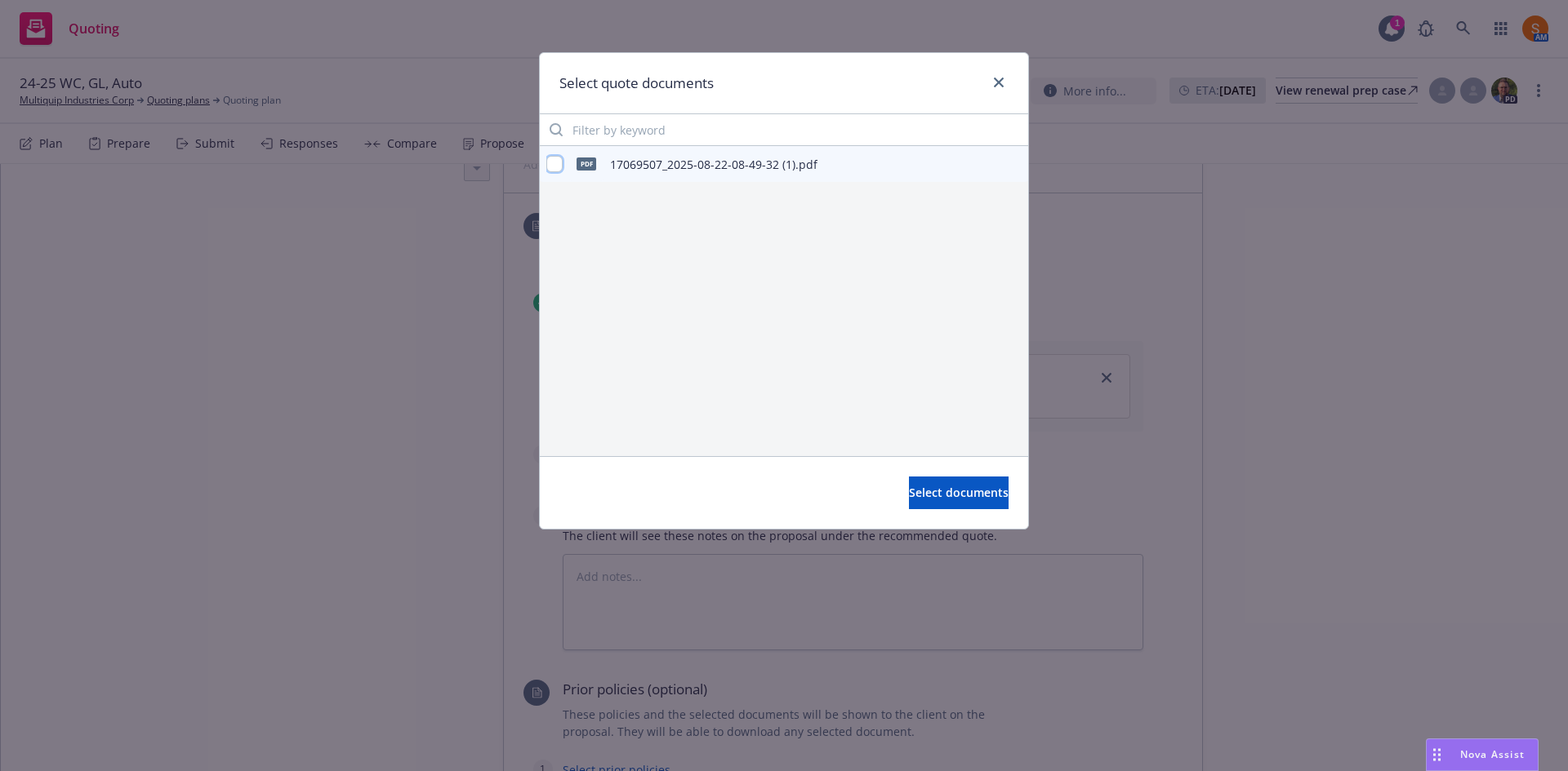
click at [549, 165] on input "checkbox" at bounding box center [554, 164] width 17 height 17
checkbox input "true"
click at [928, 504] on button "Select documents" at bounding box center [959, 492] width 99 height 32
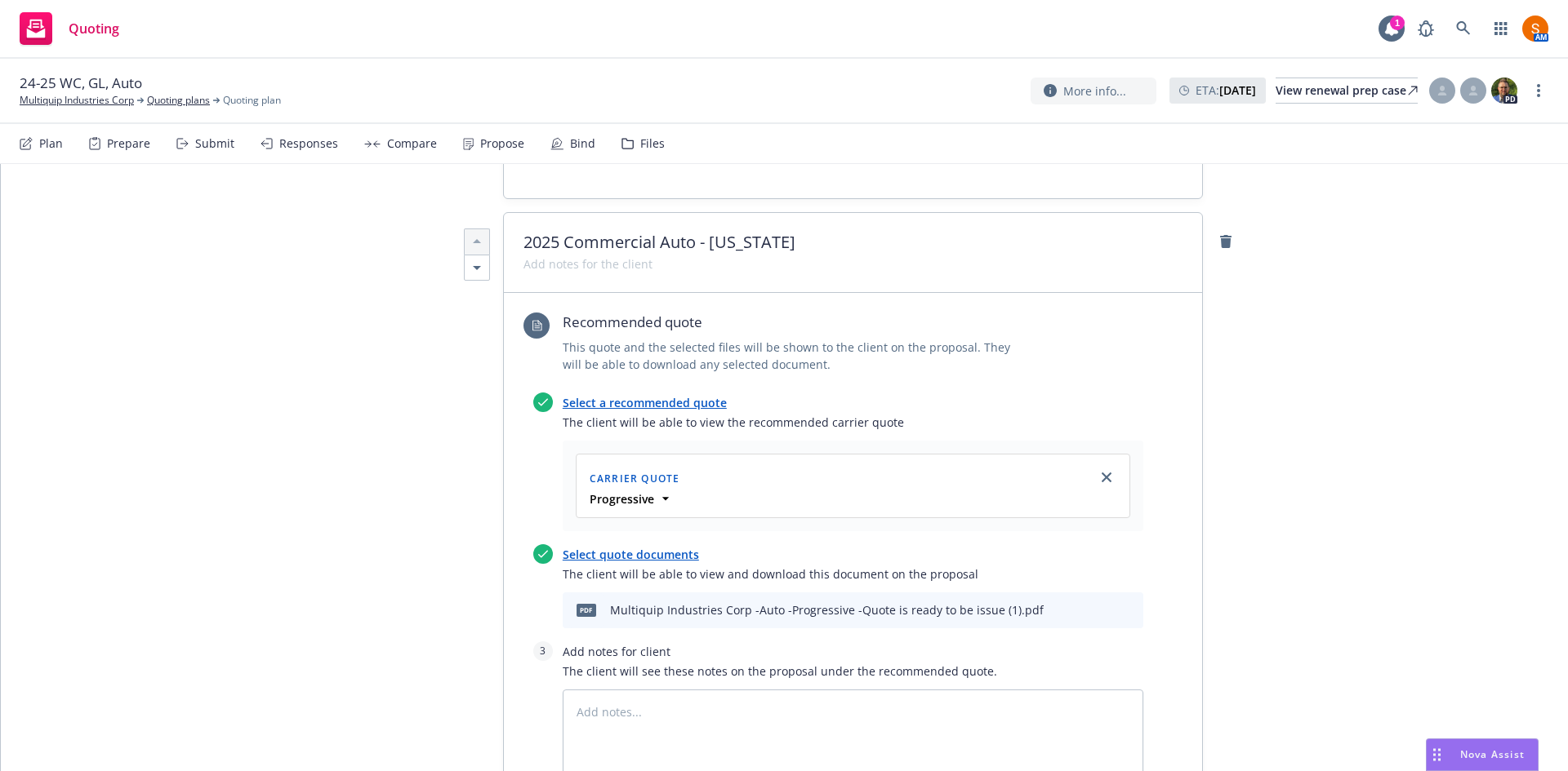
scroll to position [0, 0]
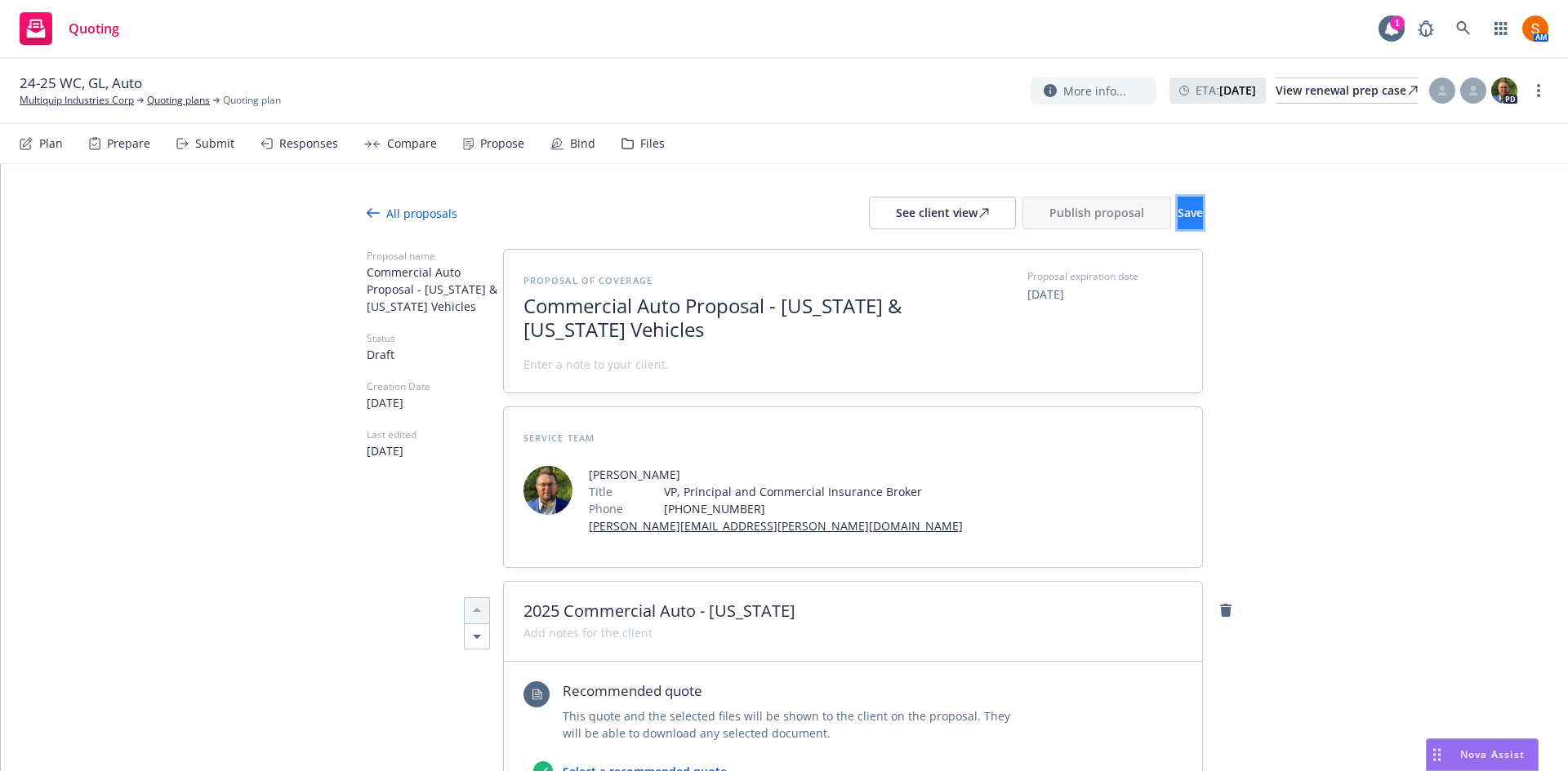
click at [1178, 220] on span "Save" at bounding box center [1190, 213] width 25 height 16
click at [904, 218] on div "See client view" at bounding box center [942, 213] width 93 height 31
click at [1049, 210] on span "Publish proposal" at bounding box center [1096, 213] width 95 height 16
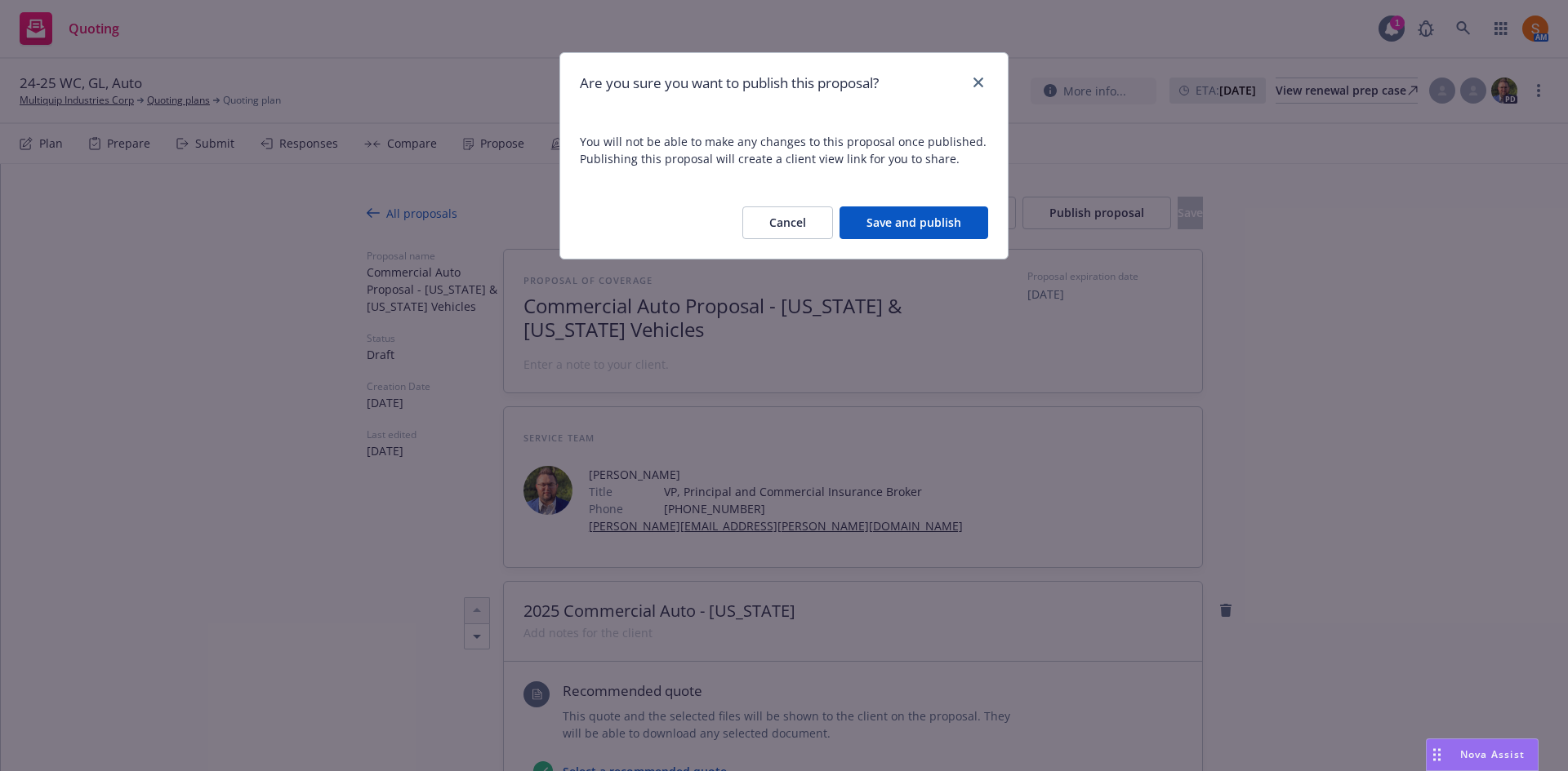
click at [928, 226] on button "Save and publish" at bounding box center [913, 222] width 149 height 32
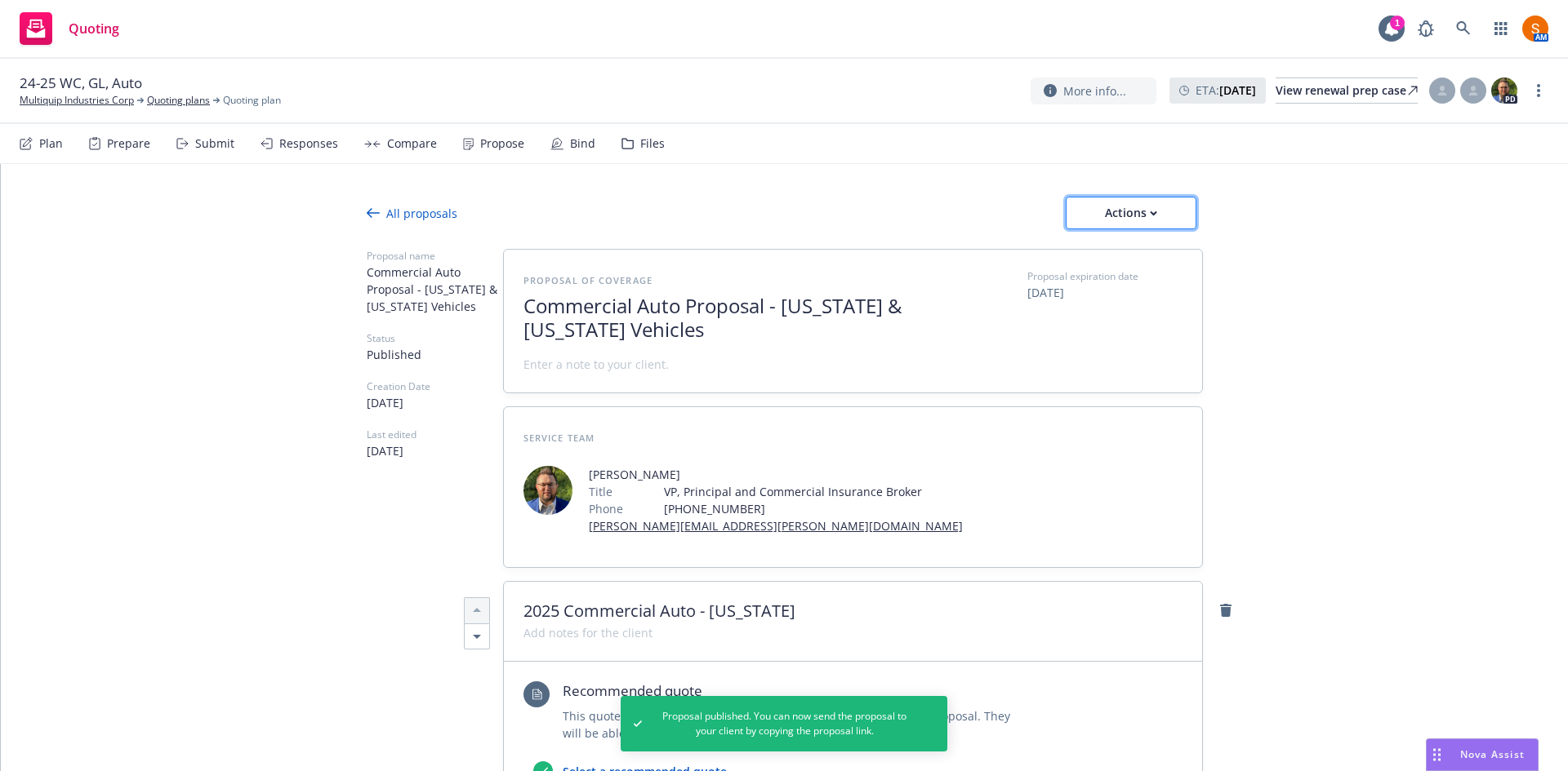
click at [1081, 222] on button "Actions" at bounding box center [1131, 213] width 131 height 32
click at [911, 207] on div "All proposals Actions" at bounding box center [784, 213] width 836 height 32
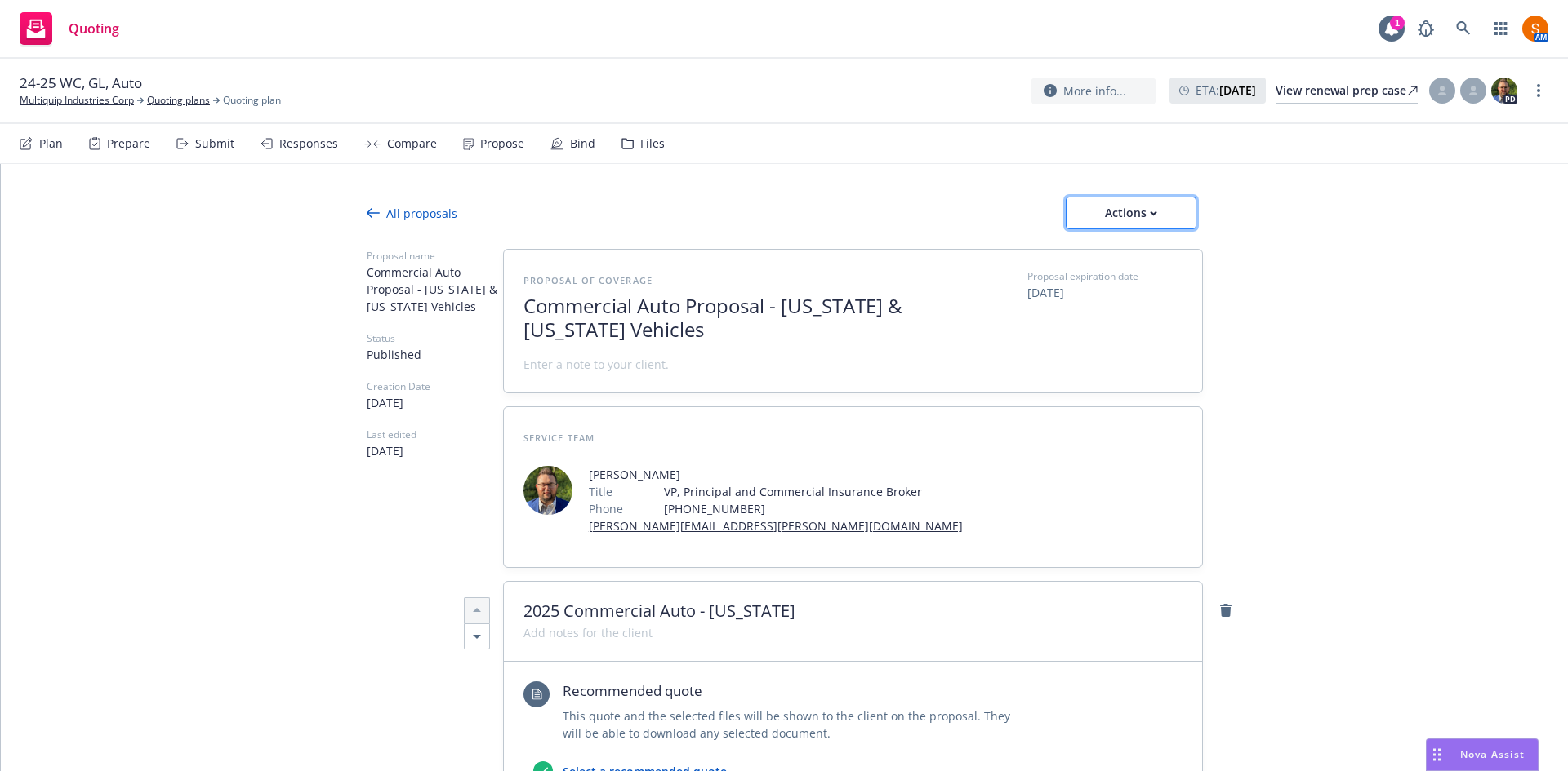
click at [1112, 213] on div "Actions" at bounding box center [1131, 213] width 77 height 31
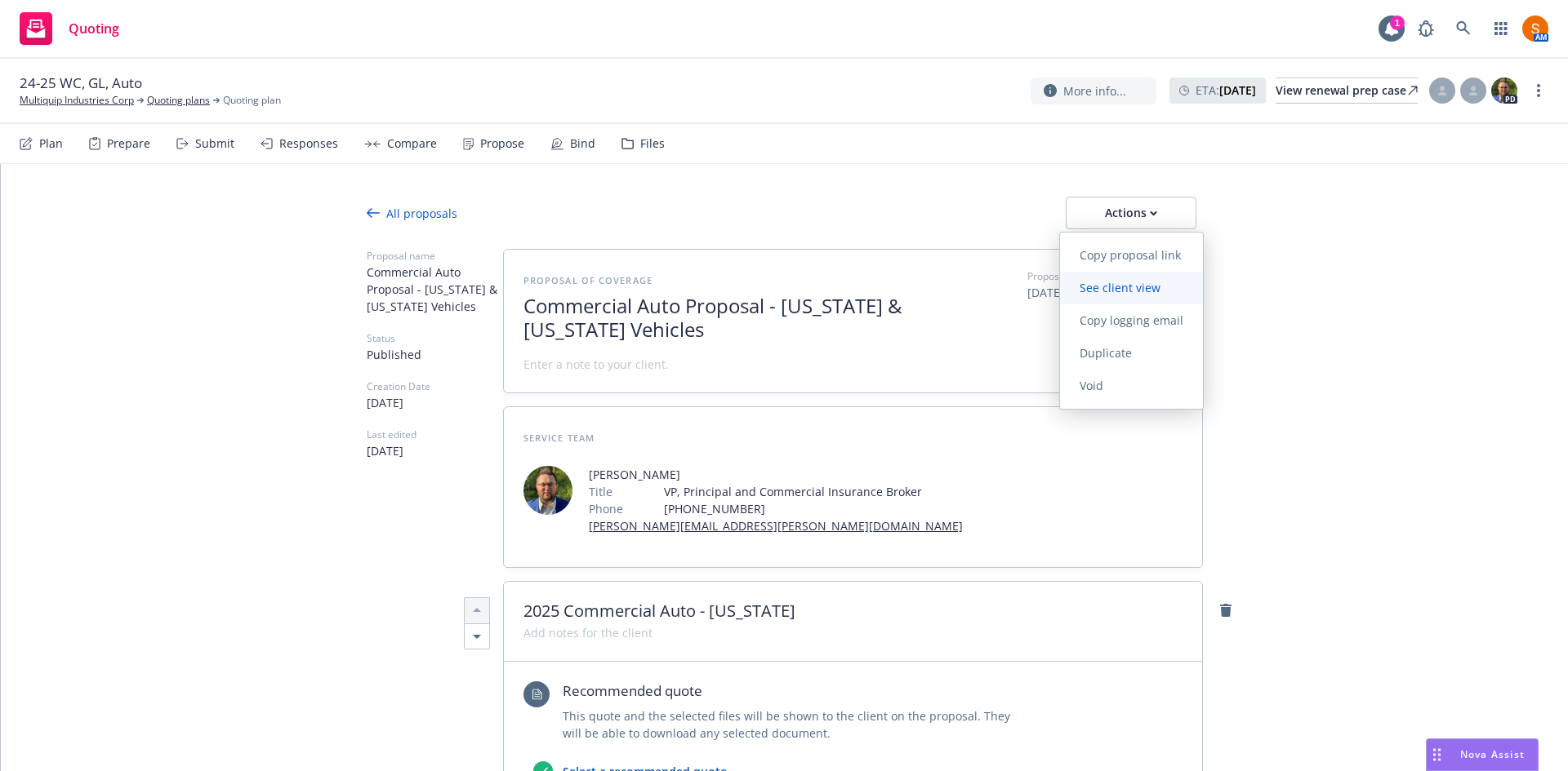
click at [1121, 279] on link "See client view" at bounding box center [1131, 287] width 143 height 32
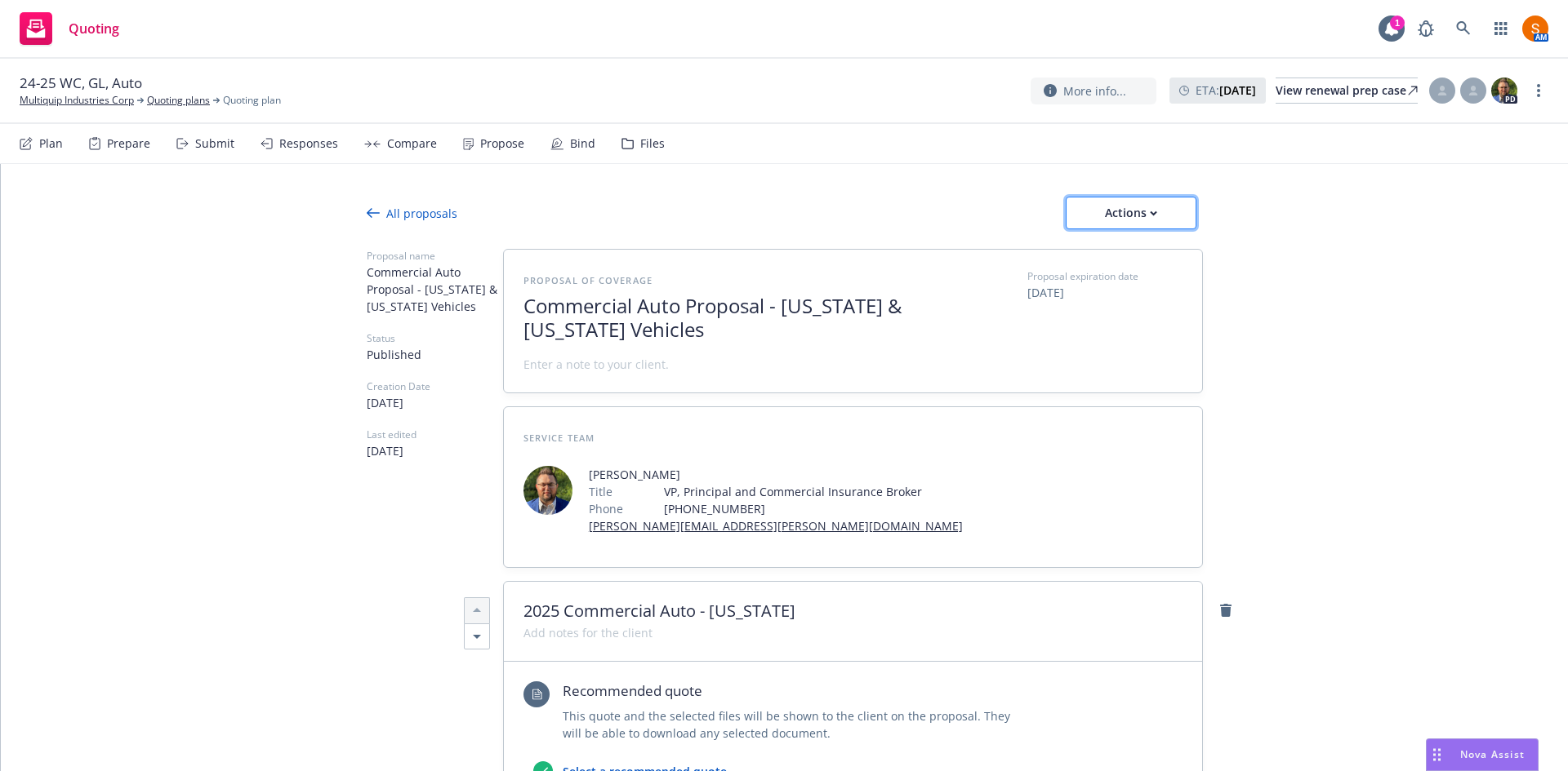
click at [1128, 216] on div "Actions" at bounding box center [1131, 213] width 77 height 31
click at [1112, 264] on link "Copy proposal link" at bounding box center [1131, 255] width 143 height 32
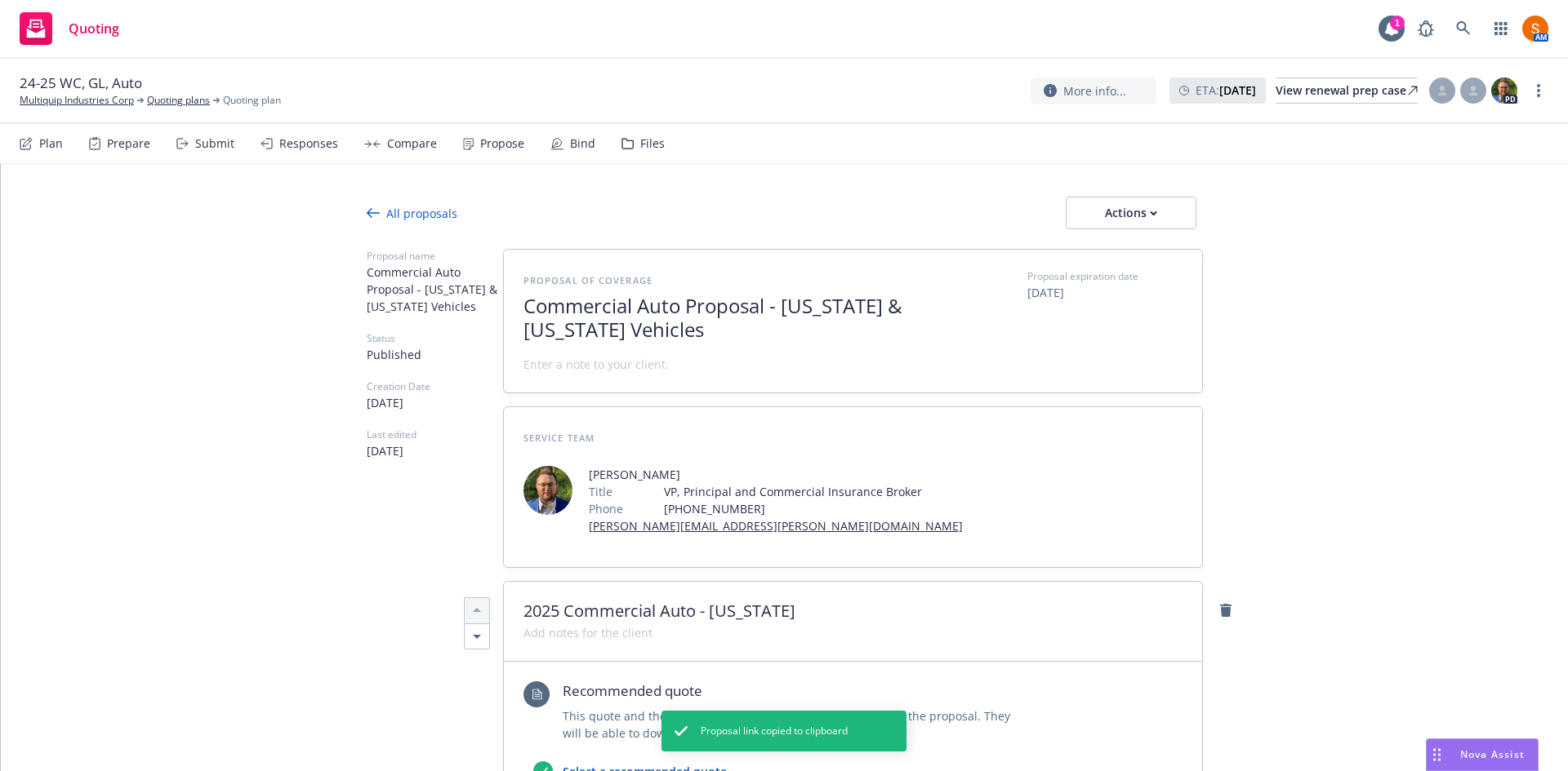
type textarea "x"
